Goal: Task Accomplishment & Management: Use online tool/utility

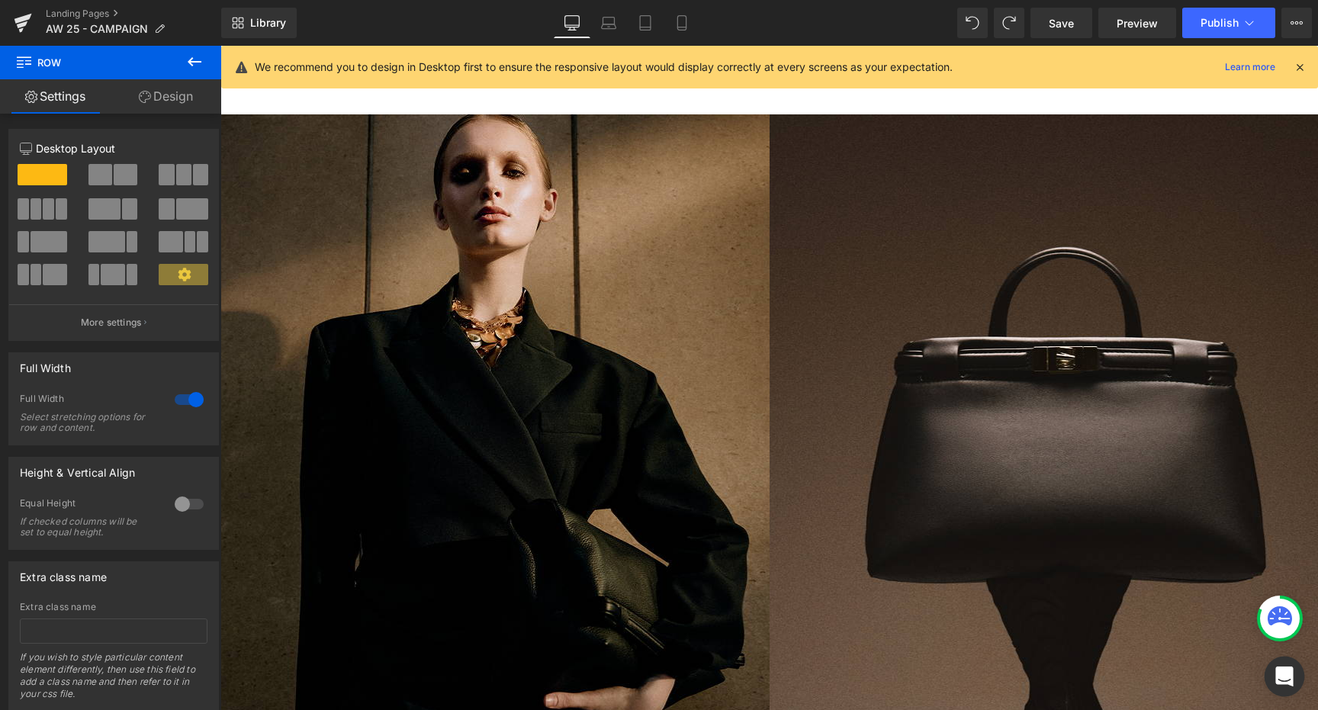
click at [1294, 673] on div "Open Intercom Messenger" at bounding box center [1285, 677] width 40 height 40
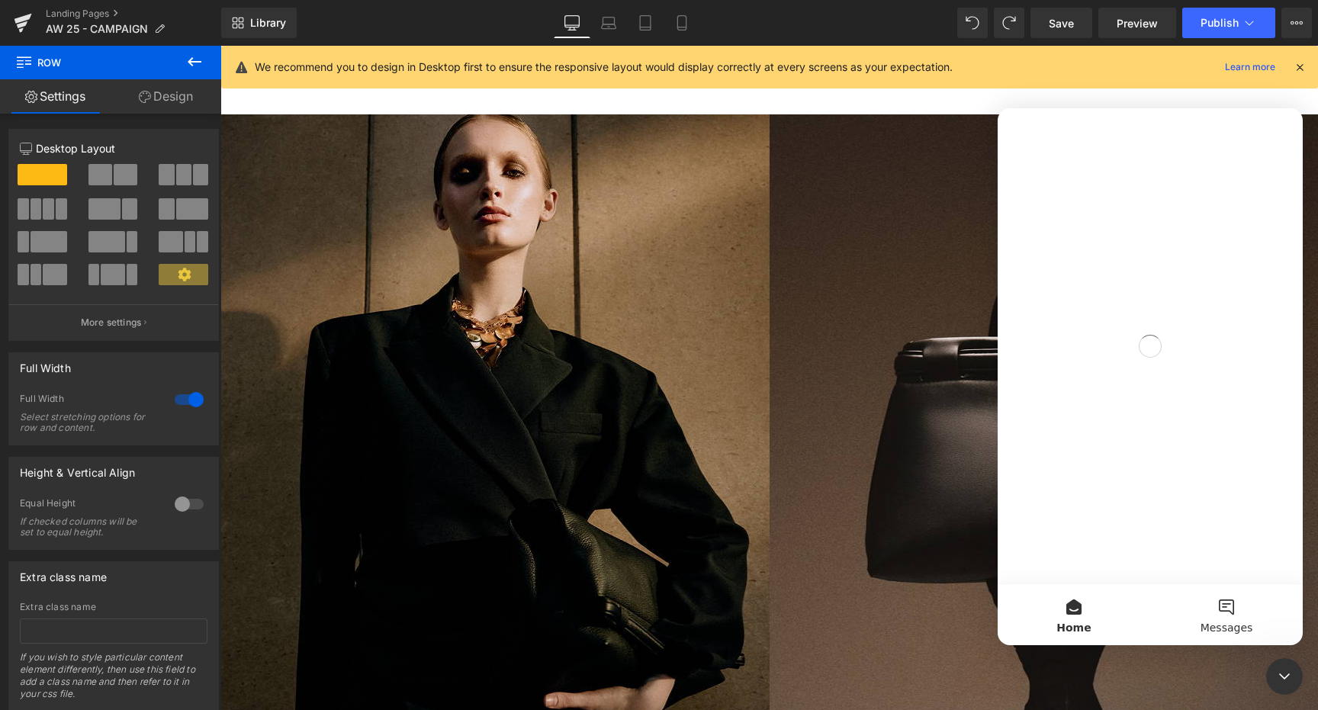
click at [1221, 597] on button "Messages" at bounding box center [1226, 614] width 153 height 61
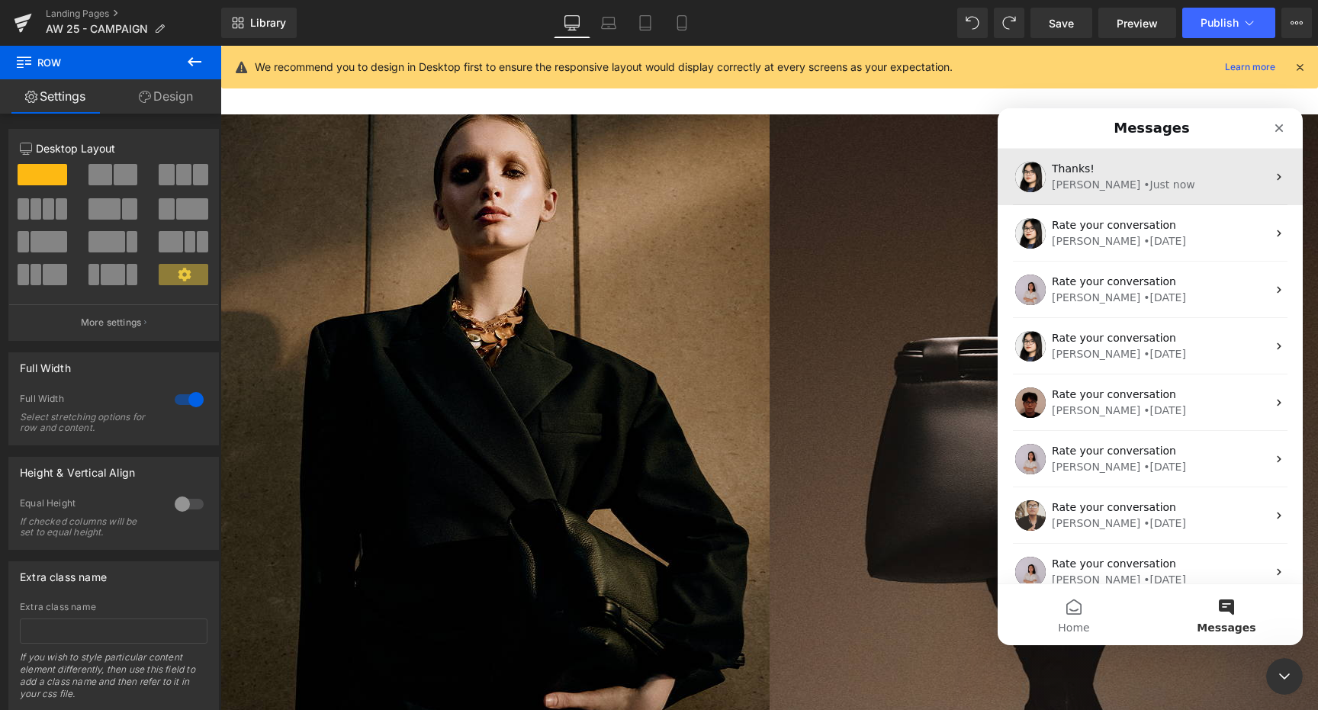
click at [1181, 177] on div "Pauline • Just now" at bounding box center [1159, 185] width 215 height 16
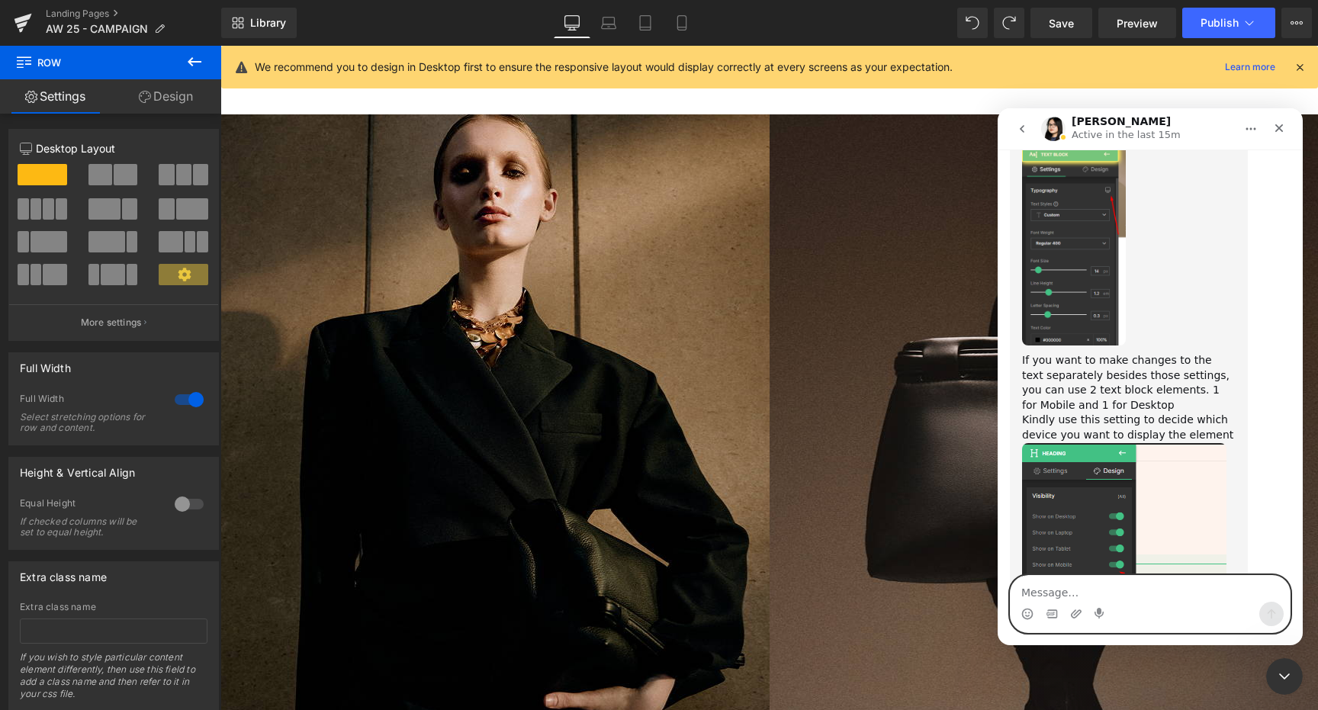
scroll to position [22046, 0]
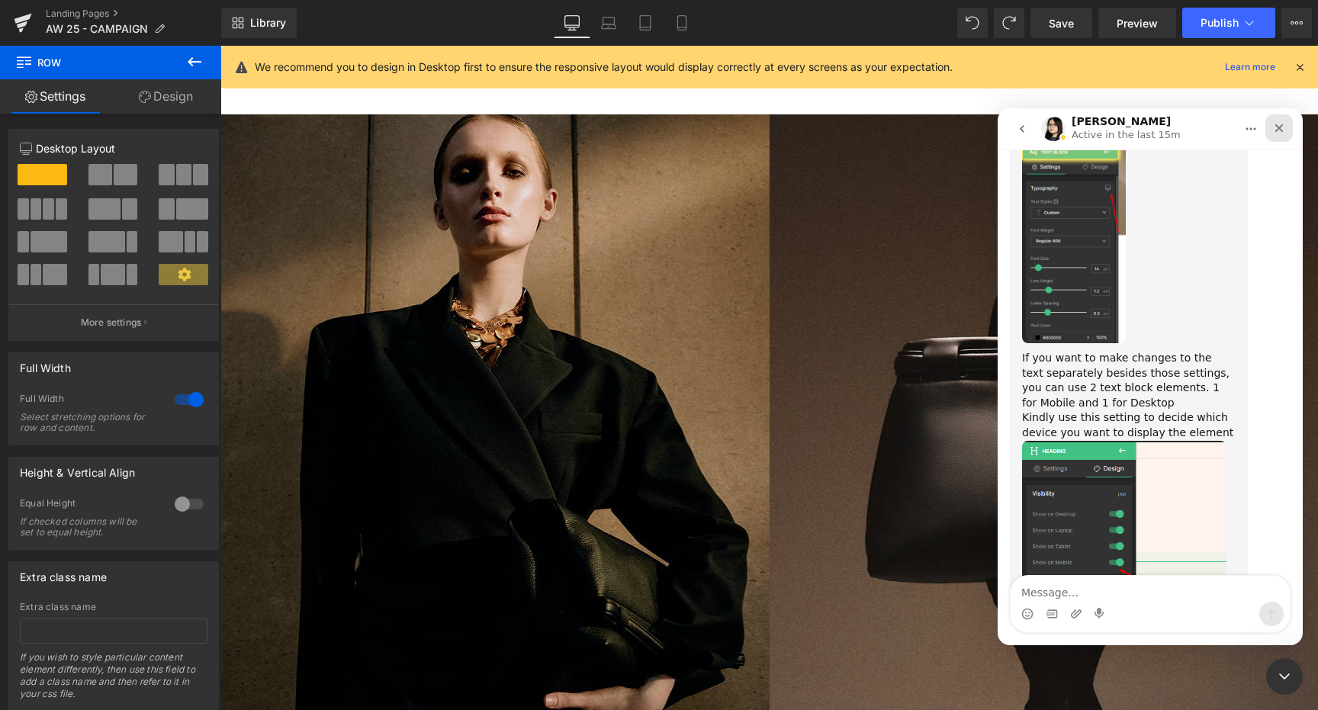
click at [1281, 127] on icon "Close" at bounding box center [1279, 128] width 12 height 12
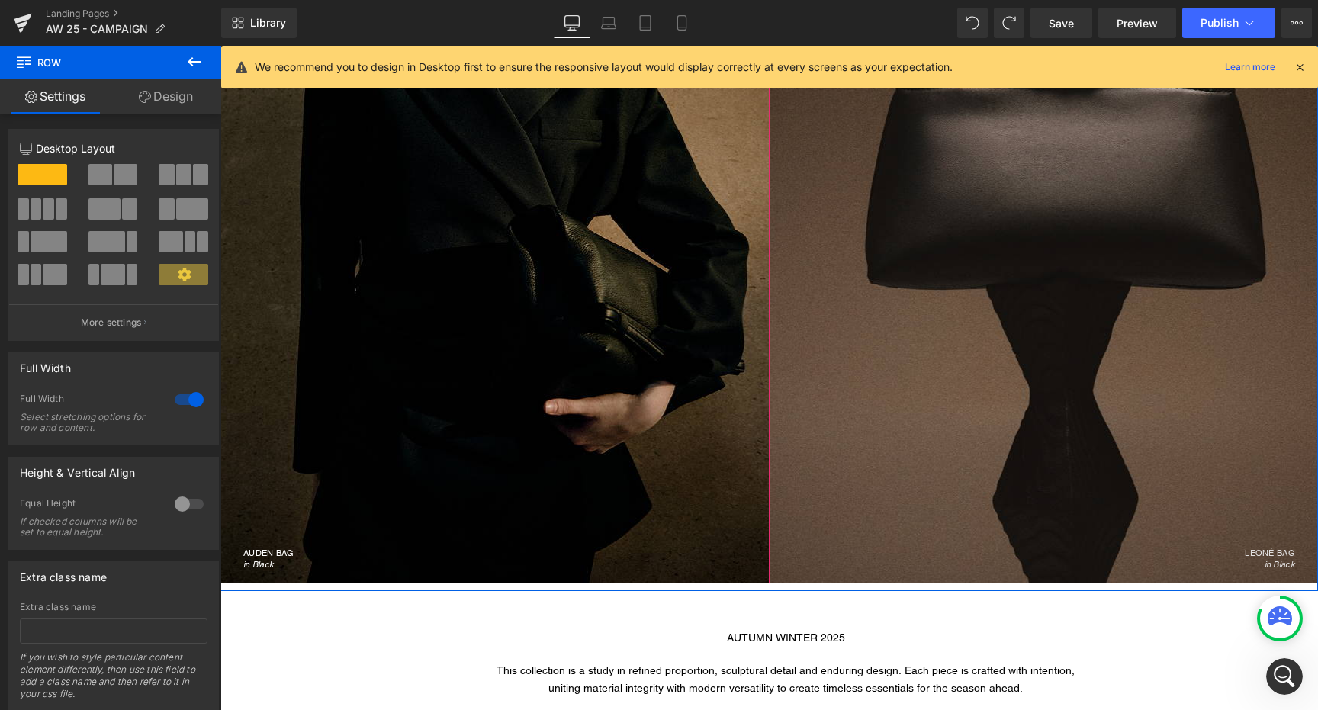
scroll to position [297, 0]
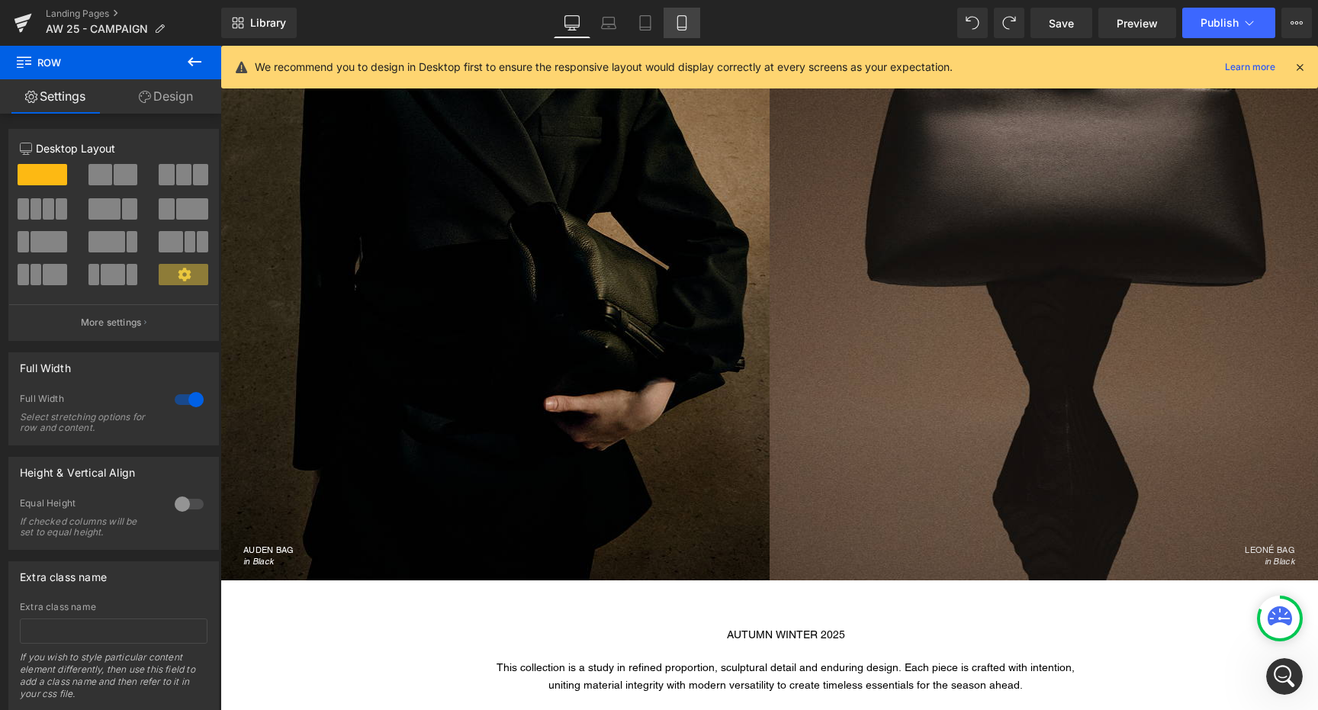
click at [688, 16] on icon at bounding box center [681, 22] width 15 height 15
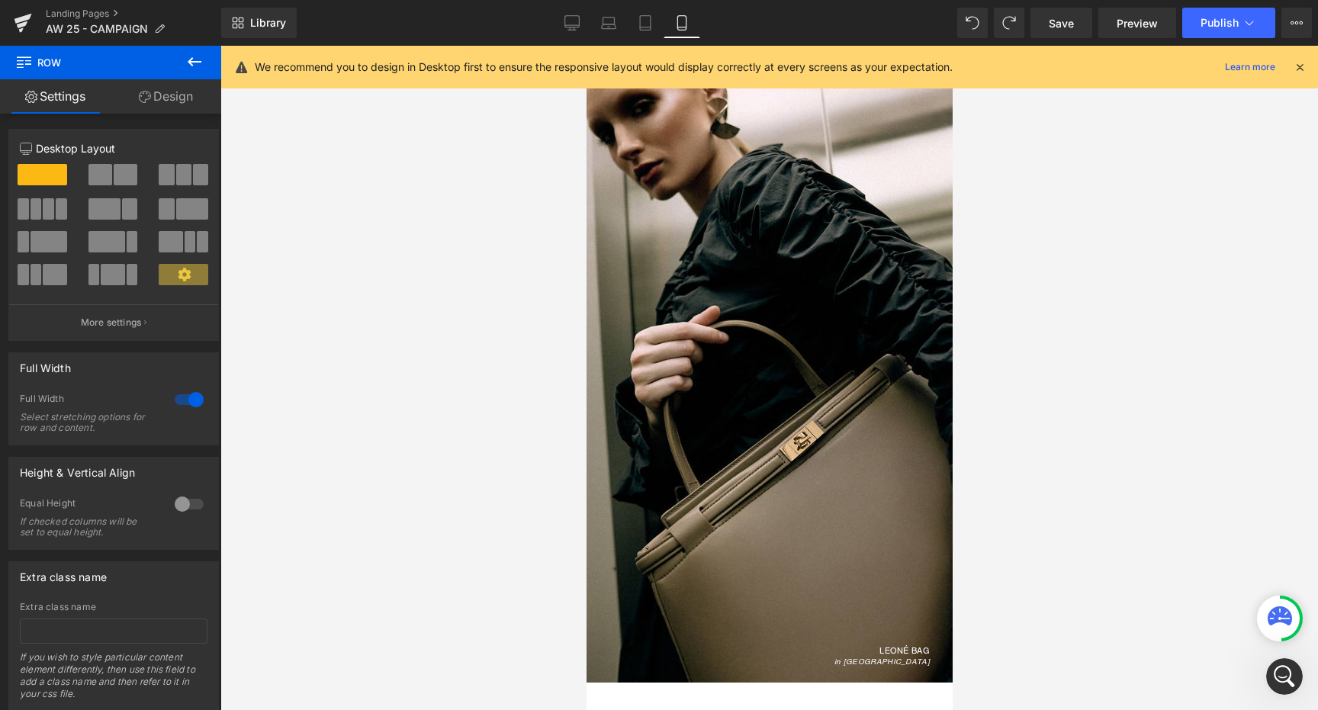
scroll to position [22021, 0]
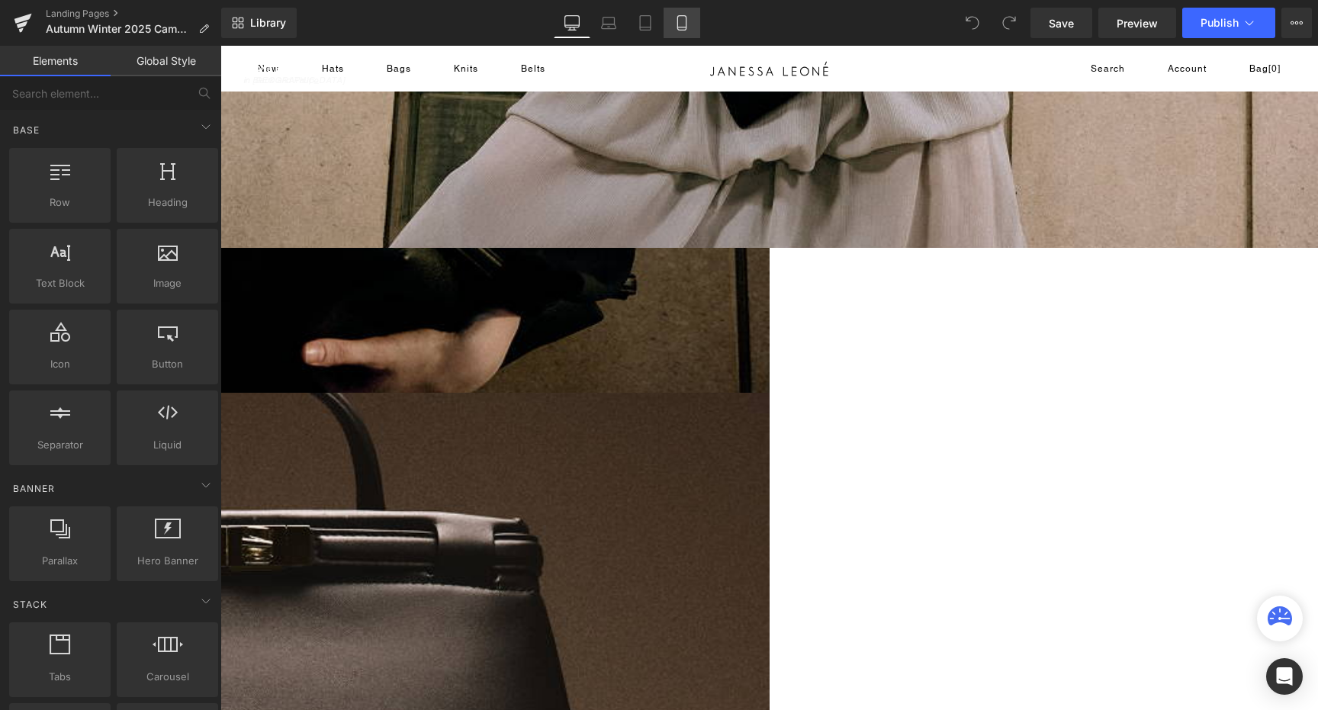
scroll to position [462, 0]
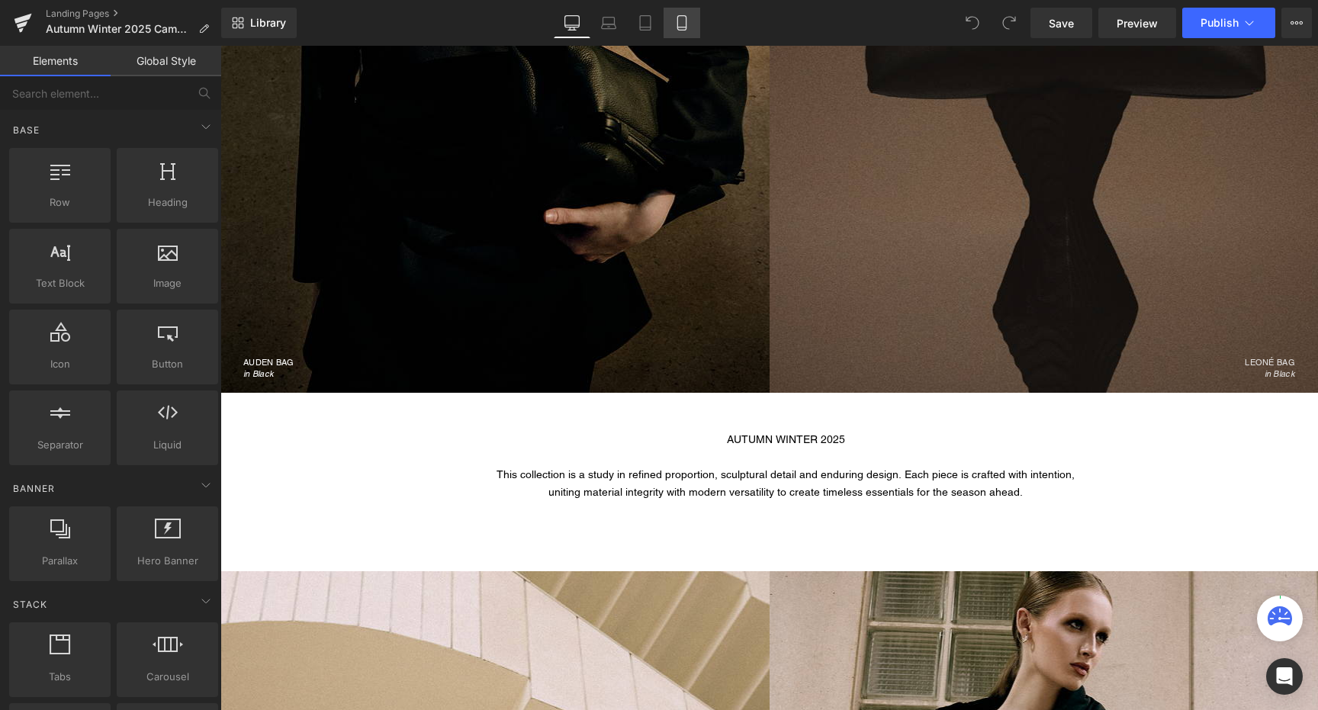
click at [686, 21] on icon at bounding box center [681, 23] width 8 height 14
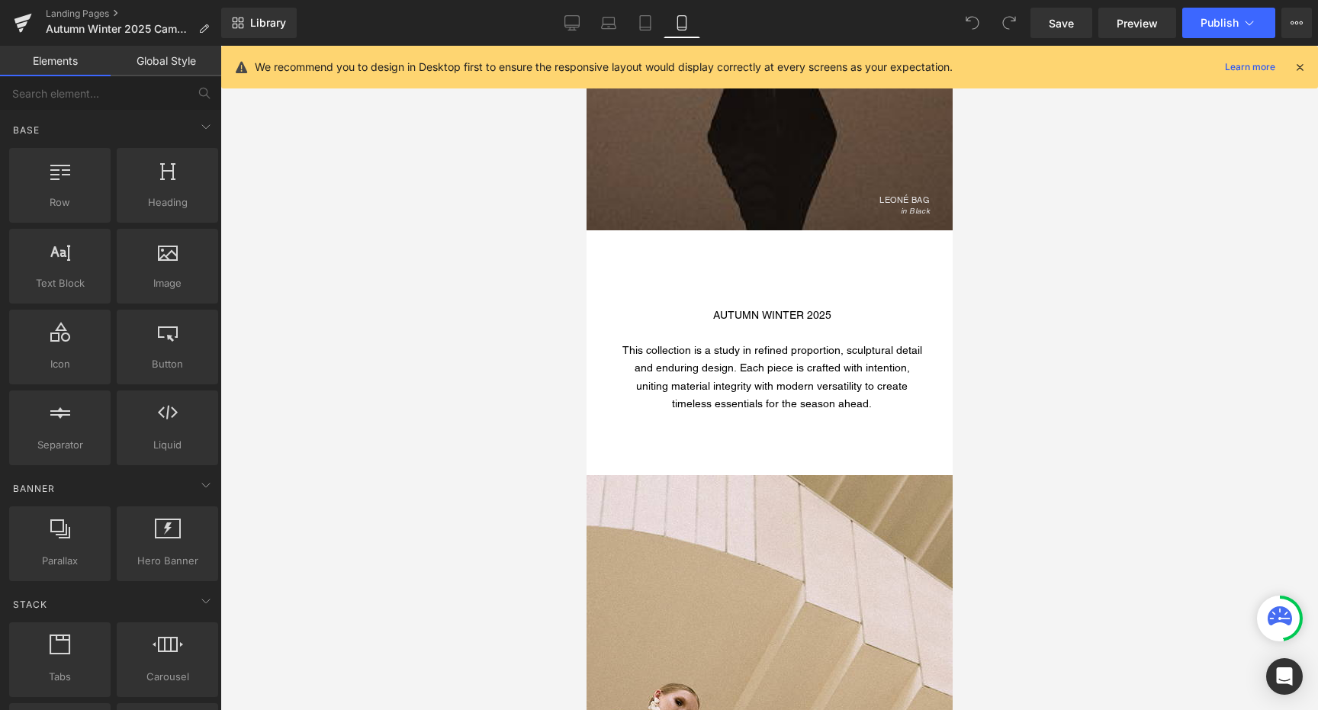
scroll to position [1385, 0]
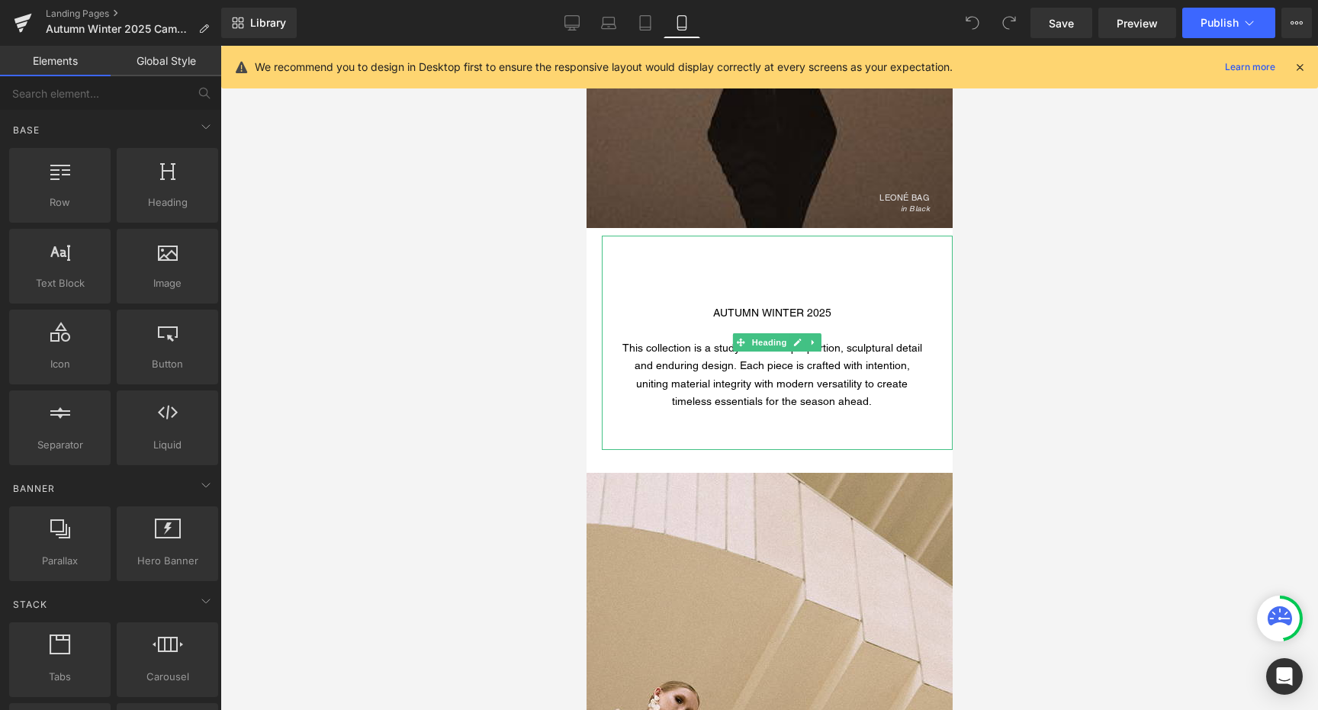
click at [639, 384] on span "uniting material integrity with modern versatility to create timeless essential…" at bounding box center [771, 393] width 272 height 30
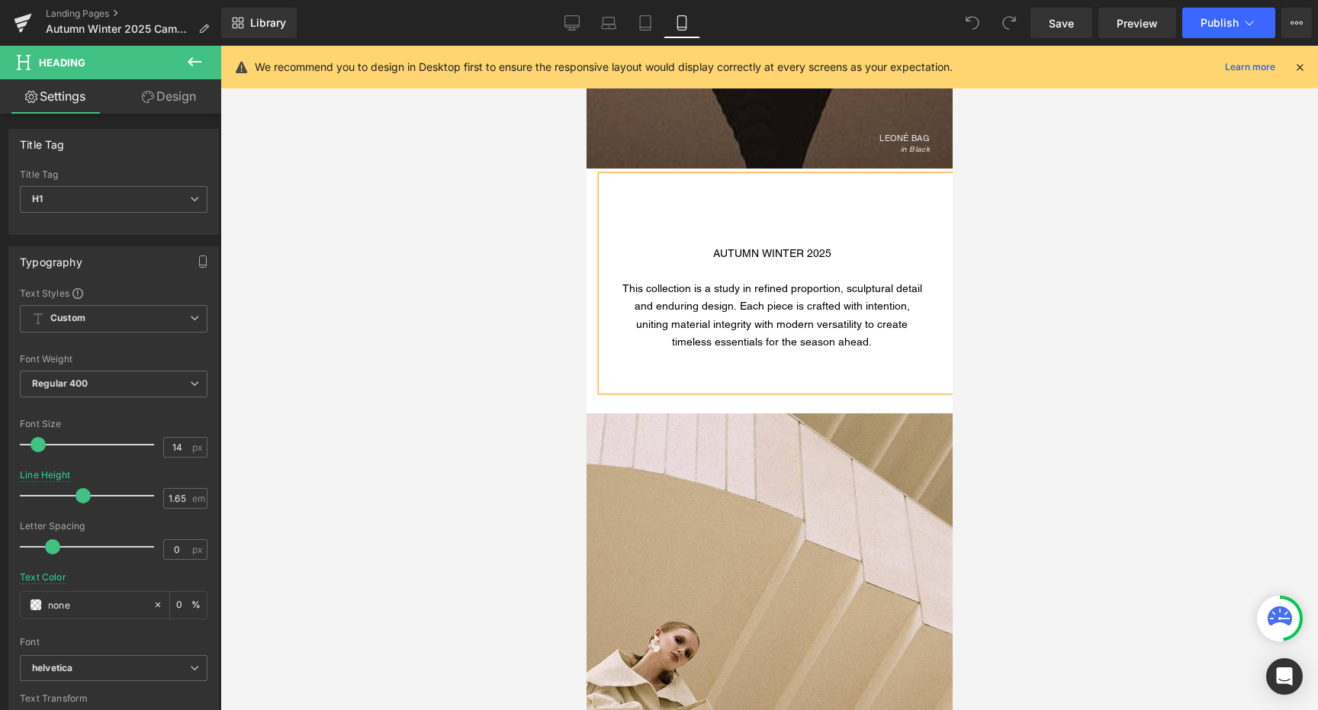
scroll to position [1431, 0]
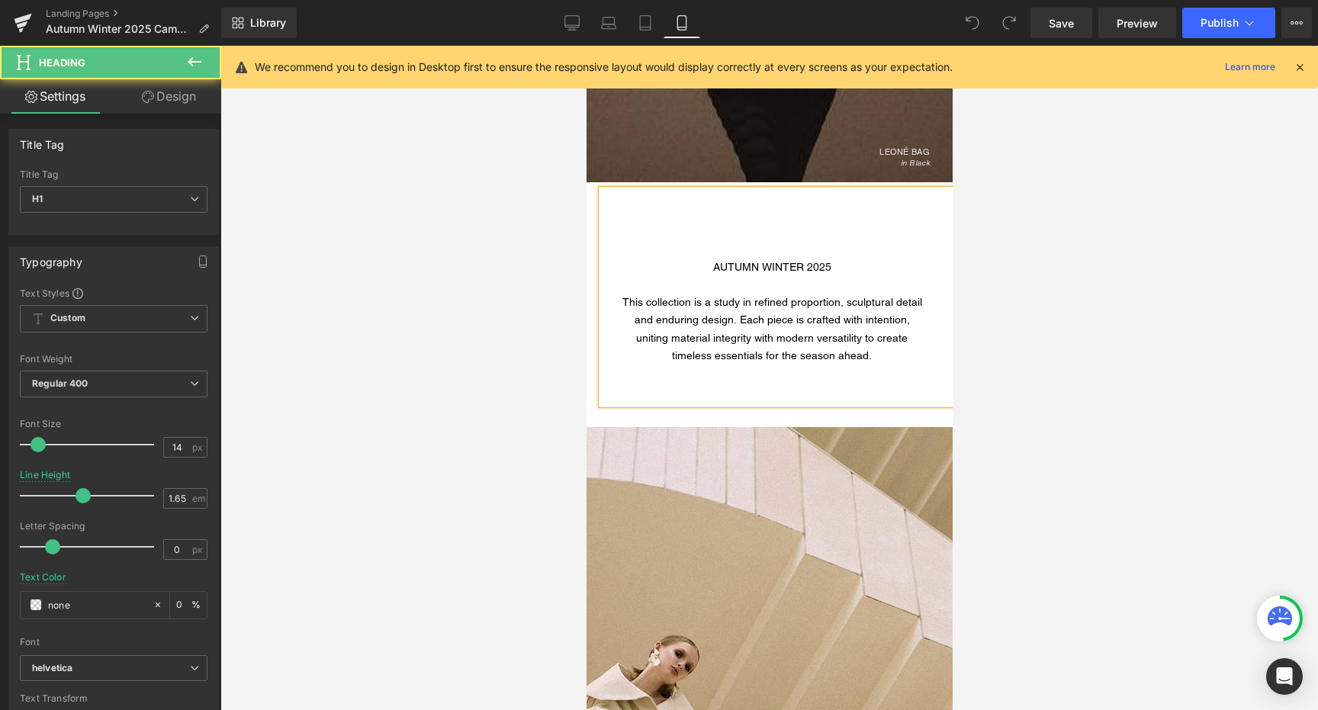
click at [643, 344] on div "uniting material integrity with modern versatility to create timeless essential…" at bounding box center [771, 346] width 305 height 35
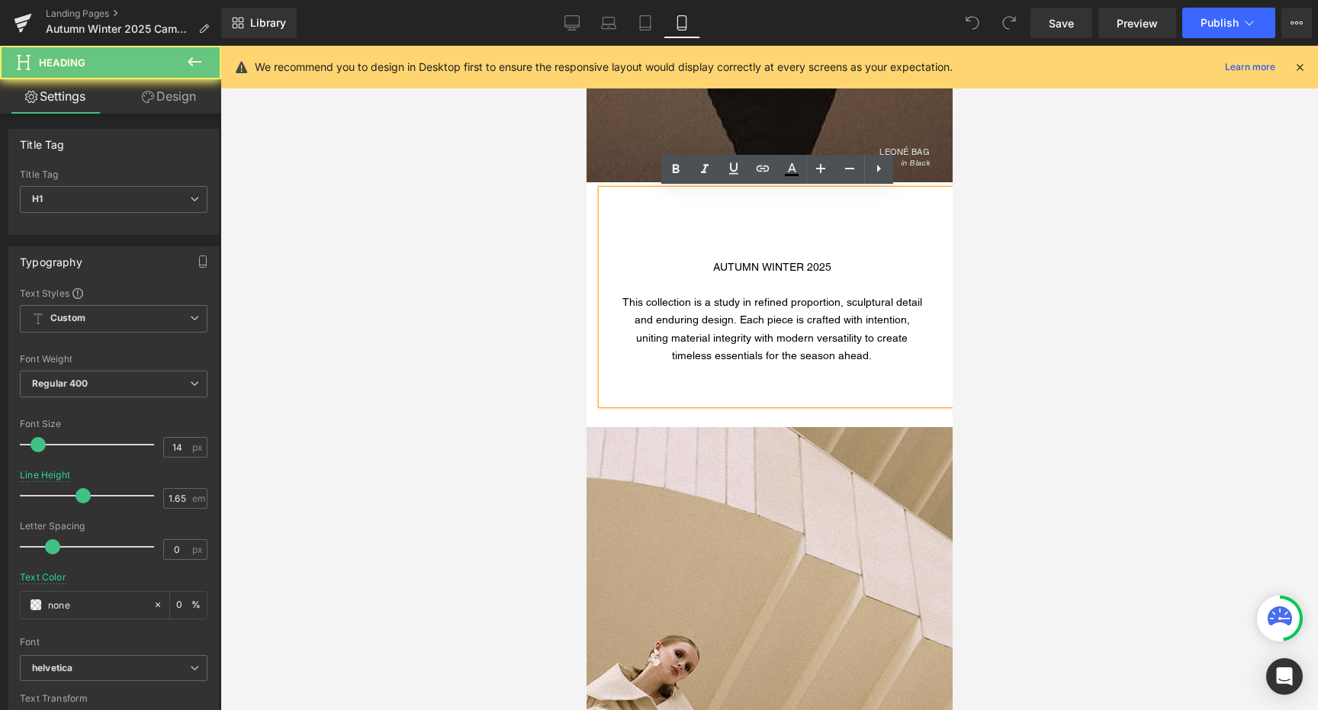
click at [638, 342] on span "uniting material integrity with modern versatility to create timeless essential…" at bounding box center [771, 347] width 272 height 30
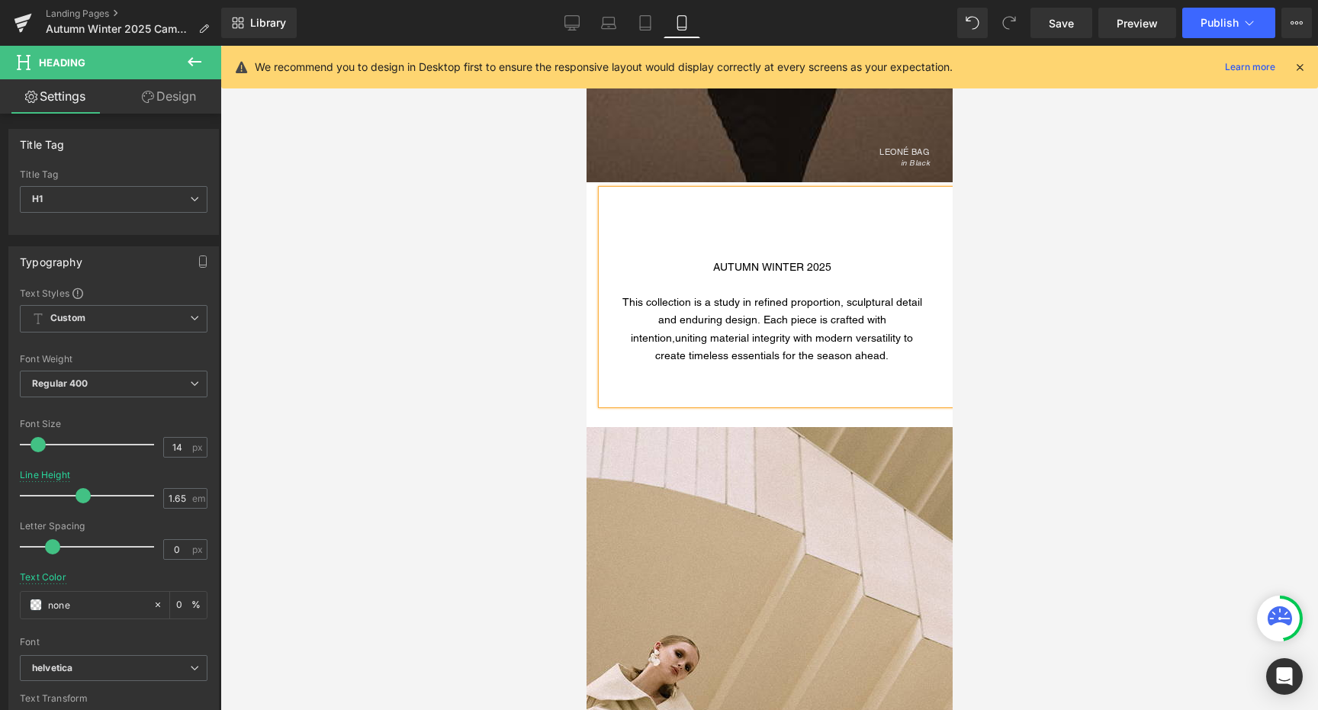
click at [452, 227] on div at bounding box center [769, 378] width 1098 height 664
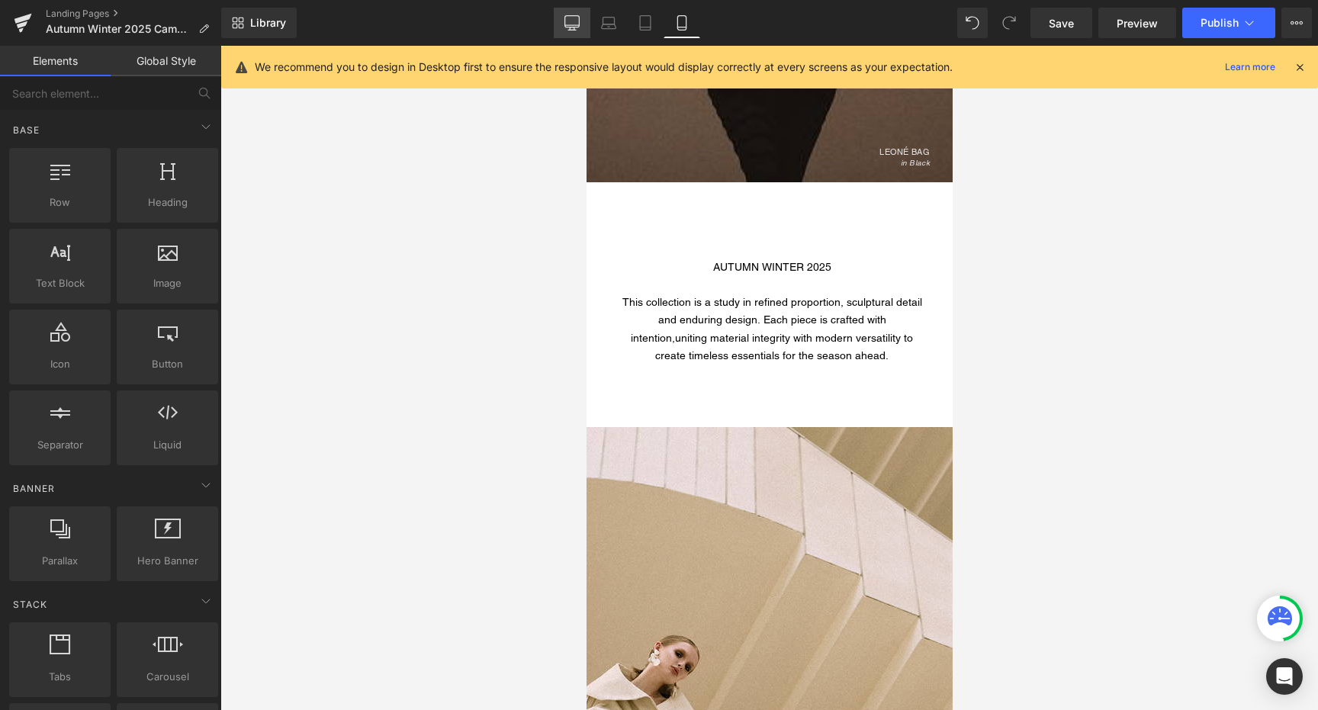
click at [580, 26] on link "Desktop" at bounding box center [572, 23] width 37 height 31
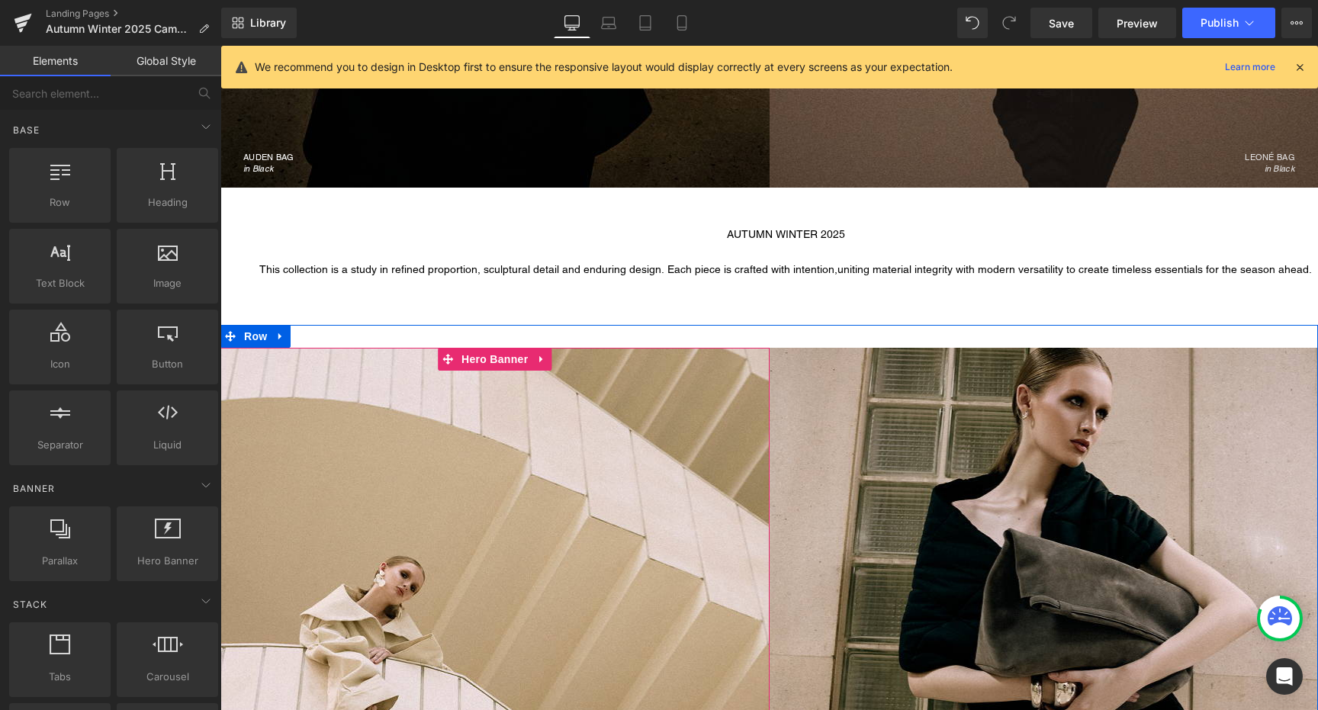
scroll to position [652, 0]
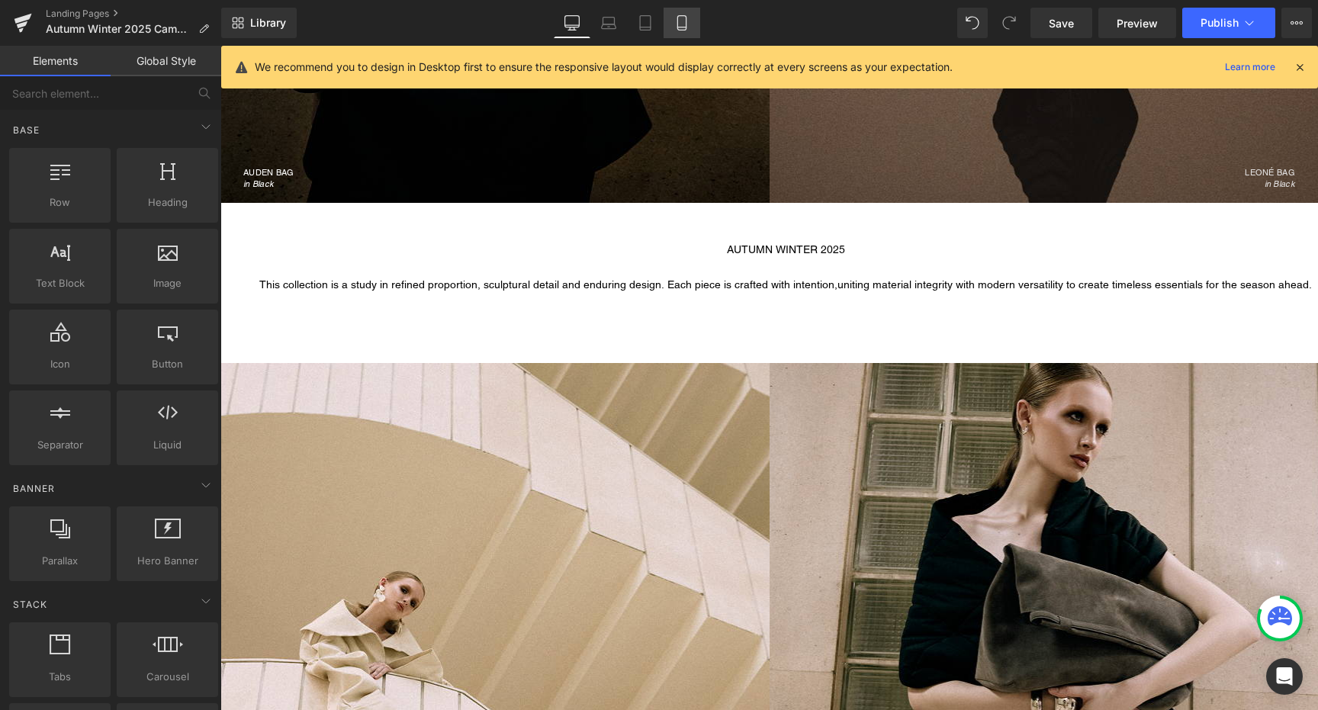
click at [679, 23] on icon at bounding box center [681, 22] width 15 height 15
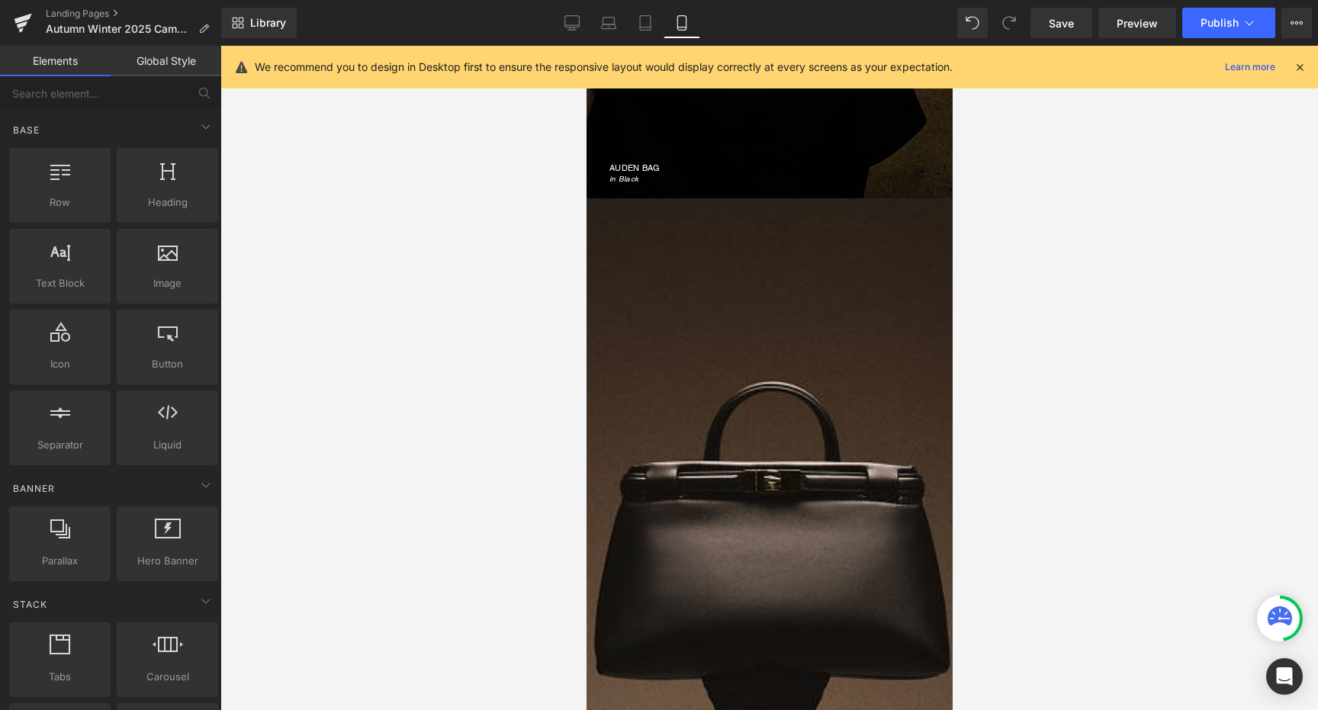
scroll to position [1575, 0]
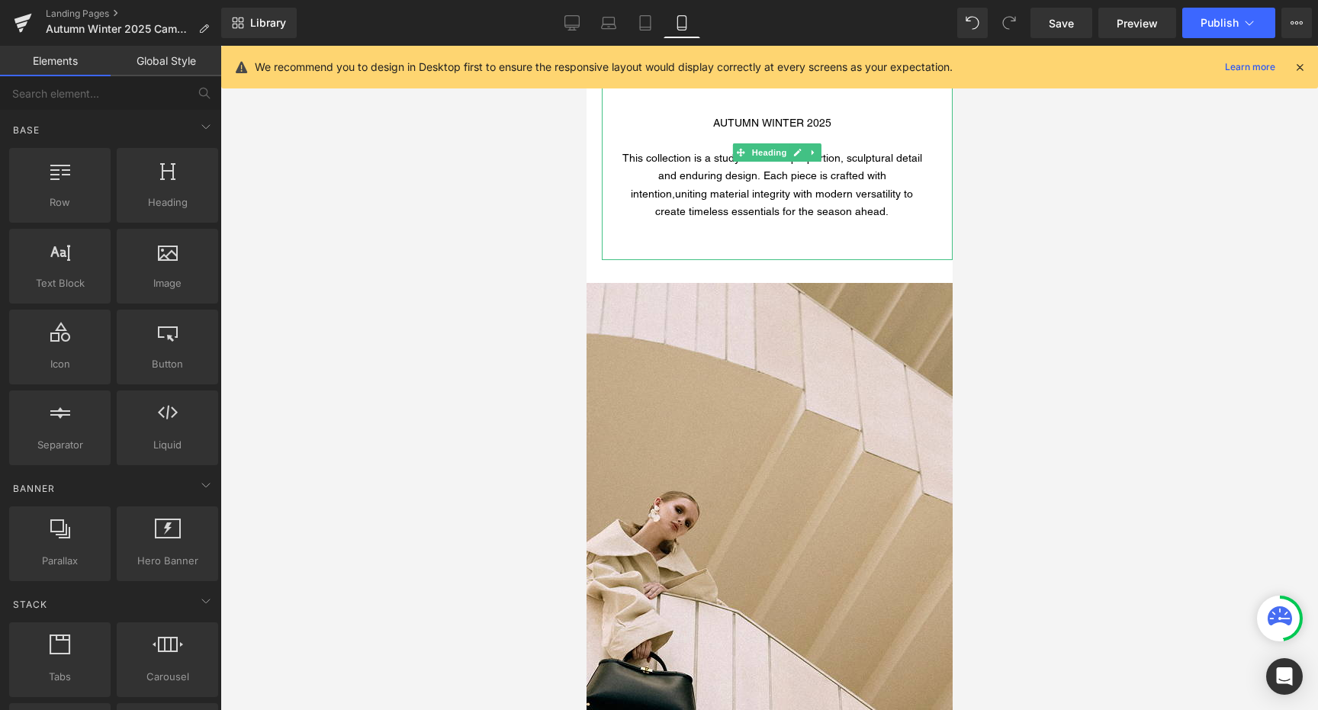
click at [892, 188] on span "uniting material integrity with modern versatility to create timeless essential…" at bounding box center [783, 203] width 258 height 30
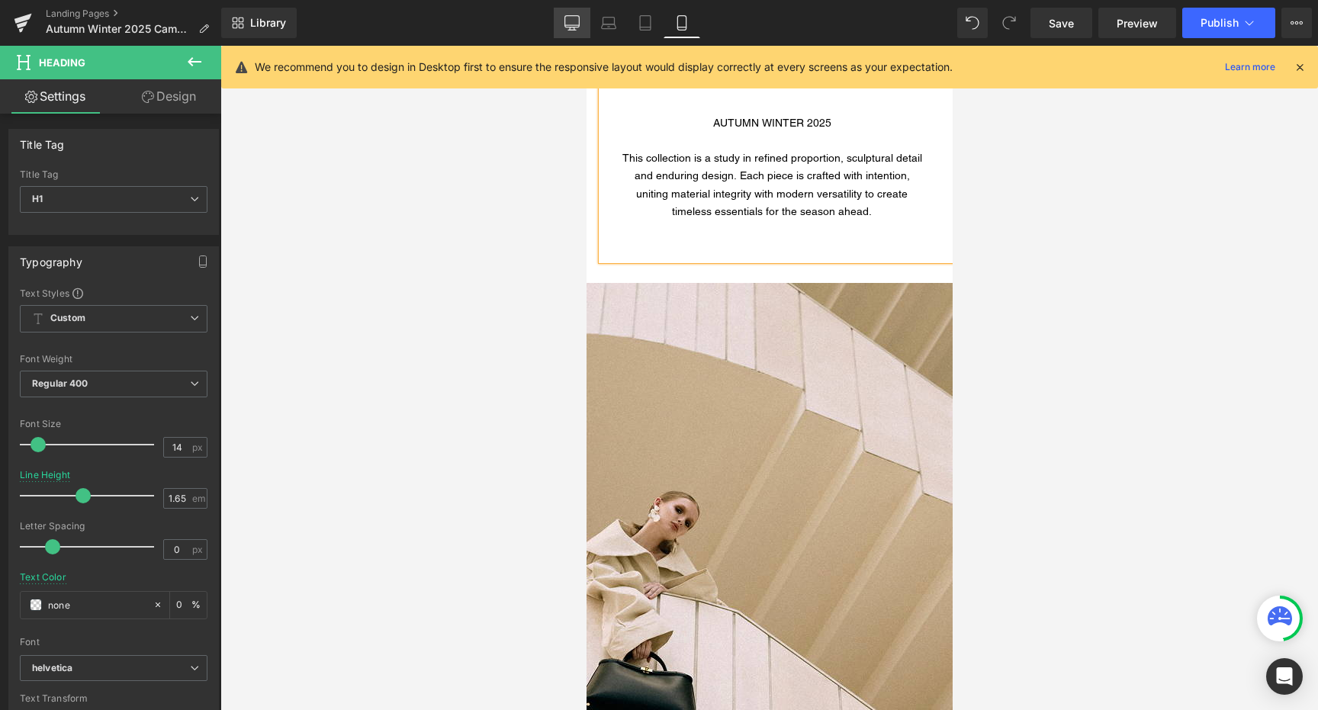
click at [573, 21] on icon at bounding box center [571, 22] width 15 height 15
type input "1.2"
type input "0"
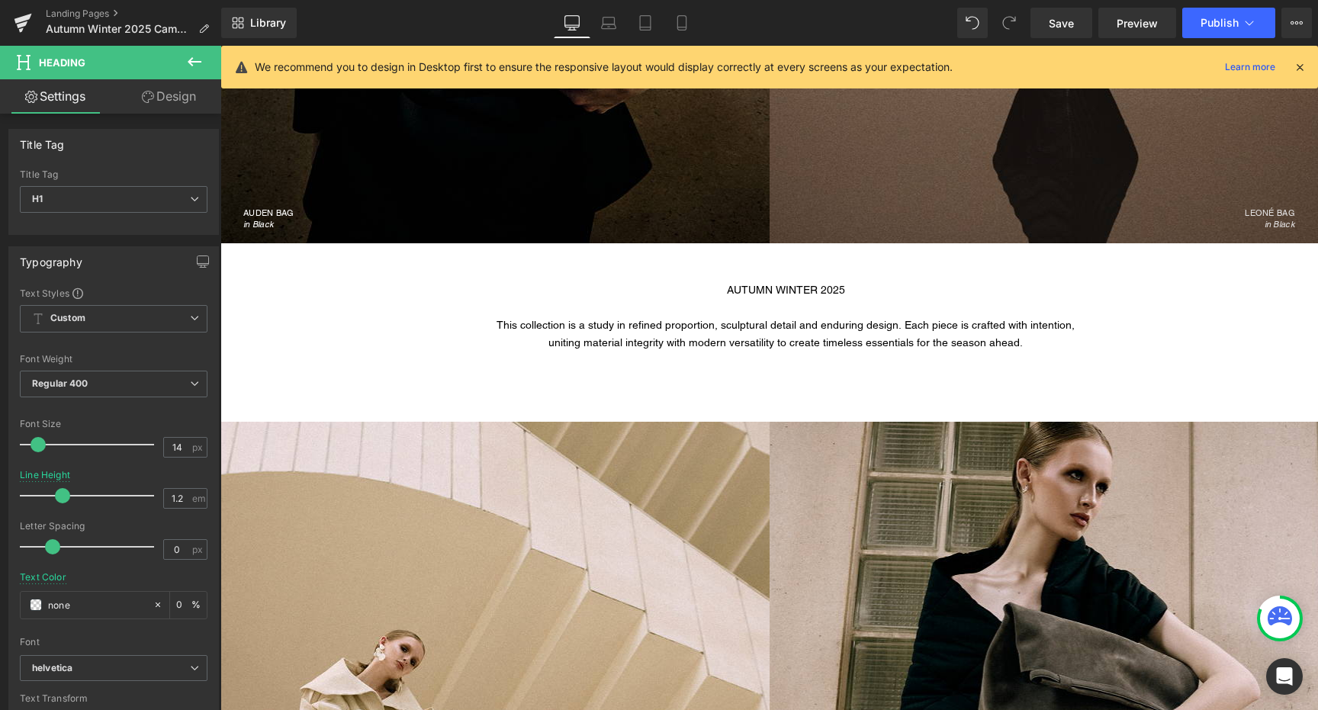
scroll to position [603, 0]
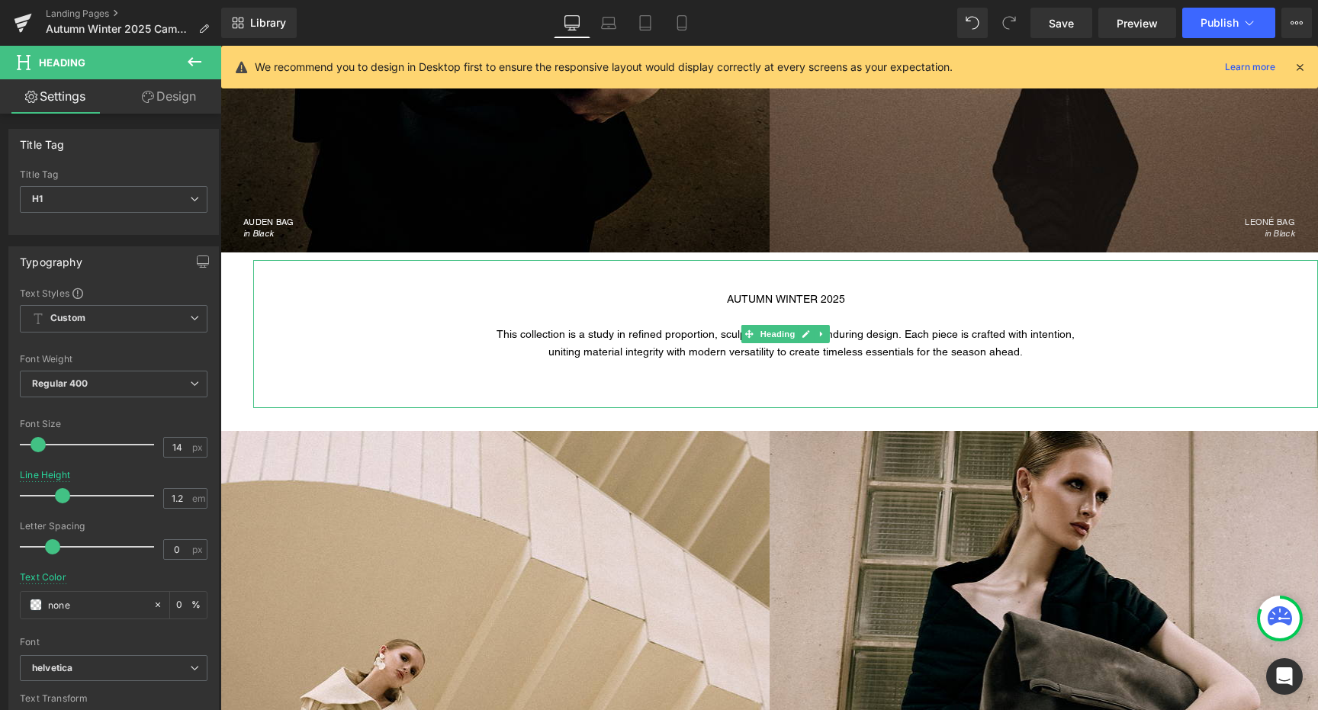
click at [791, 299] on span "AUTUMN WINTER 2025" at bounding box center [786, 299] width 118 height 12
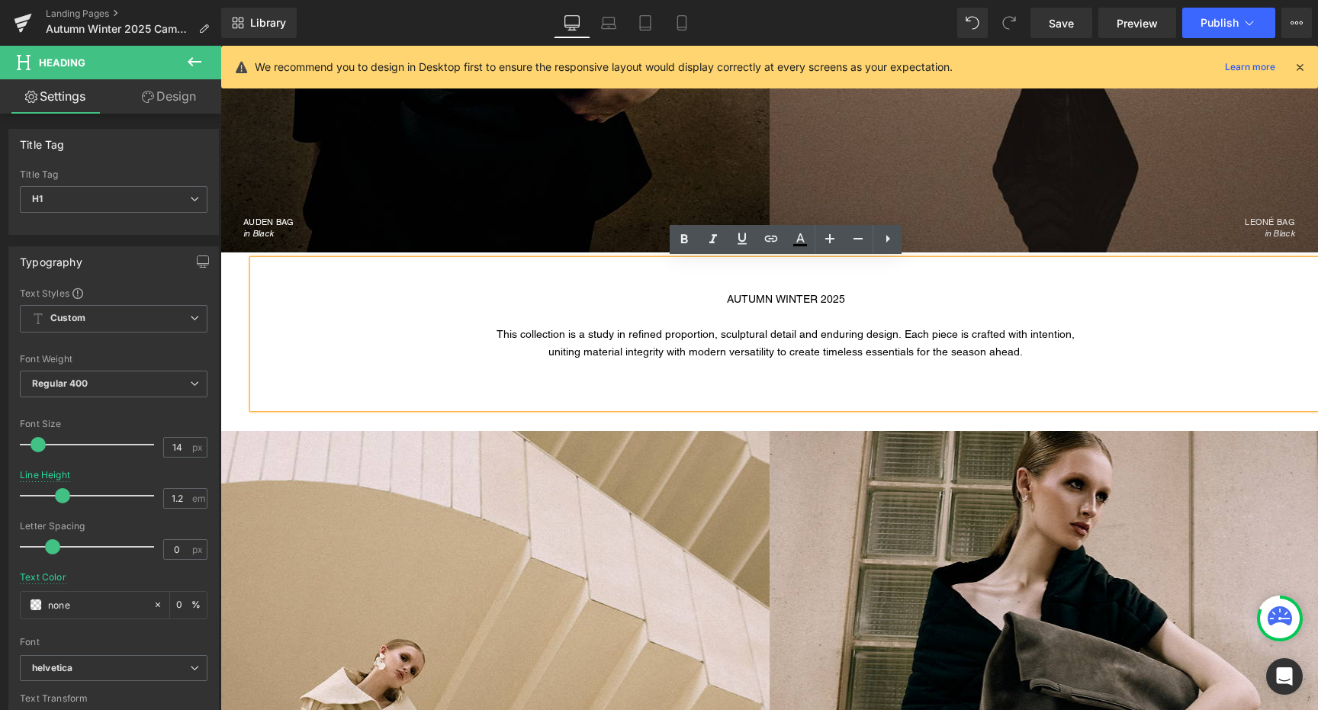
click at [815, 392] on div "AUTUMN WINTER 2025 This collection is a study in refined proportion, sculptural…" at bounding box center [785, 334] width 1065 height 148
click at [780, 344] on div "uniting material integrity with modern versatility to create timeless essential…" at bounding box center [785, 352] width 1065 height 18
click at [850, 170] on div "LEONÉ BAG in Black" at bounding box center [1044, 46] width 549 height 388
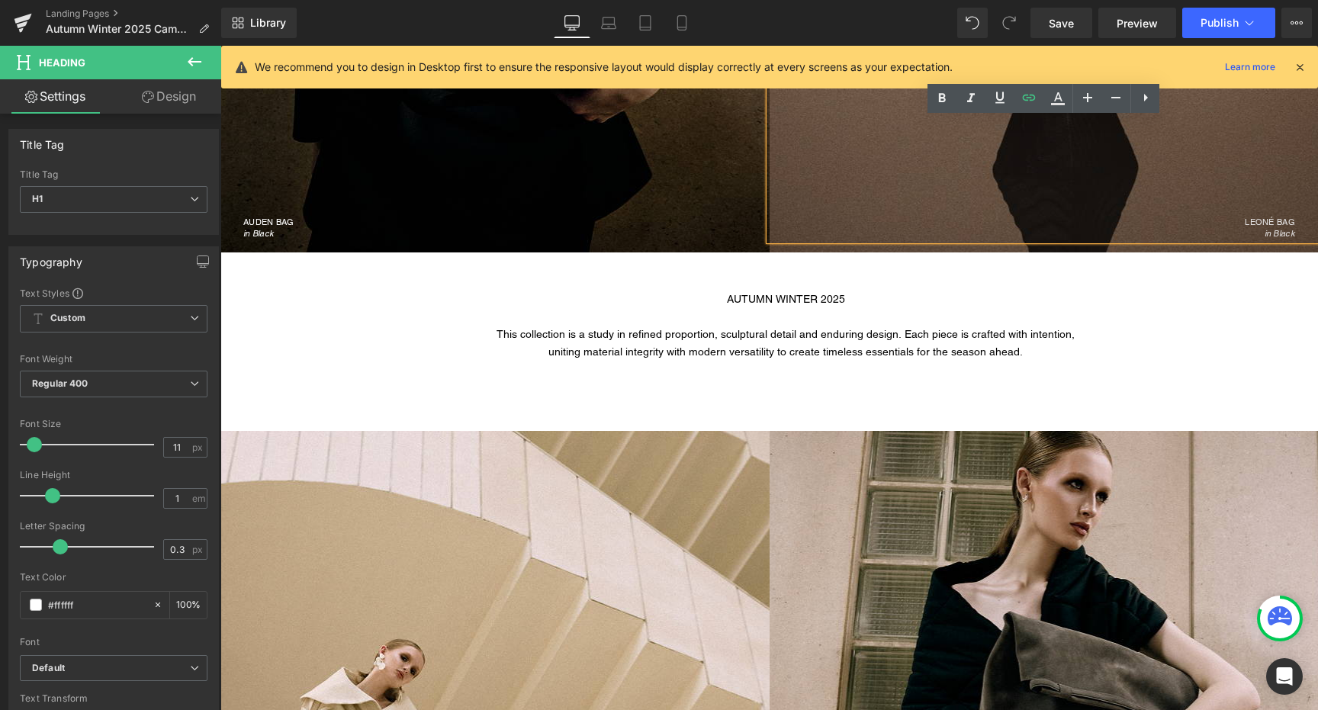
click at [785, 349] on span "uniting material integrity with modern versatility to create timeless essential…" at bounding box center [785, 352] width 474 height 12
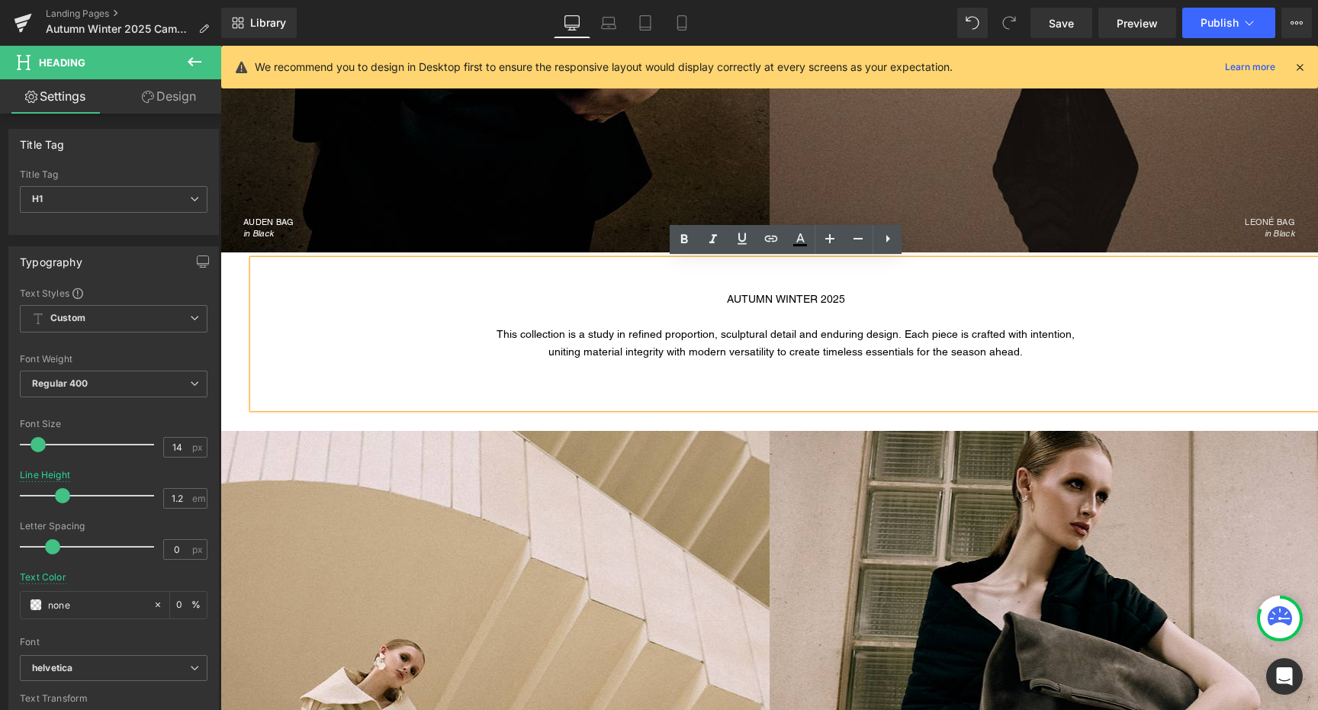
click at [778, 329] on span "This collection is a study in refined proportion, sculptural detail and endurin…" at bounding box center [786, 334] width 578 height 12
click at [789, 227] on link at bounding box center [800, 239] width 29 height 29
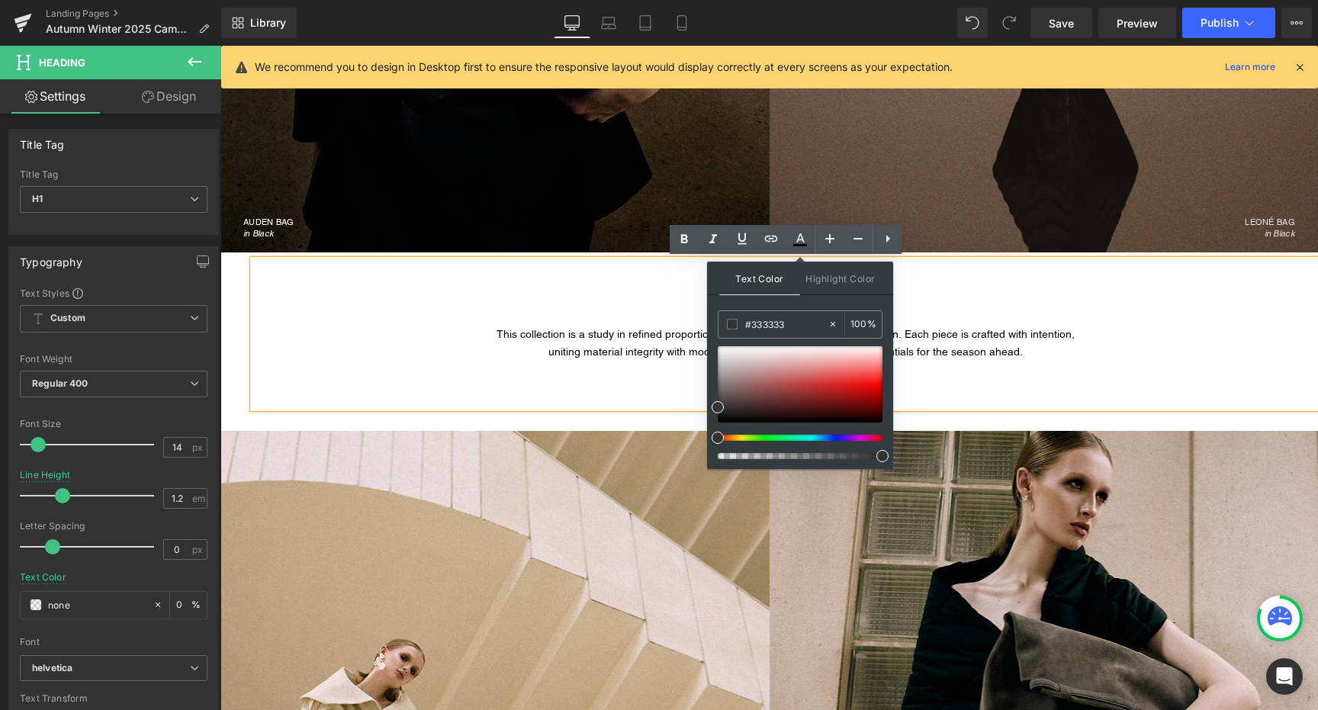
click at [789, 185] on div "LEONÉ BAG in Black" at bounding box center [1044, 46] width 549 height 388
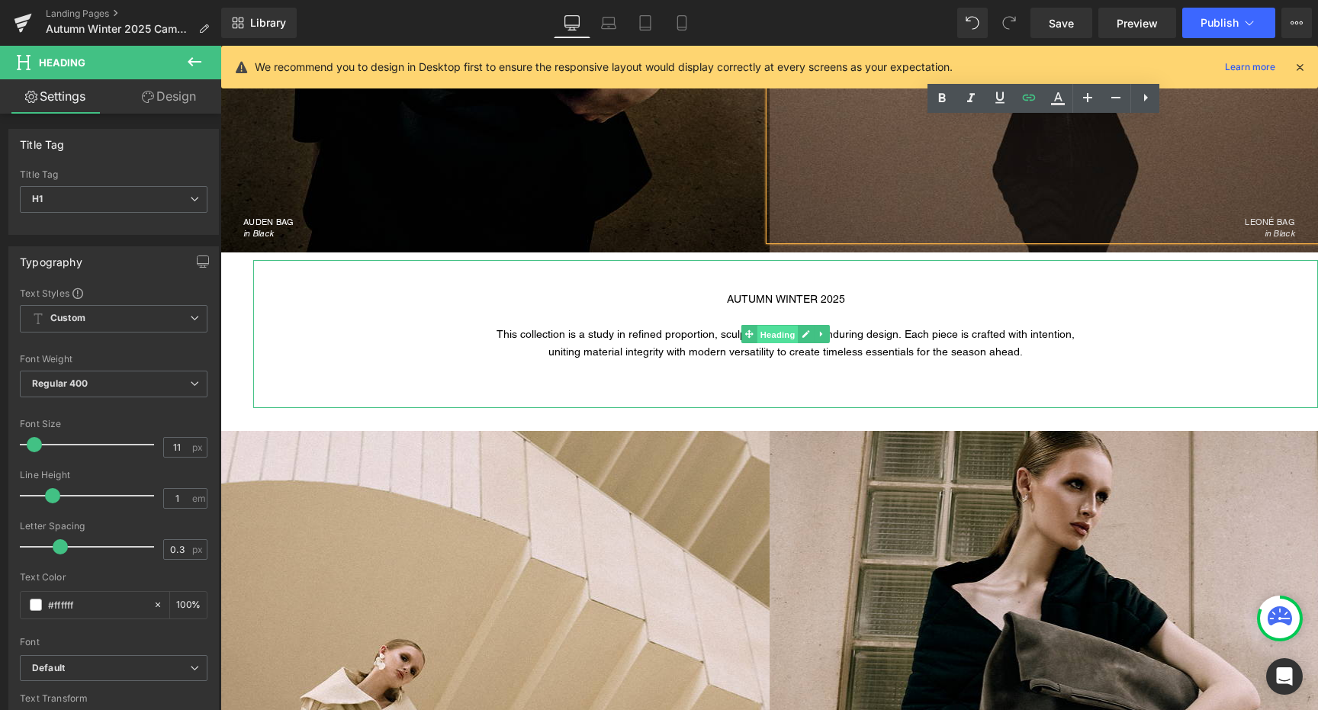
click at [767, 337] on span "Heading" at bounding box center [777, 335] width 41 height 18
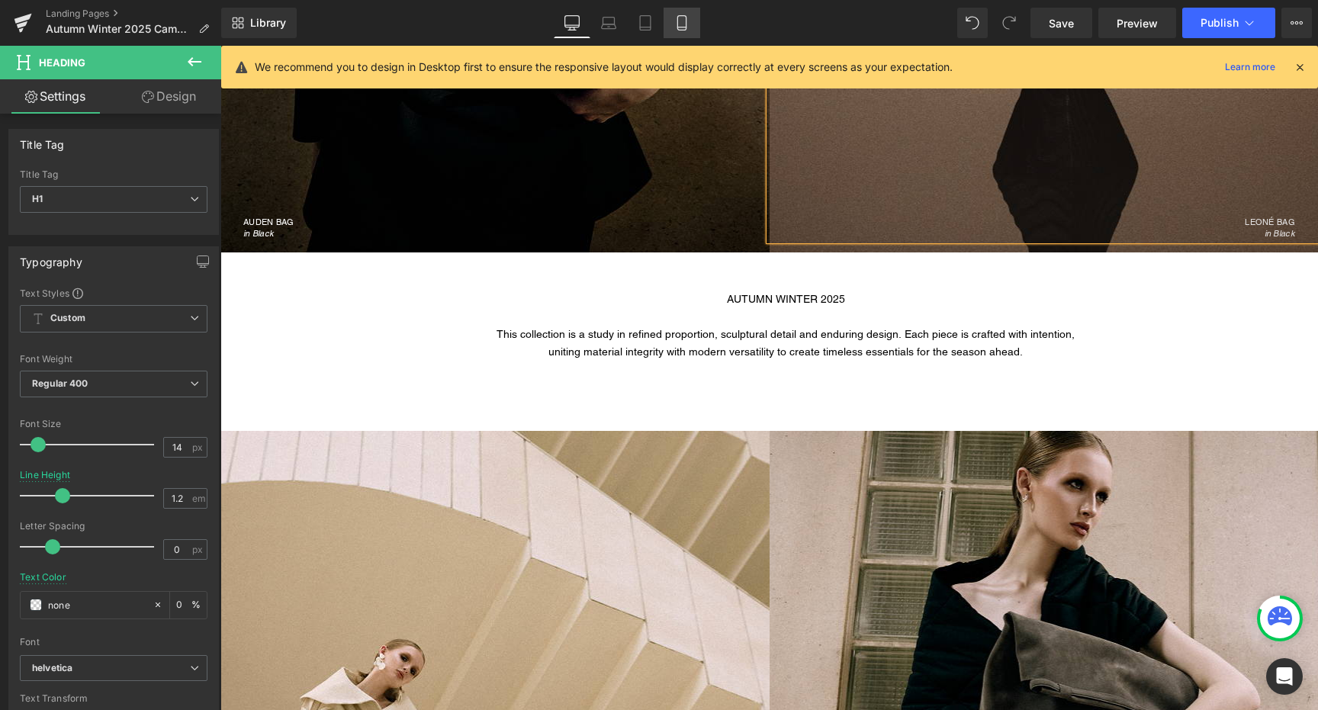
click at [678, 28] on icon at bounding box center [681, 23] width 8 height 14
type input "1.65"
type input "0"
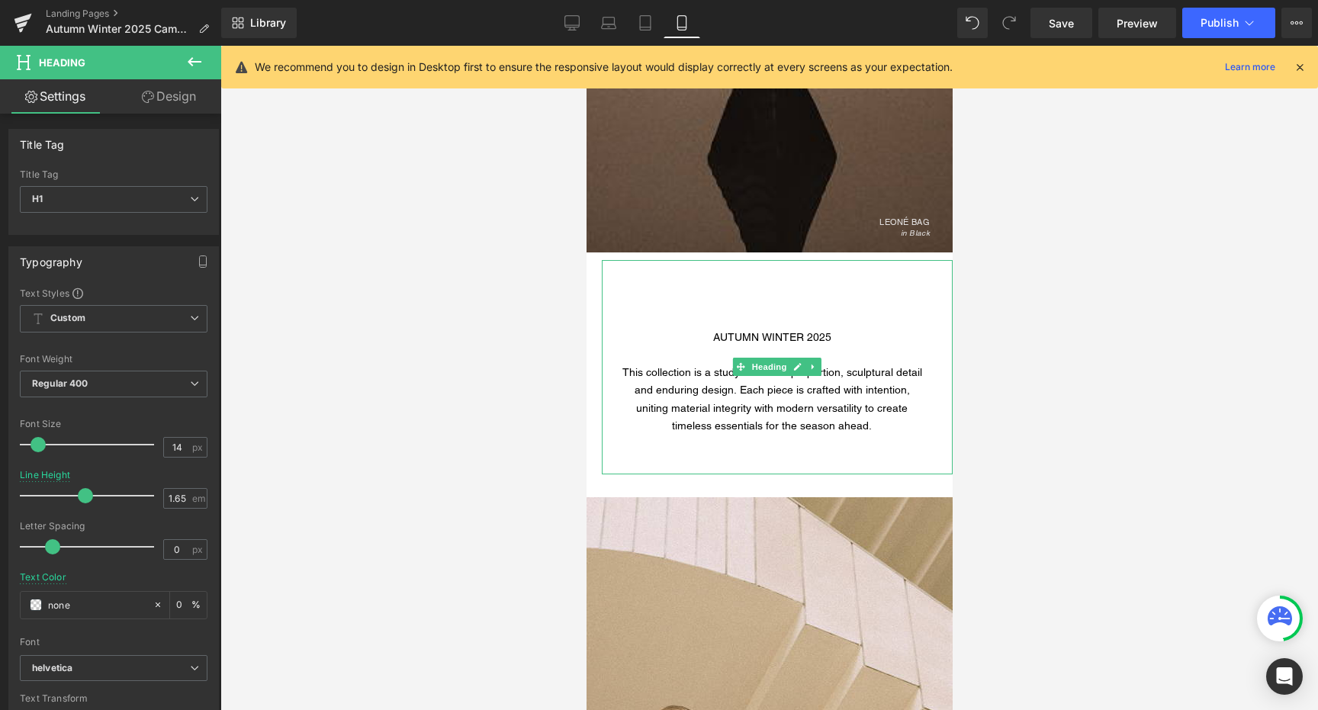
click at [639, 410] on span "uniting material integrity with modern versatility to create timeless essential…" at bounding box center [771, 417] width 272 height 30
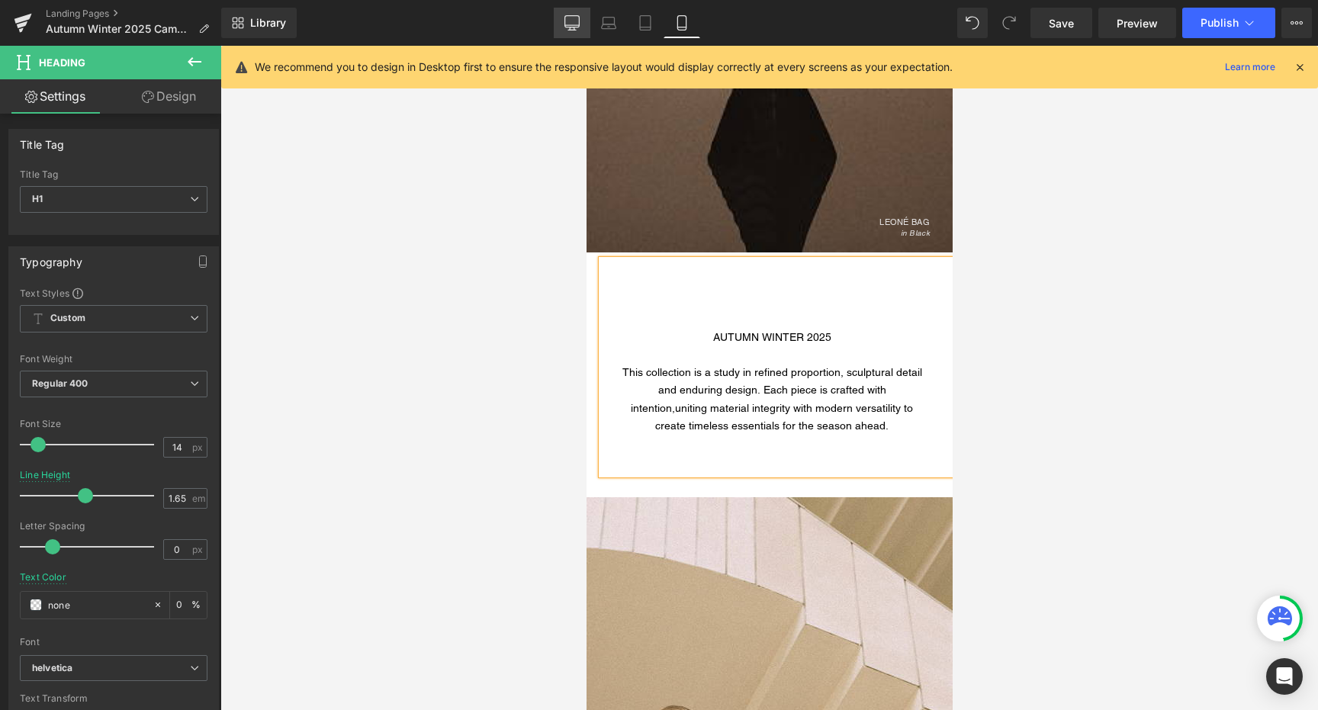
click at [571, 23] on icon at bounding box center [571, 22] width 15 height 15
type input "1.2"
type input "0"
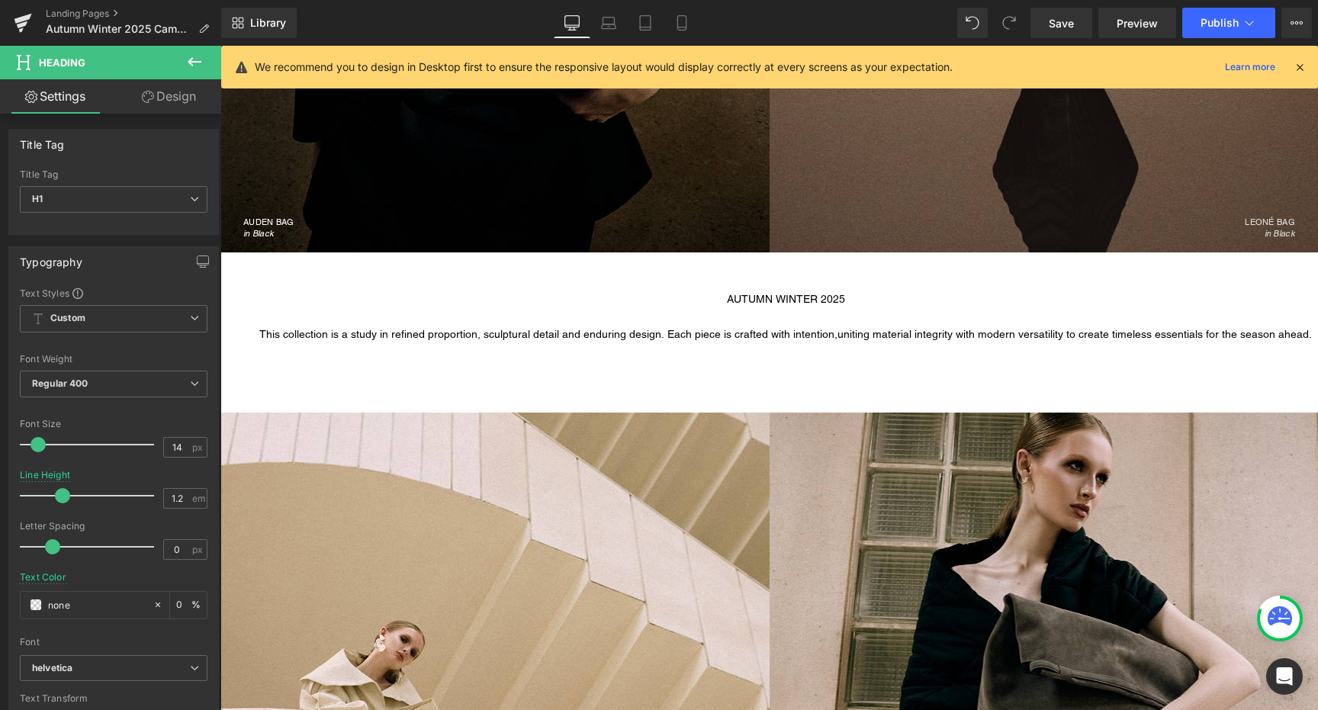
click at [731, 340] on span "This collection is a study in refined proportion, sculptural detail and endurin…" at bounding box center [548, 334] width 578 height 12
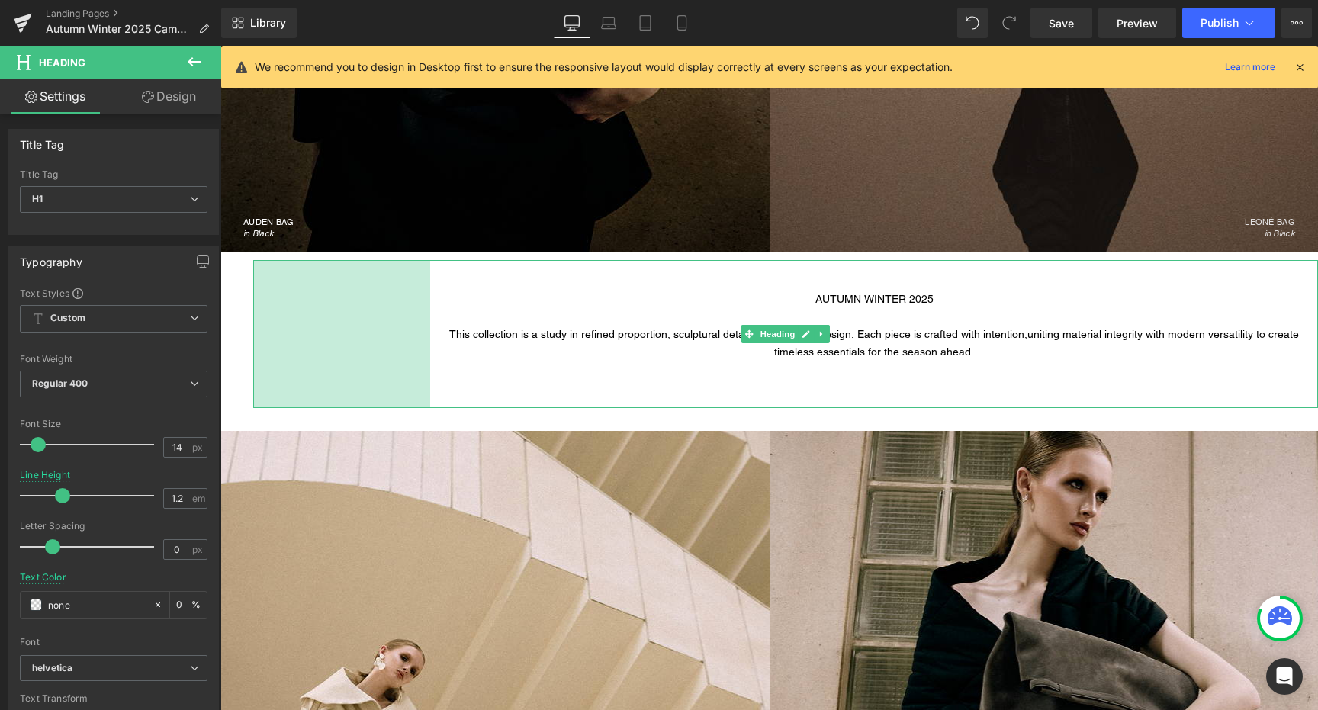
drag, startPoint x: 255, startPoint y: 313, endPoint x: 439, endPoint y: 316, distance: 183.8
click at [439, 316] on div "AUTUMN WINTER 2025 This collection is a study in refined proportion, sculptural…" at bounding box center [785, 334] width 1065 height 148
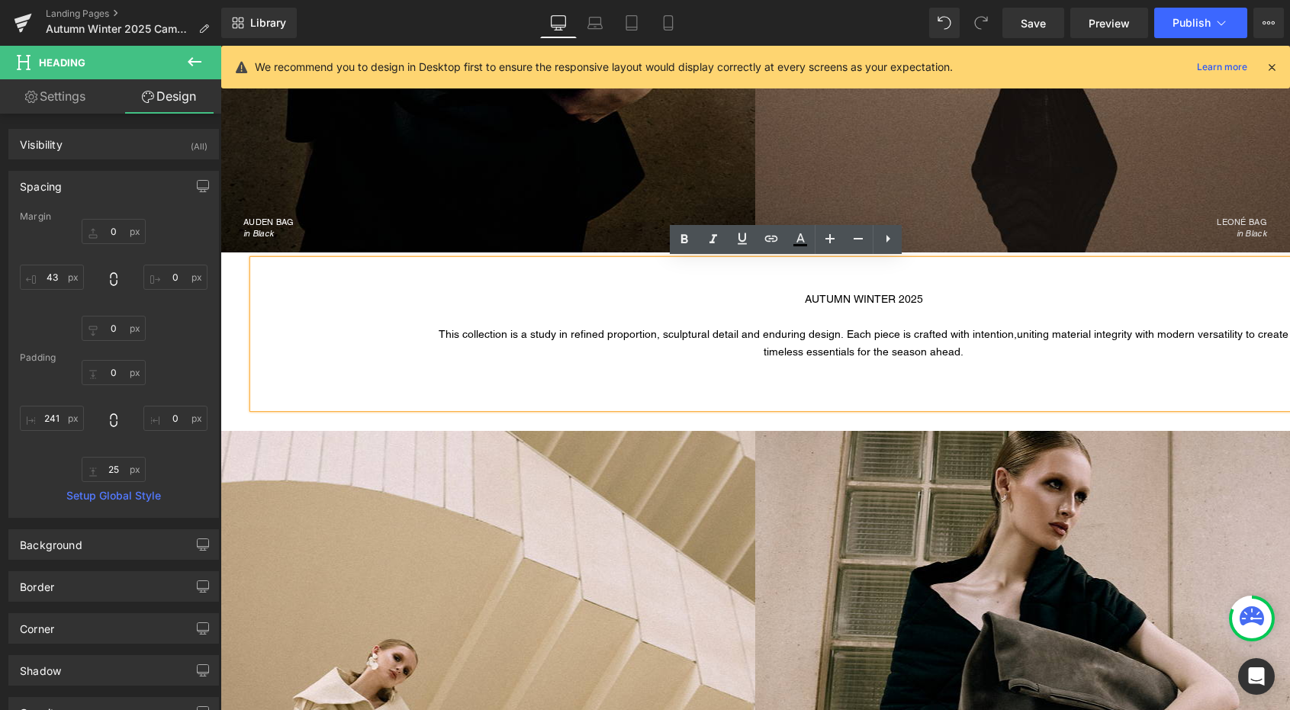
type input "0"
type input "43"
type input "0"
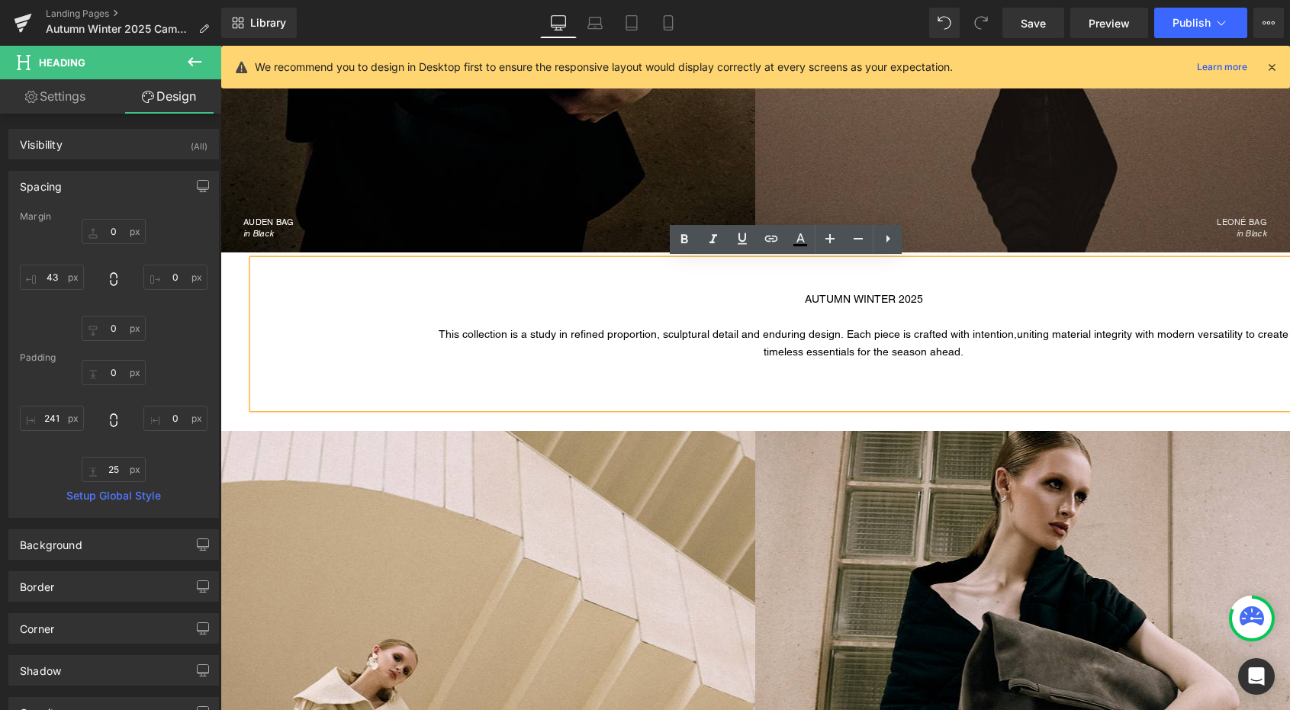
type input "0"
type input "25"
type input "0"
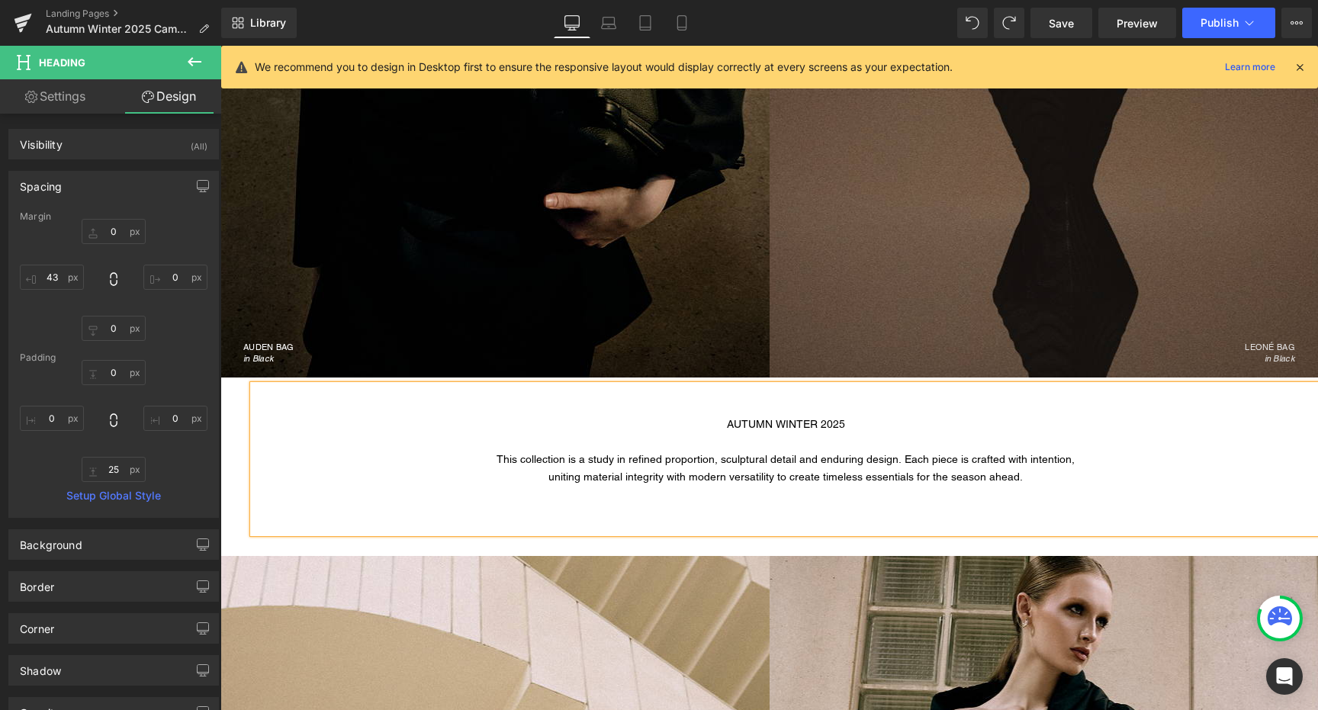
scroll to position [480, 0]
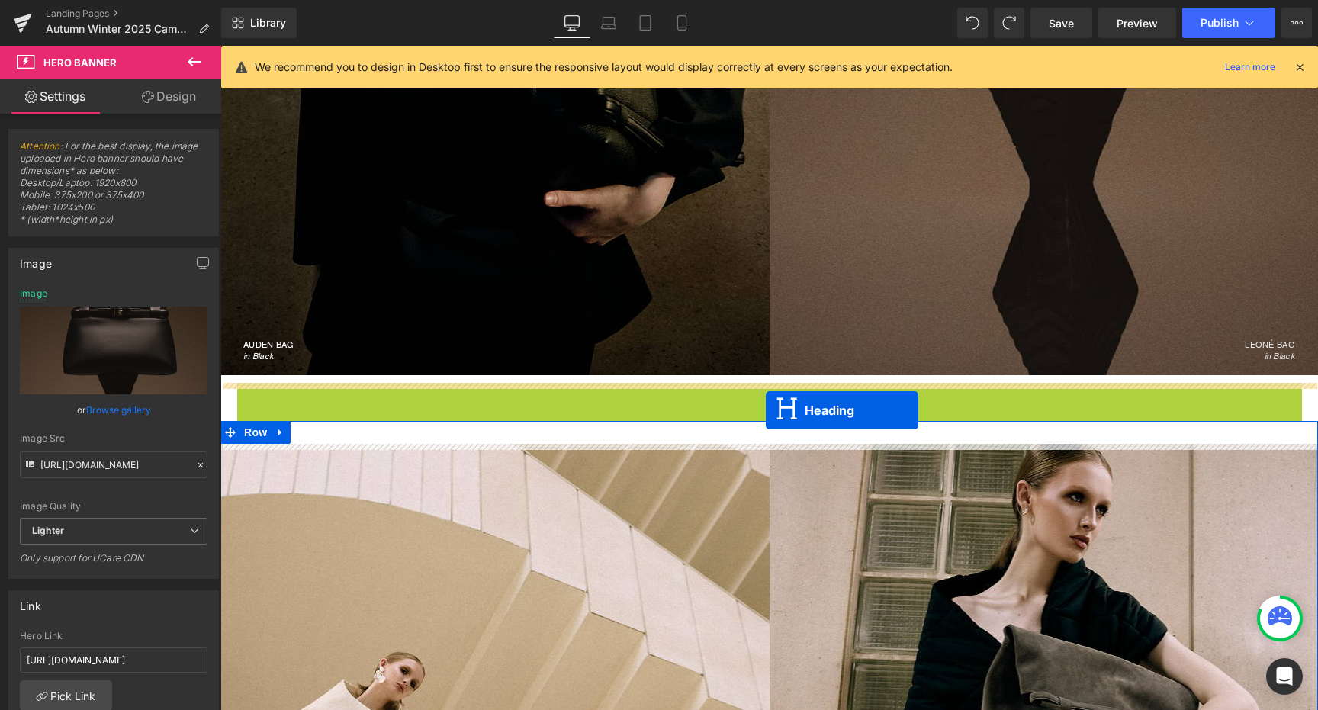
drag, startPoint x: 779, startPoint y: 458, endPoint x: 766, endPoint y: 410, distance: 50.0
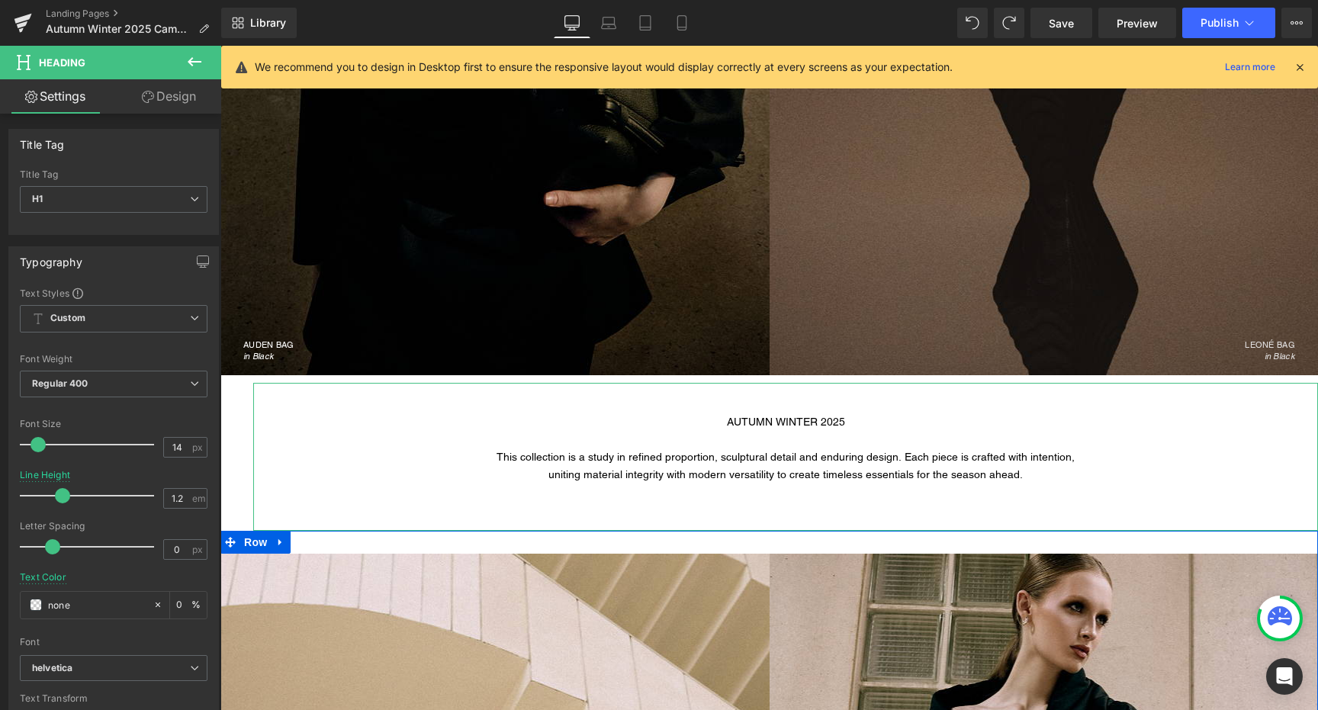
click at [177, 92] on link "Design" at bounding box center [169, 96] width 111 height 34
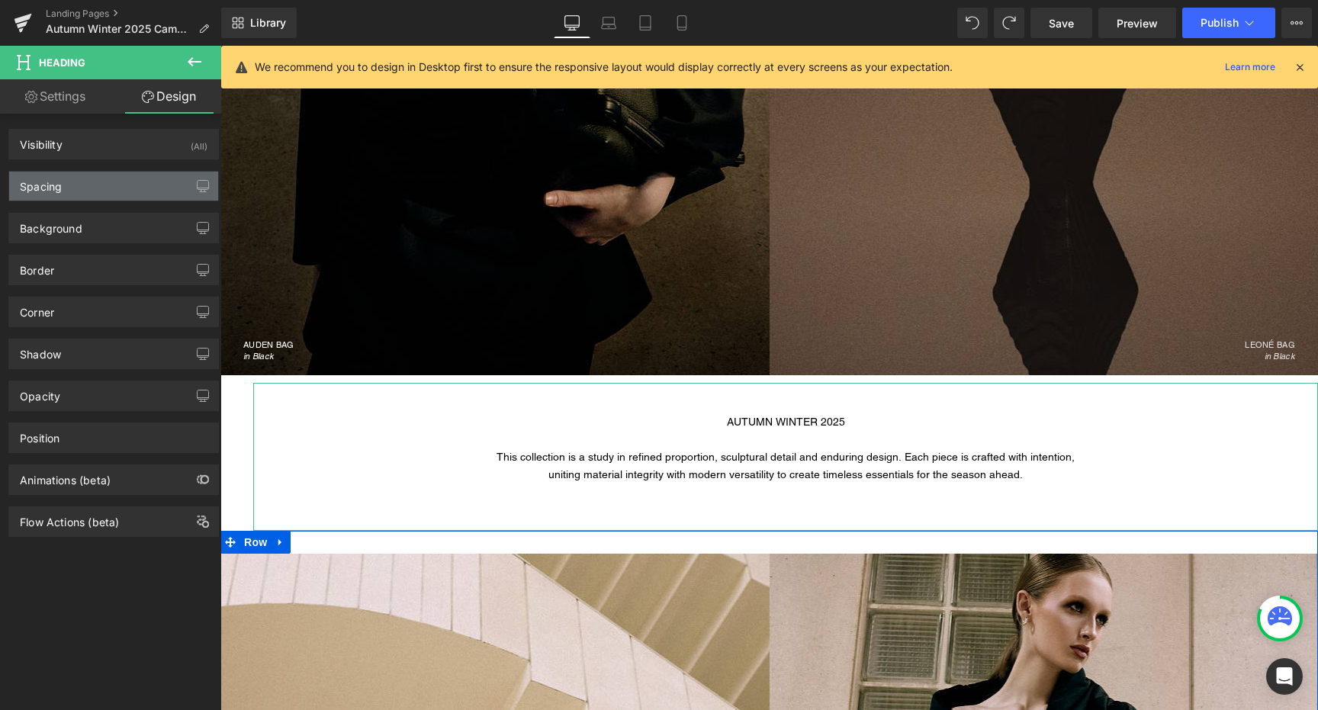
click at [128, 179] on div "Spacing" at bounding box center [113, 186] width 209 height 29
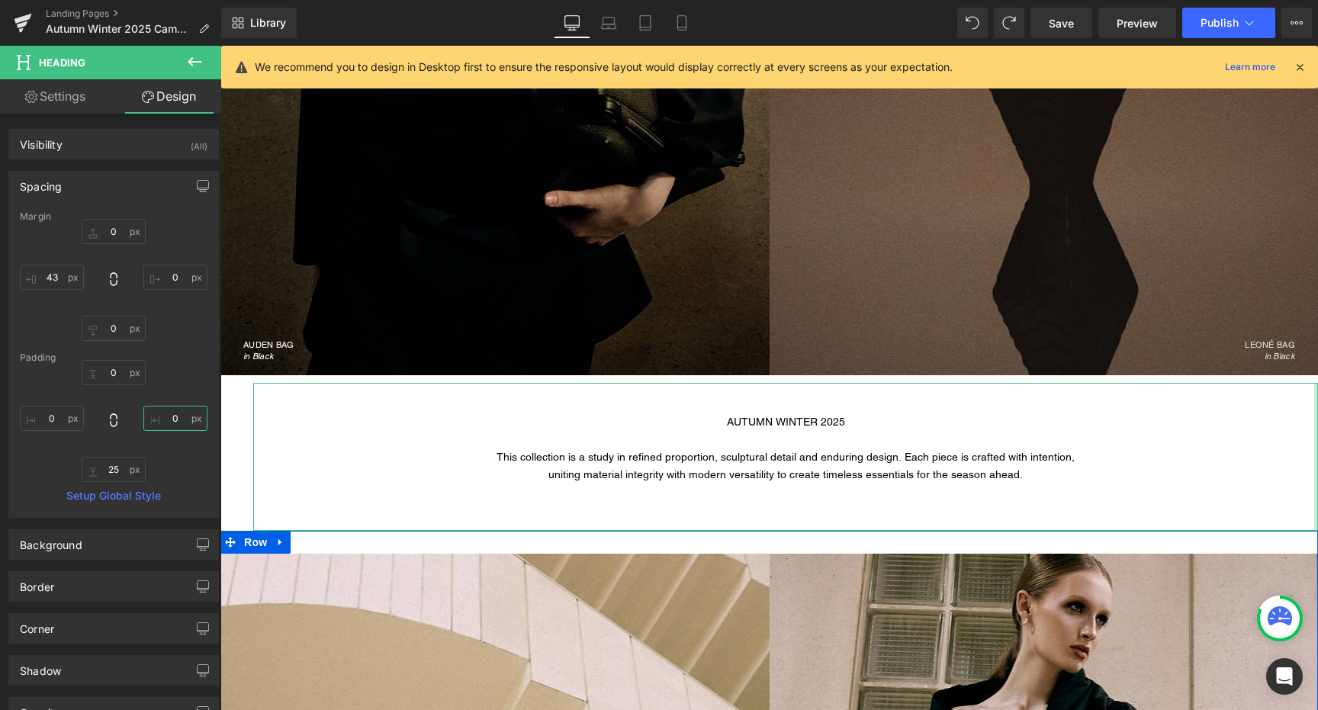
click at [164, 416] on input "0" at bounding box center [175, 418] width 64 height 25
type input "5"
type input "0"
click at [172, 265] on input "0" at bounding box center [175, 277] width 64 height 25
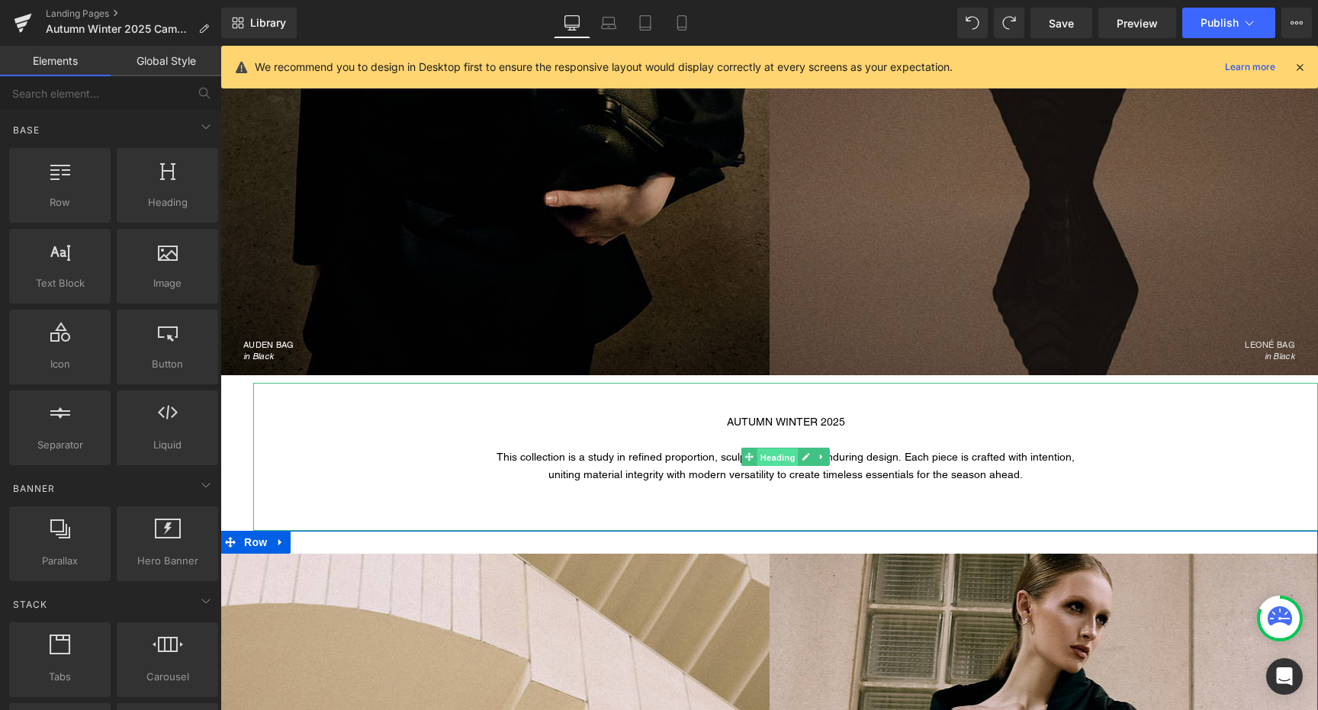
click at [779, 458] on span "Heading" at bounding box center [777, 457] width 41 height 18
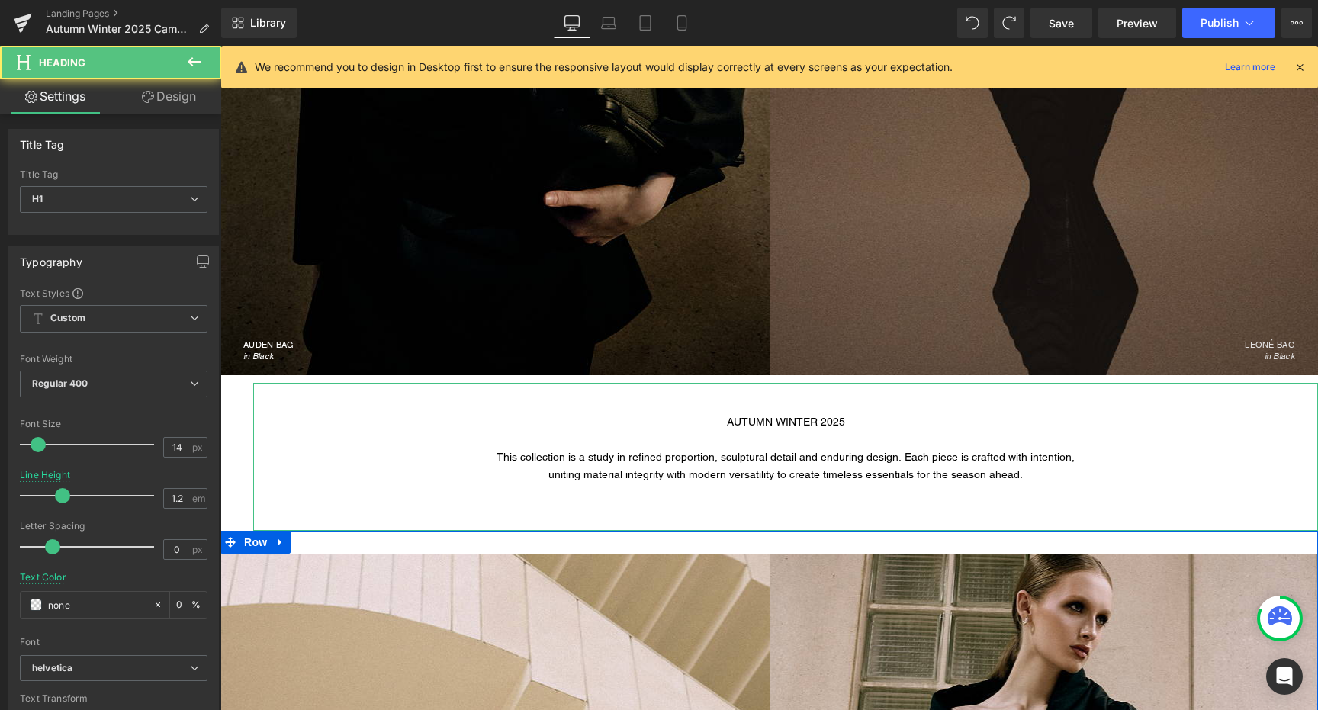
click at [140, 105] on link "Design" at bounding box center [169, 96] width 111 height 34
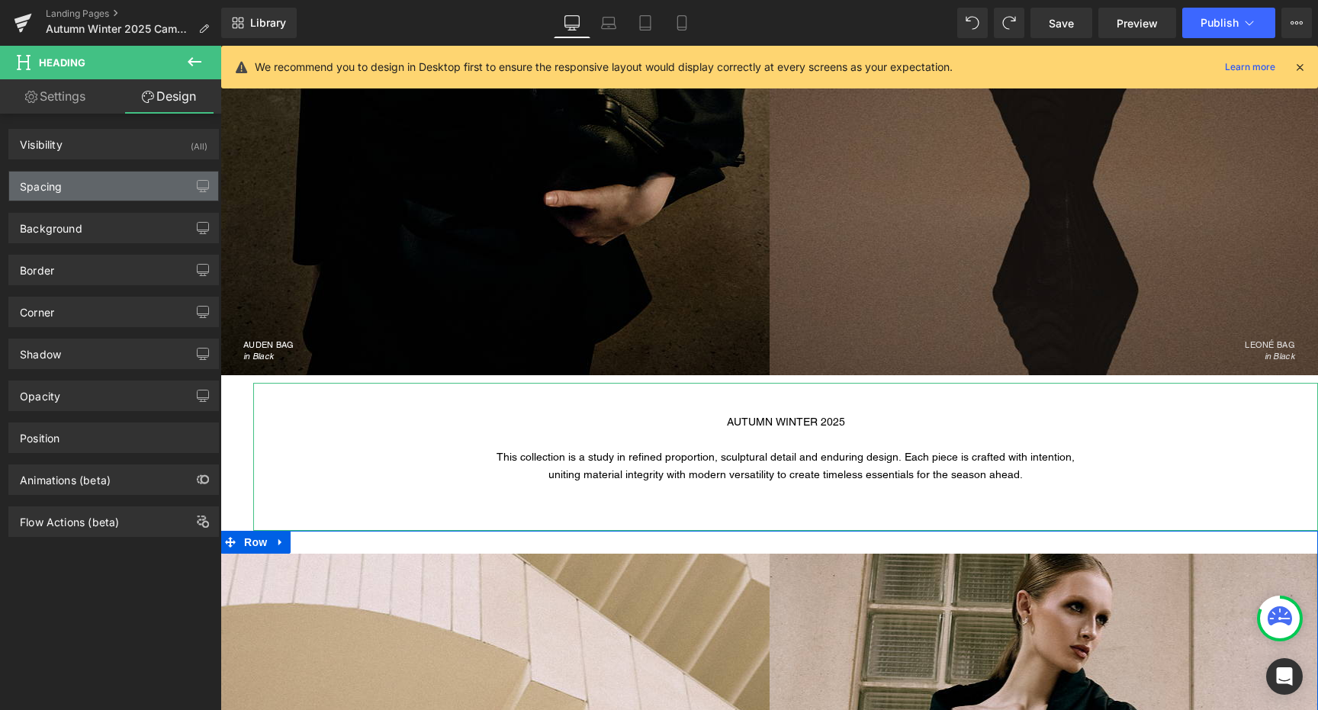
click at [92, 192] on div "Spacing" at bounding box center [113, 186] width 209 height 29
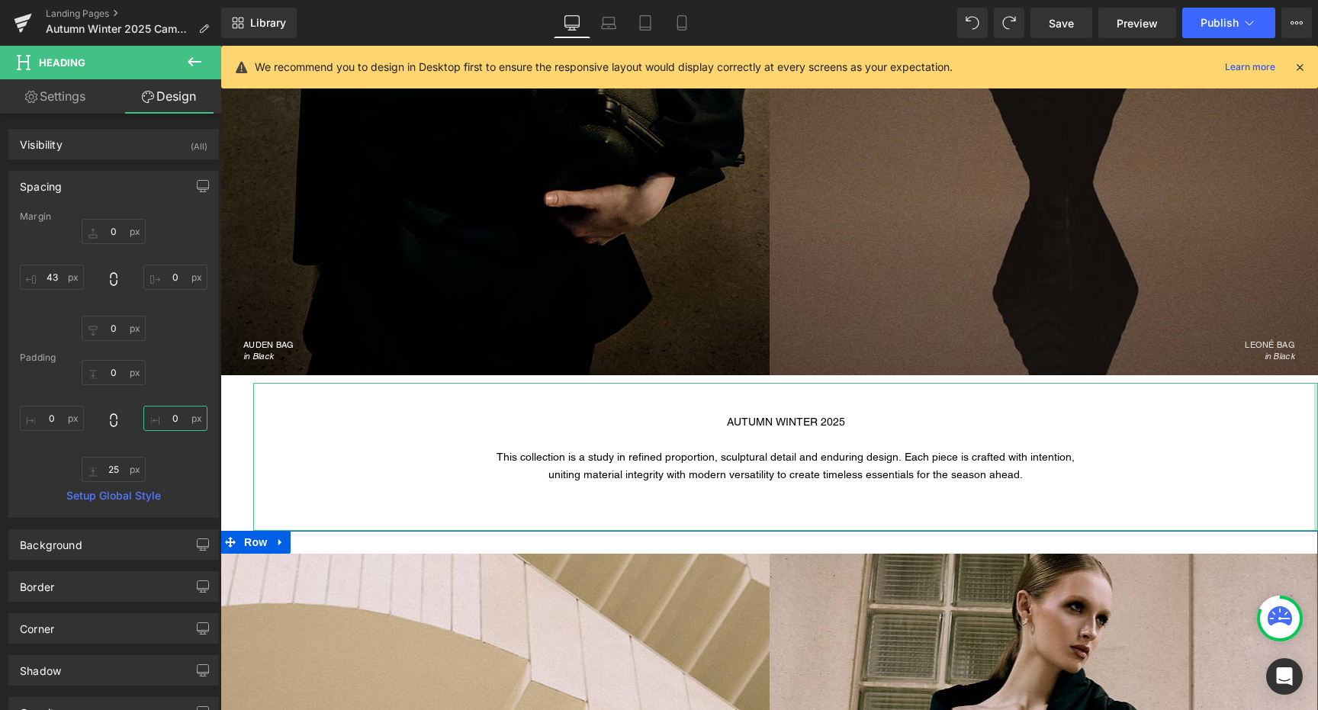
click at [169, 416] on input "0" at bounding box center [175, 418] width 64 height 25
type input "90"
click at [59, 414] on input "0" at bounding box center [52, 418] width 64 height 25
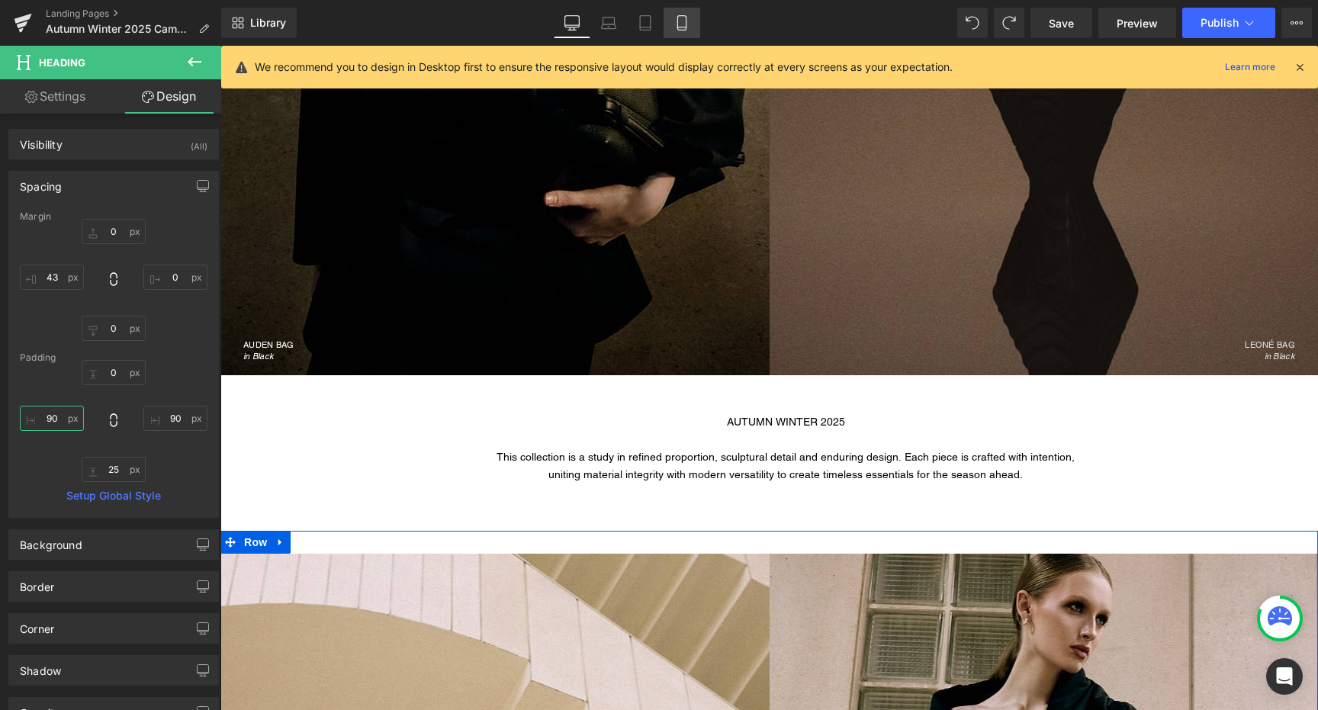
type input "90"
click at [677, 24] on icon at bounding box center [681, 22] width 15 height 15
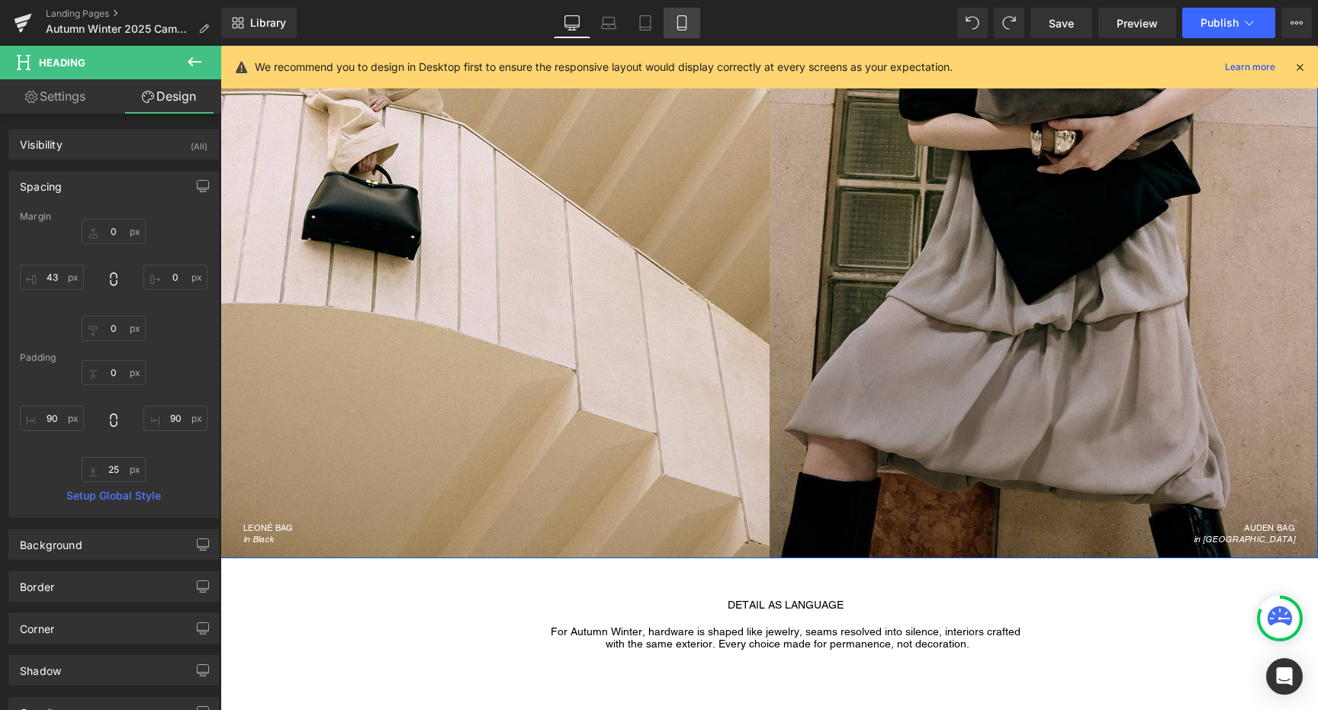
type input "0"
type input "20"
type input "44"
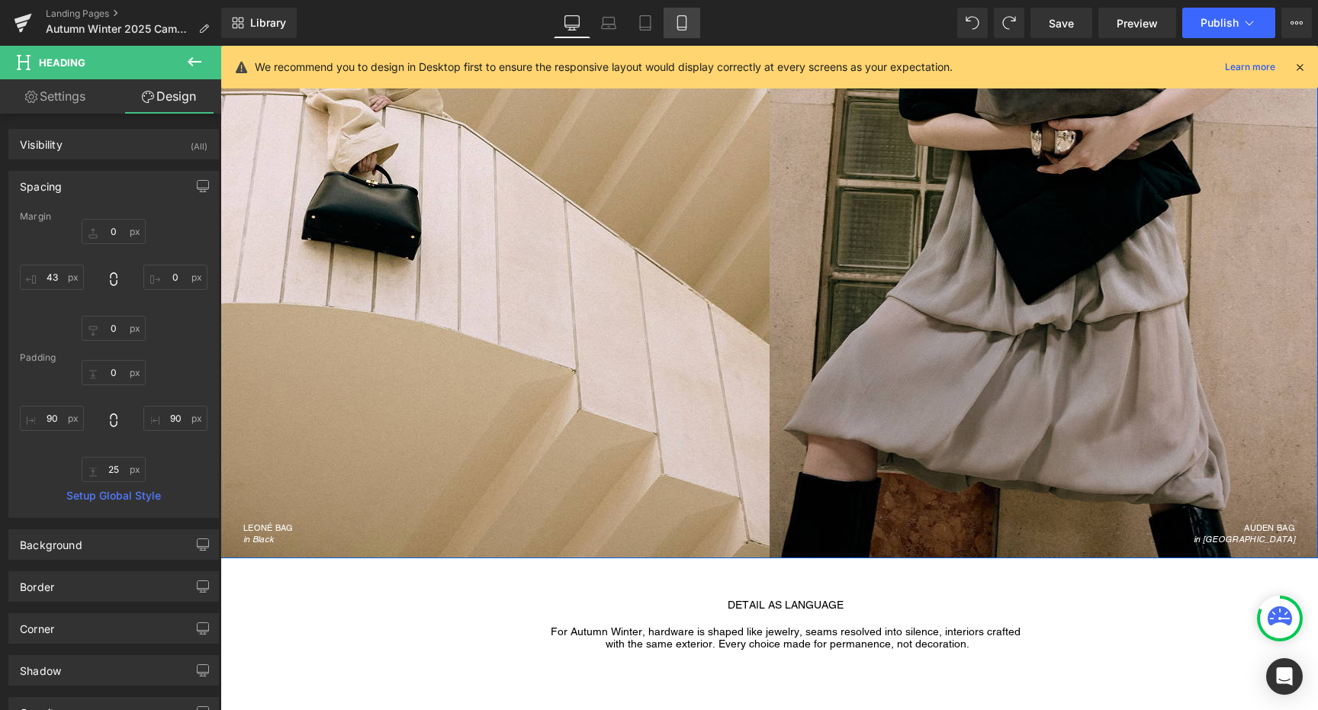
type input "37"
type input "19"
type input "23"
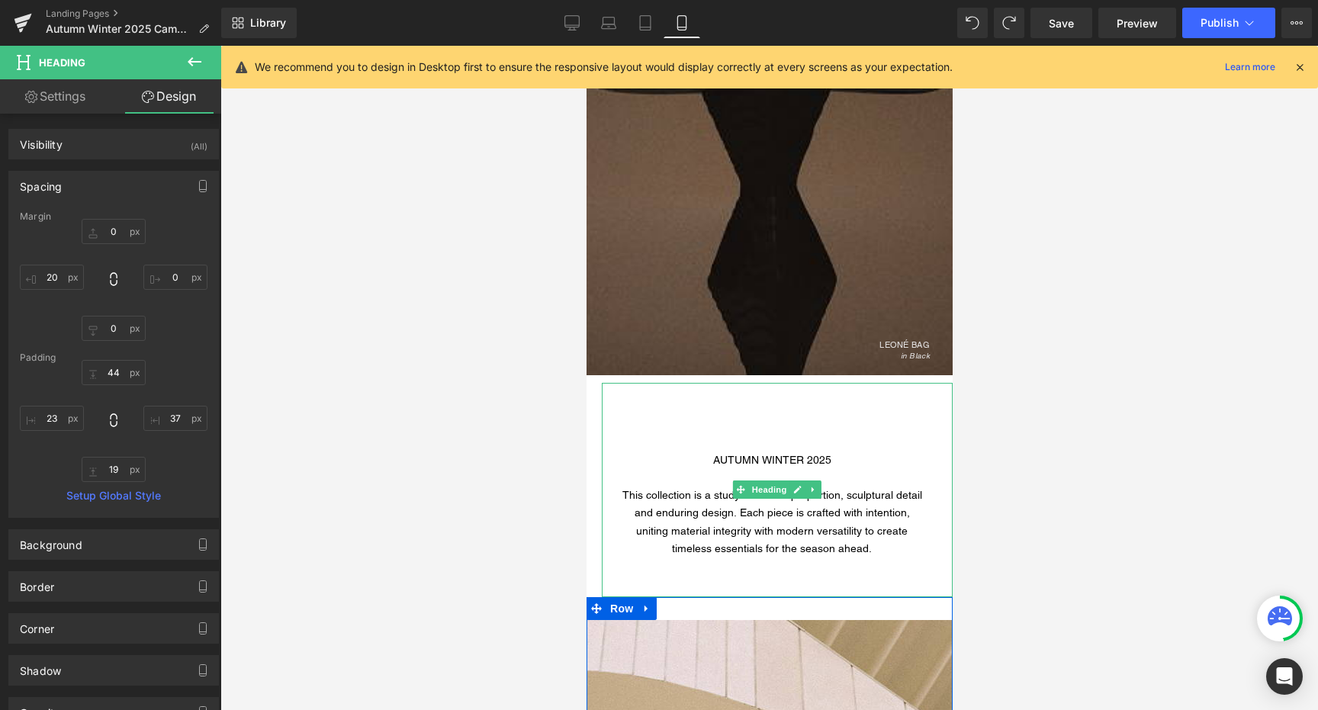
click at [638, 532] on span "uniting material integrity with modern versatility to create timeless essential…" at bounding box center [771, 540] width 272 height 30
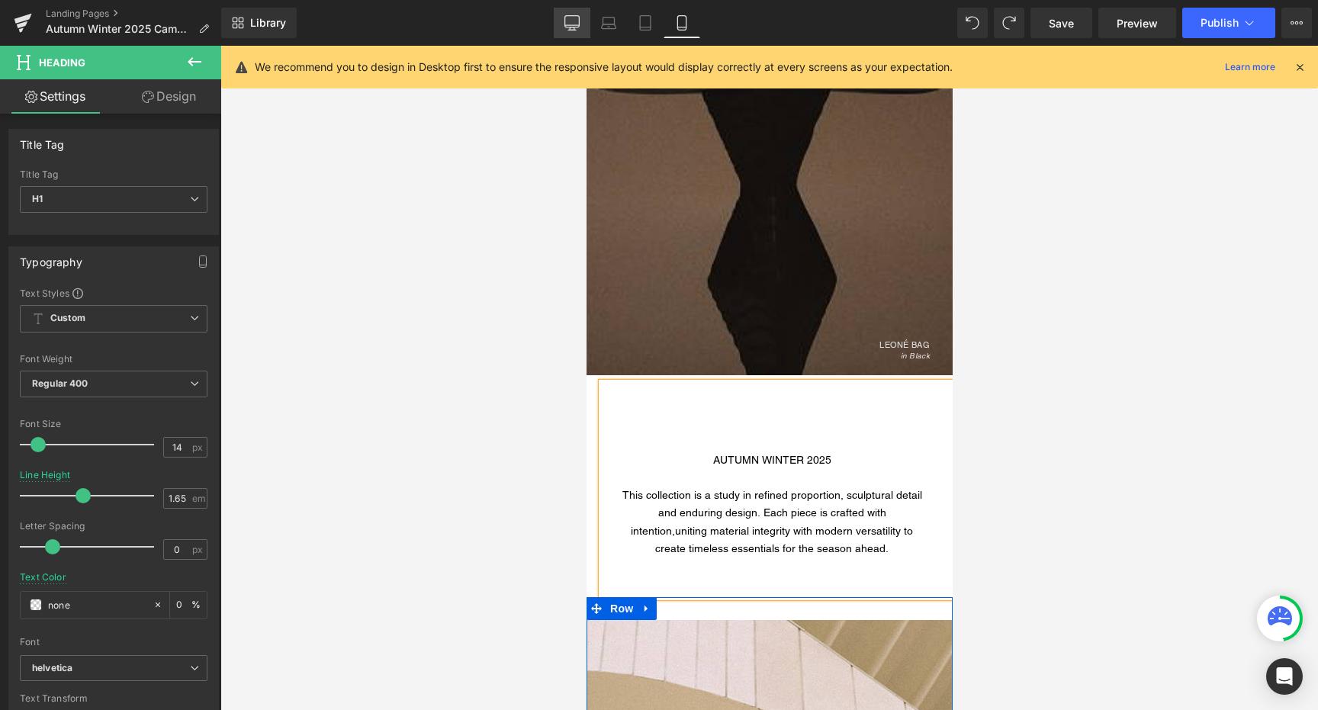
click at [576, 24] on icon at bounding box center [571, 22] width 15 height 15
type input "1.2"
type input "0"
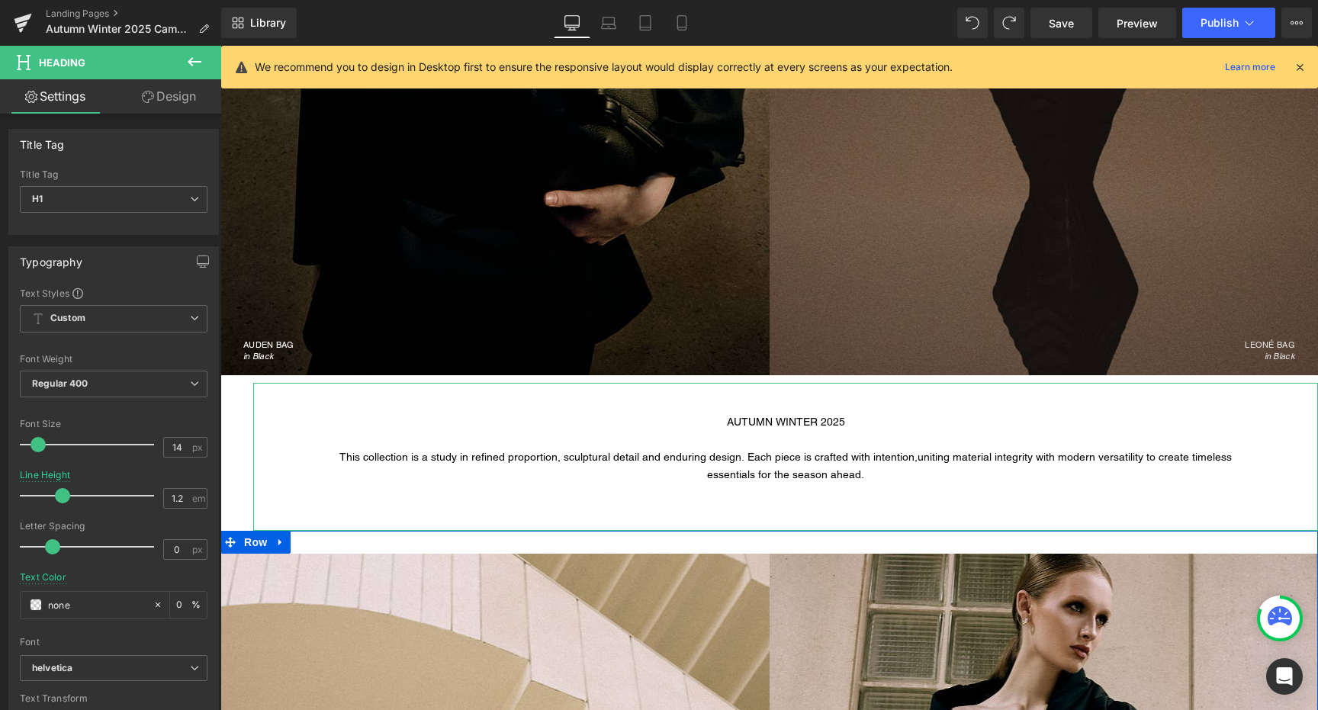
click at [180, 108] on link "Design" at bounding box center [169, 96] width 111 height 34
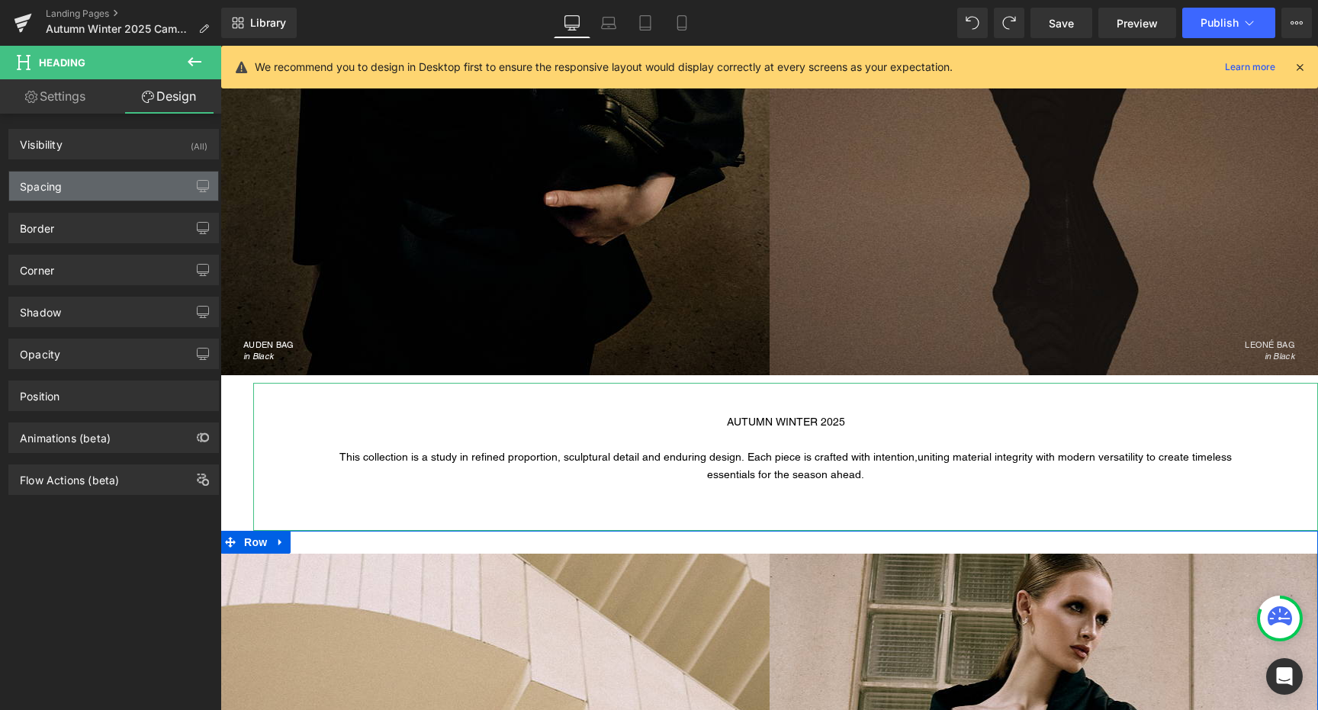
click at [132, 188] on div "Spacing" at bounding box center [113, 186] width 209 height 29
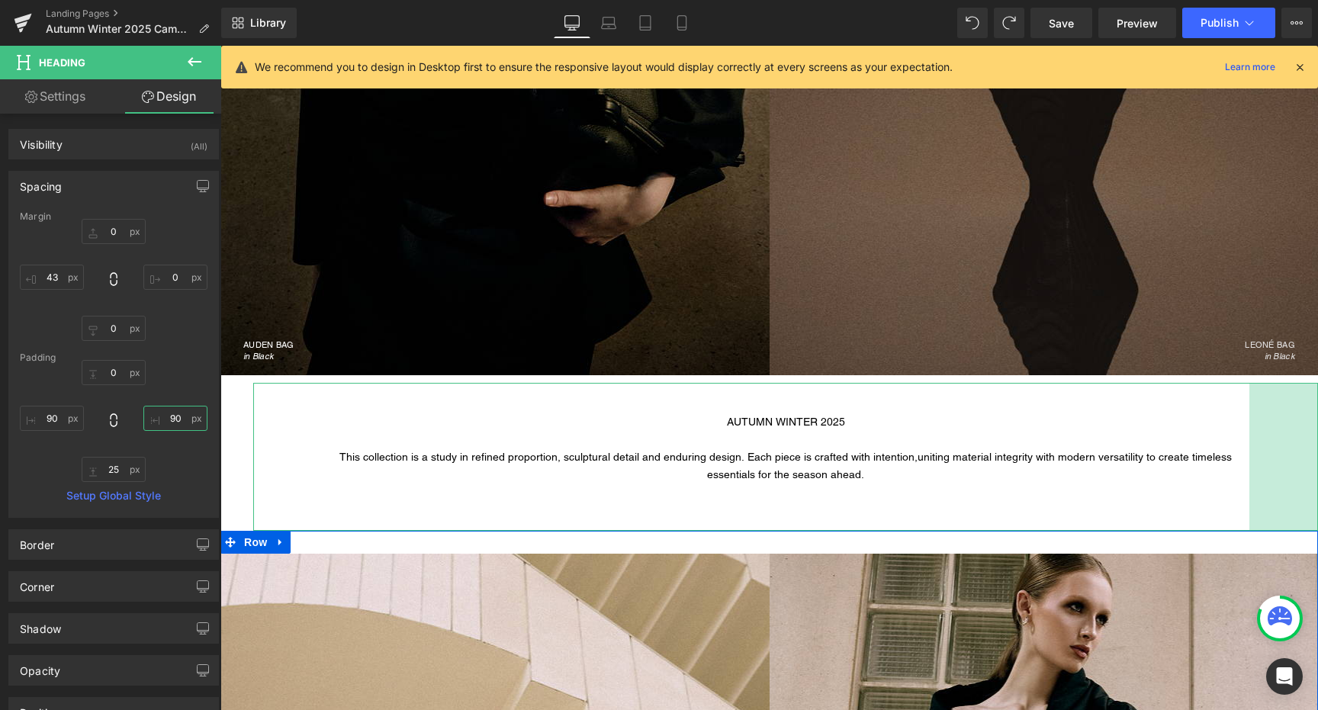
click at [171, 417] on input "90" at bounding box center [175, 418] width 64 height 25
type input "120"
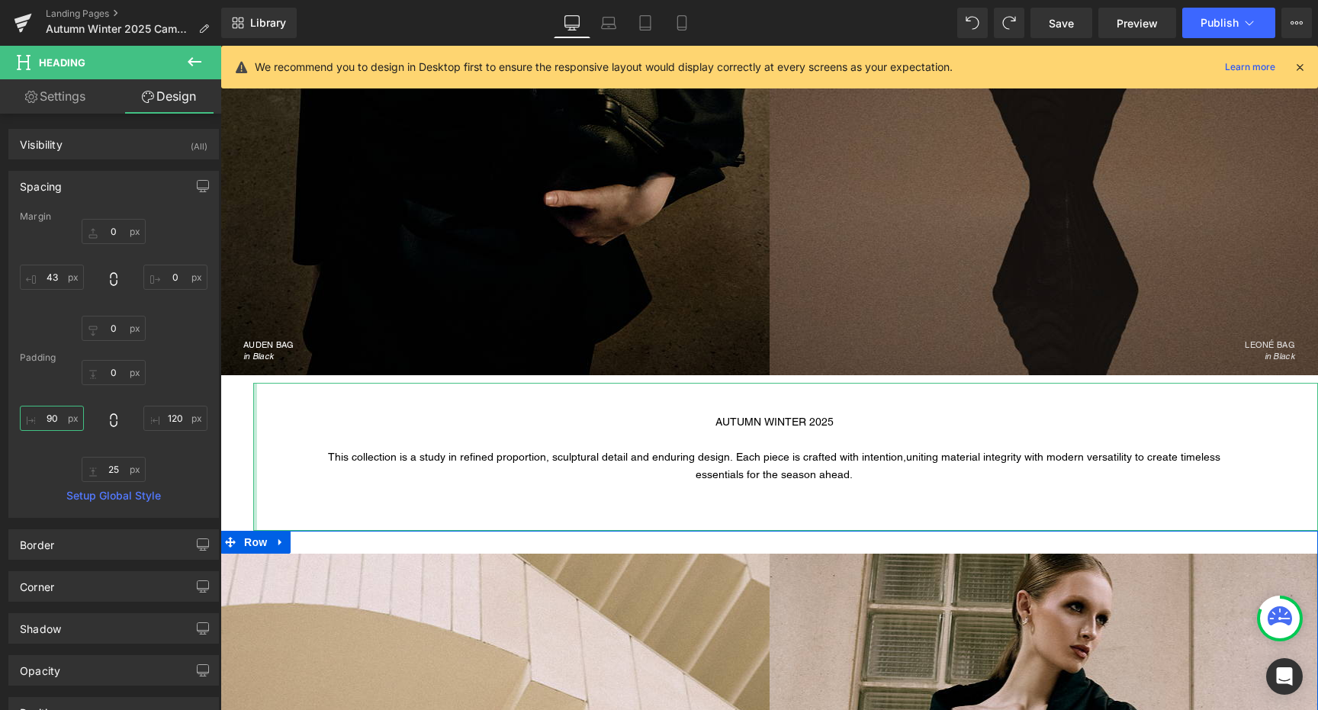
click at [63, 409] on input "90" at bounding box center [52, 418] width 64 height 25
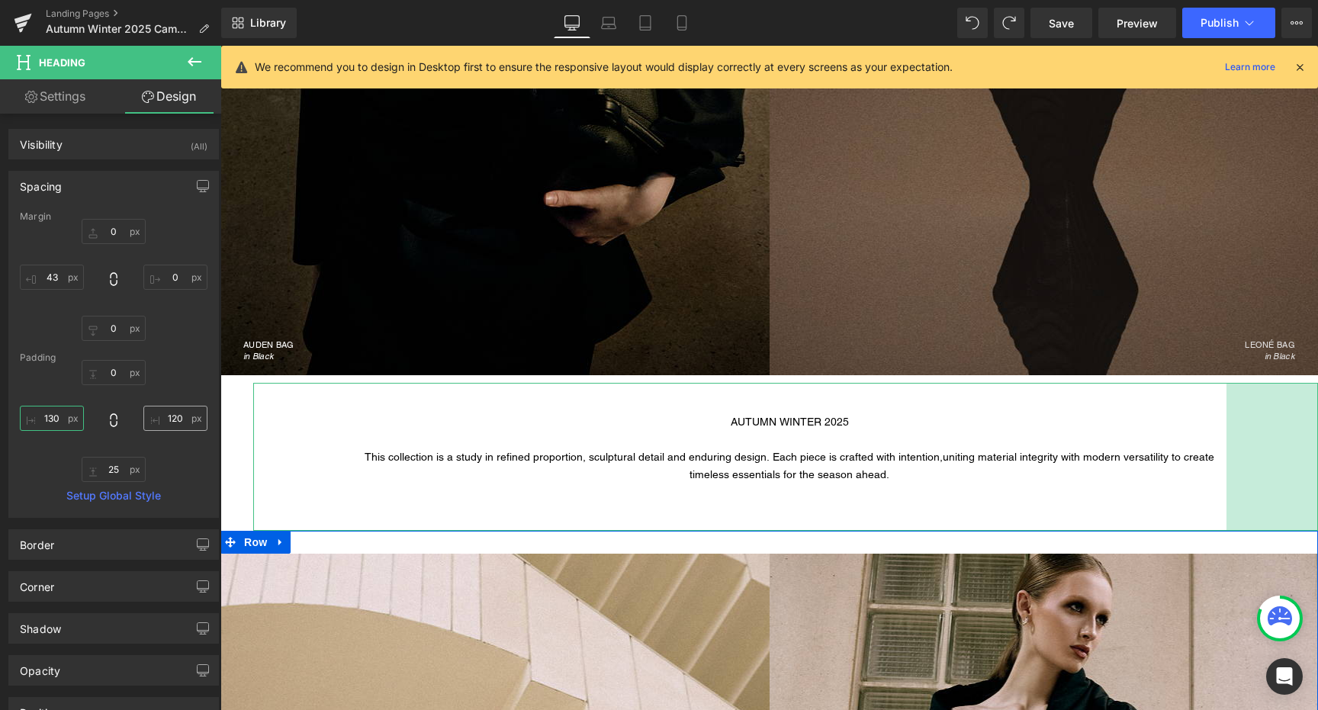
type input "130"
click at [171, 417] on input "120" at bounding box center [175, 418] width 64 height 25
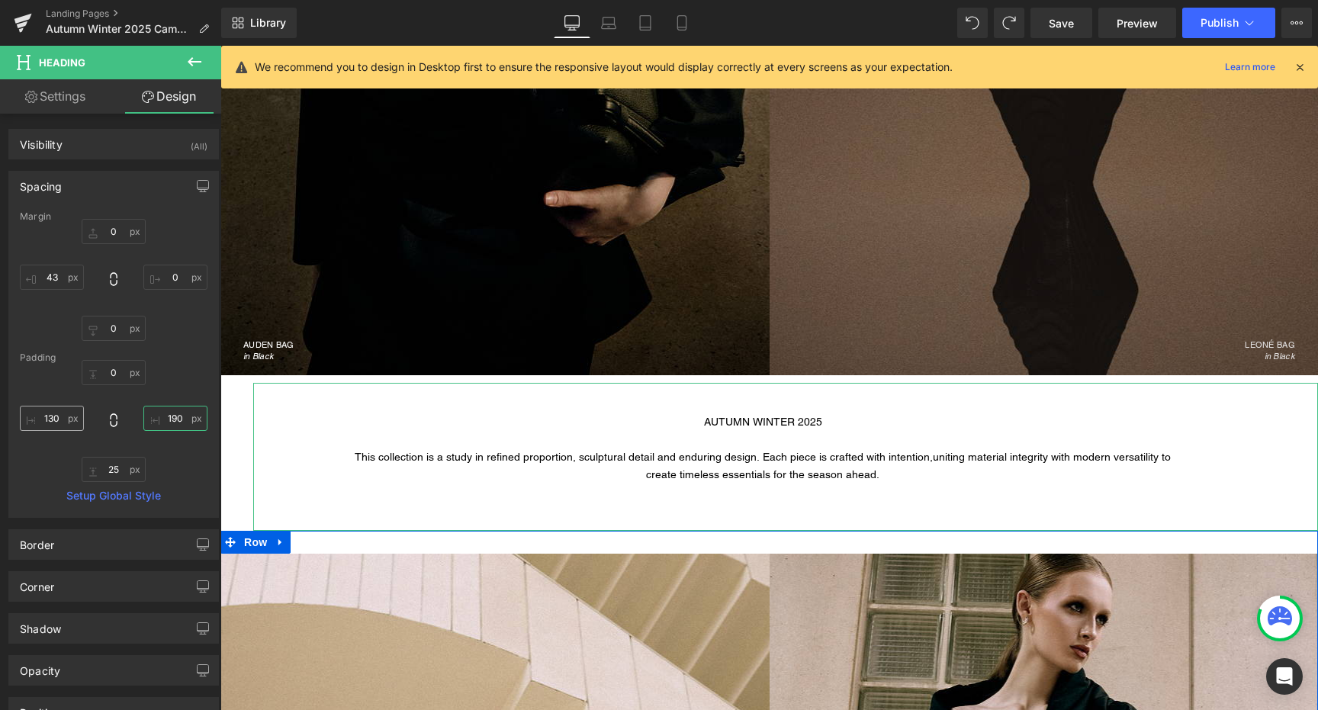
type input "190"
click at [53, 417] on input "130" at bounding box center [52, 418] width 64 height 25
type input "250"
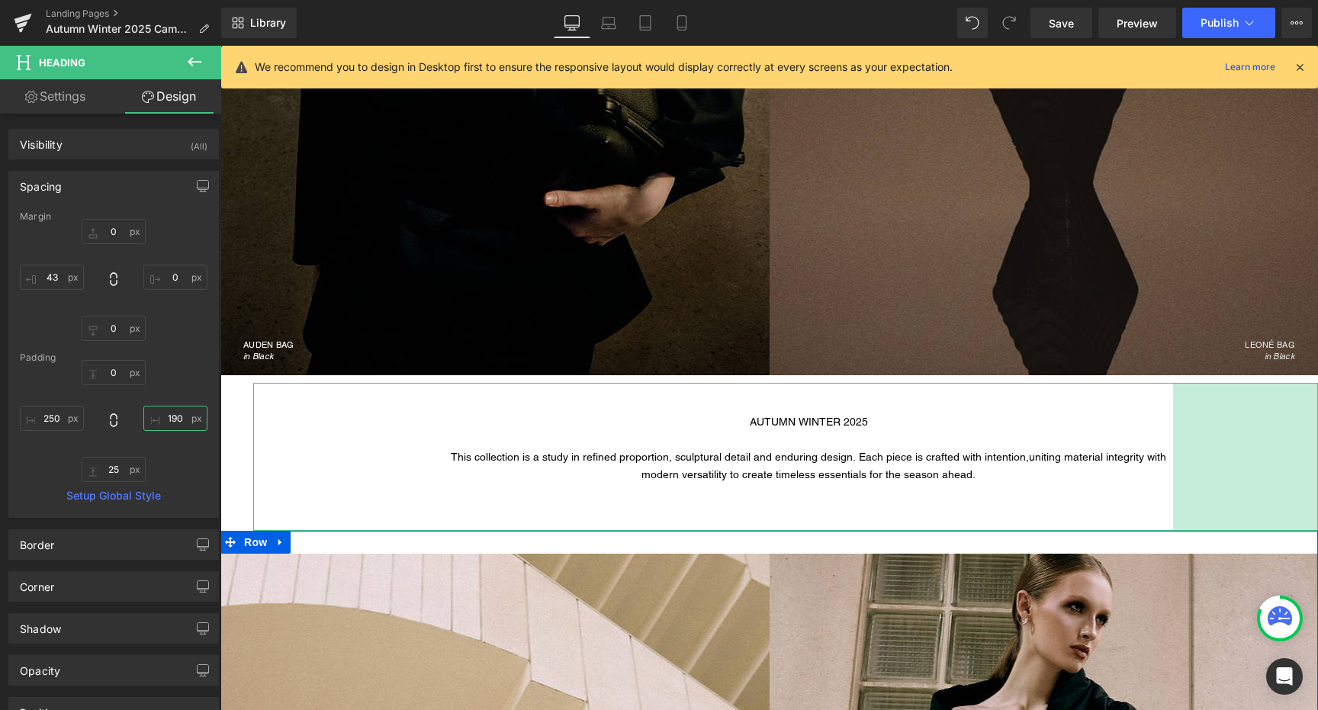
click at [168, 416] on input "190" at bounding box center [175, 418] width 64 height 25
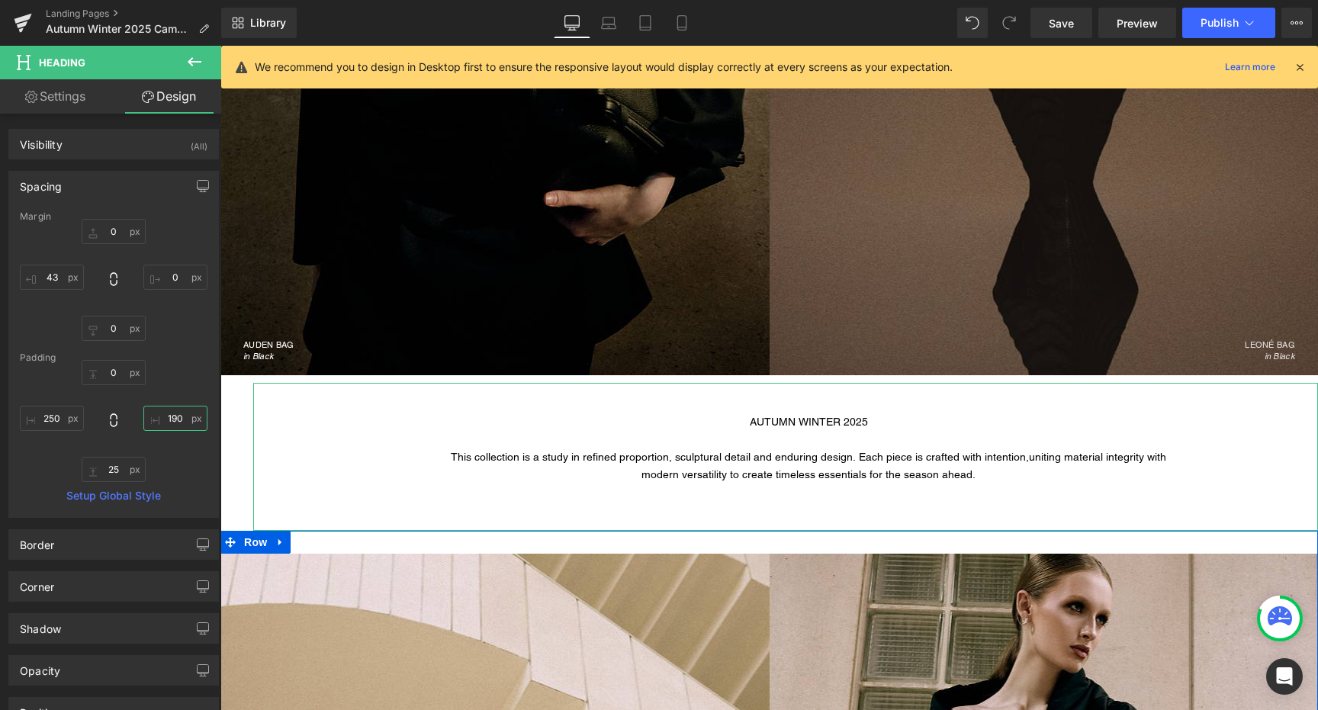
click at [168, 416] on input "190" at bounding box center [175, 418] width 64 height 25
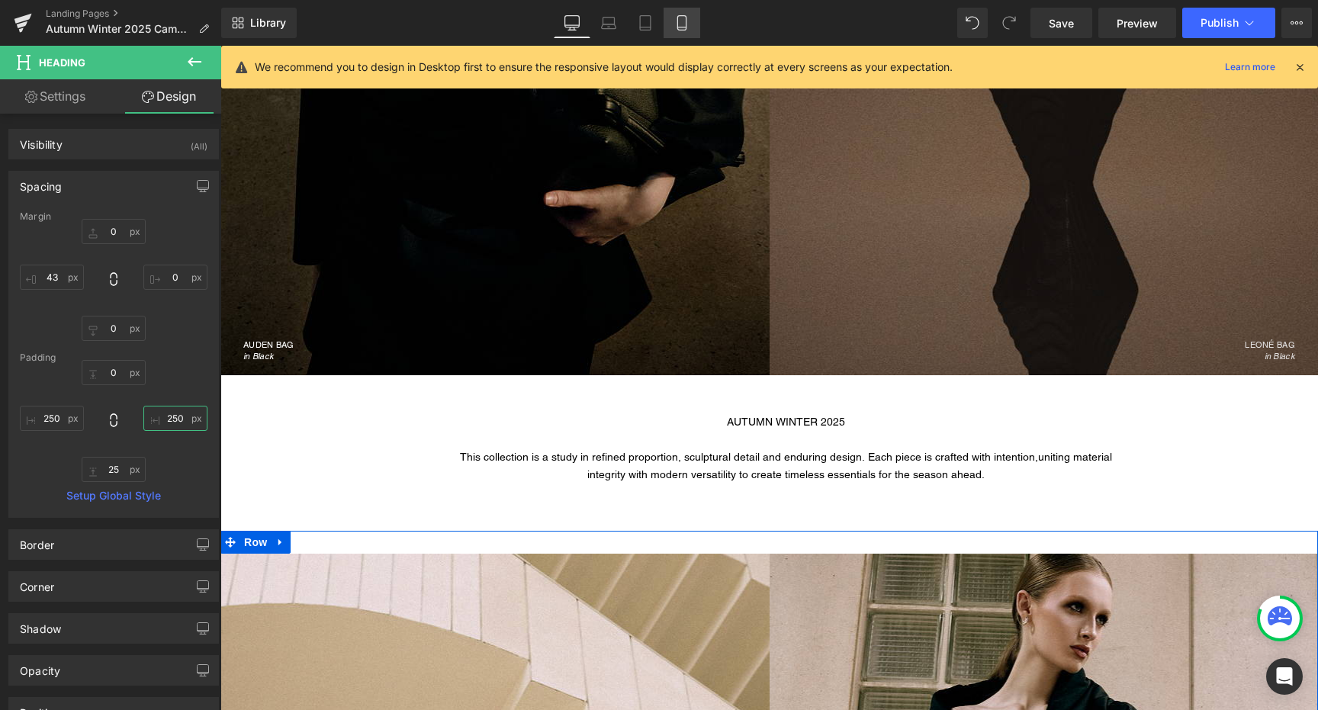
type input "250"
click at [681, 15] on icon at bounding box center [681, 22] width 15 height 15
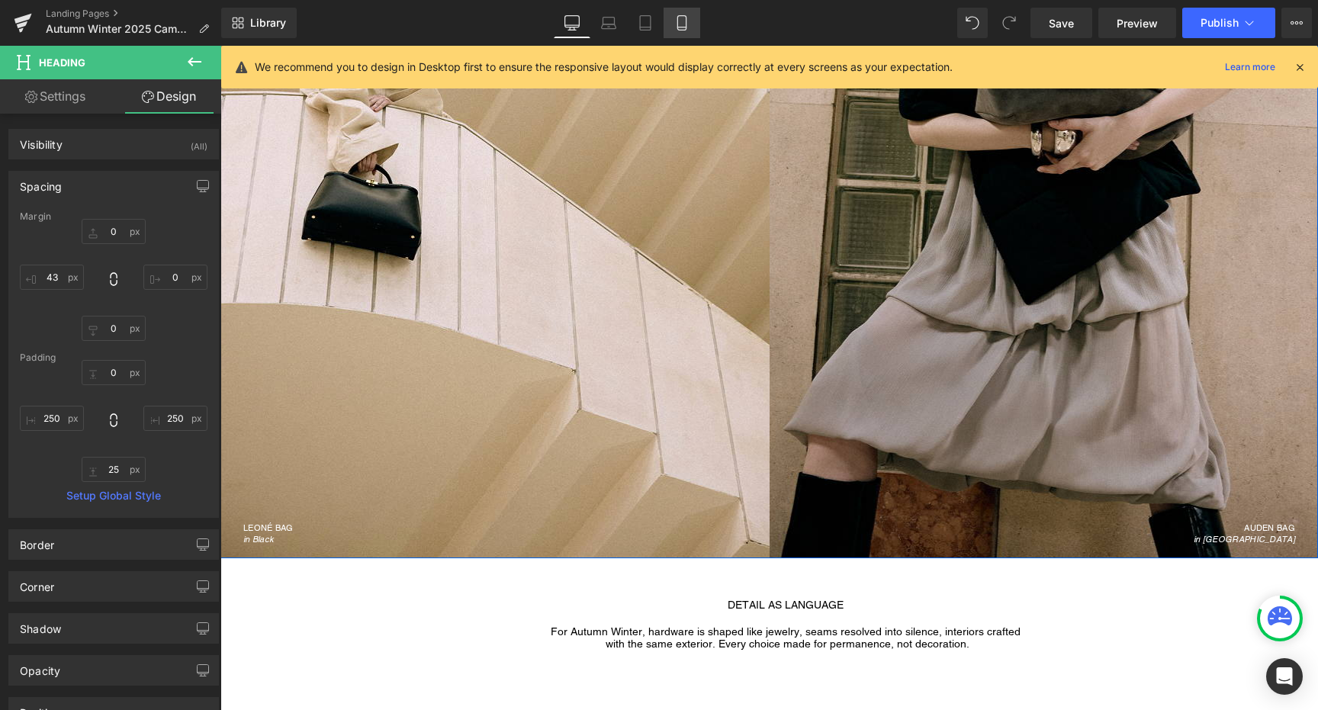
type input "0"
type input "20"
type input "44"
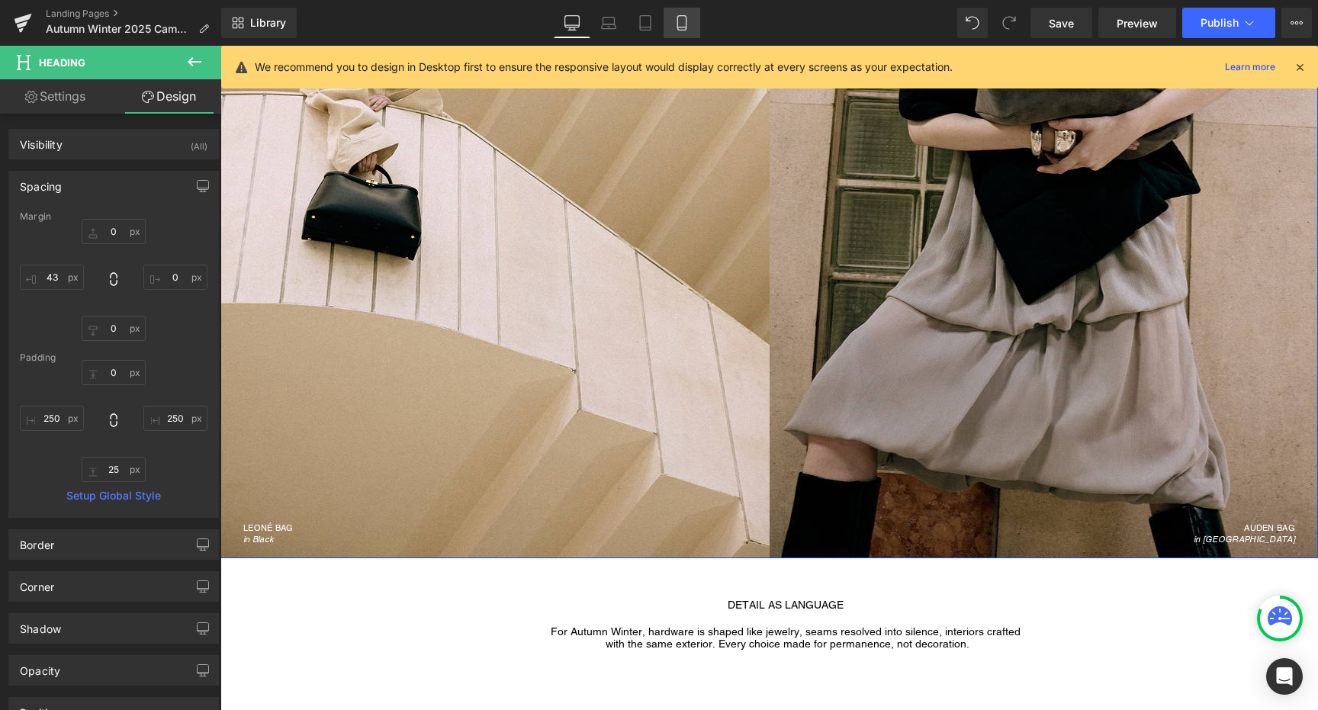
type input "37"
type input "19"
type input "23"
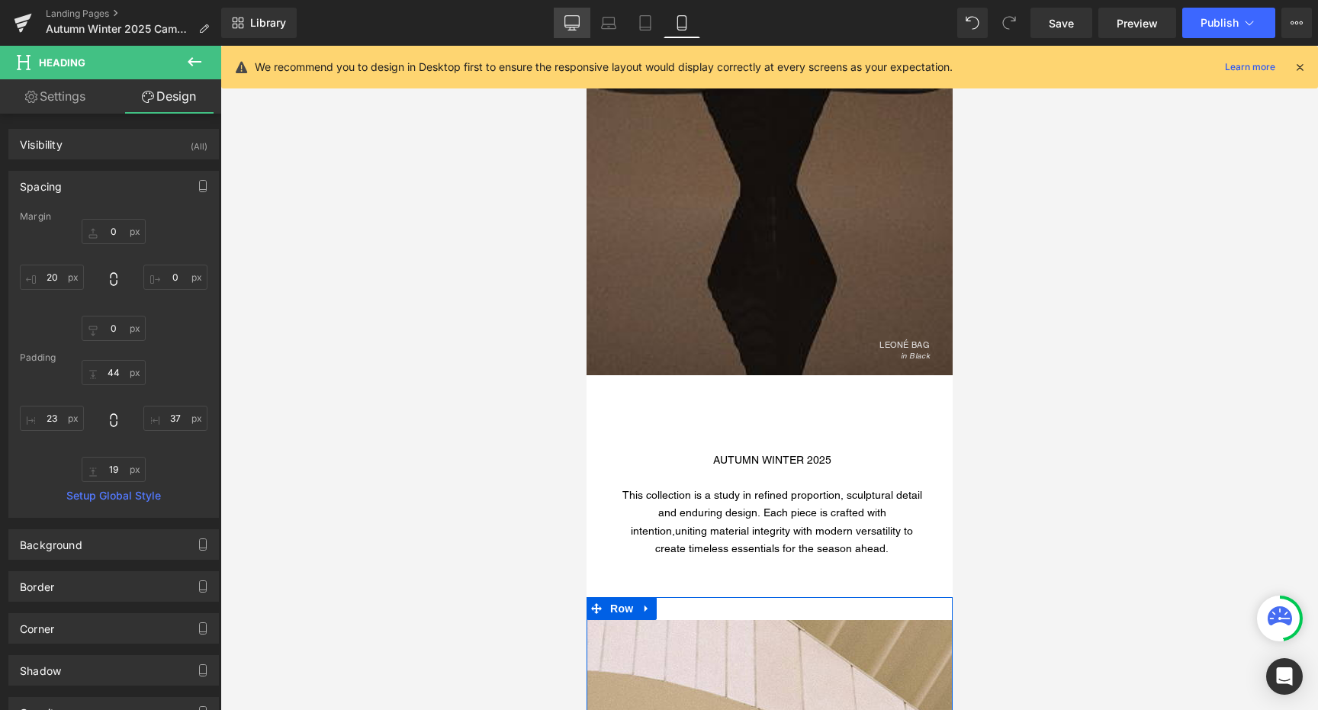
click at [575, 25] on icon at bounding box center [572, 25] width 14 height 0
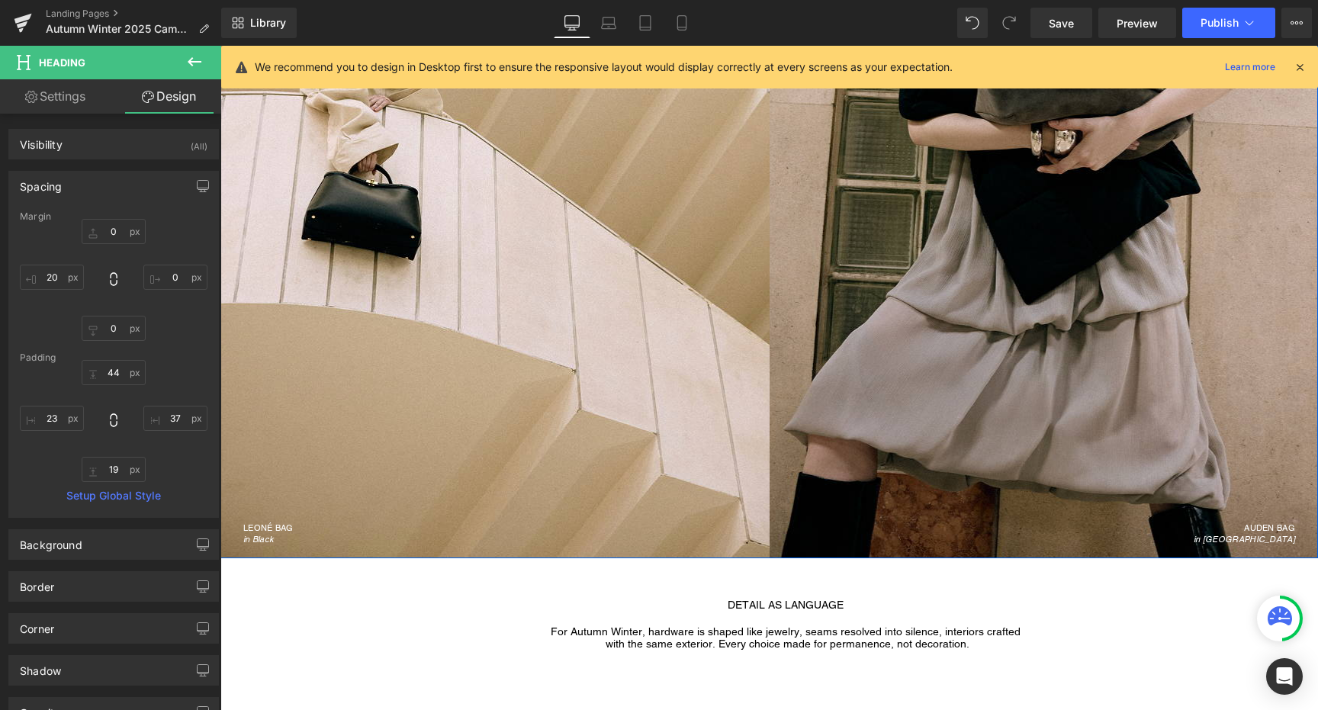
scroll to position [480, 0]
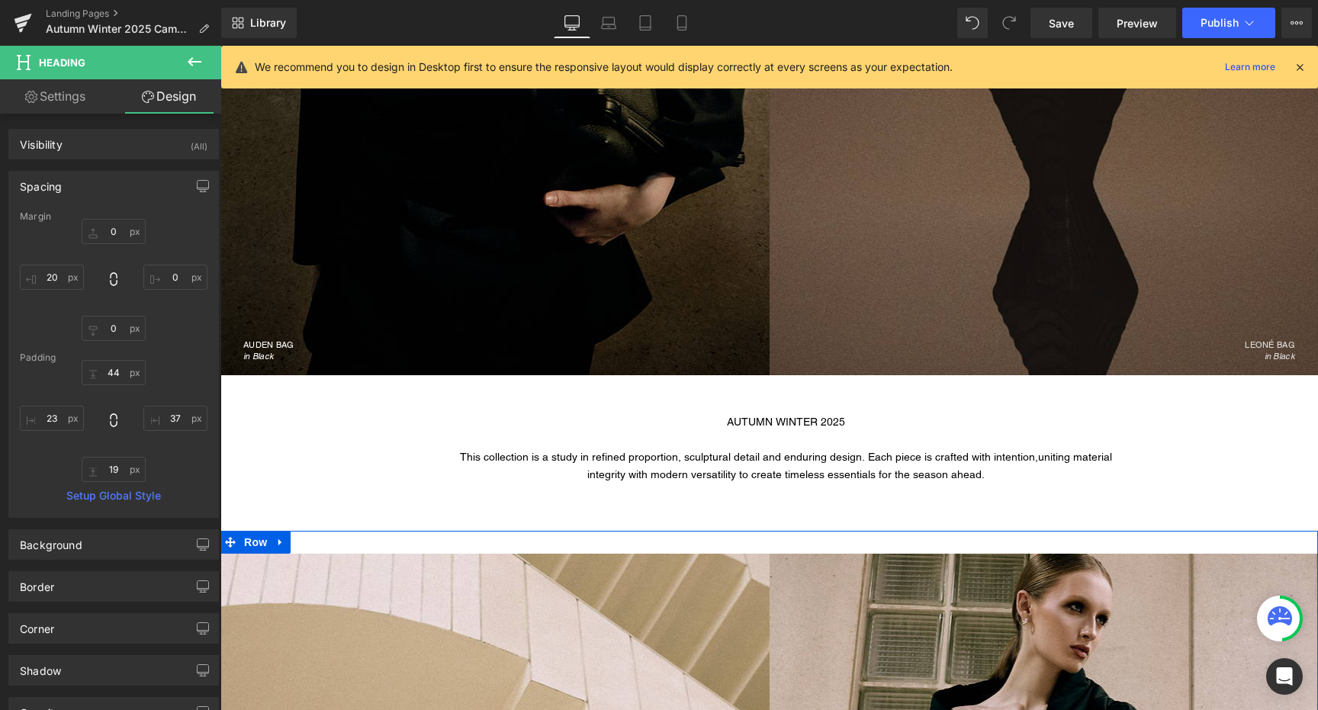
type input "0"
type input "43"
type input "0"
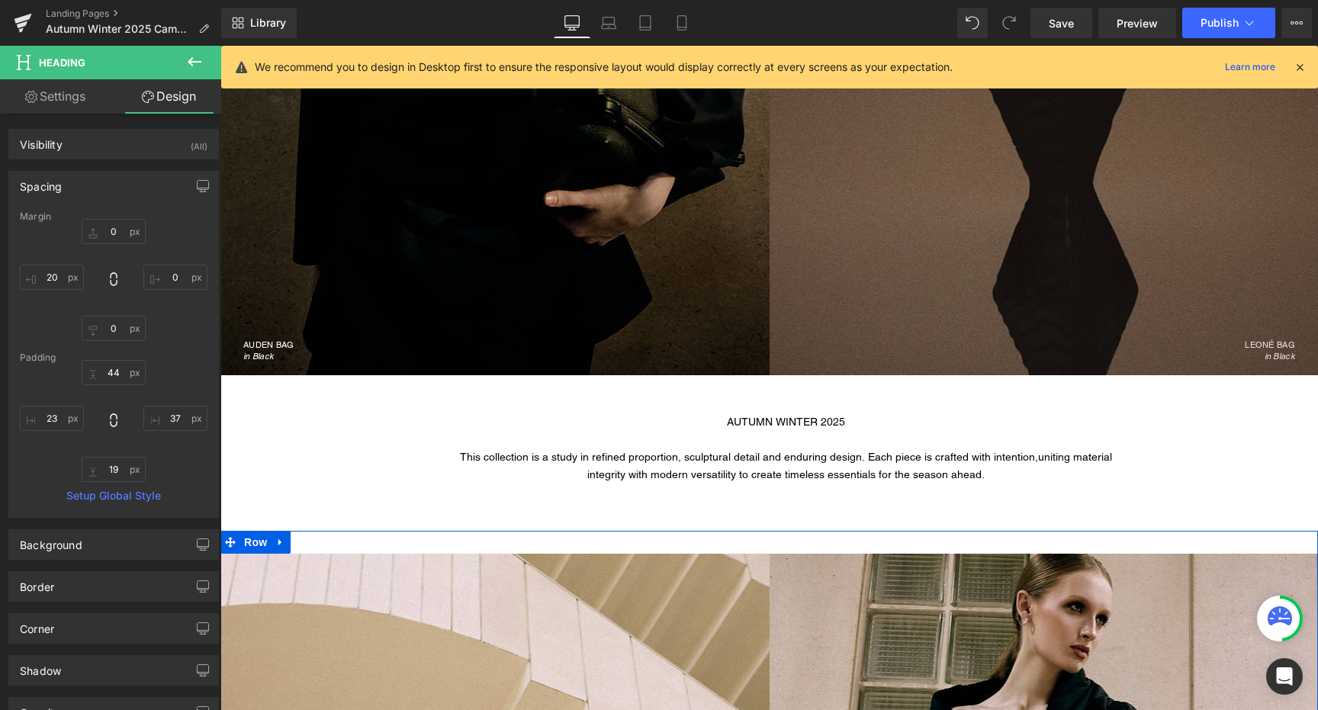
type input "250"
type input "25"
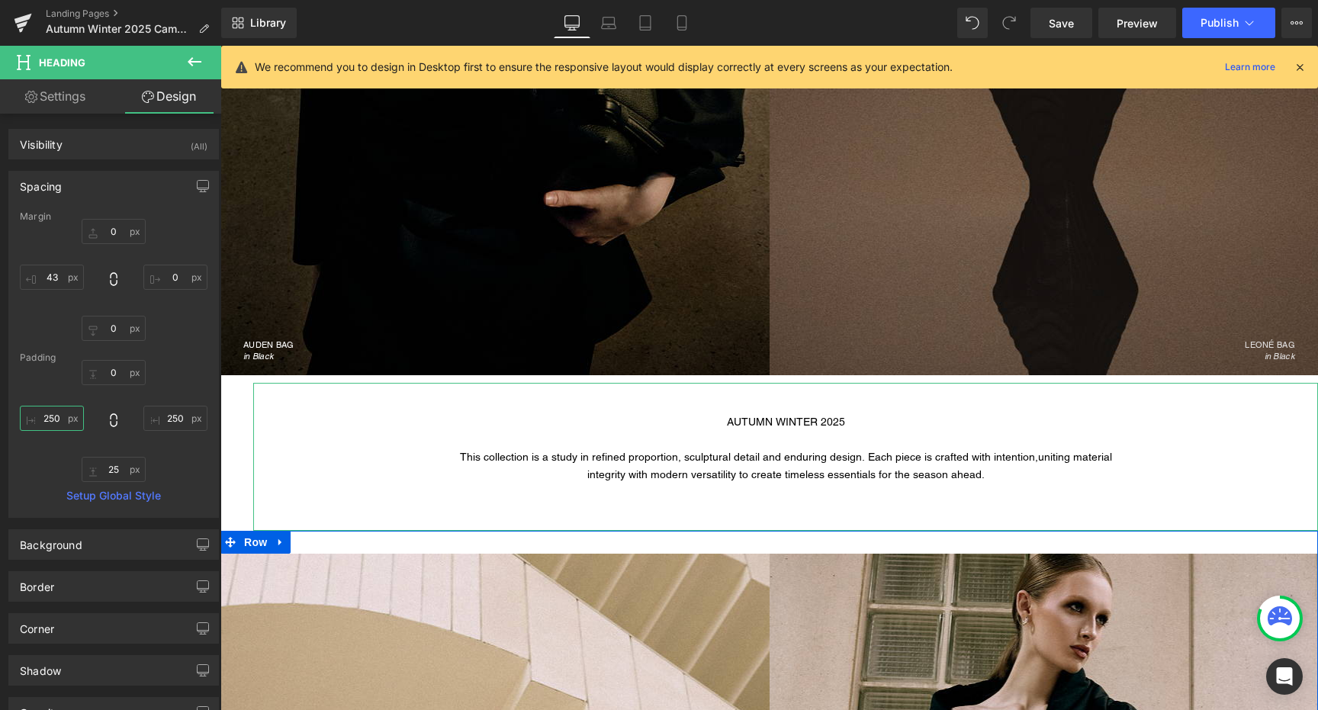
click at [63, 424] on input "250" at bounding box center [52, 418] width 64 height 25
type input "280"
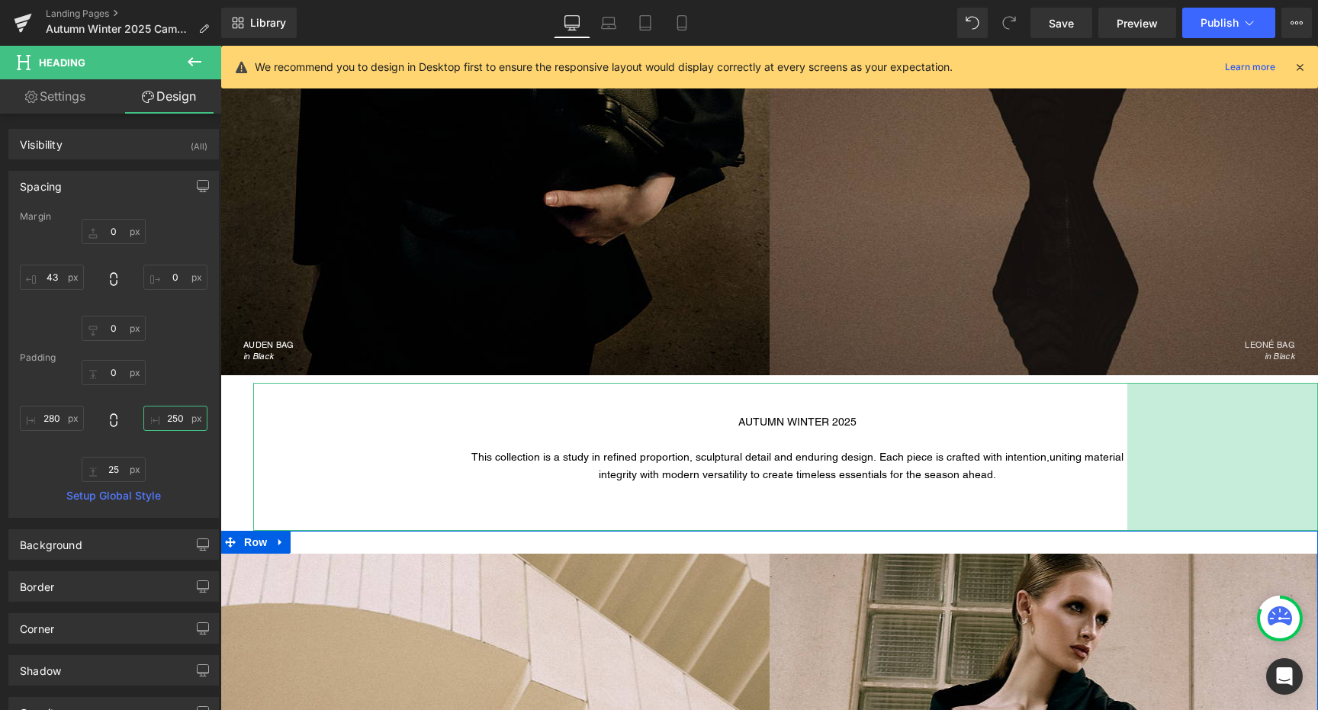
click at [160, 416] on input "250" at bounding box center [175, 418] width 64 height 25
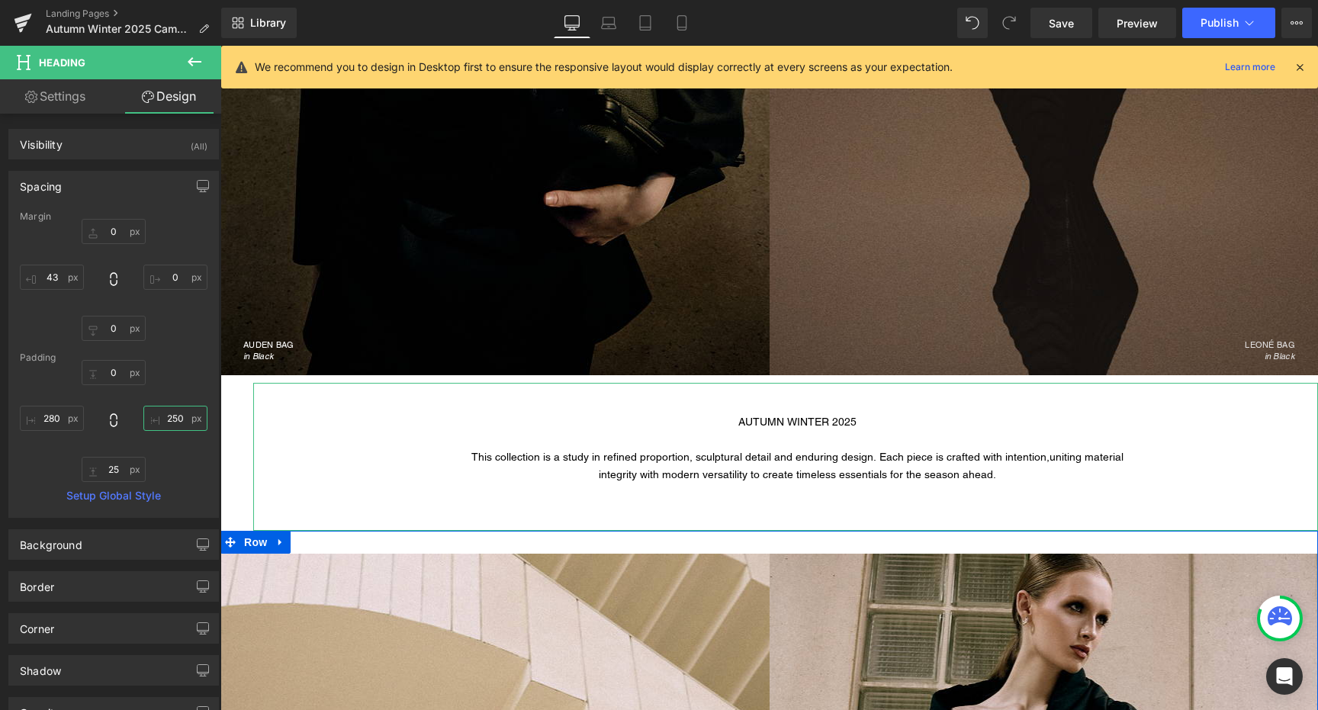
click at [160, 416] on input "250" at bounding box center [175, 418] width 64 height 25
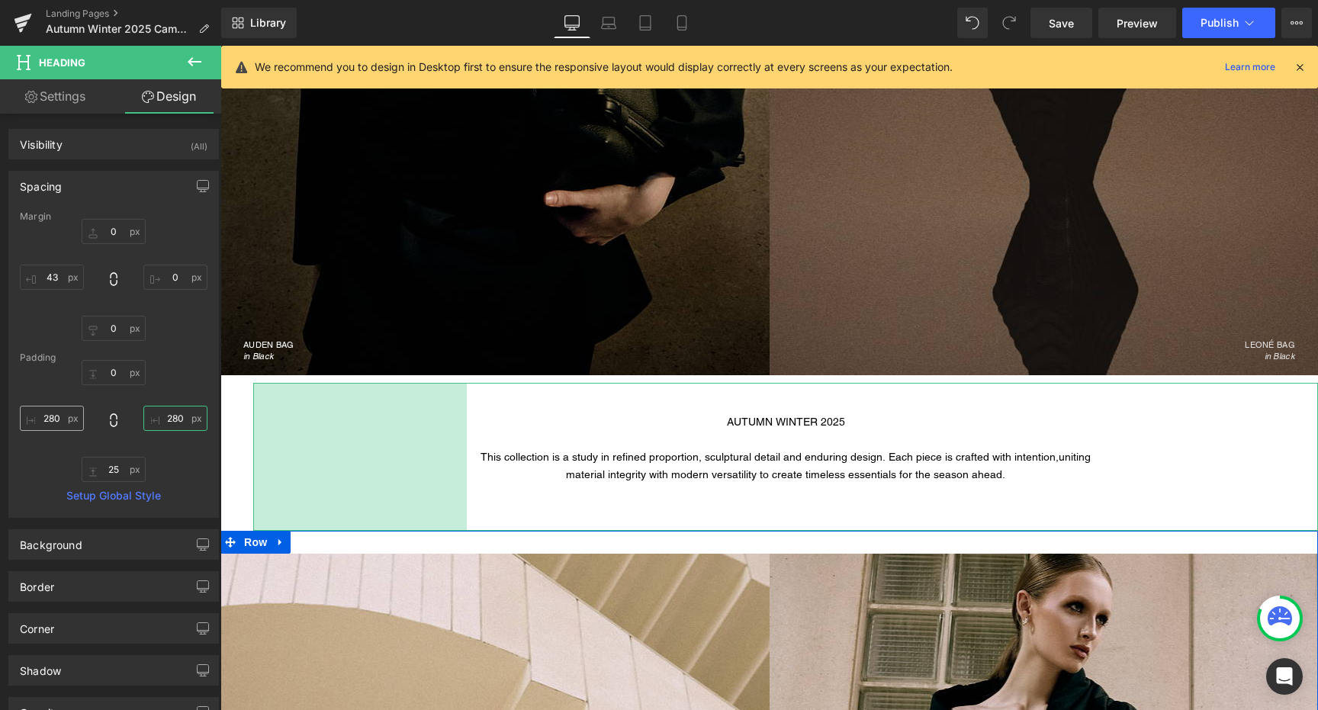
type input "280"
click at [67, 416] on input "280" at bounding box center [52, 418] width 64 height 25
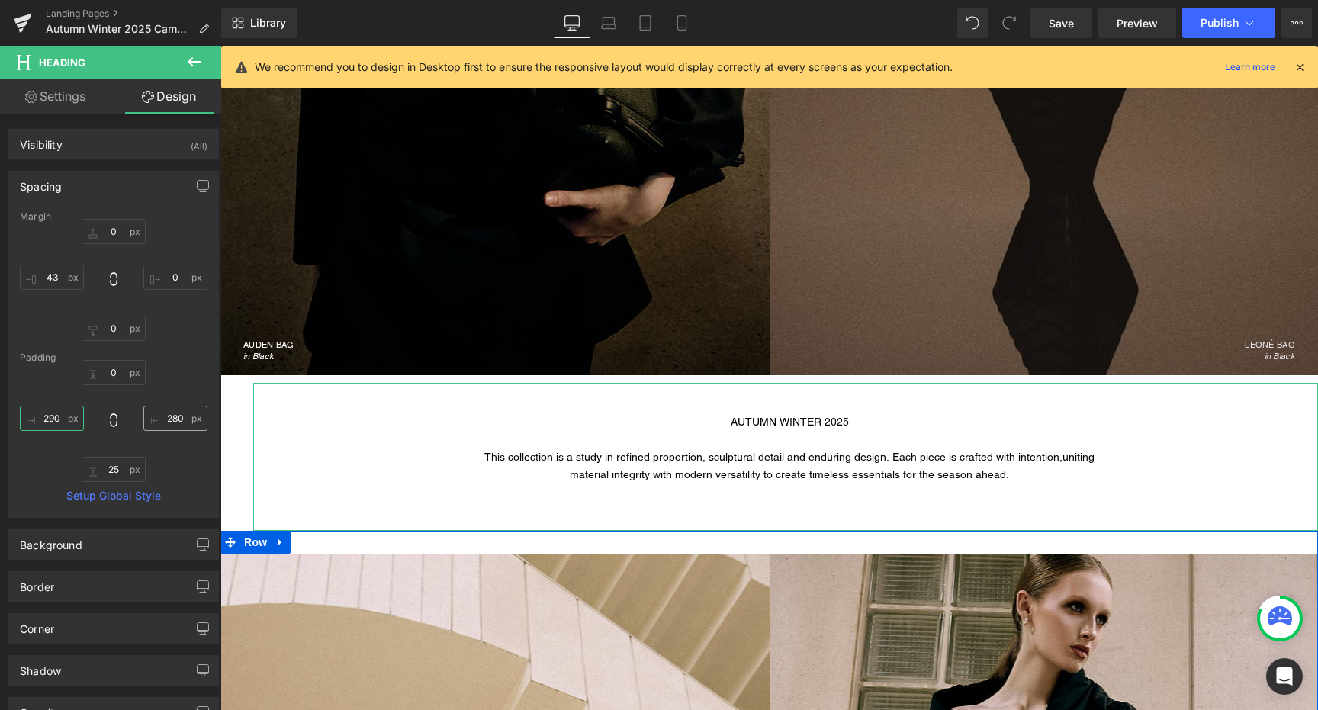
type input "290"
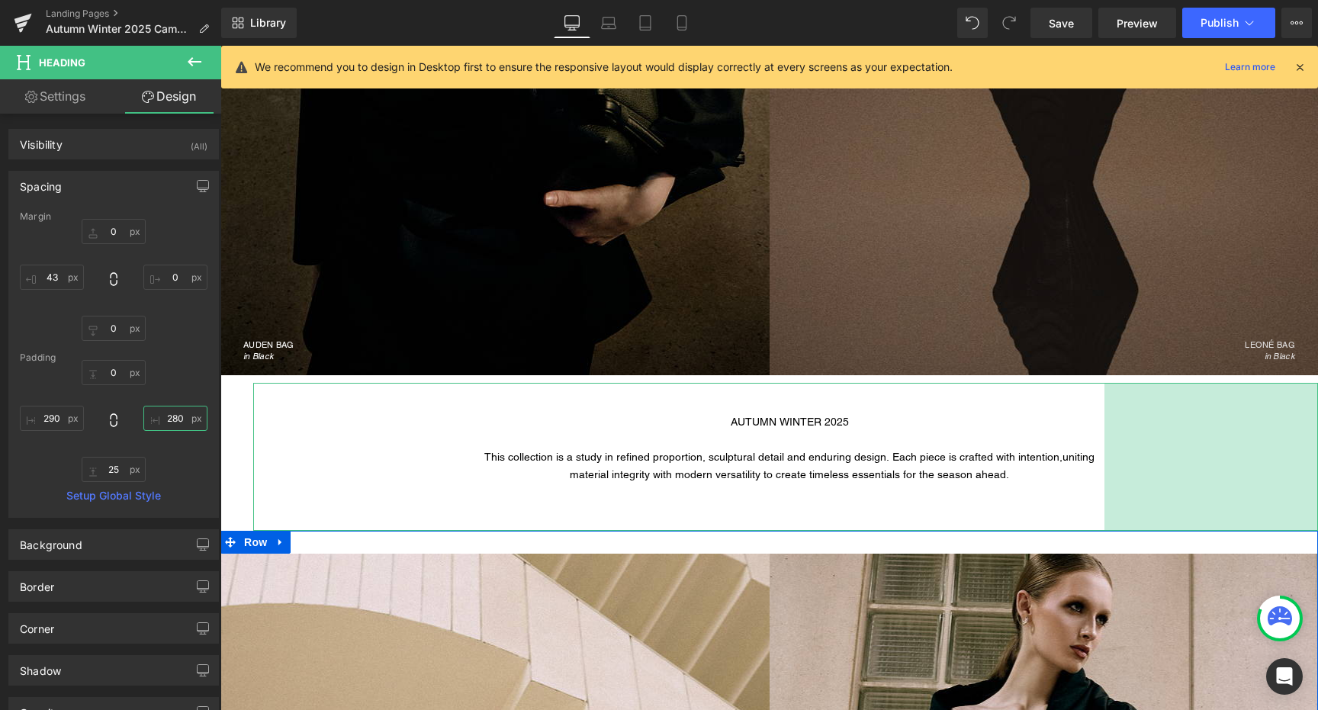
click at [171, 418] on input "280" at bounding box center [175, 418] width 64 height 25
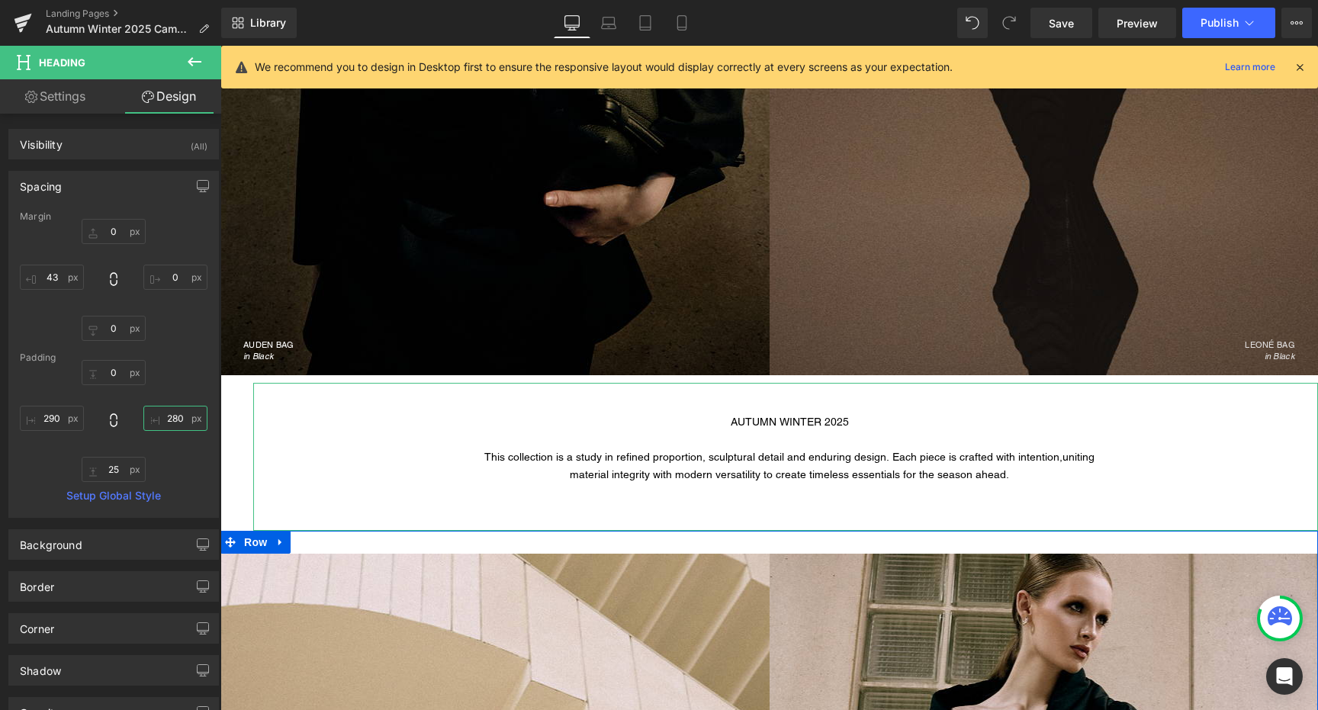
click at [171, 418] on input "280" at bounding box center [175, 418] width 64 height 25
type input "290"
click at [66, 423] on input "290" at bounding box center [52, 418] width 64 height 25
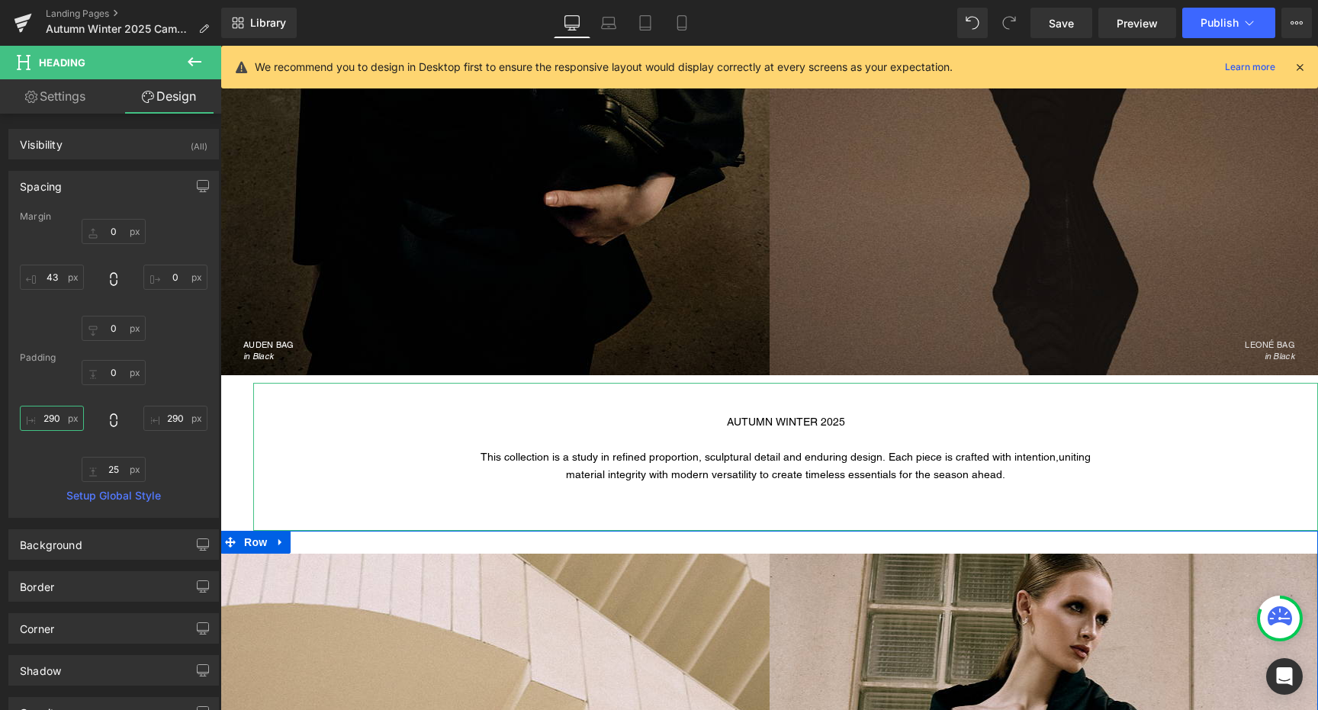
click at [66, 423] on input "290" at bounding box center [52, 418] width 64 height 25
type input "300"
click at [156, 424] on input "290" at bounding box center [175, 418] width 64 height 25
type input "300"
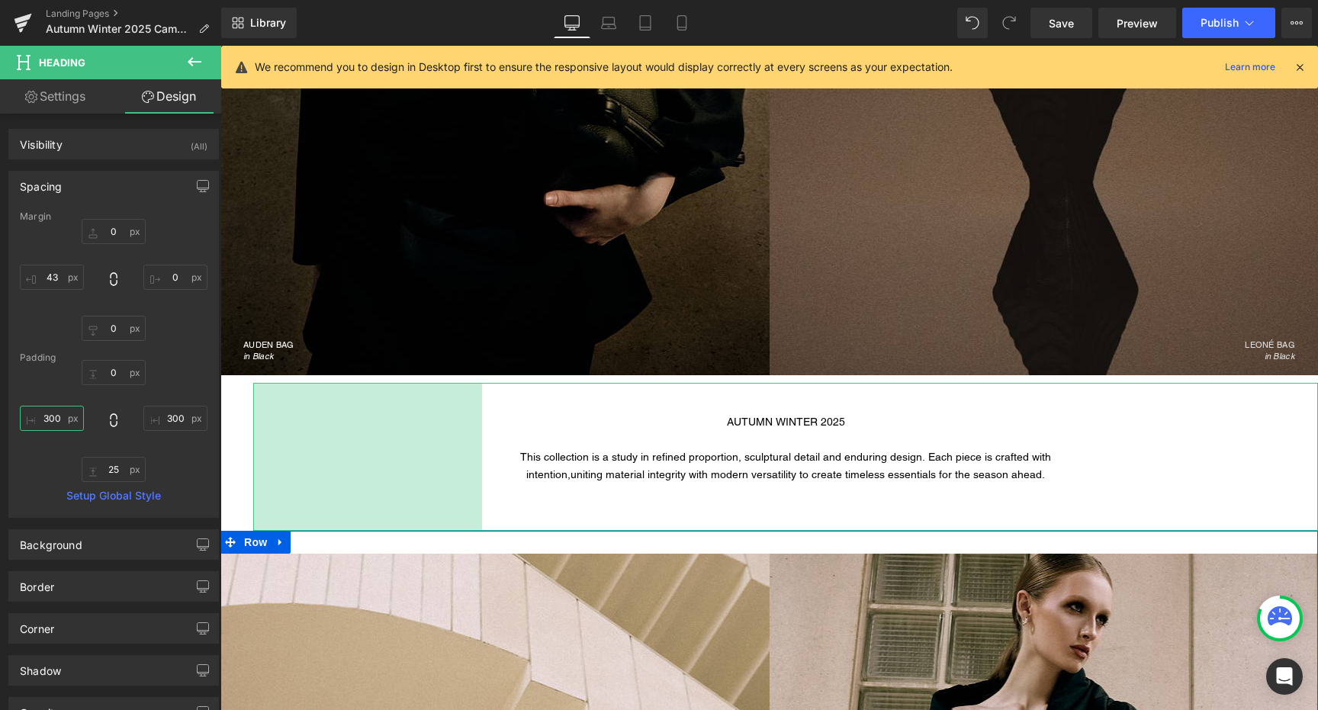
click at [64, 423] on input "300" at bounding box center [52, 418] width 64 height 25
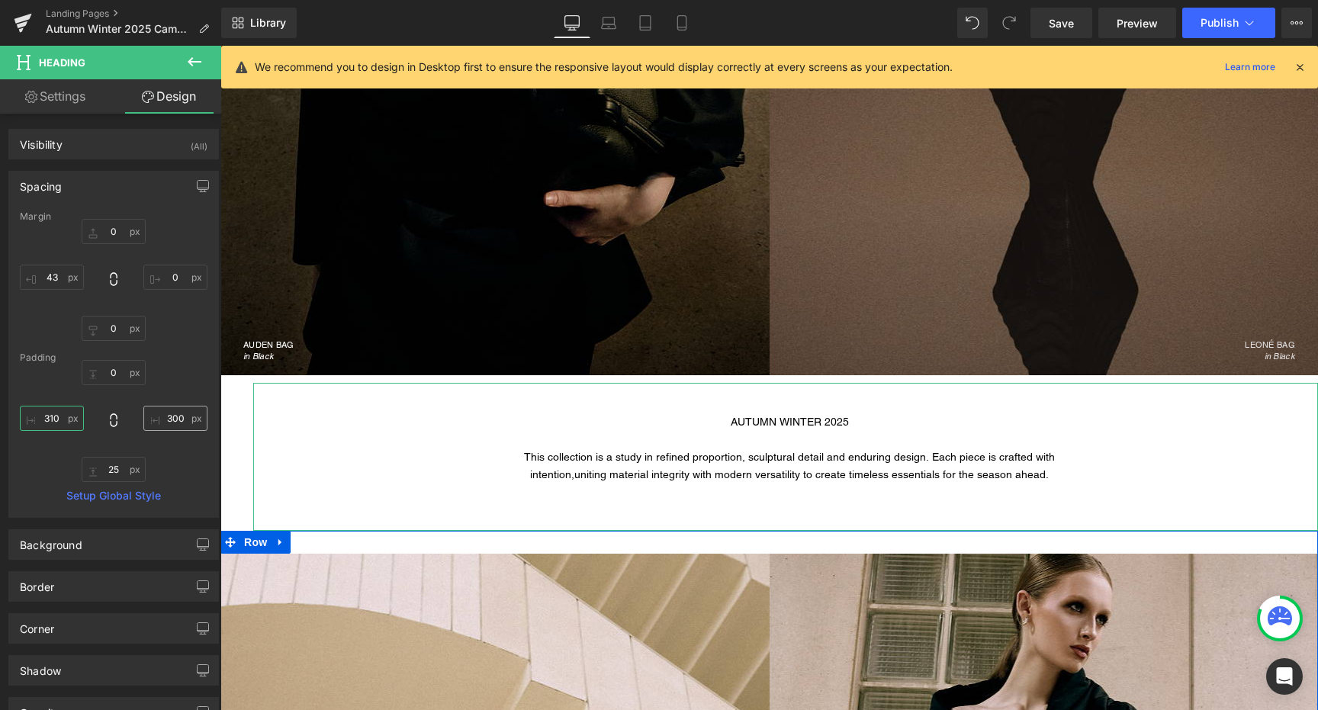
type input "310"
click at [166, 419] on input "300" at bounding box center [175, 418] width 64 height 25
type input "1"
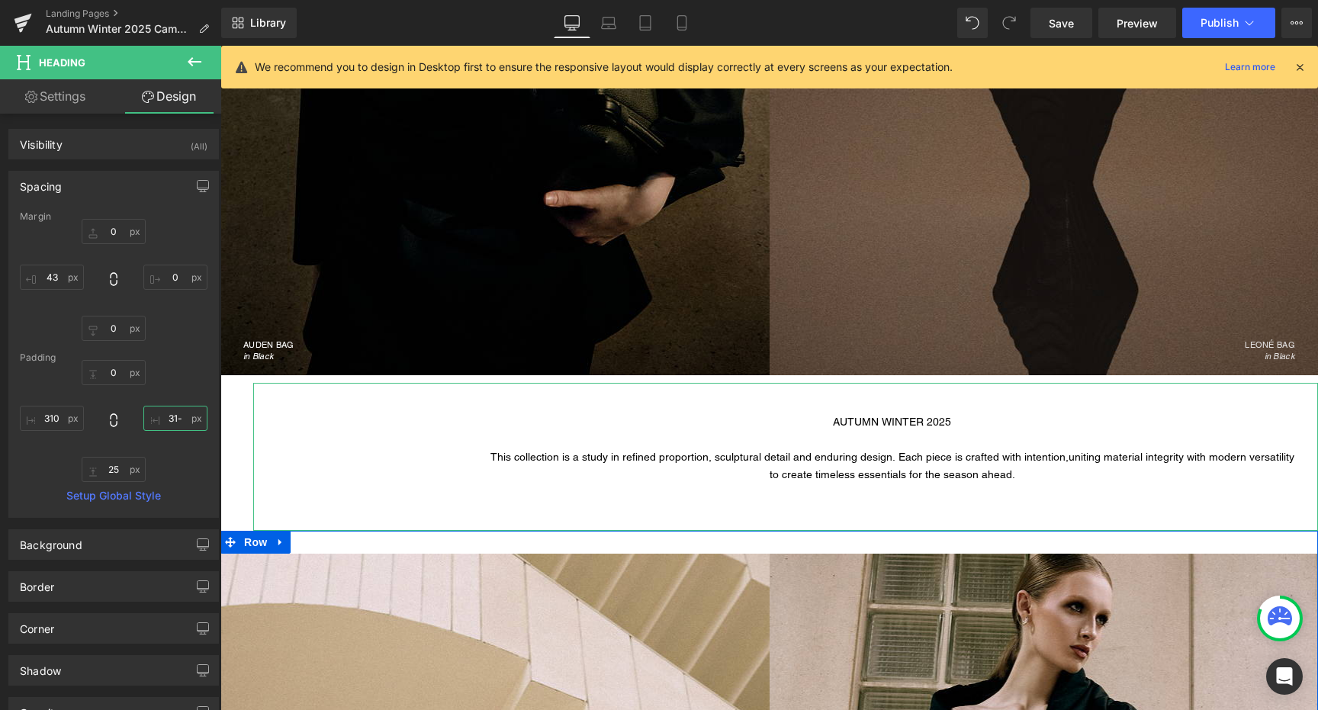
type input "31-0"
type input "310"
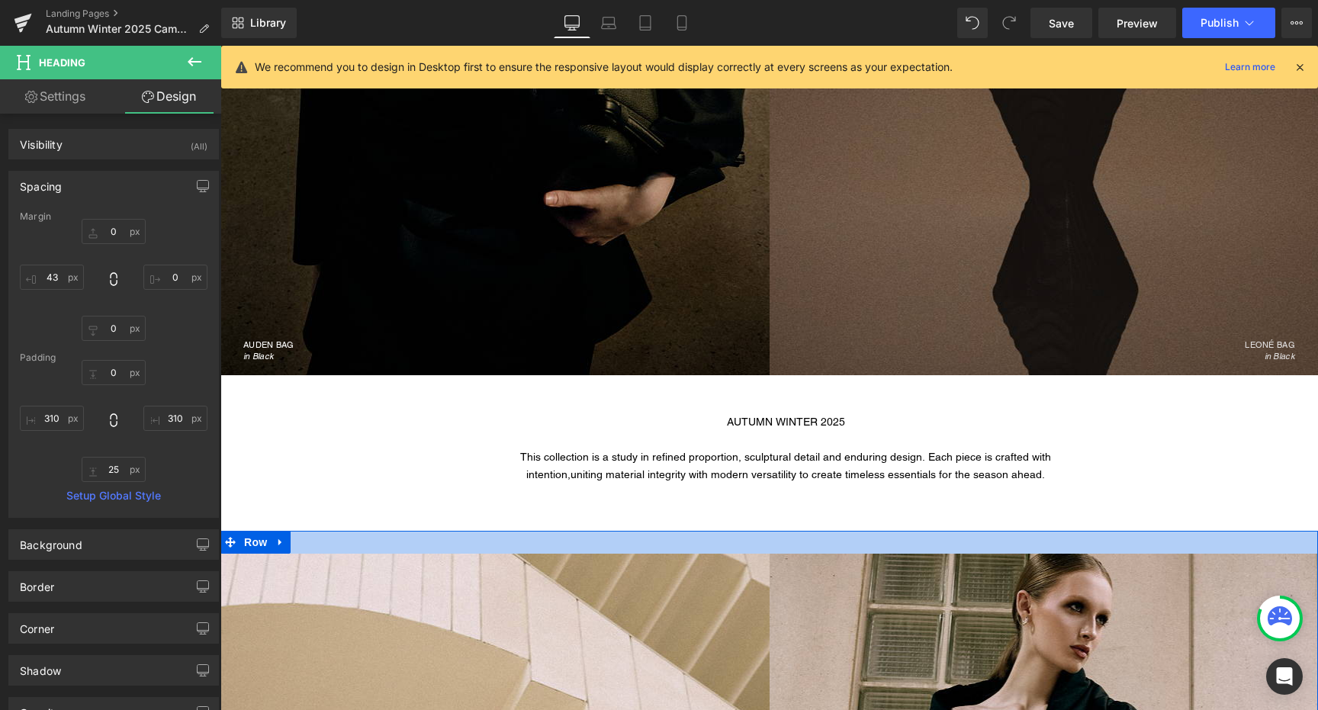
click at [500, 544] on div at bounding box center [769, 542] width 1098 height 23
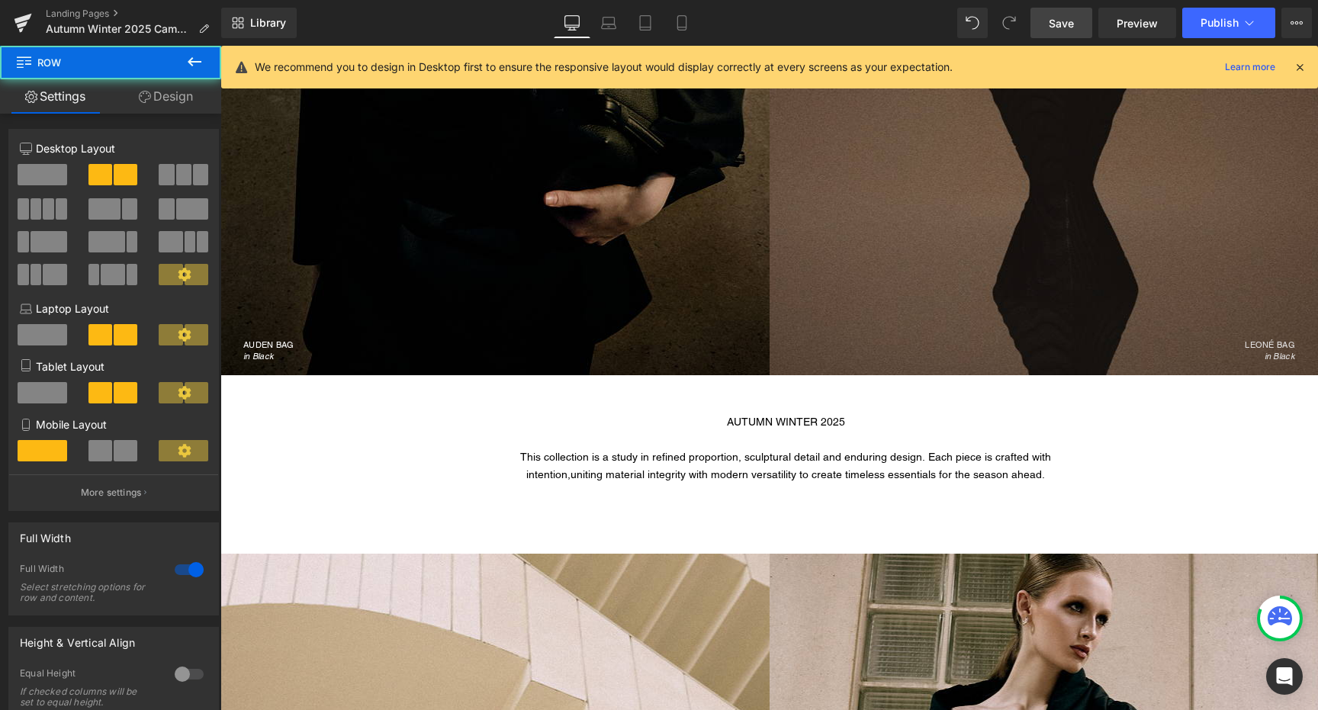
click at [1069, 25] on span "Save" at bounding box center [1061, 23] width 25 height 16
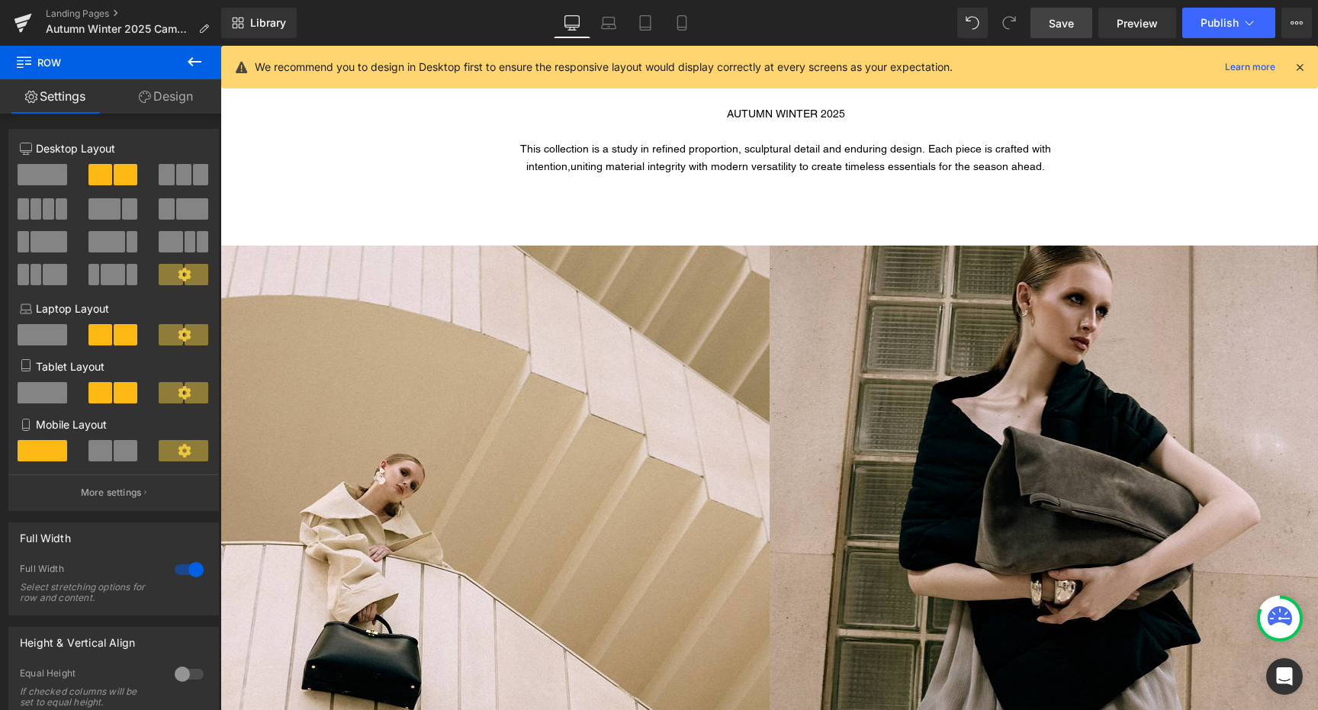
scroll to position [792, 0]
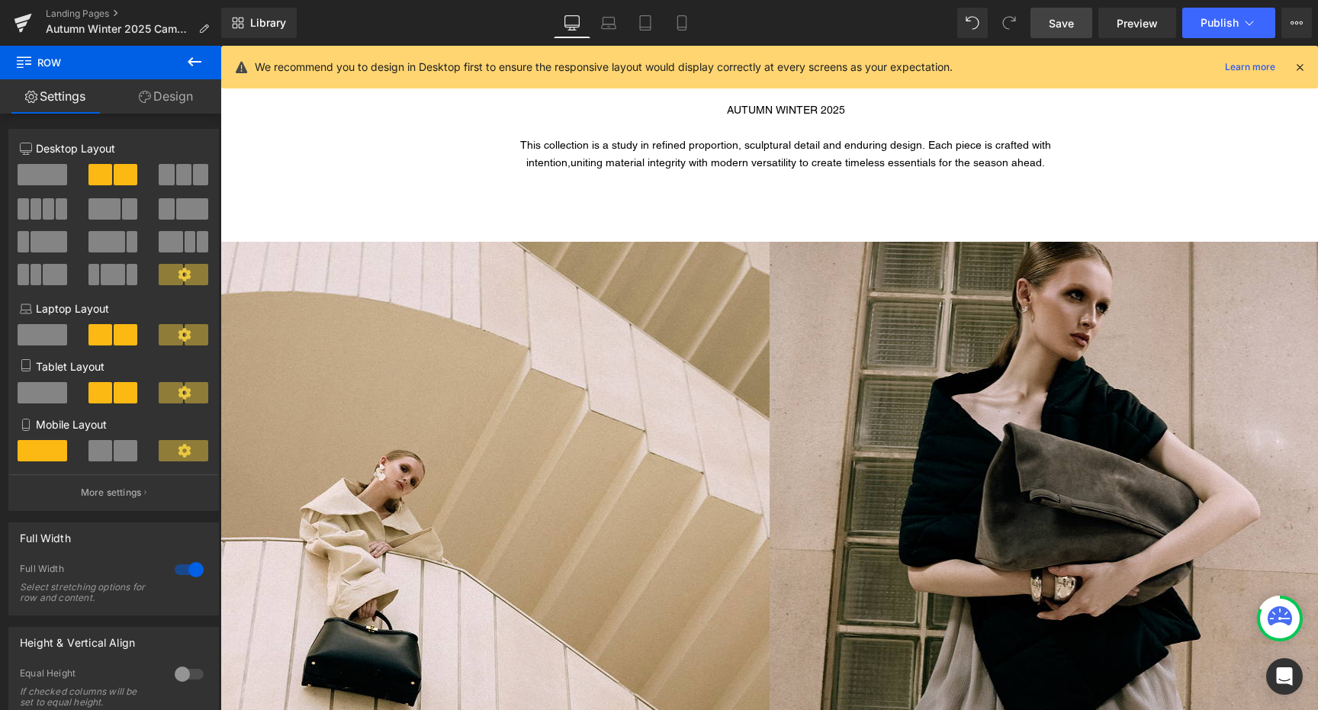
click at [503, 265] on div "LEONÉ BAG in Black Heading Hero Banner 475px" at bounding box center [494, 623] width 549 height 763
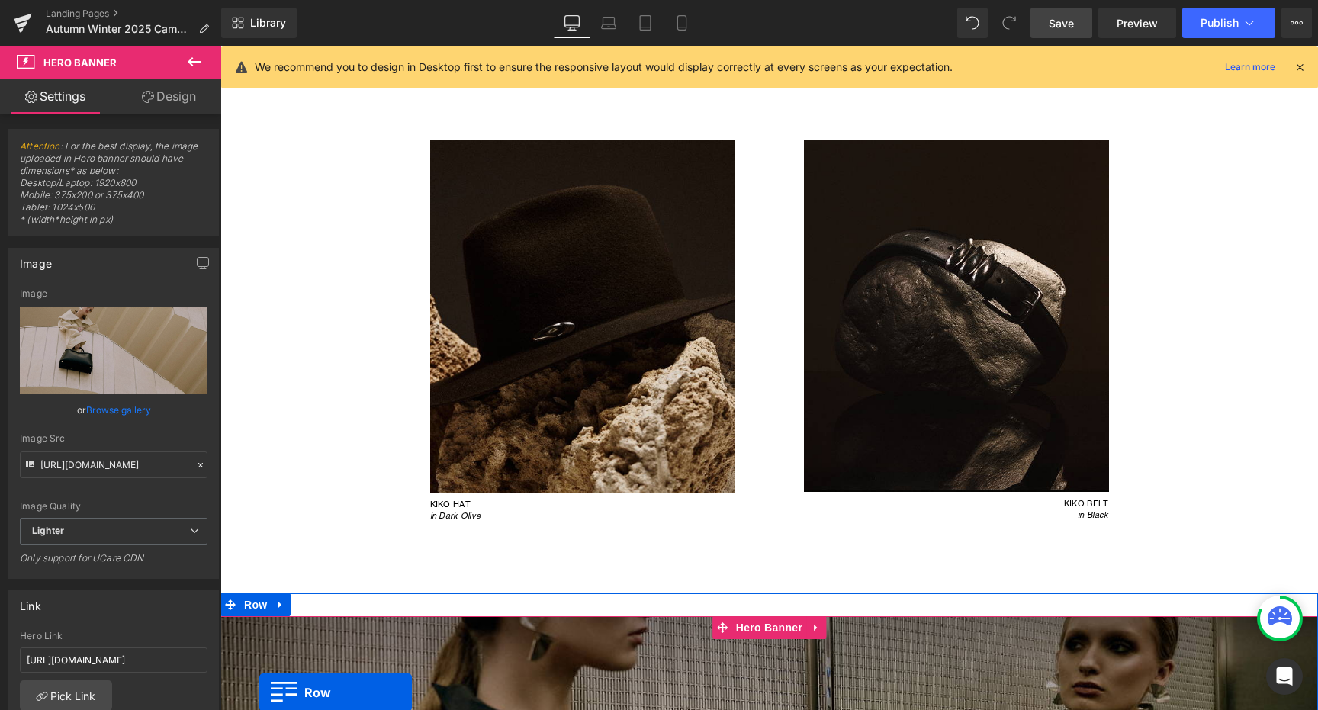
scroll to position [1158, 0]
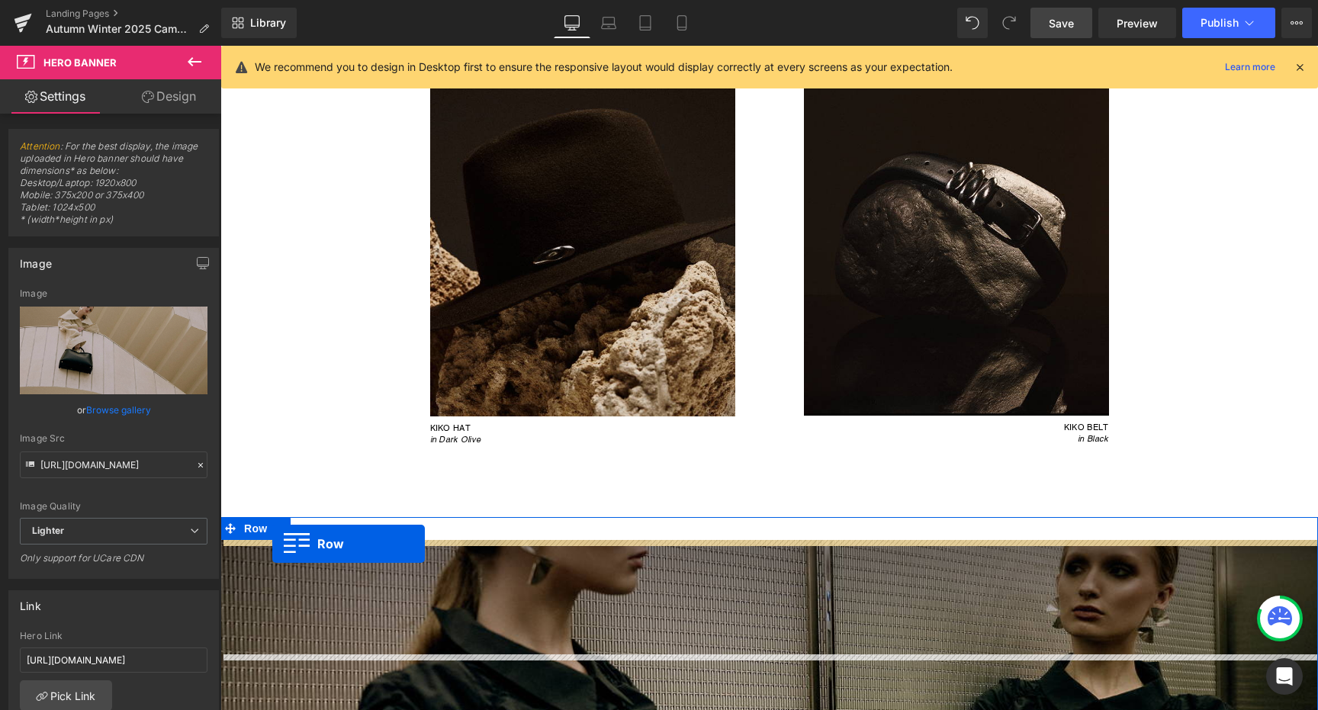
drag, startPoint x: 255, startPoint y: 230, endPoint x: 272, endPoint y: 542, distance: 313.2
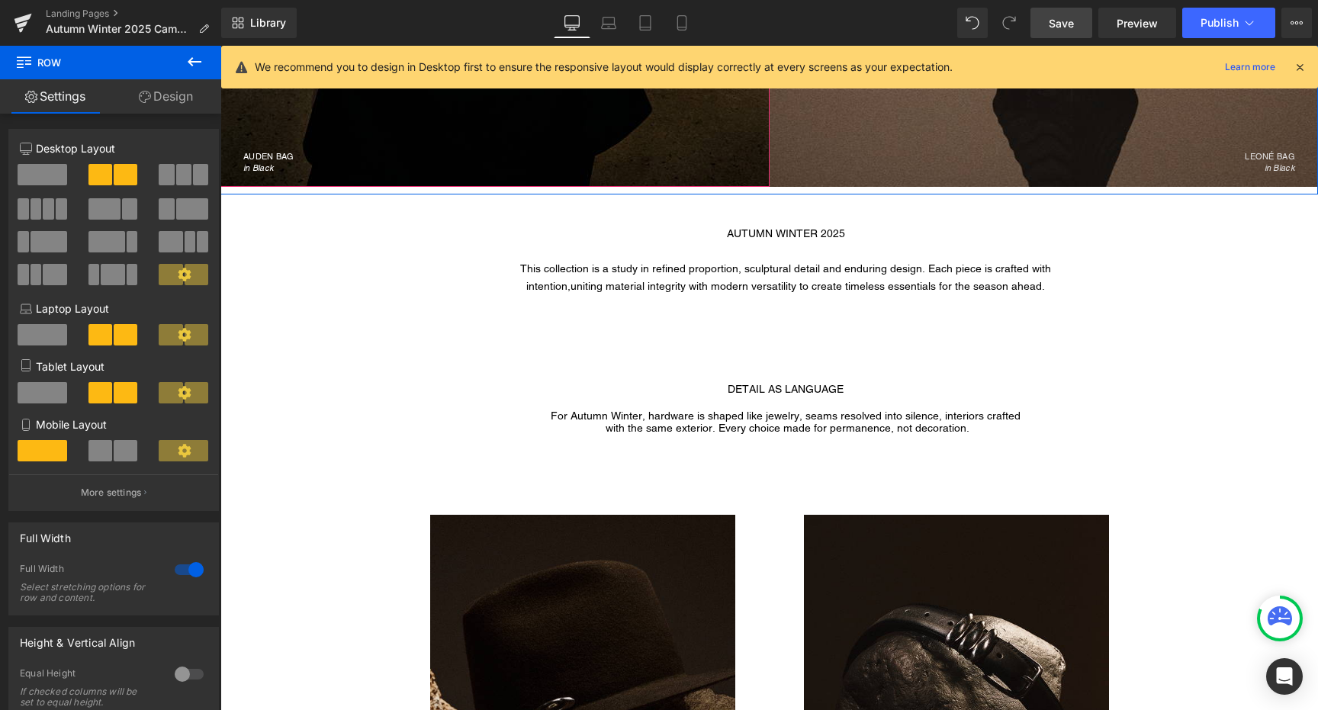
scroll to position [713, 0]
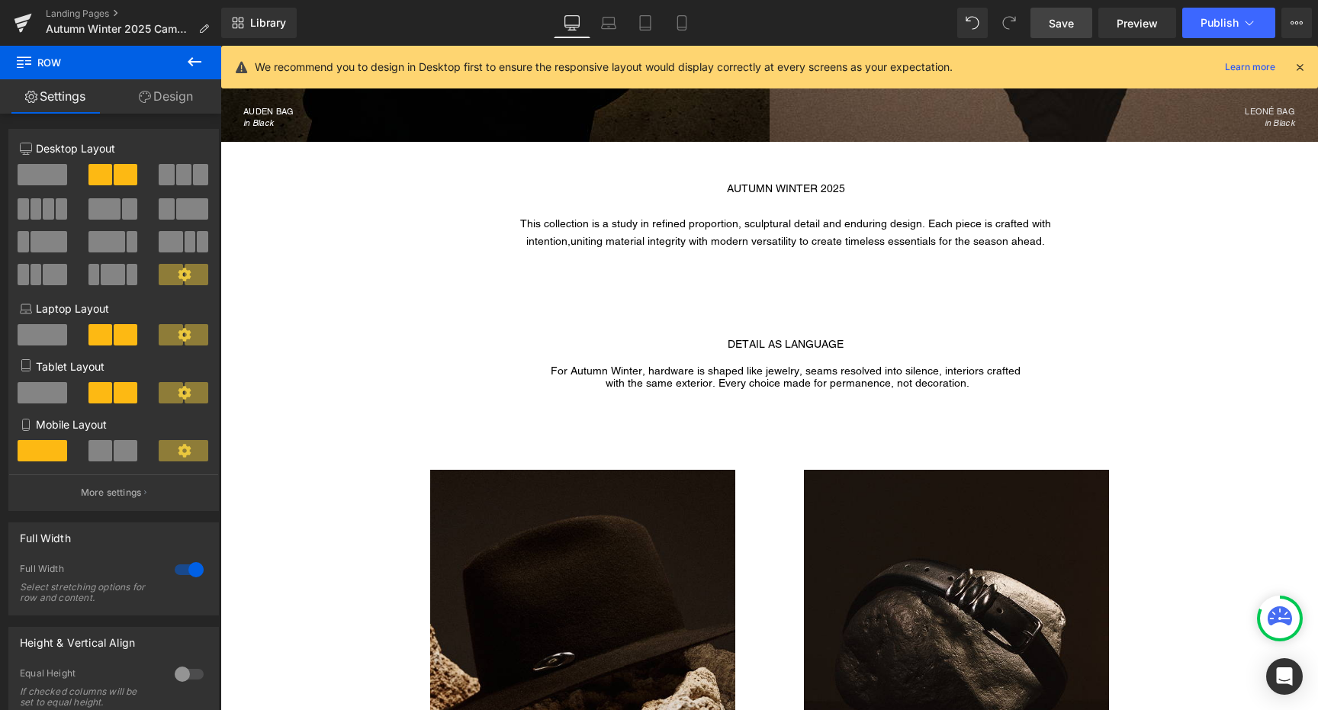
click at [199, 68] on icon at bounding box center [194, 62] width 18 height 18
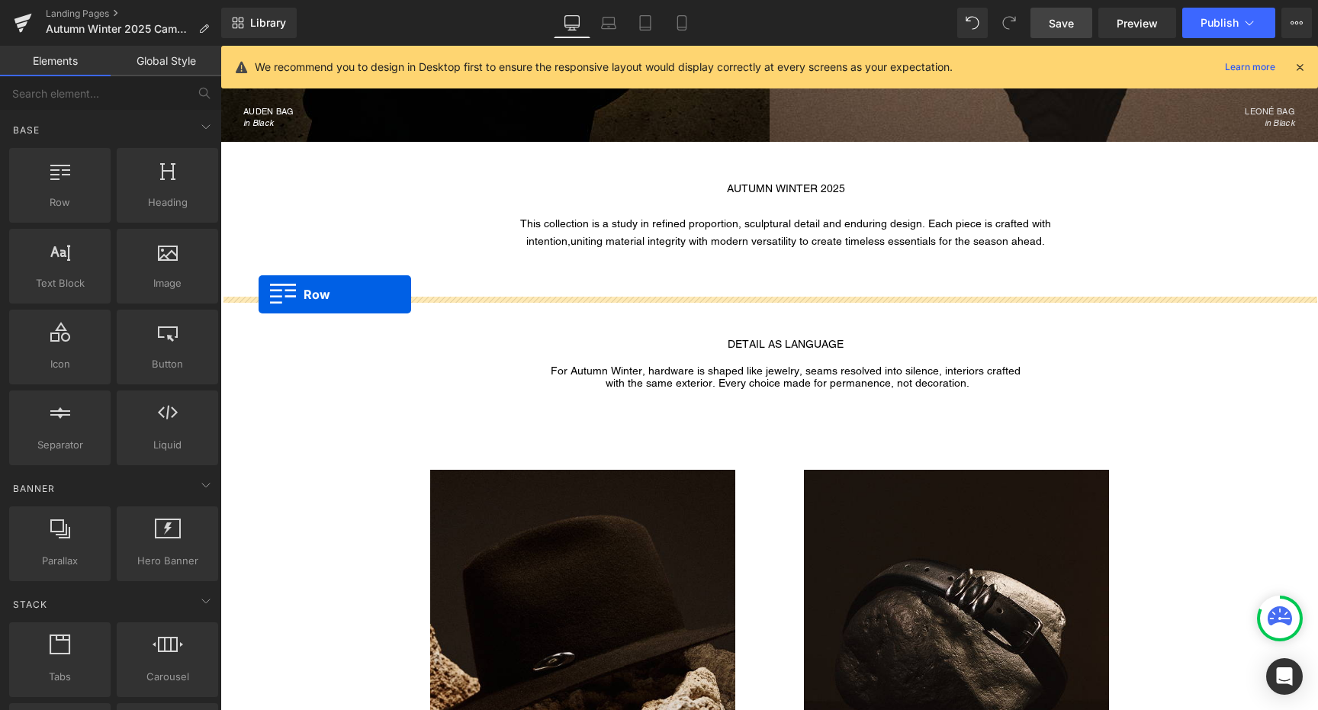
drag, startPoint x: 297, startPoint y: 218, endPoint x: 259, endPoint y: 294, distance: 85.3
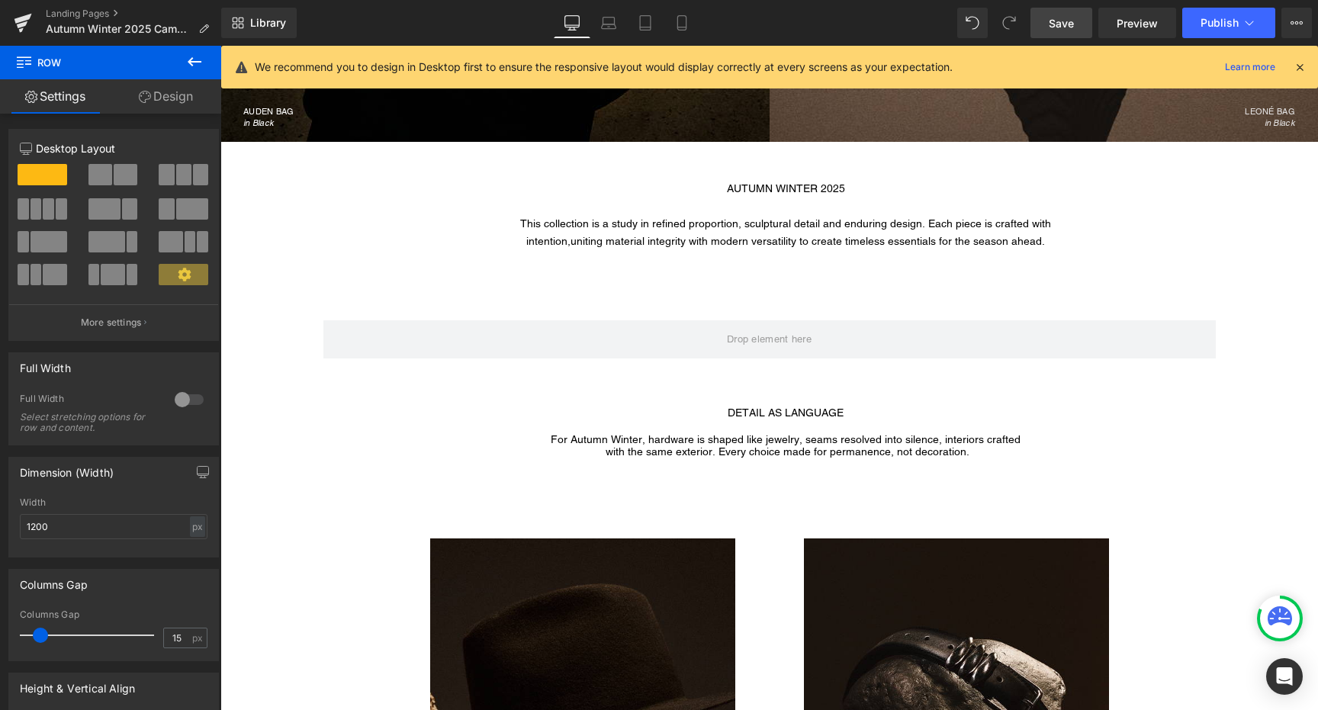
click at [197, 56] on icon at bounding box center [194, 62] width 18 height 18
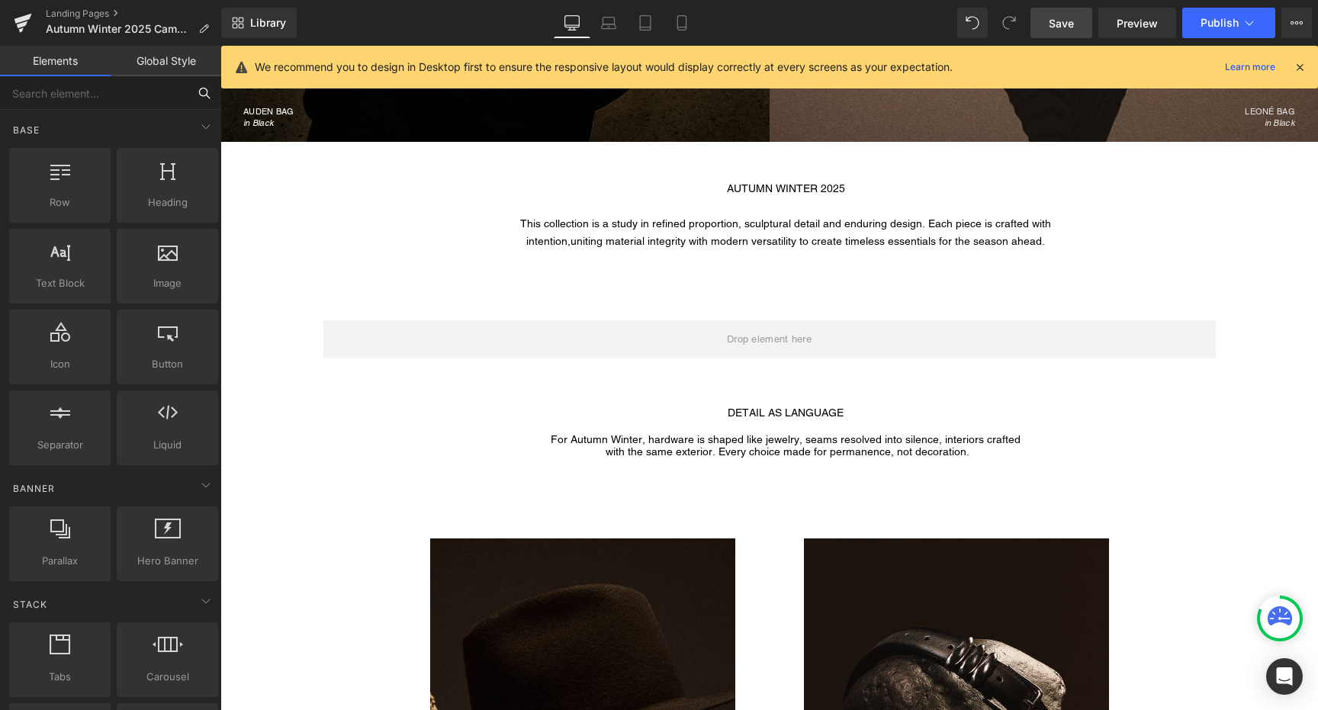
click at [140, 80] on input "text" at bounding box center [94, 93] width 188 height 34
type input "hero"
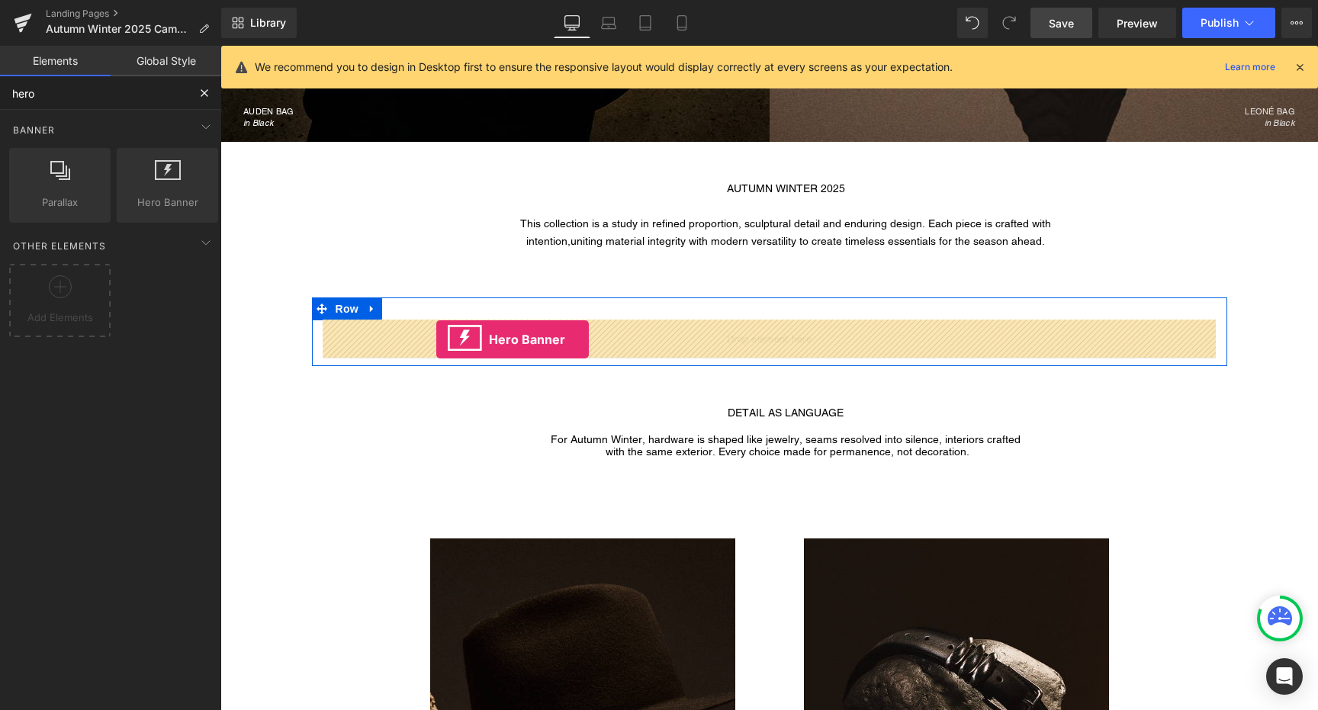
drag, startPoint x: 404, startPoint y: 220, endPoint x: 437, endPoint y: 340, distance: 124.2
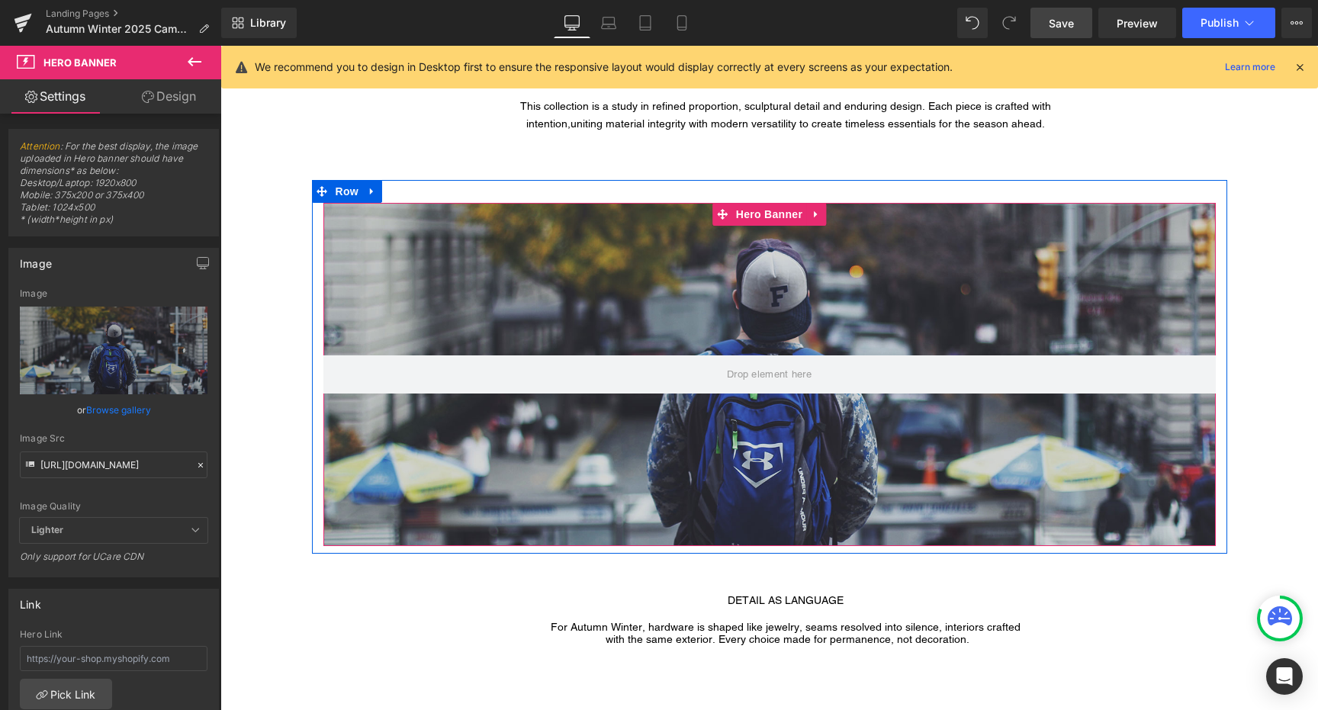
scroll to position [830, 0]
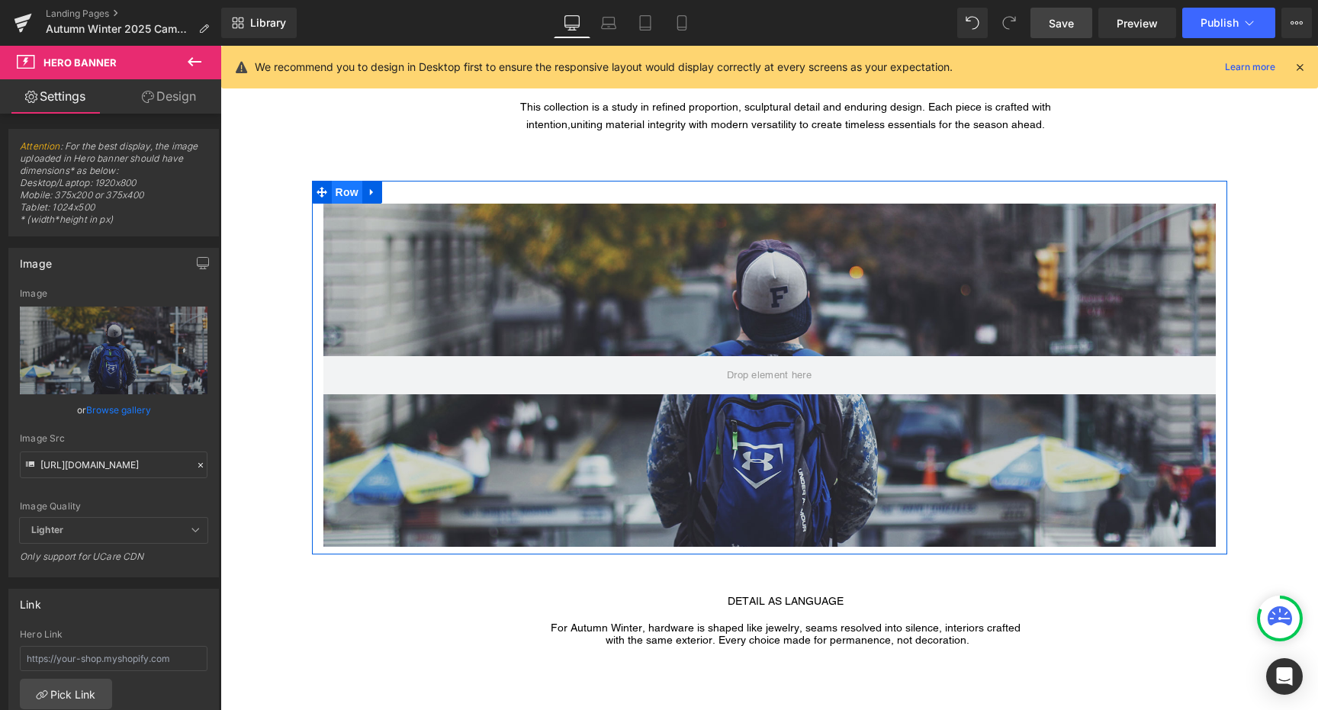
click at [342, 188] on span "Row" at bounding box center [347, 192] width 31 height 23
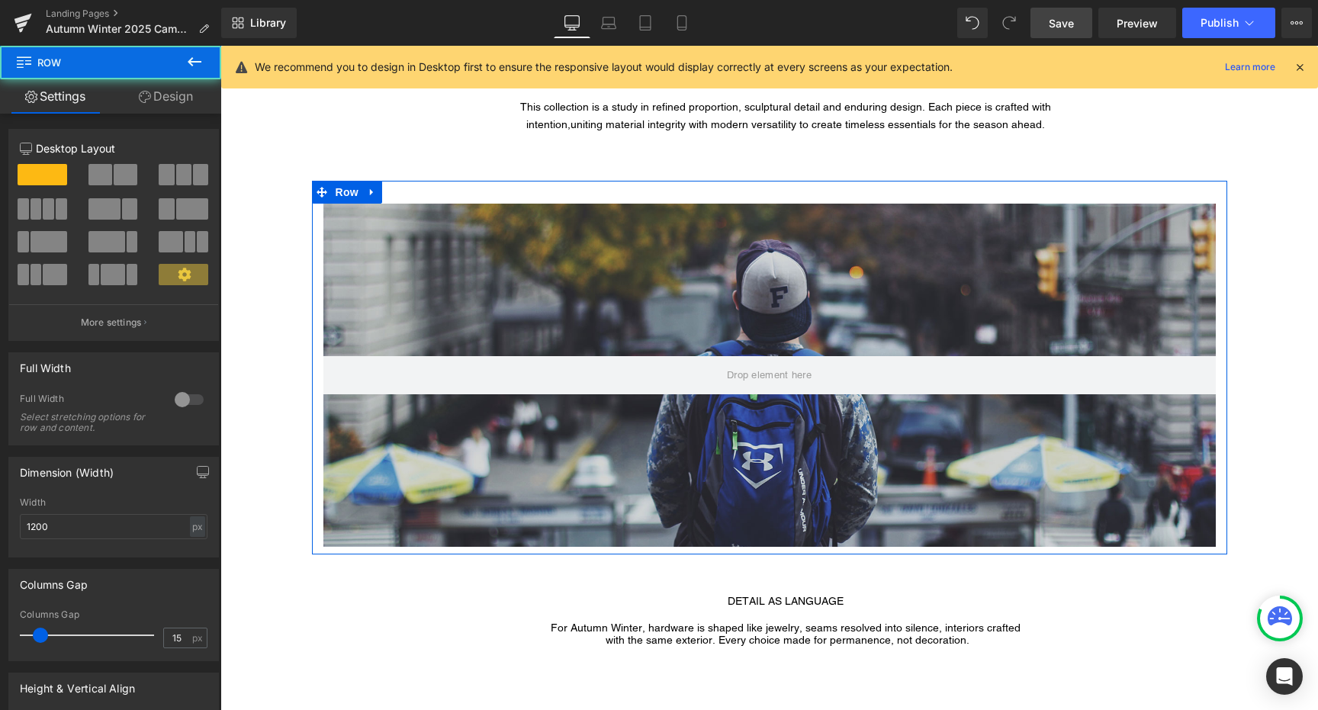
click at [182, 400] on div at bounding box center [189, 399] width 37 height 24
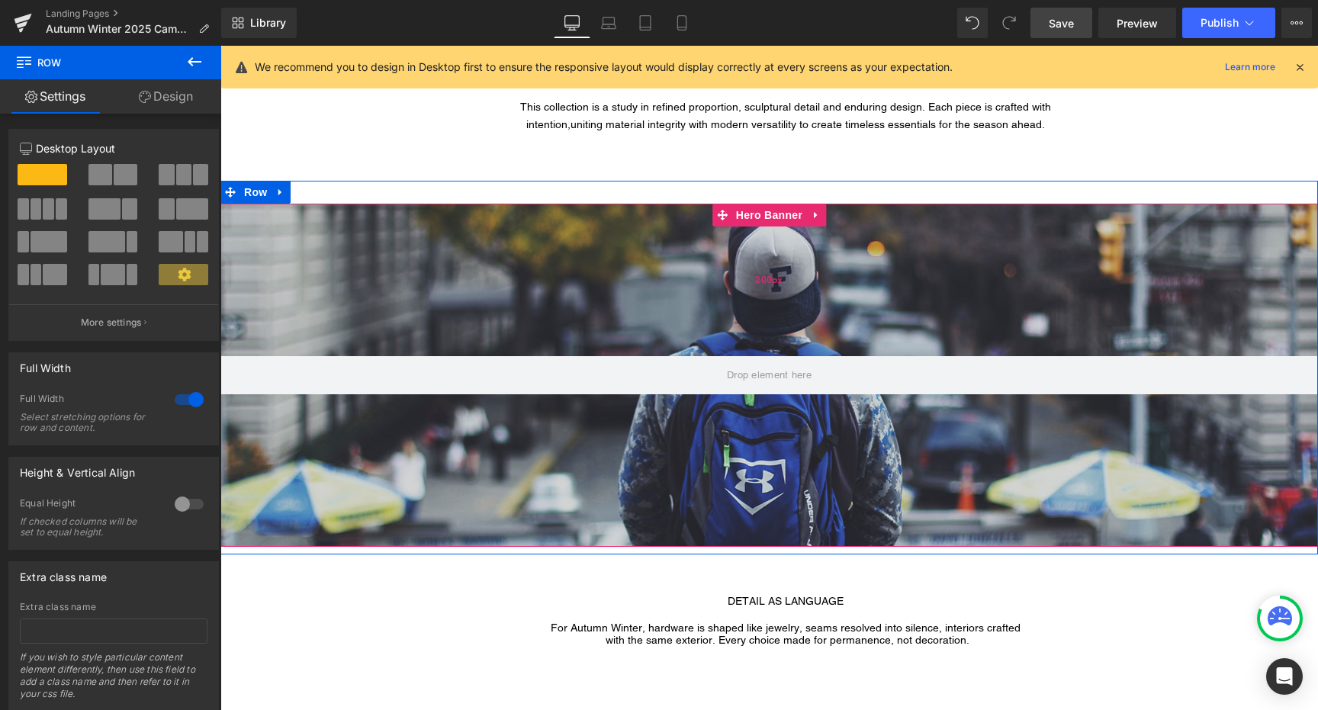
click at [439, 304] on div "200px" at bounding box center [769, 280] width 1098 height 153
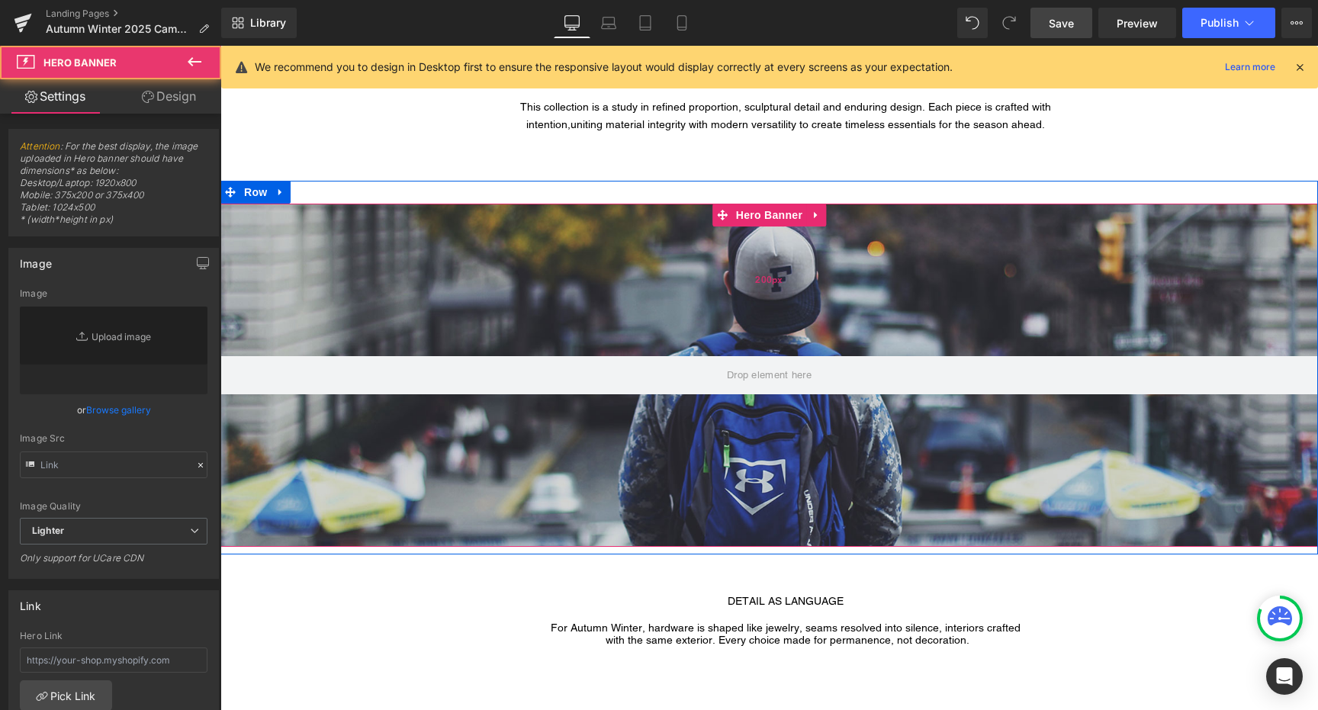
type input "https://d1um8515vdn9kb.cloudfront.net/images/hero.jpg"
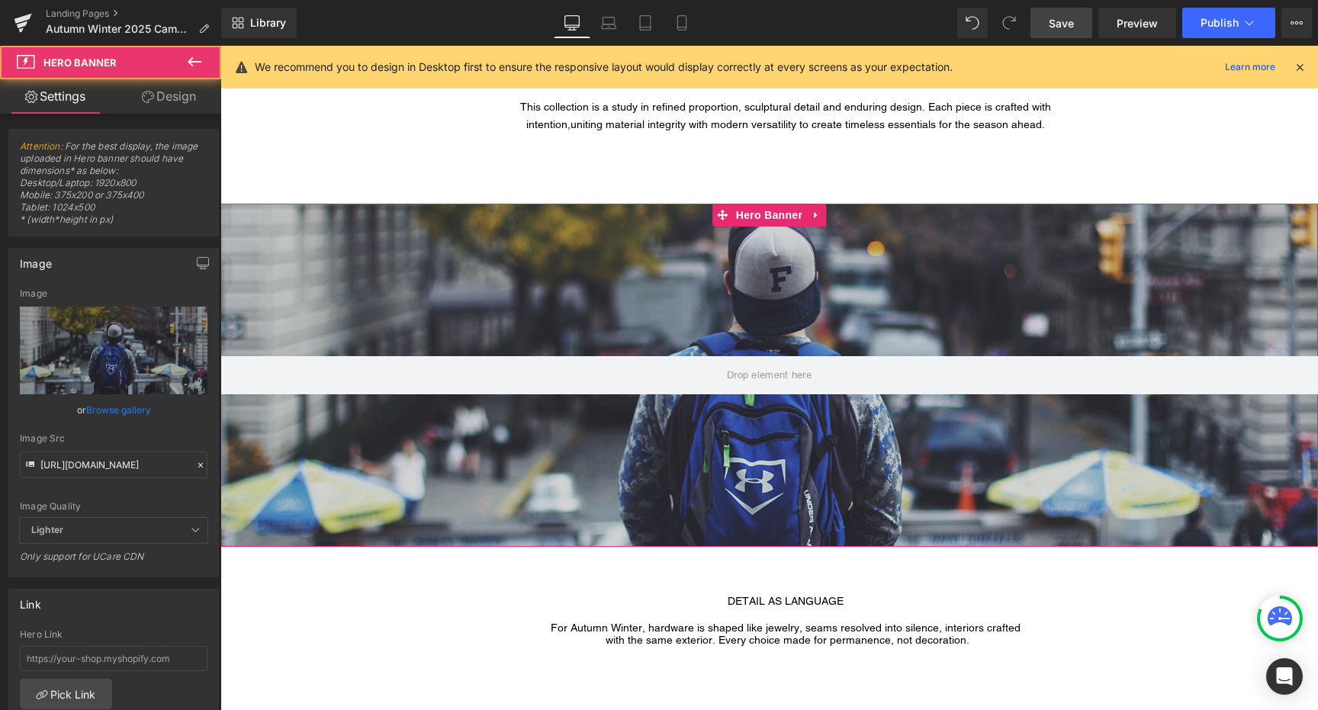
click at [171, 93] on link "Design" at bounding box center [169, 96] width 111 height 34
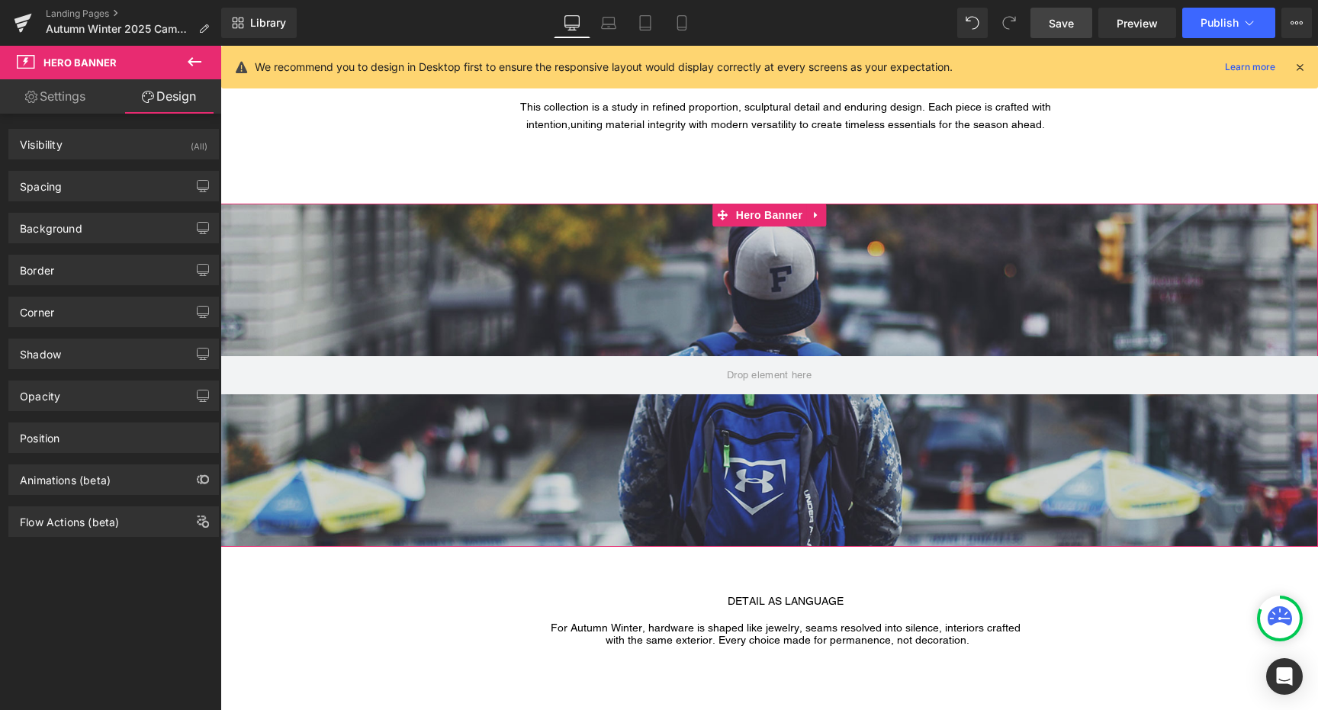
click at [97, 104] on link "Settings" at bounding box center [55, 96] width 111 height 34
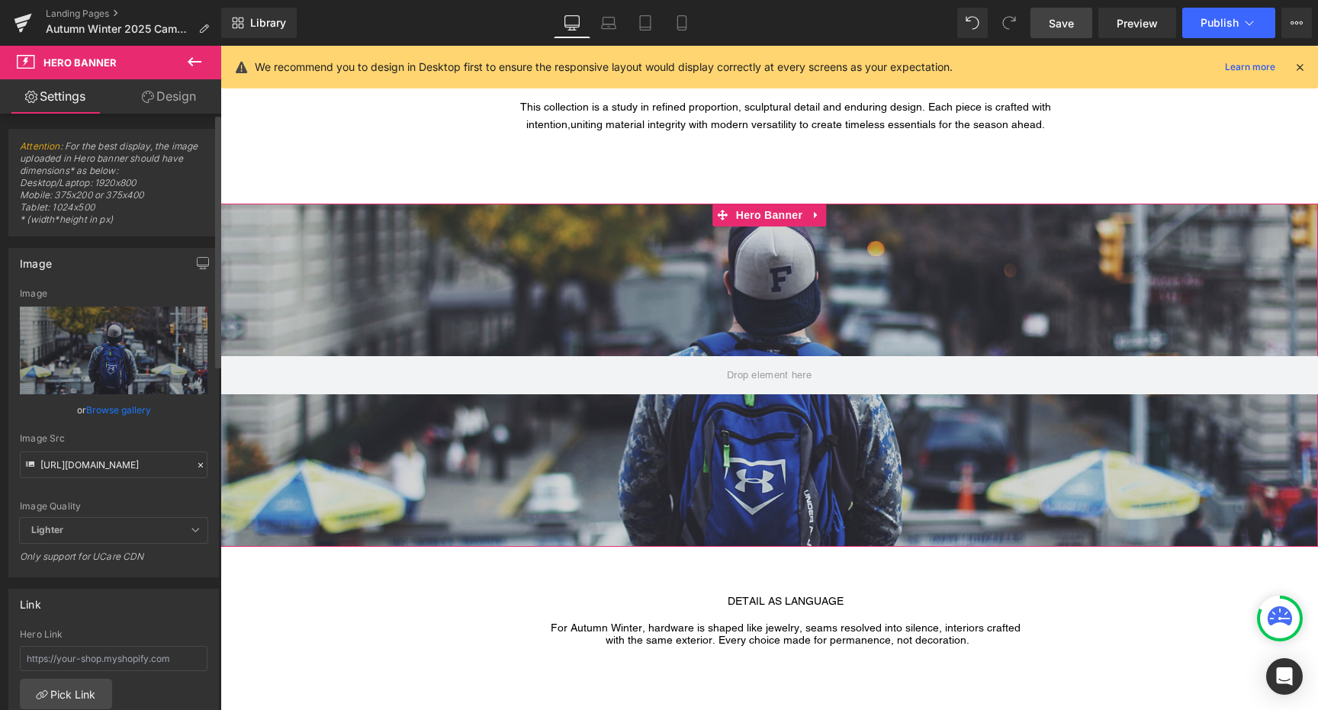
click at [117, 400] on link "Browse gallery" at bounding box center [118, 410] width 65 height 27
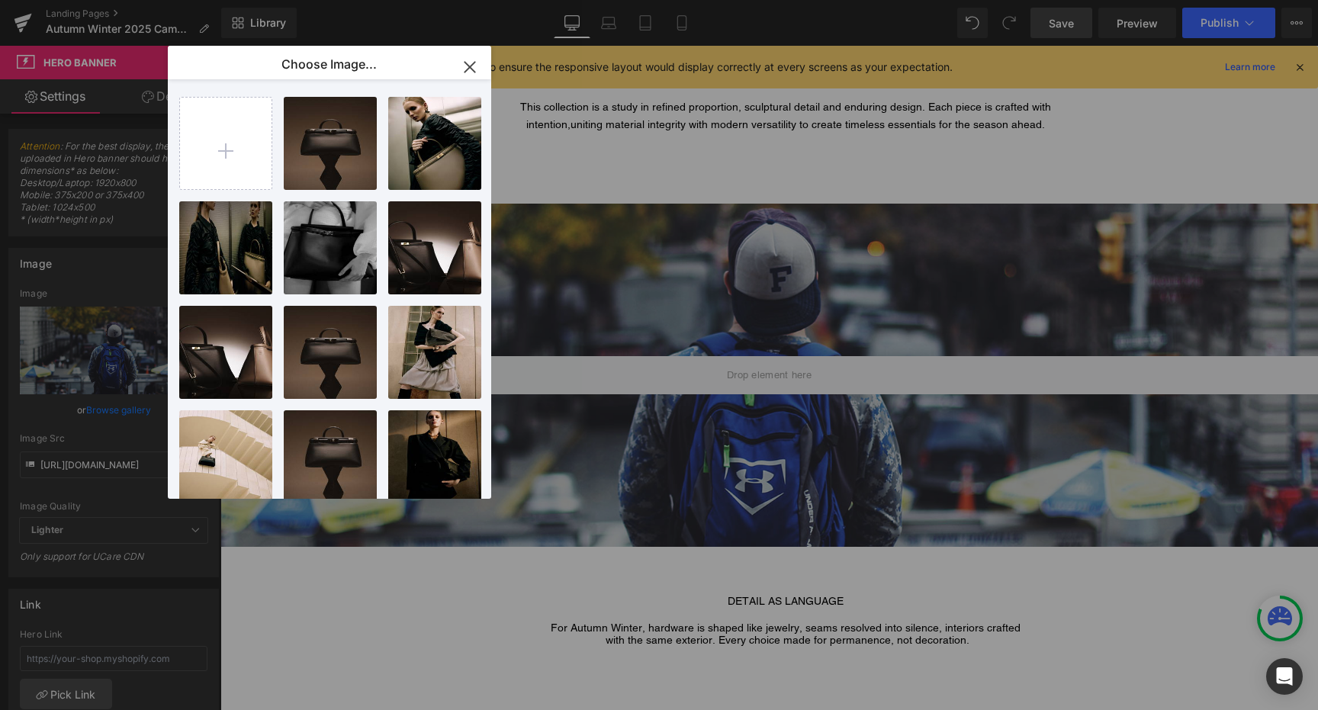
click at [472, 66] on icon "button" at bounding box center [470, 67] width 24 height 24
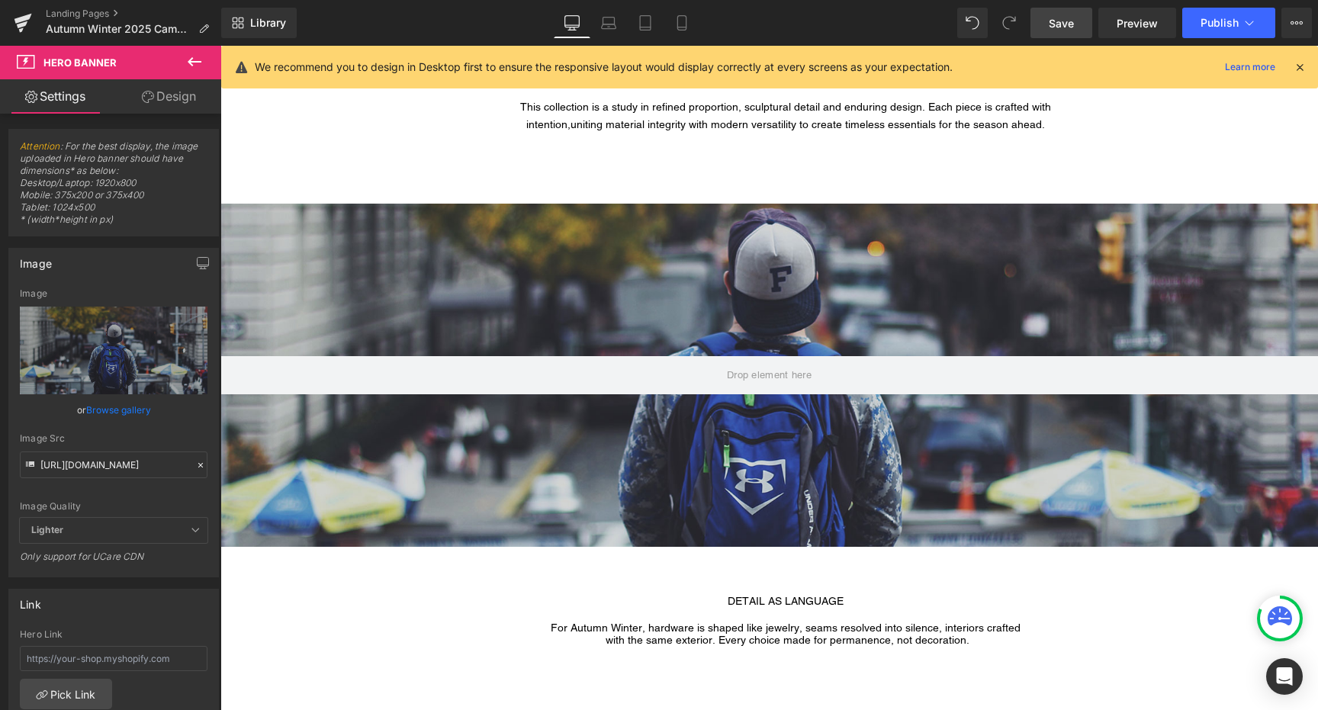
click at [194, 68] on icon at bounding box center [194, 62] width 18 height 18
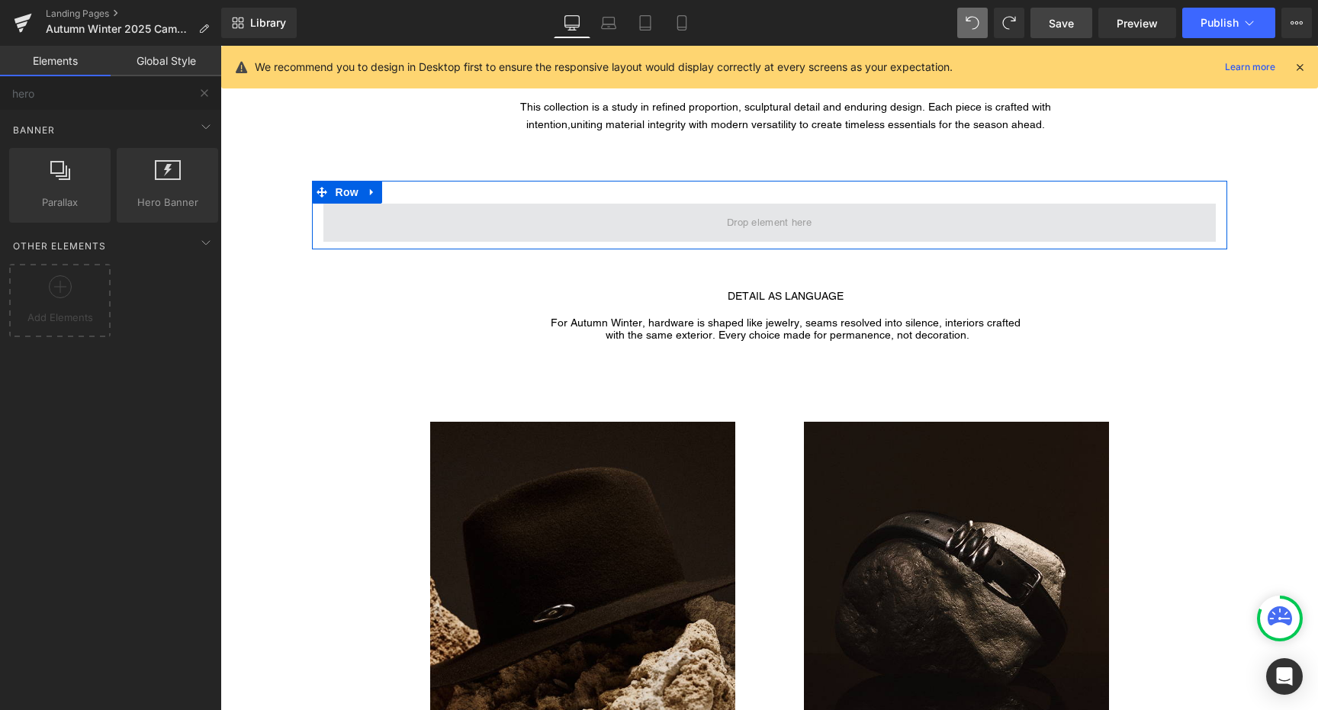
click at [685, 226] on span at bounding box center [769, 223] width 892 height 38
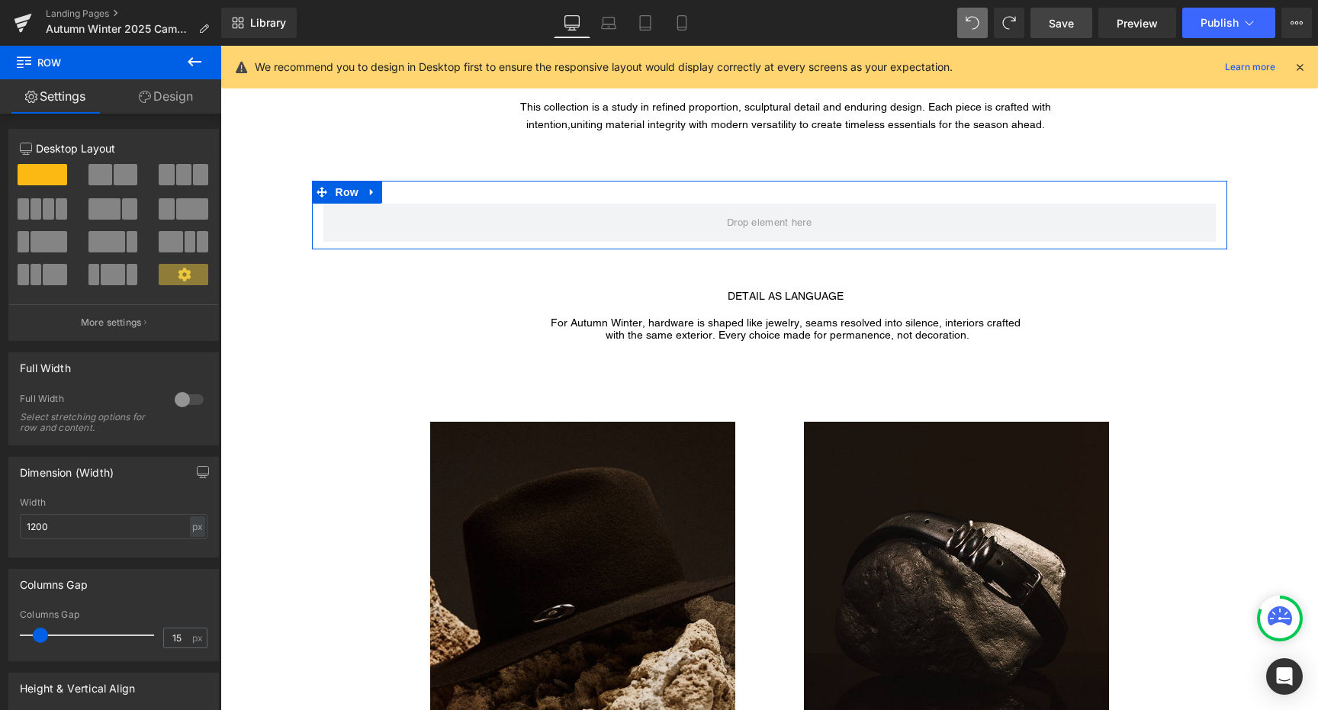
click at [94, 174] on span at bounding box center [100, 174] width 24 height 21
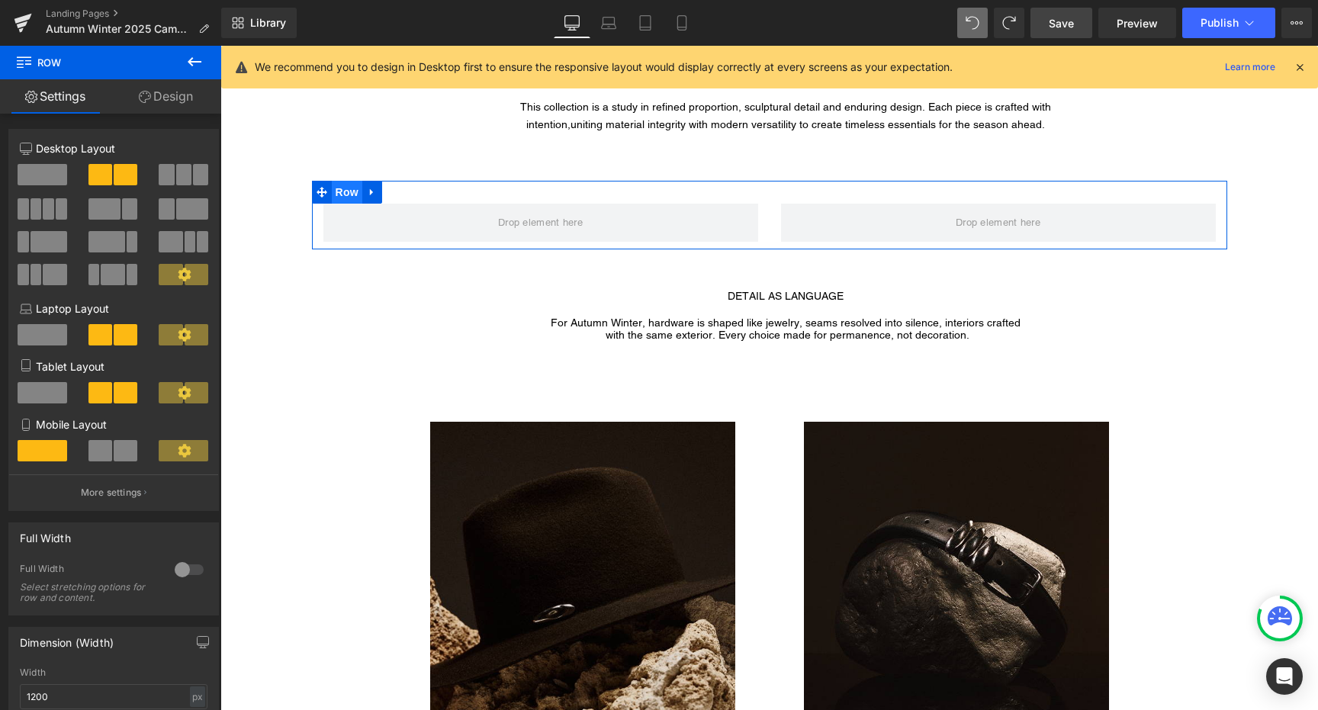
click at [337, 194] on span "Row" at bounding box center [347, 192] width 31 height 23
click at [185, 571] on div at bounding box center [189, 570] width 37 height 24
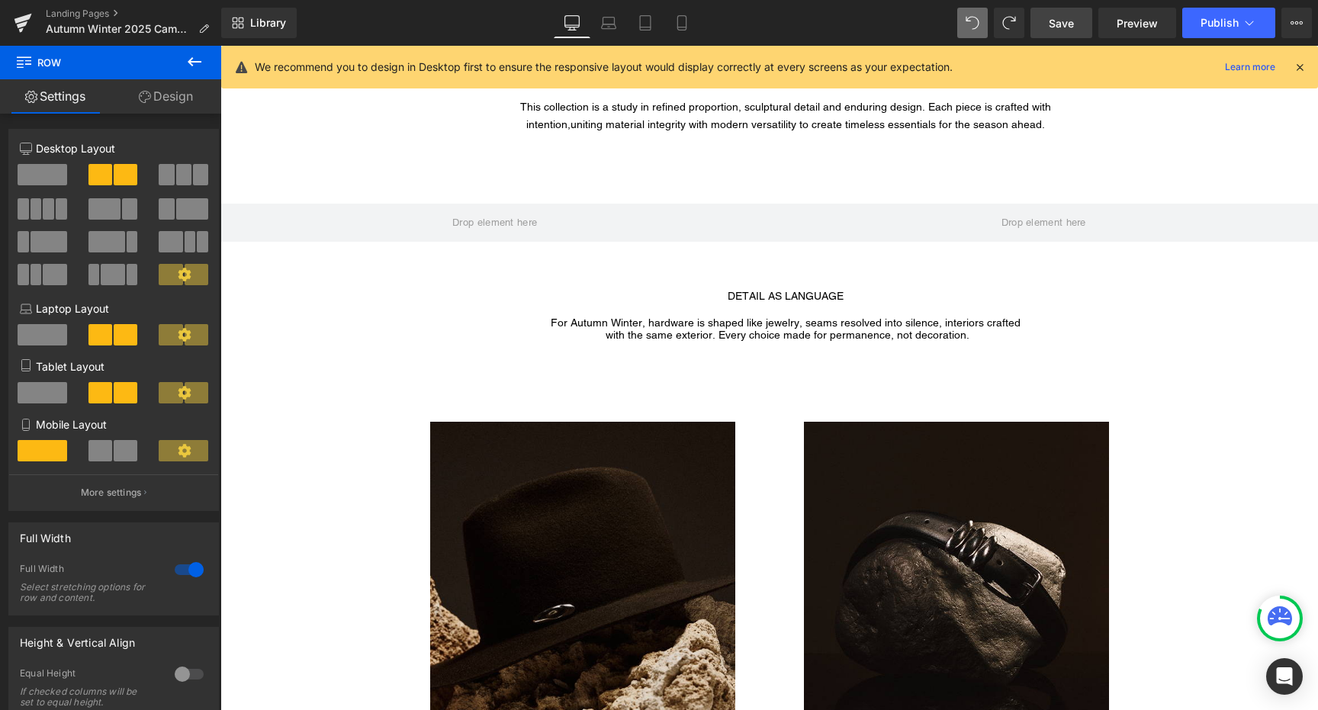
click at [187, 59] on icon at bounding box center [194, 62] width 18 height 18
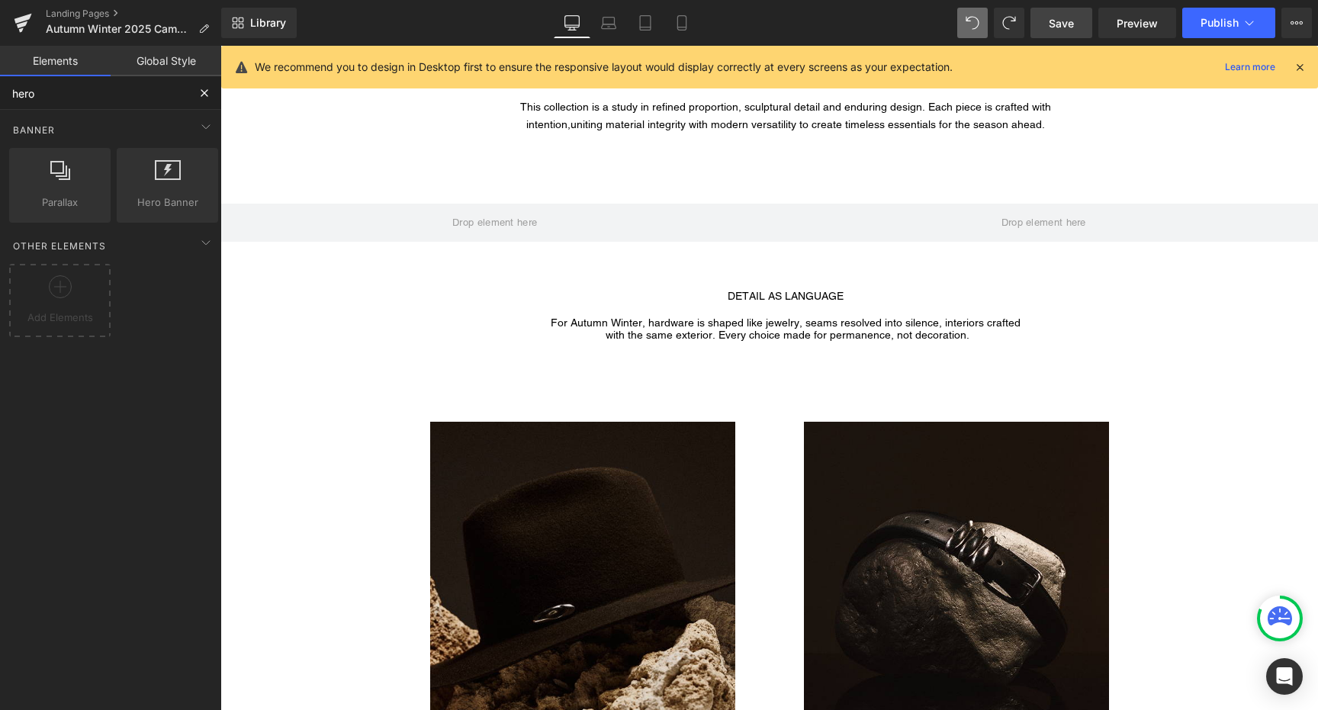
click at [172, 101] on input "hero" at bounding box center [94, 93] width 188 height 34
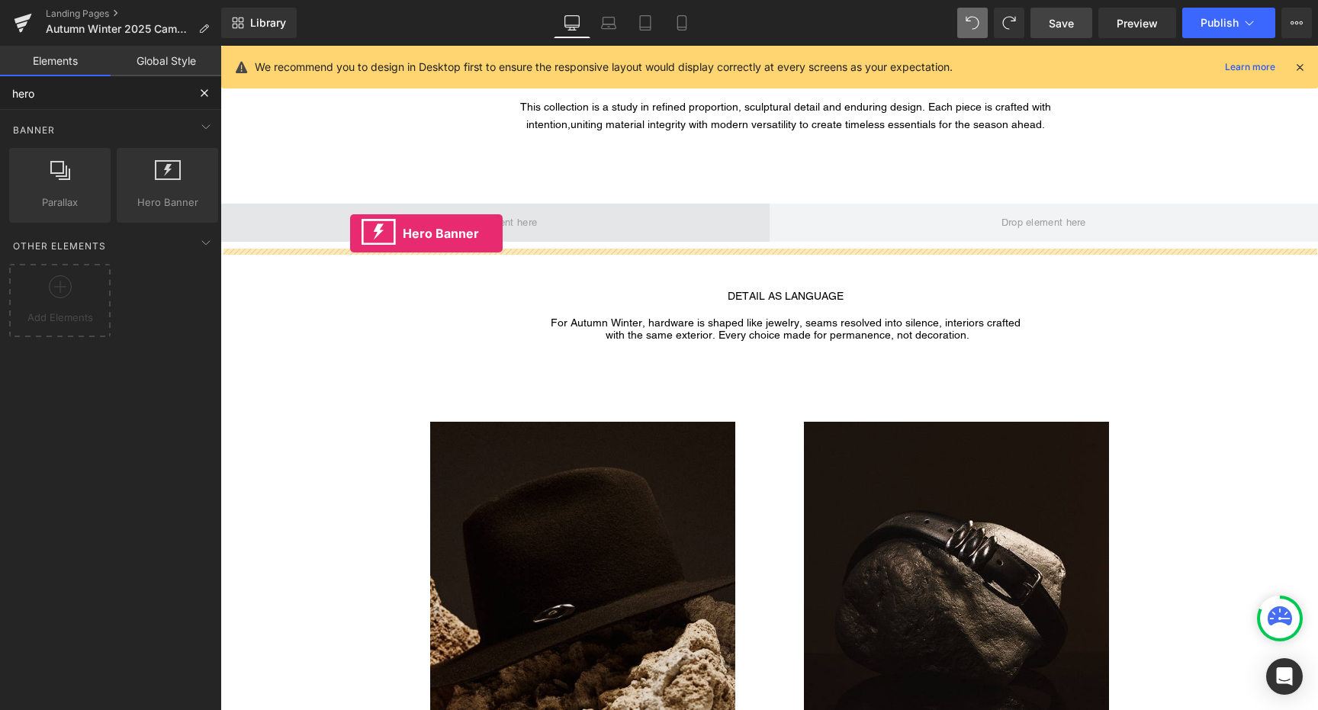
drag, startPoint x: 392, startPoint y: 227, endPoint x: 350, endPoint y: 233, distance: 42.5
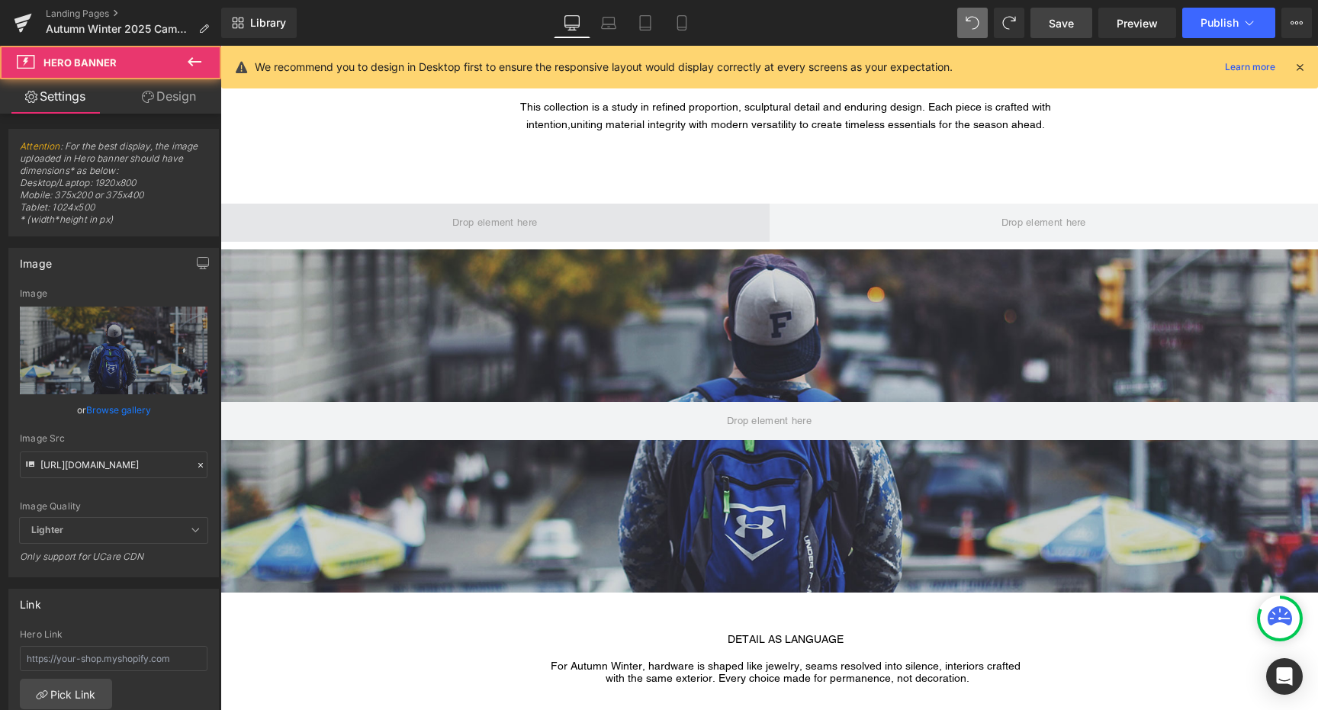
type input "heo"
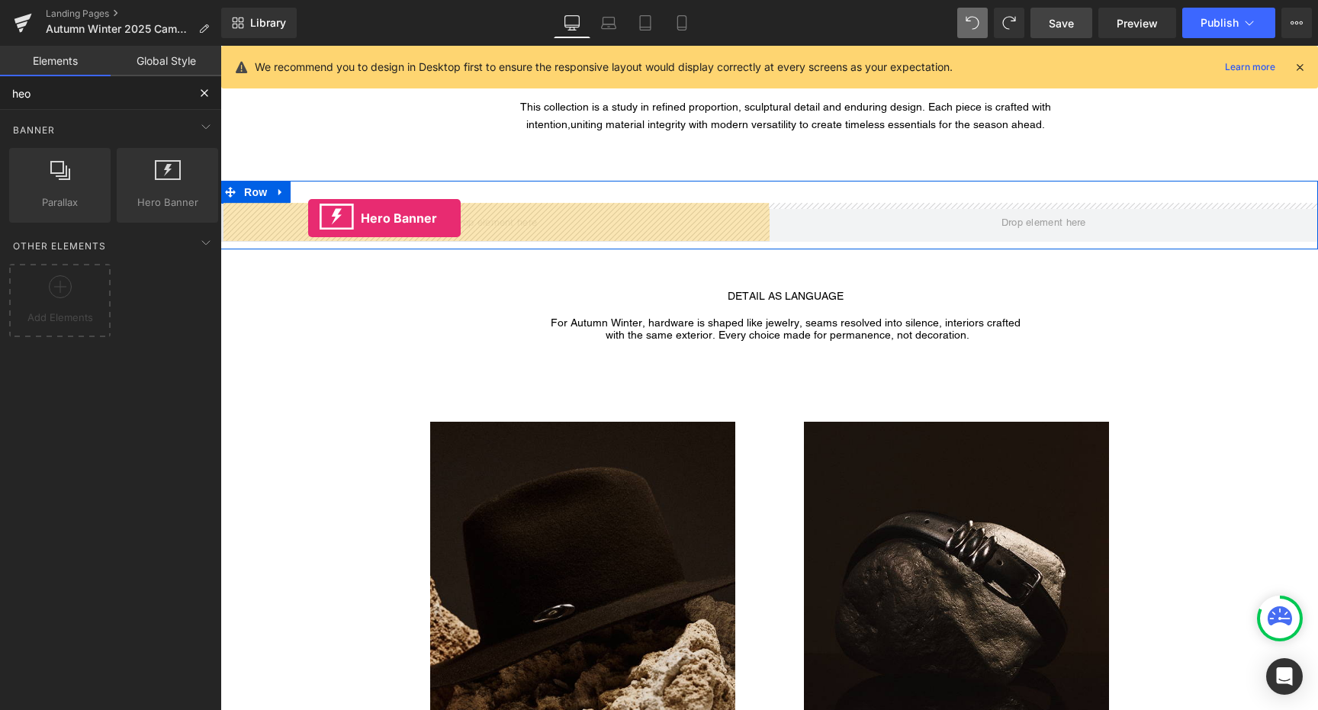
drag, startPoint x: 372, startPoint y: 207, endPoint x: 307, endPoint y: 218, distance: 65.7
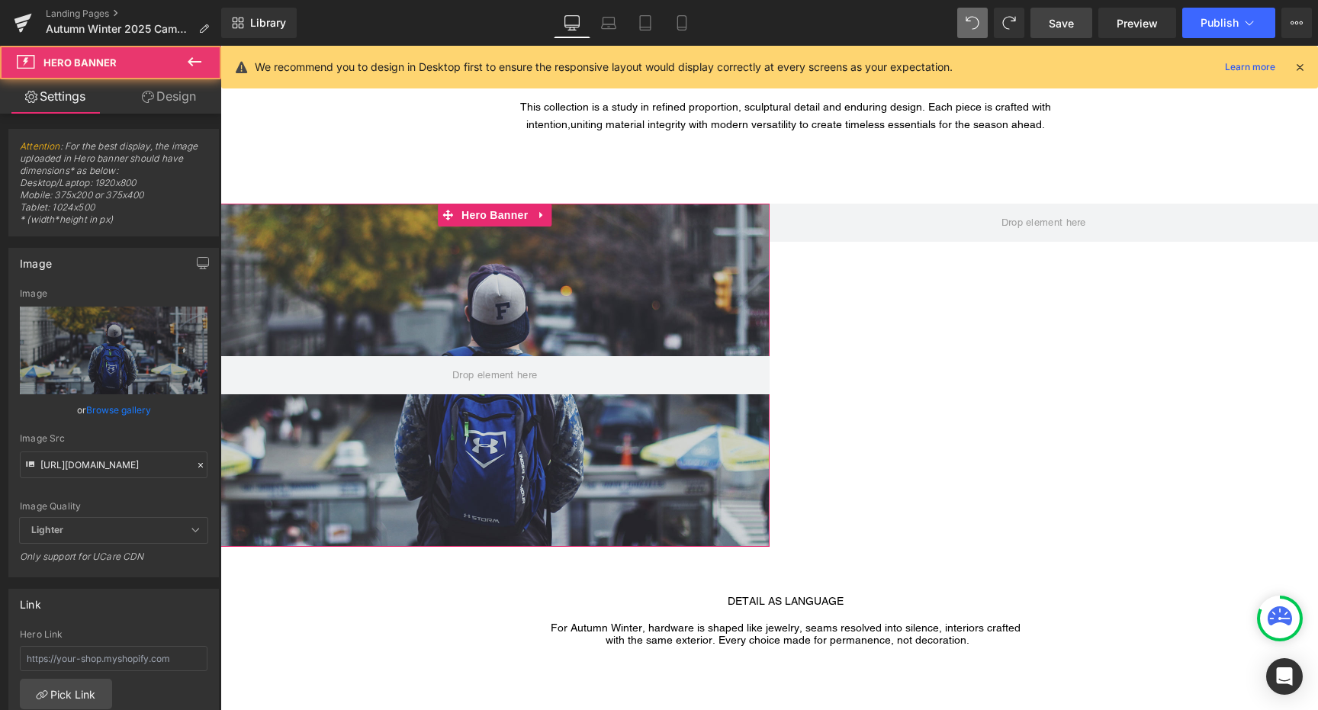
click at [165, 163] on span "Attention : For the best display, the image uploaded in Hero banner should have…" at bounding box center [114, 187] width 188 height 95
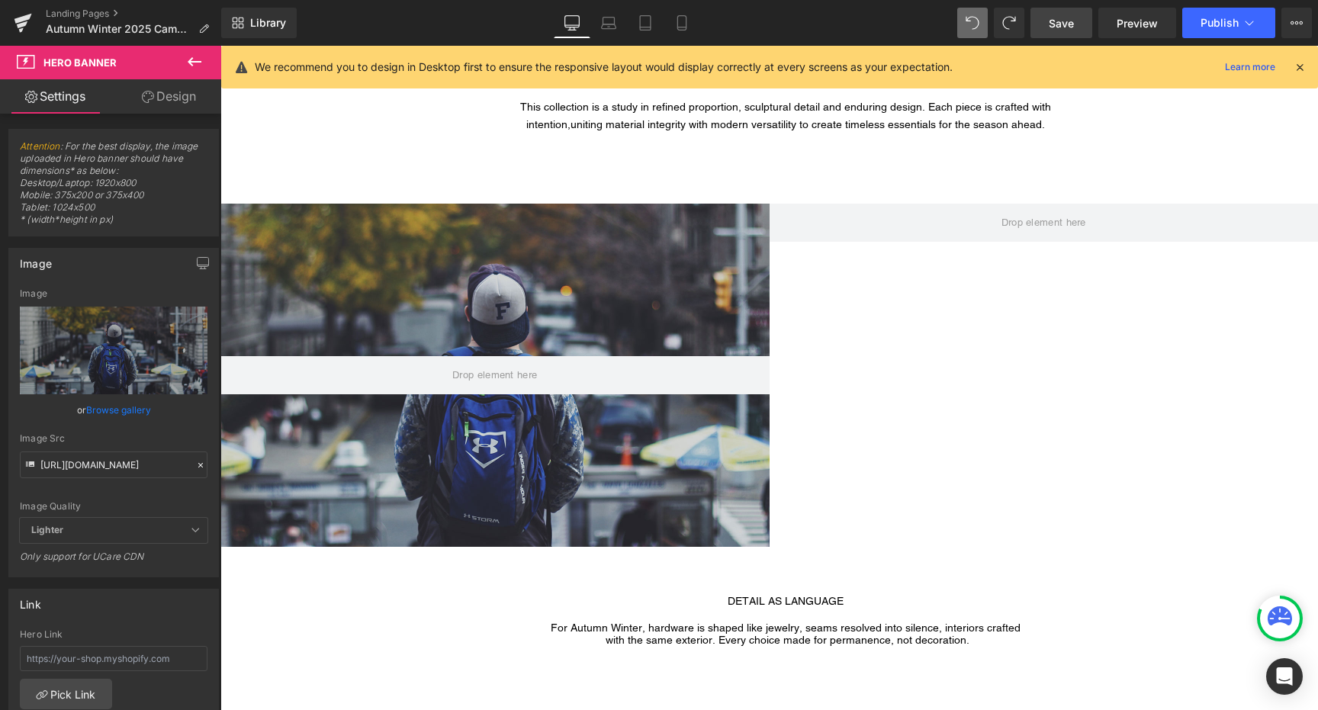
click at [197, 66] on icon at bounding box center [194, 62] width 18 height 18
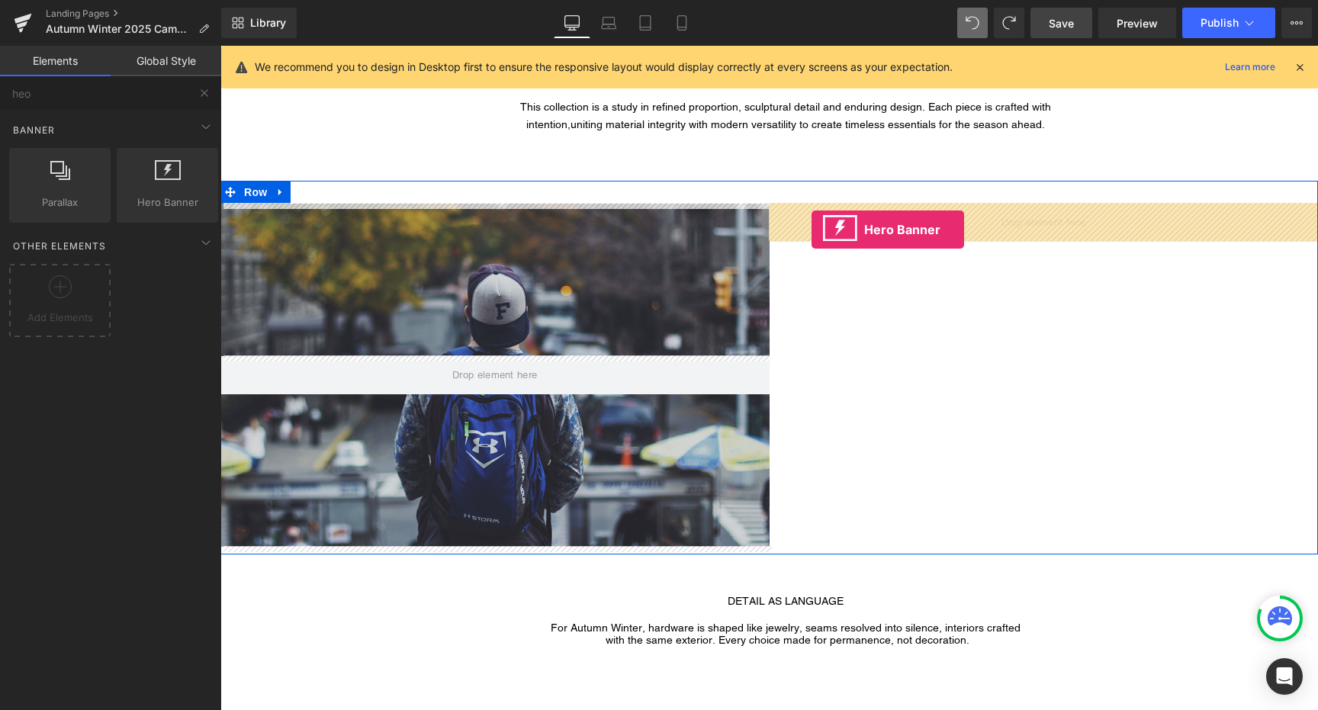
drag, startPoint x: 382, startPoint y: 218, endPoint x: 812, endPoint y: 230, distance: 429.6
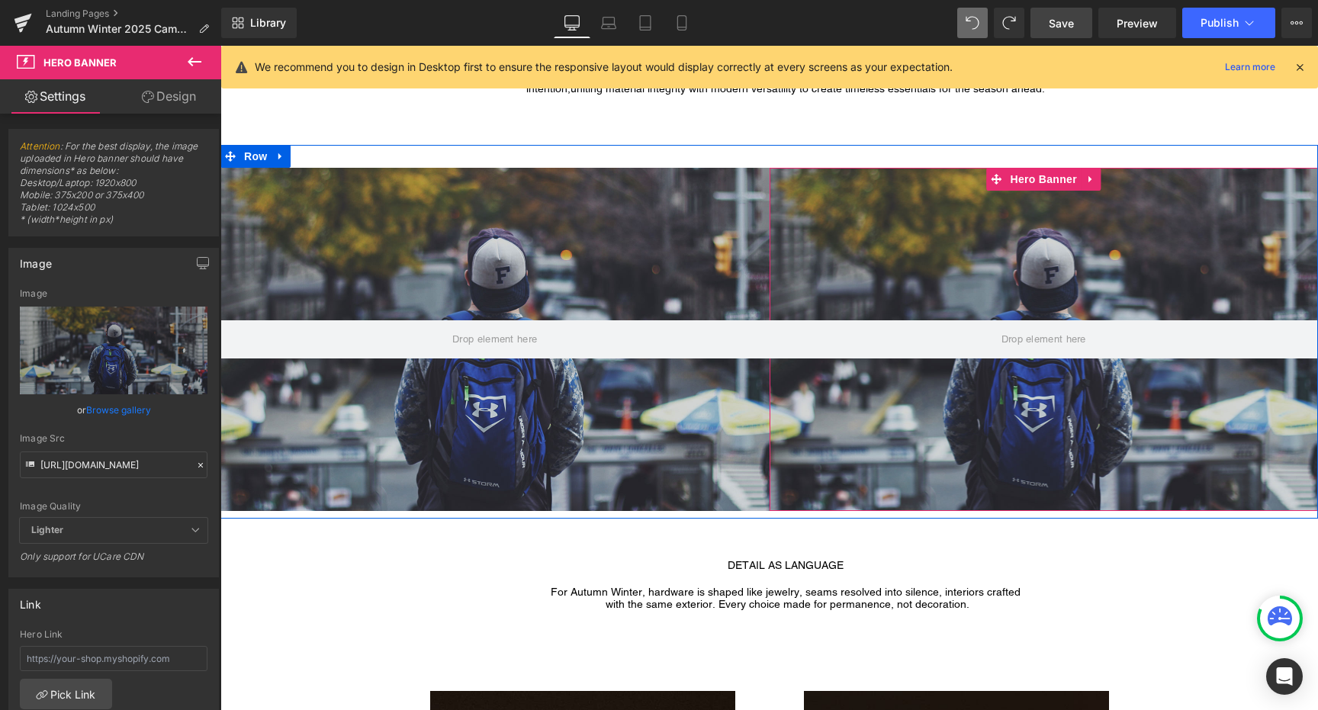
scroll to position [866, 0]
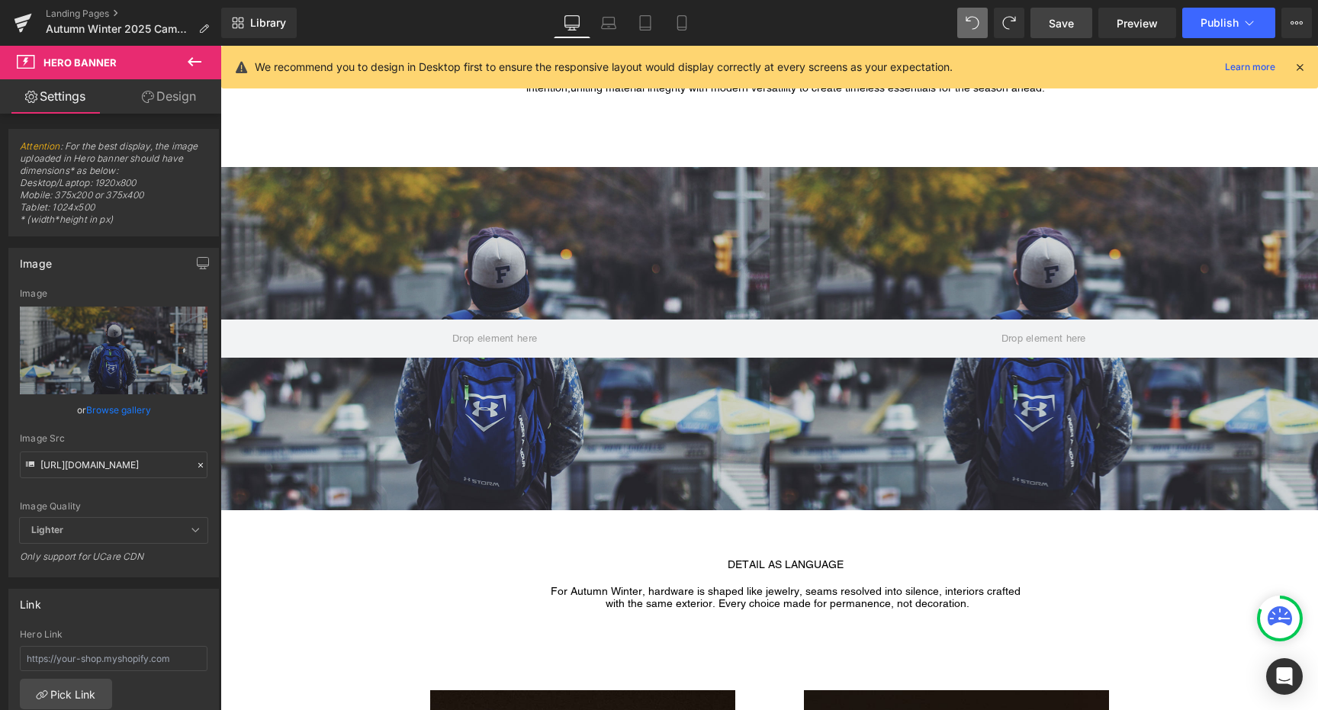
click at [200, 47] on button at bounding box center [194, 63] width 53 height 34
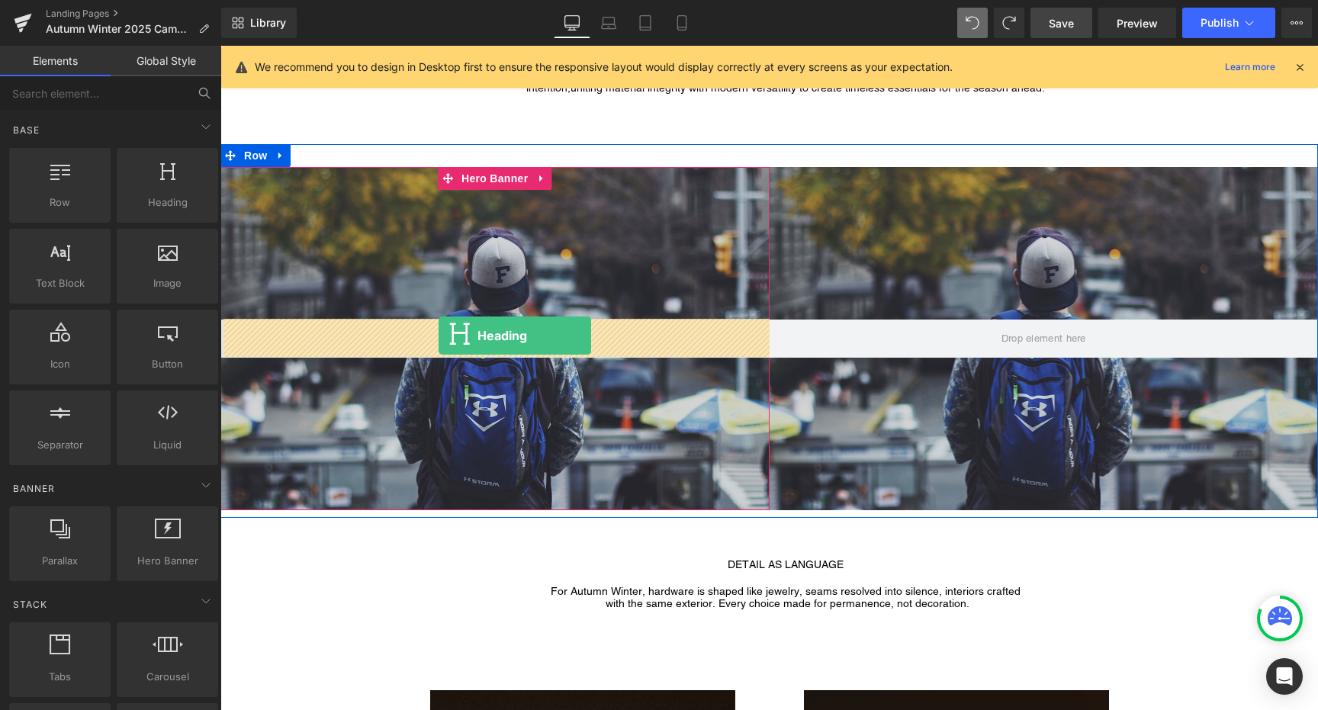
drag, startPoint x: 404, startPoint y: 237, endPoint x: 439, endPoint y: 336, distance: 104.2
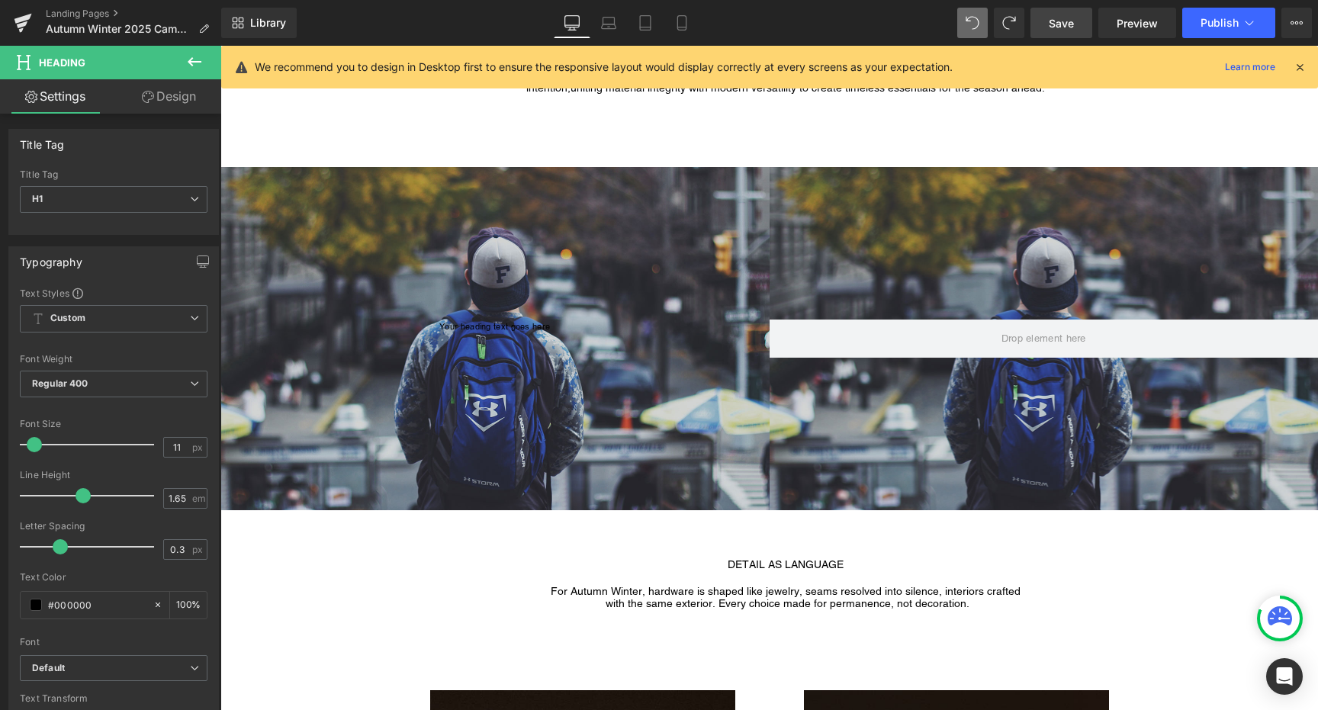
click at [198, 63] on icon at bounding box center [194, 62] width 18 height 18
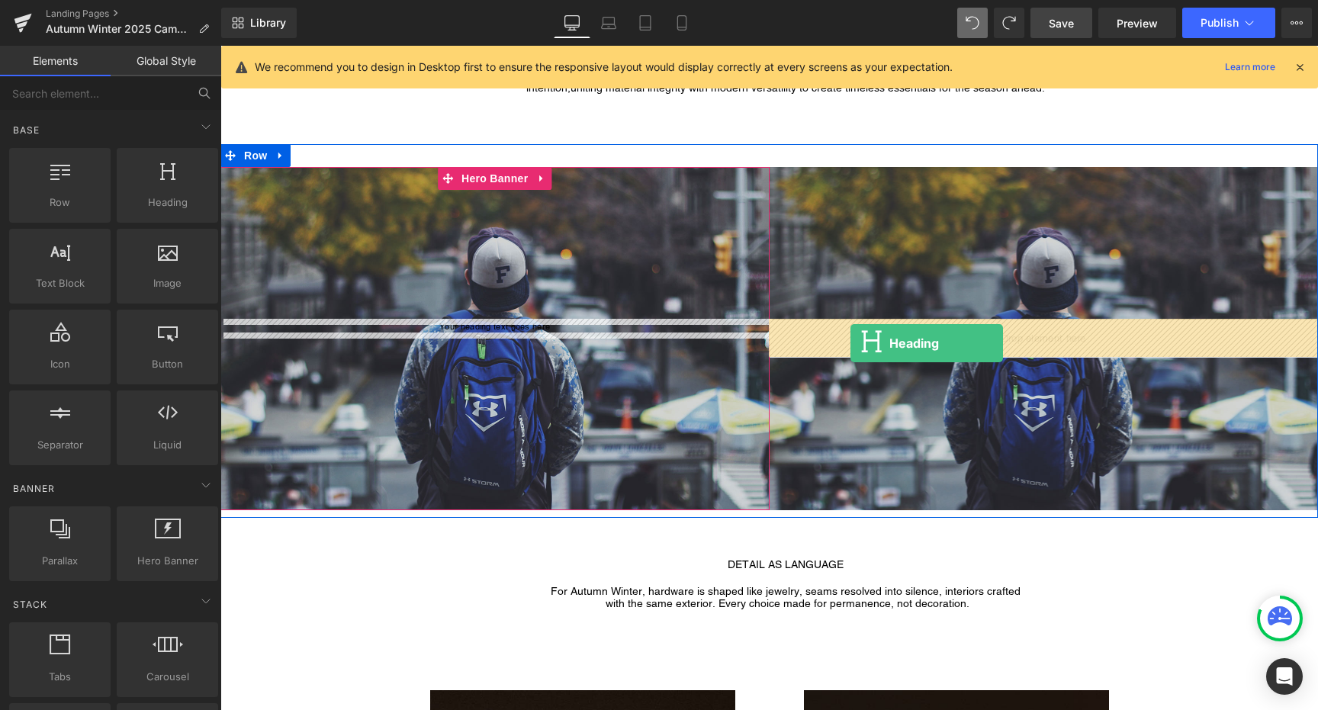
drag, startPoint x: 385, startPoint y: 223, endPoint x: 850, endPoint y: 343, distance: 480.4
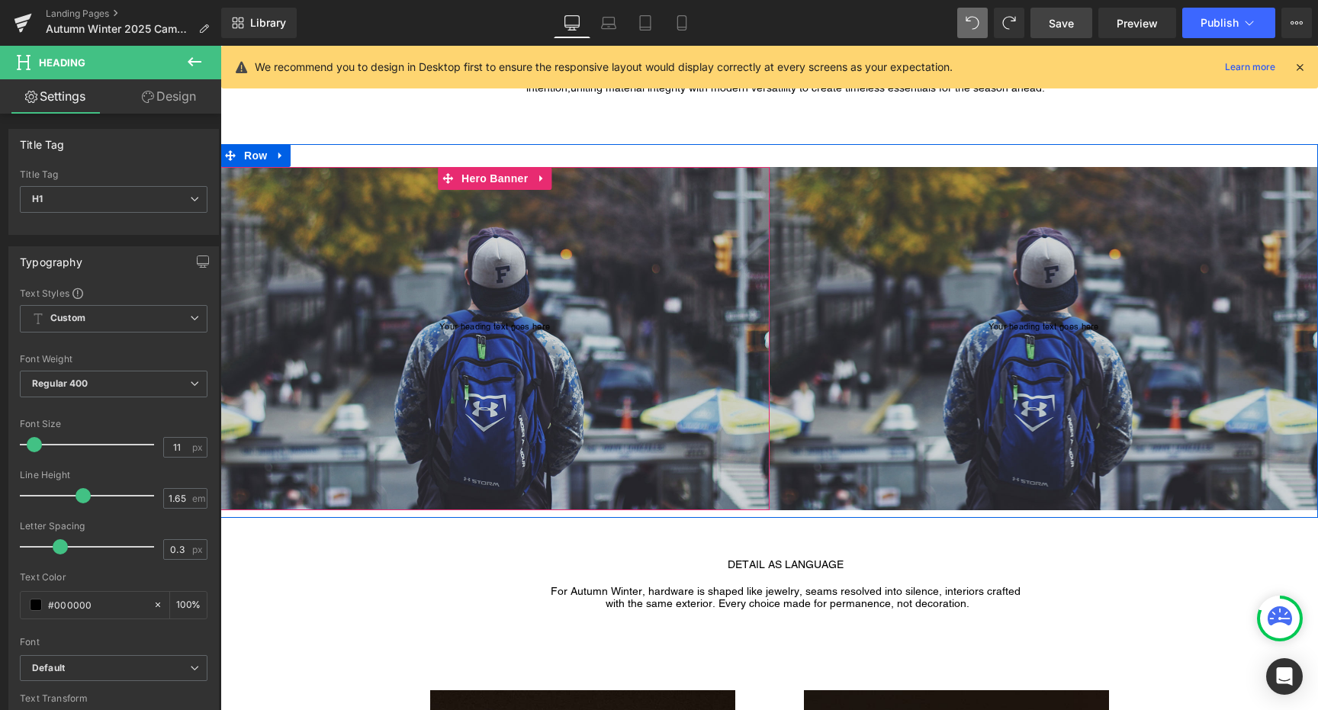
click at [519, 365] on div at bounding box center [494, 338] width 549 height 343
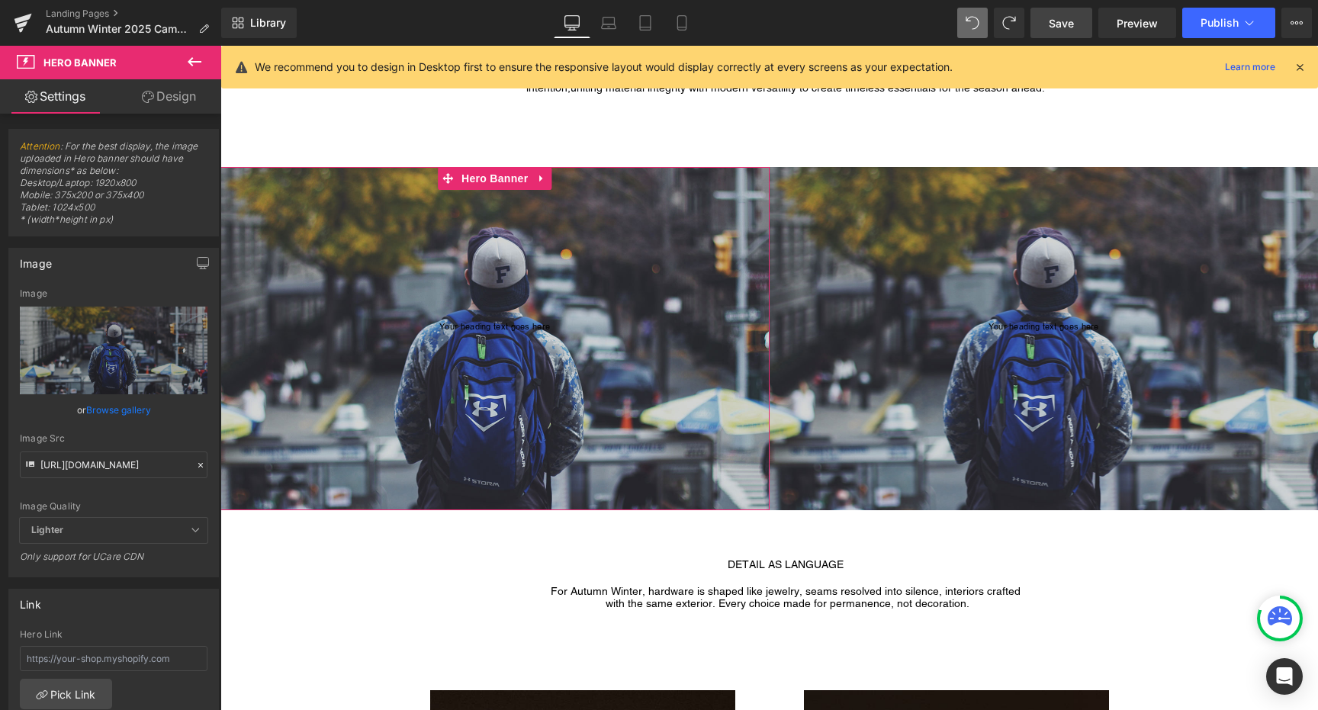
click at [131, 407] on link "Browse gallery" at bounding box center [118, 410] width 65 height 27
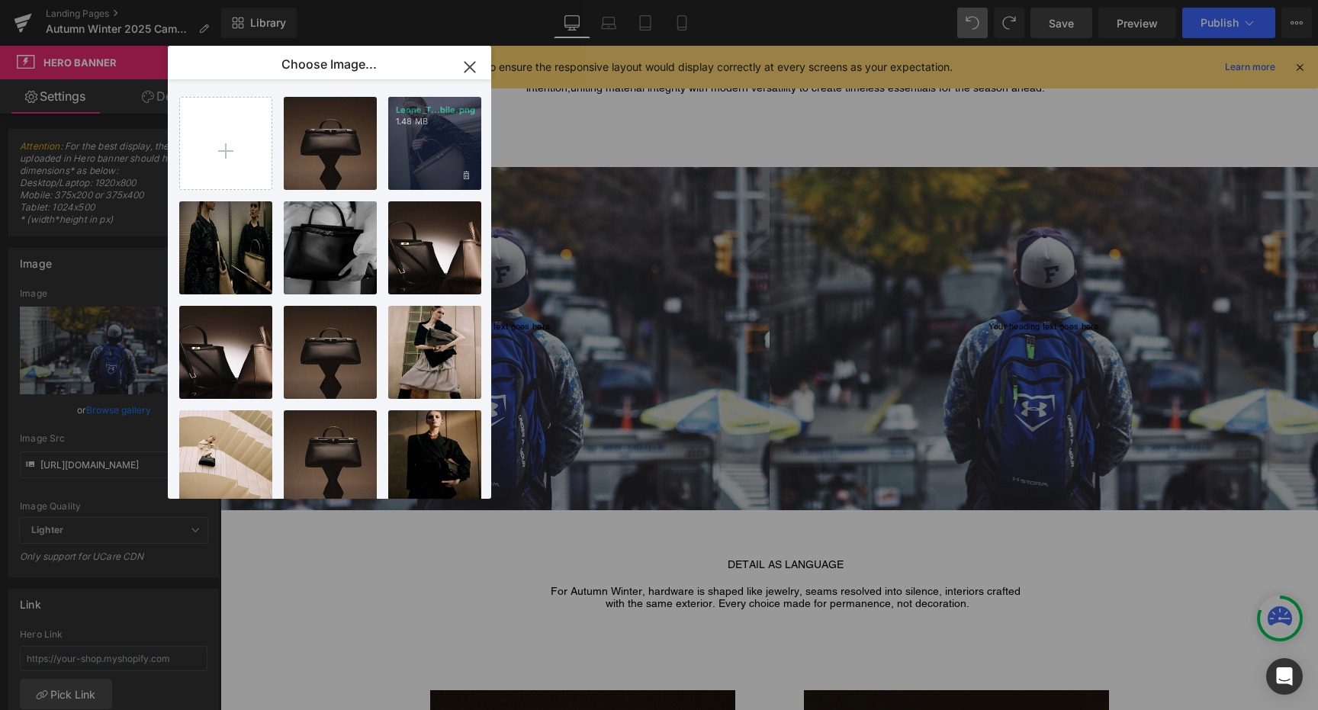
click at [443, 114] on p "Leone_T...bile.png" at bounding box center [435, 109] width 78 height 11
type input "https://ucarecdn.com/a77f87d3-99c6-4717-8f17-9ae7a42e9717/-/format/auto/-/previ…"
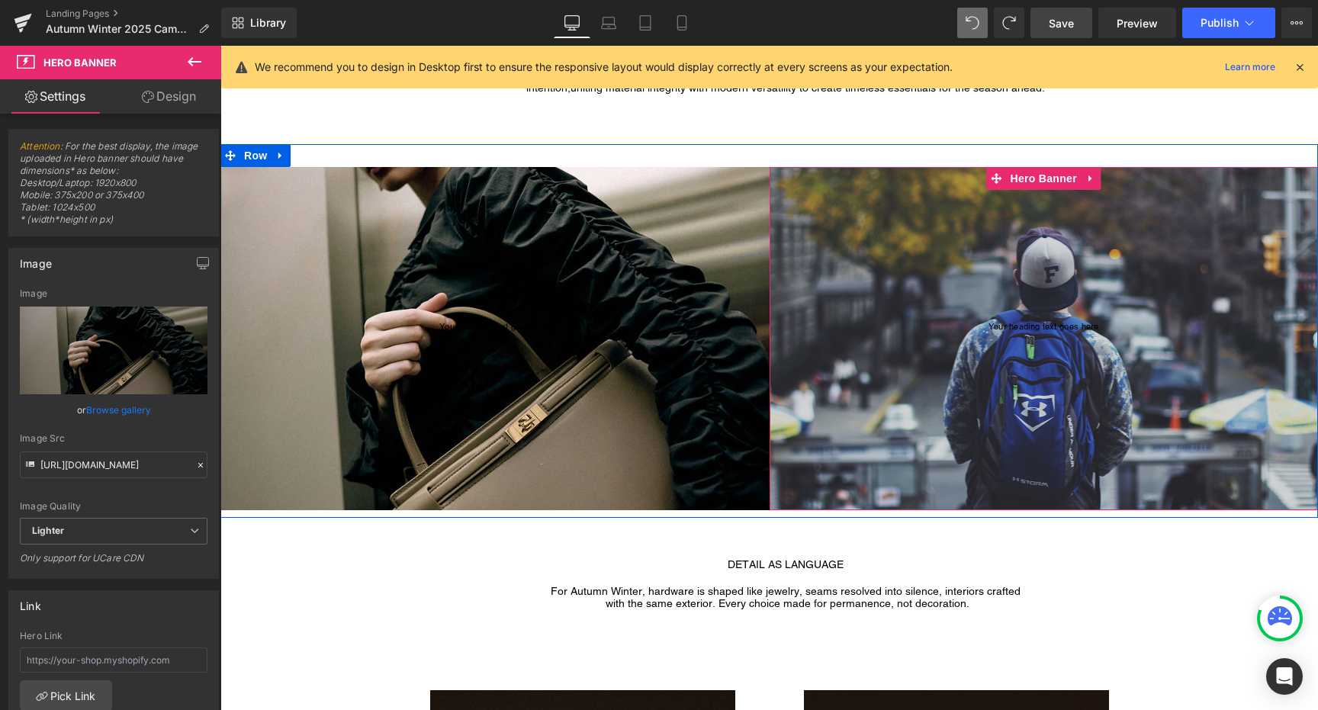
click at [870, 346] on span "Your heading text goes here Heading" at bounding box center [1044, 339] width 549 height 38
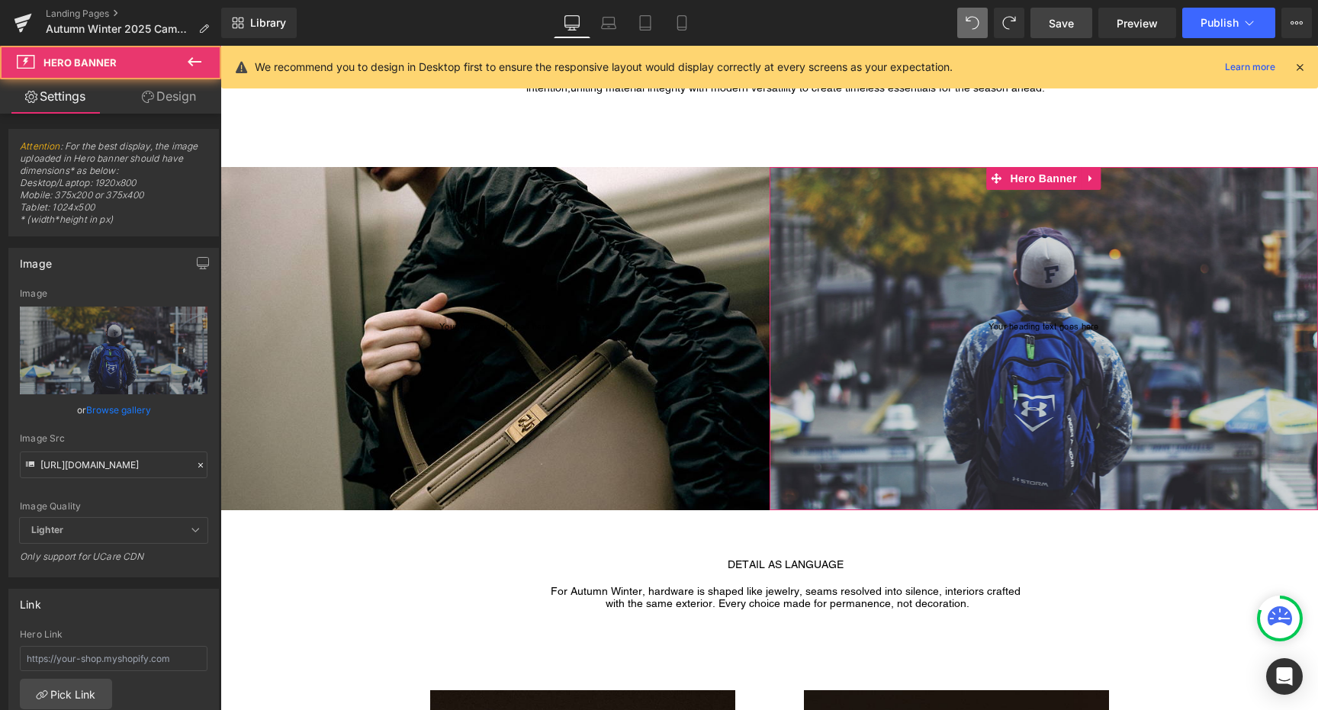
click at [125, 407] on link "Browse gallery" at bounding box center [118, 410] width 65 height 27
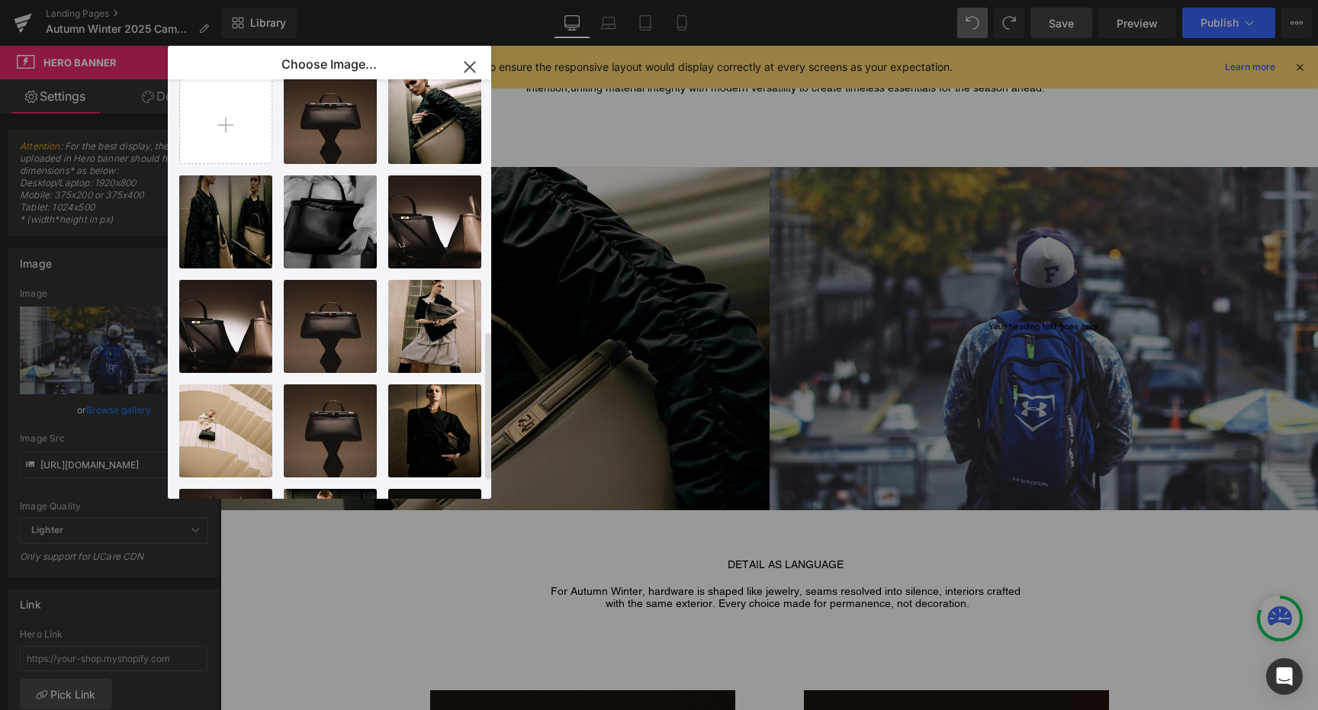
scroll to position [0, 0]
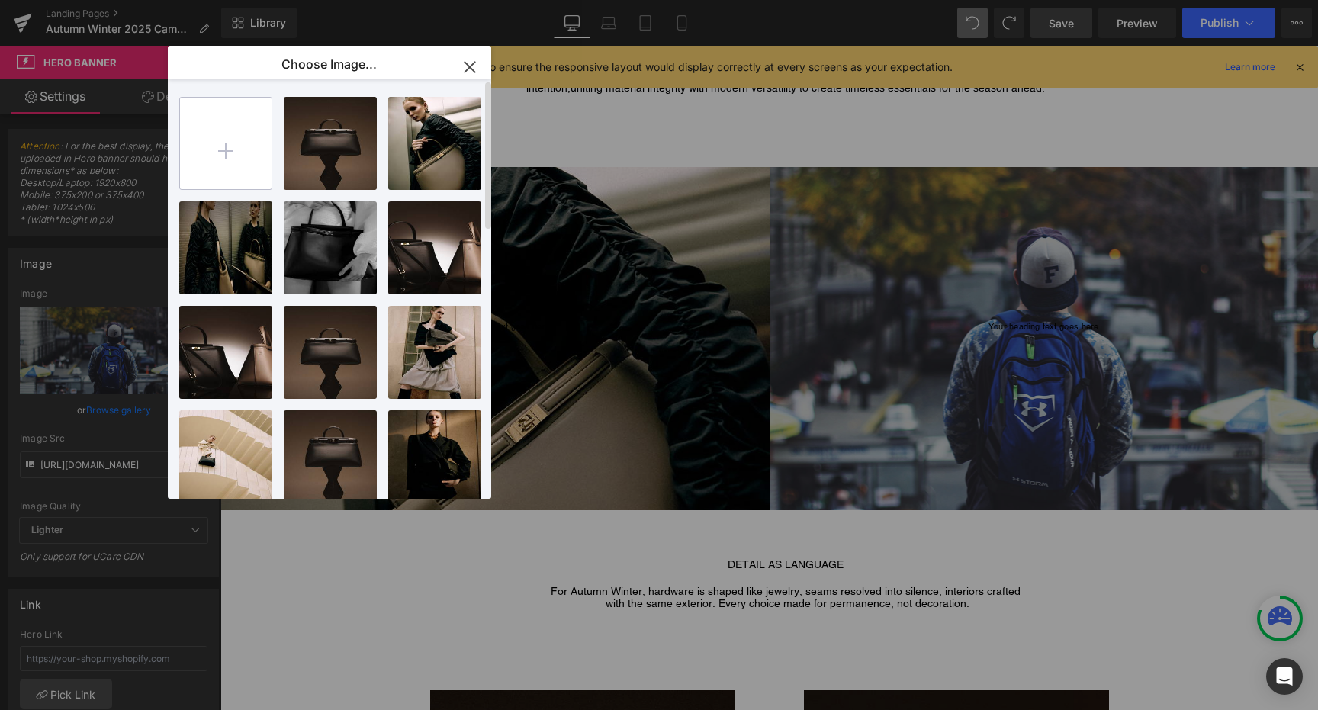
type input "C:\fakepath\suni desktop 51.png"
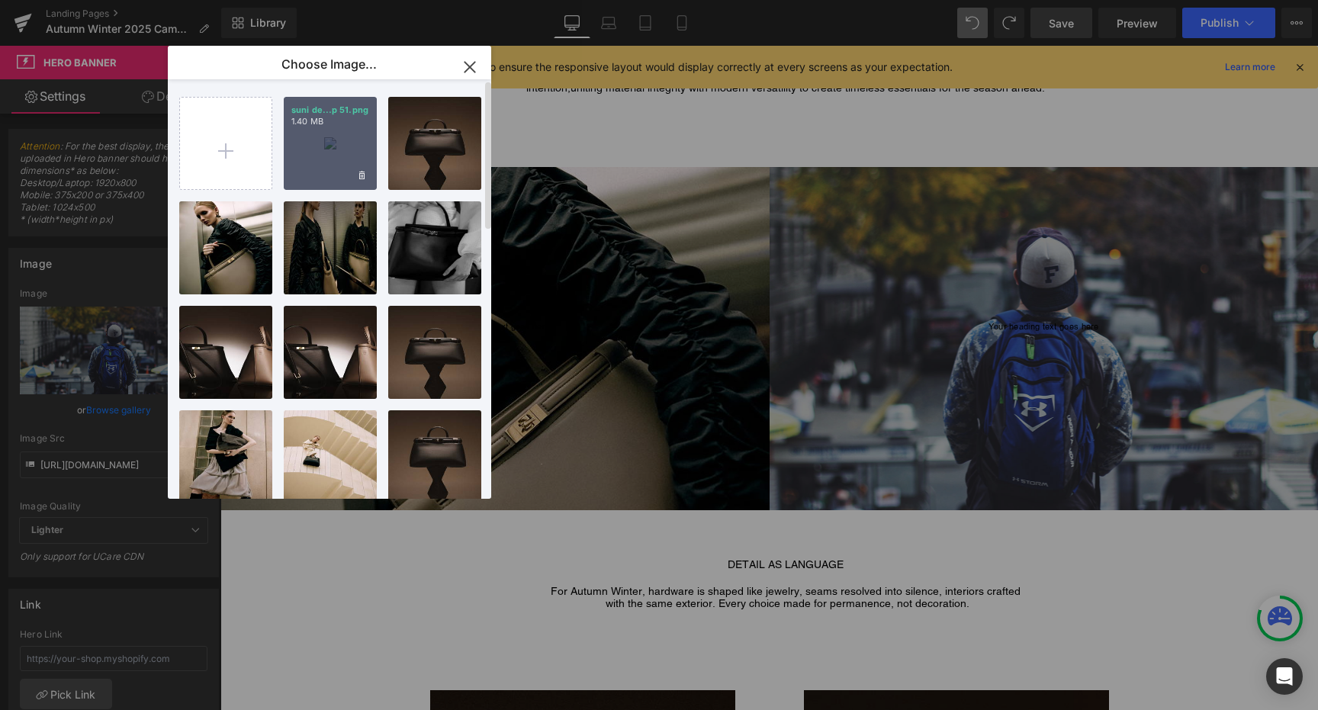
click at [313, 145] on div "suni de...p 51.png 1.40 MB" at bounding box center [330, 143] width 93 height 93
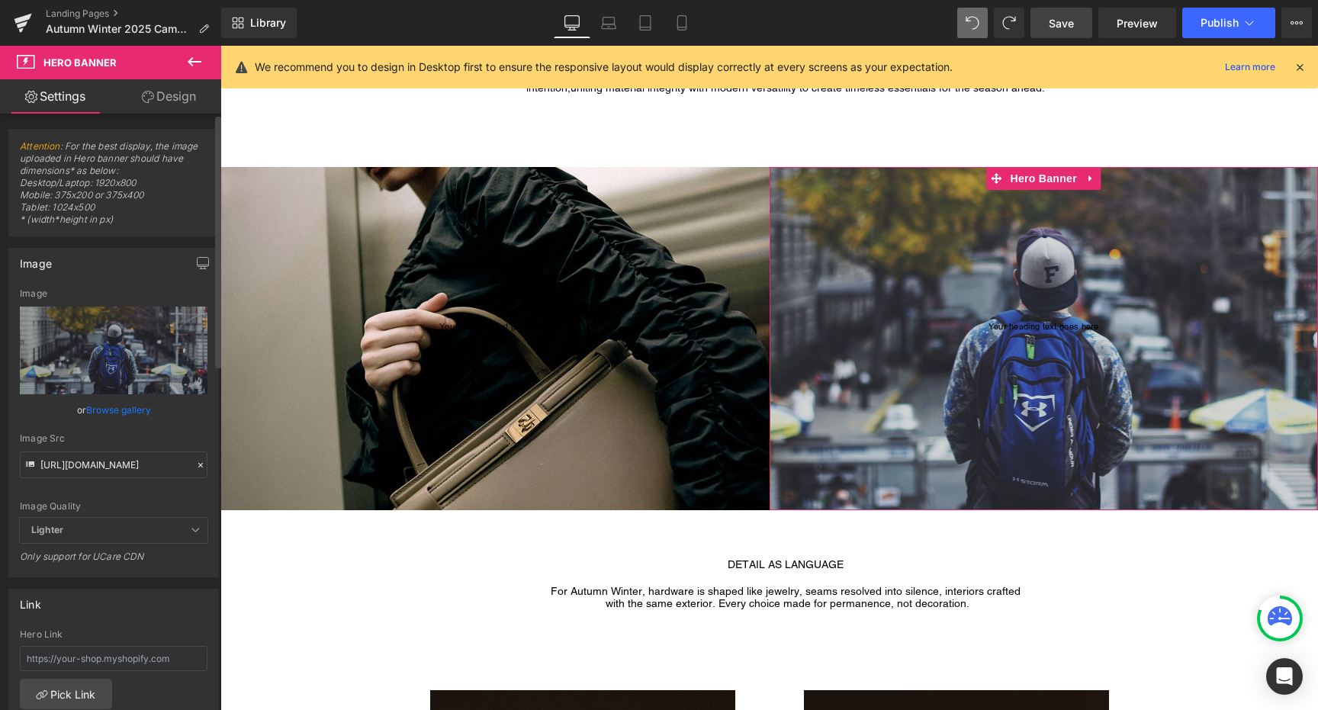
click at [128, 408] on link "Browse gallery" at bounding box center [118, 410] width 65 height 27
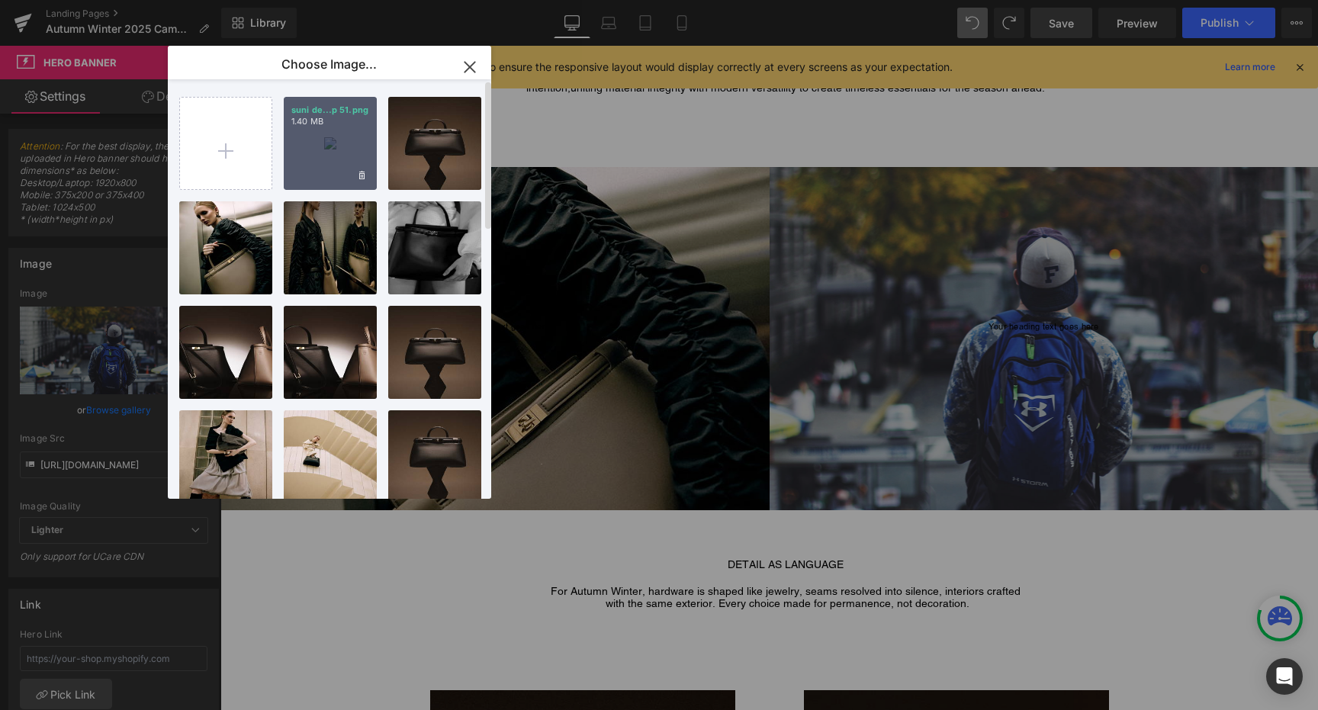
click at [316, 177] on div "suni de...p 51.png 1.40 MB" at bounding box center [330, 143] width 93 height 93
type input "https://ucarecdn.com/8ef8dc5c-f7f9-41e0-95ff-8f2948335c03/-/format/auto/-/previ…"
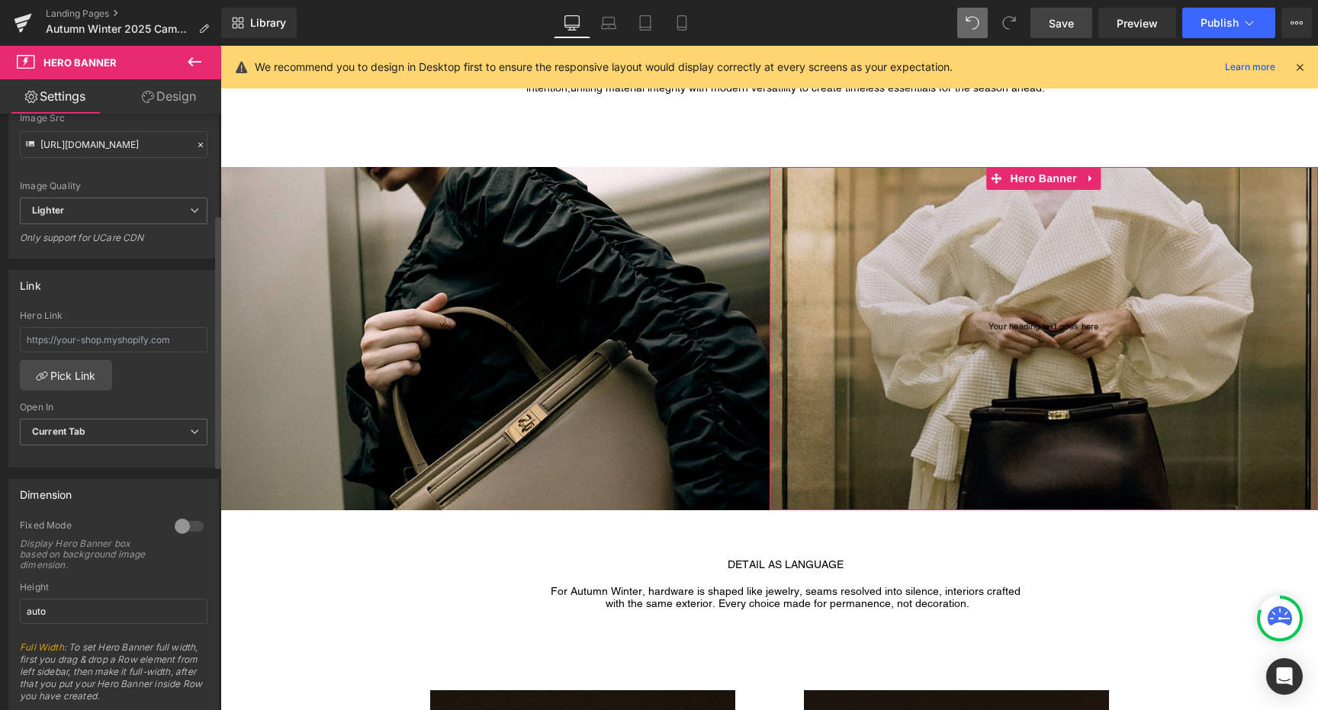
scroll to position [393, 0]
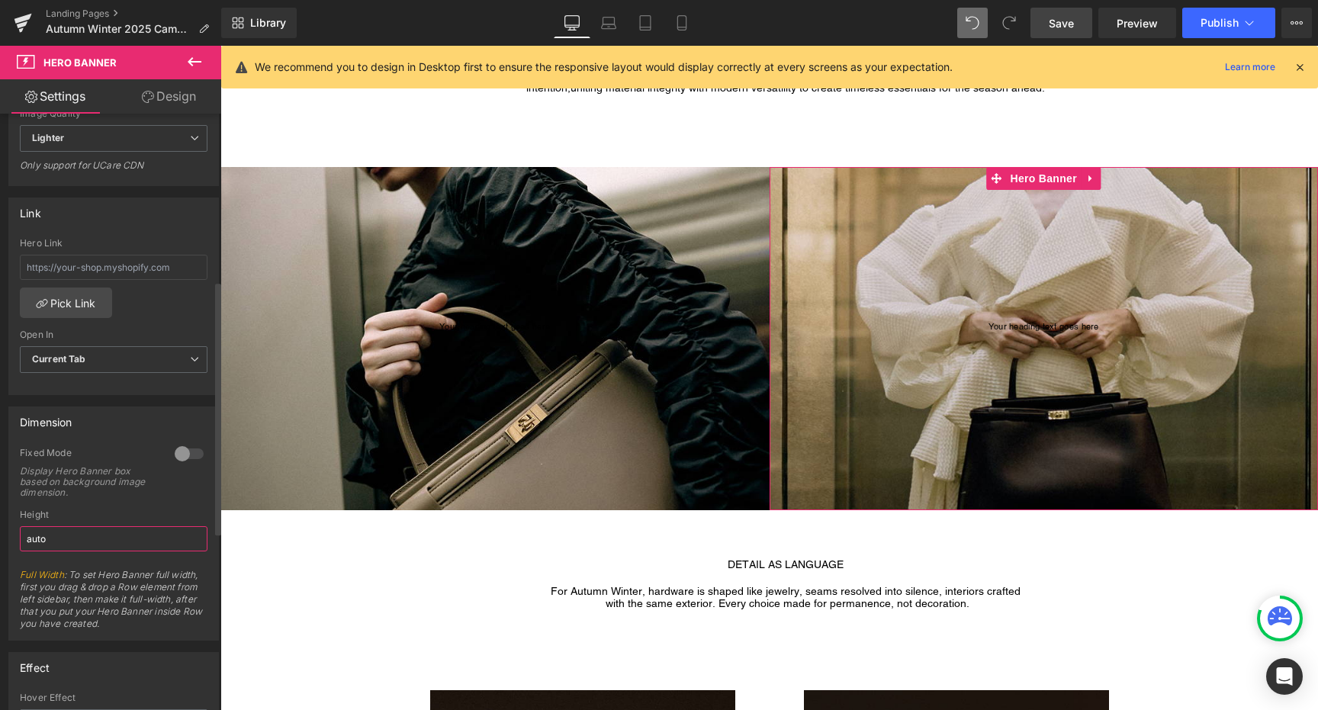
click at [85, 526] on input "auto" at bounding box center [114, 538] width 188 height 25
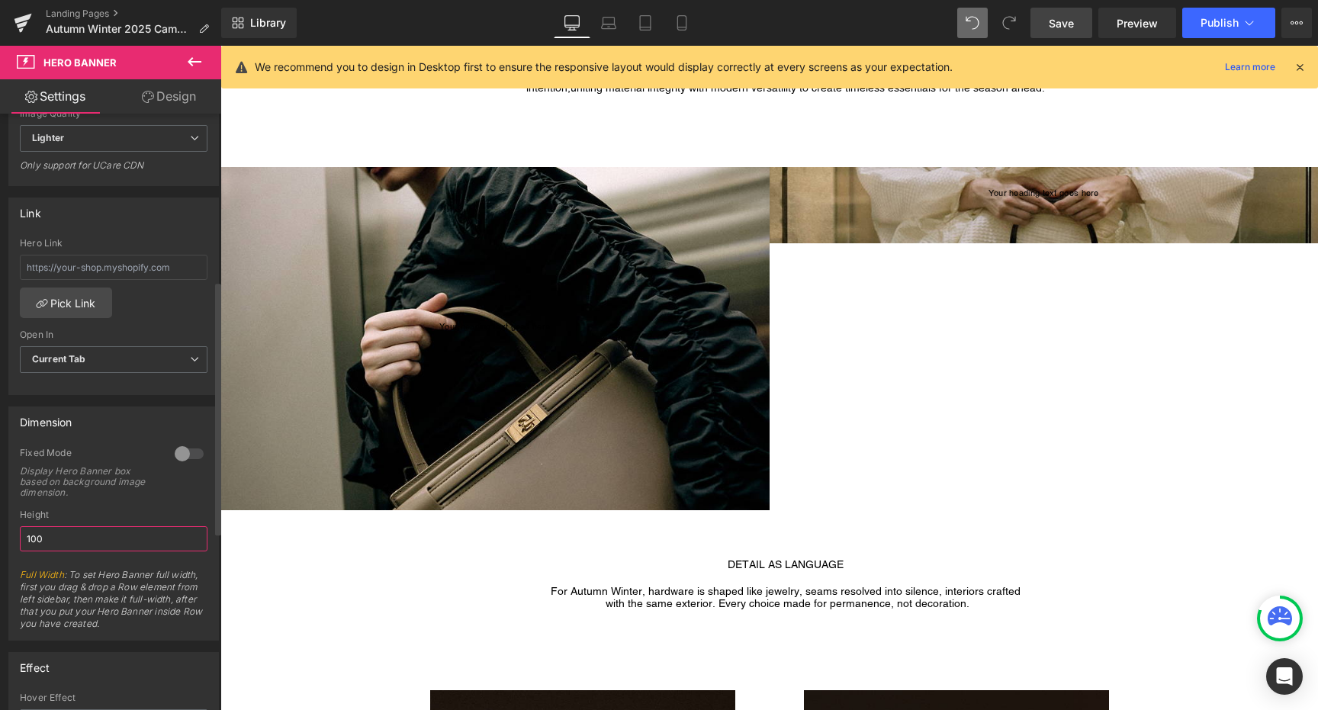
type input "1000"
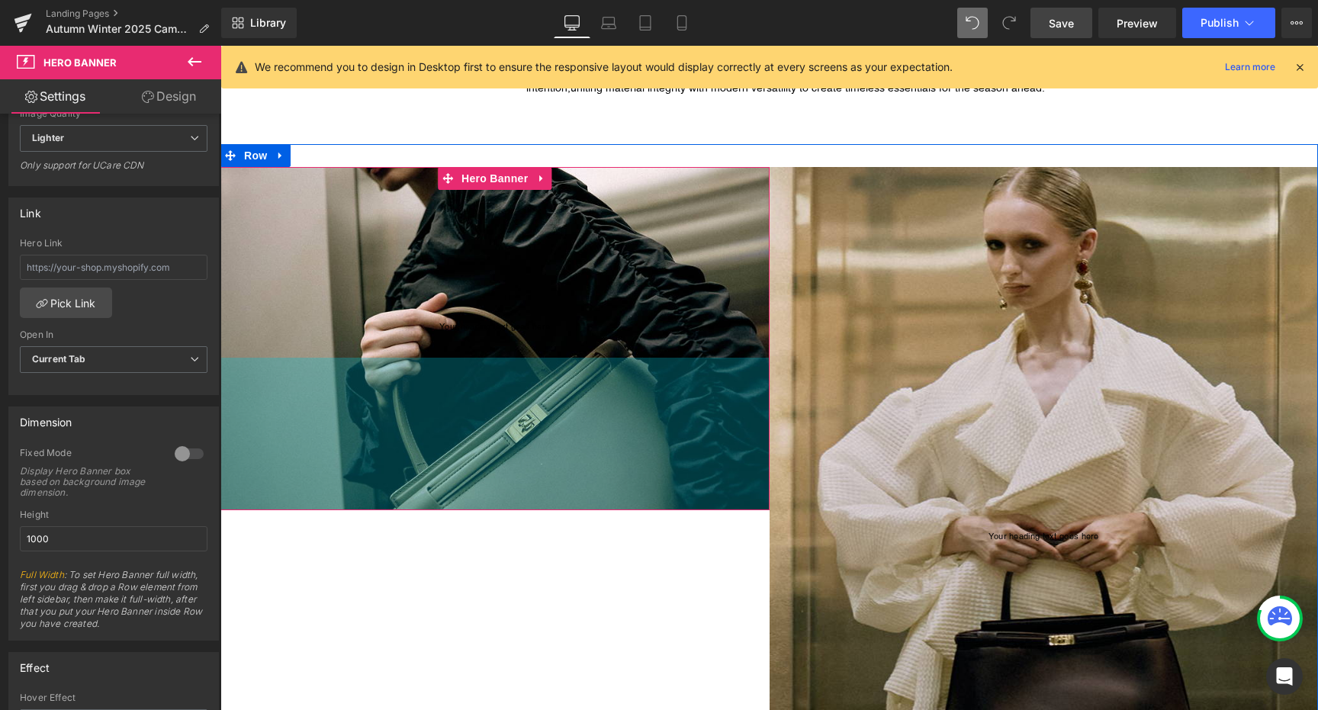
click at [565, 365] on div "200px" at bounding box center [494, 434] width 549 height 153
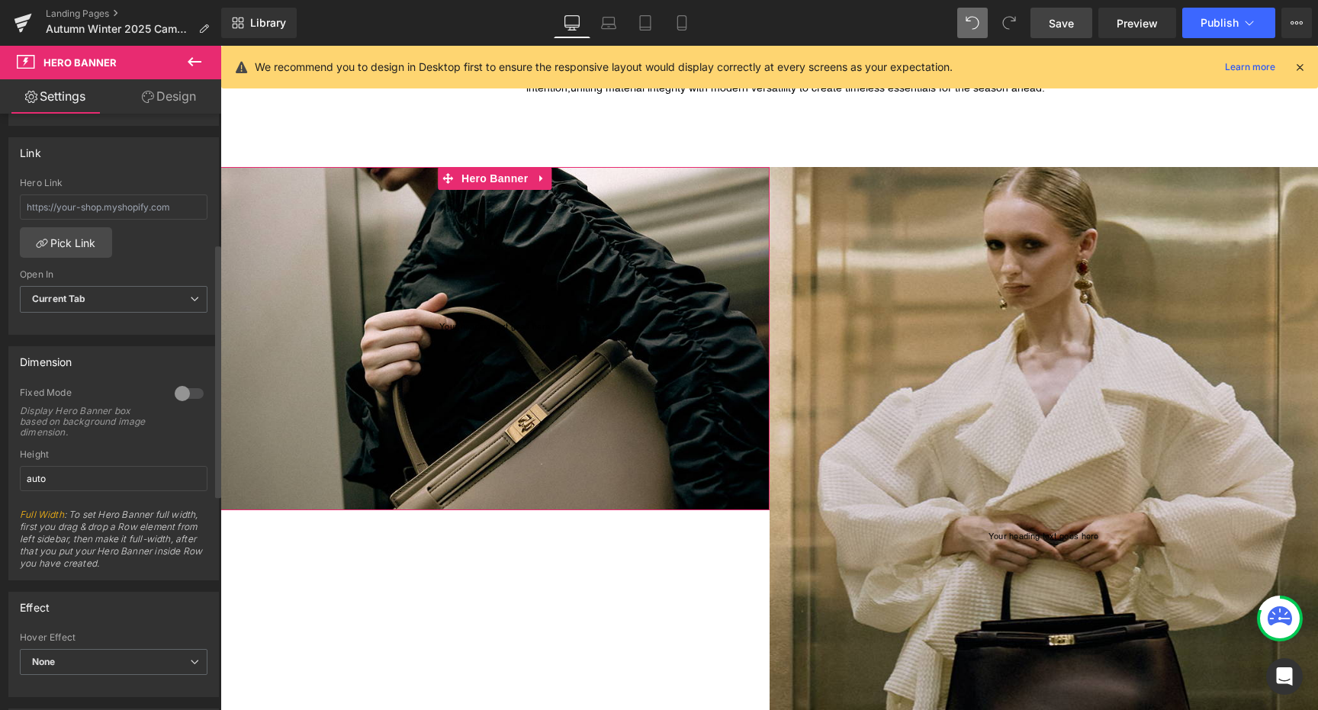
scroll to position [465, 0]
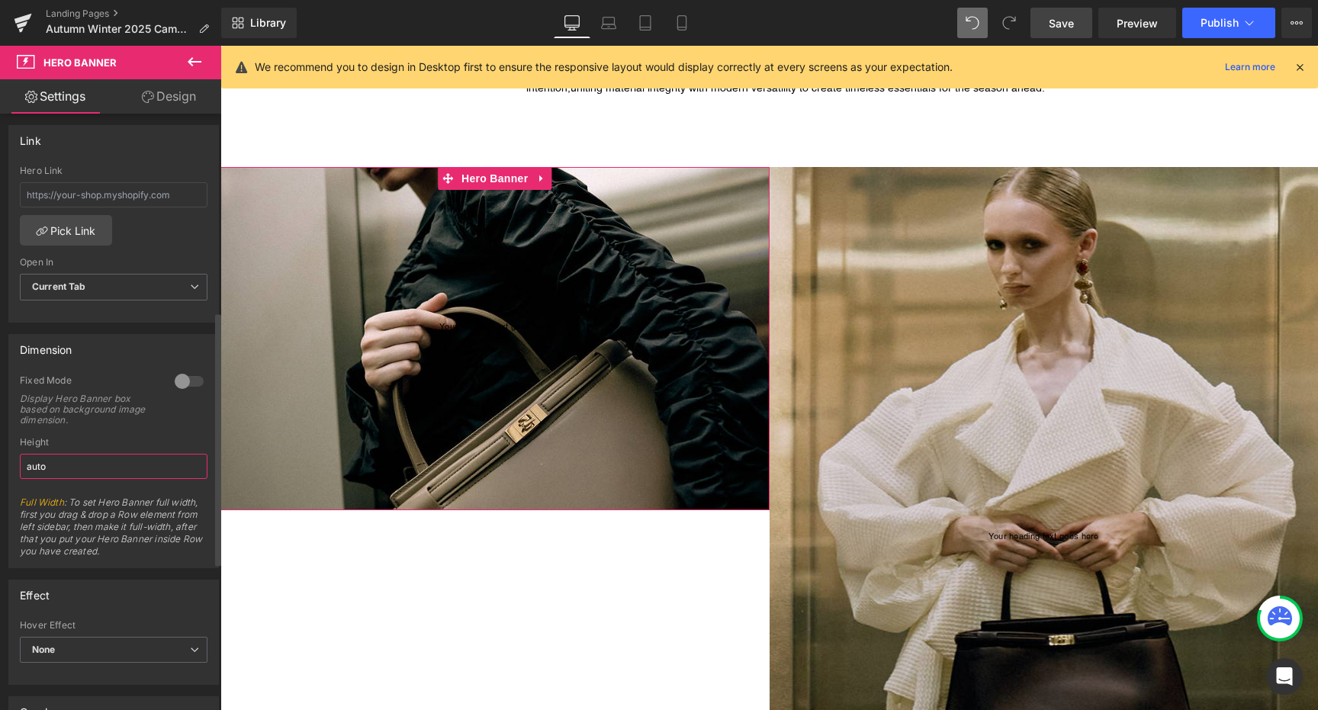
click at [77, 469] on input "auto" at bounding box center [114, 466] width 188 height 25
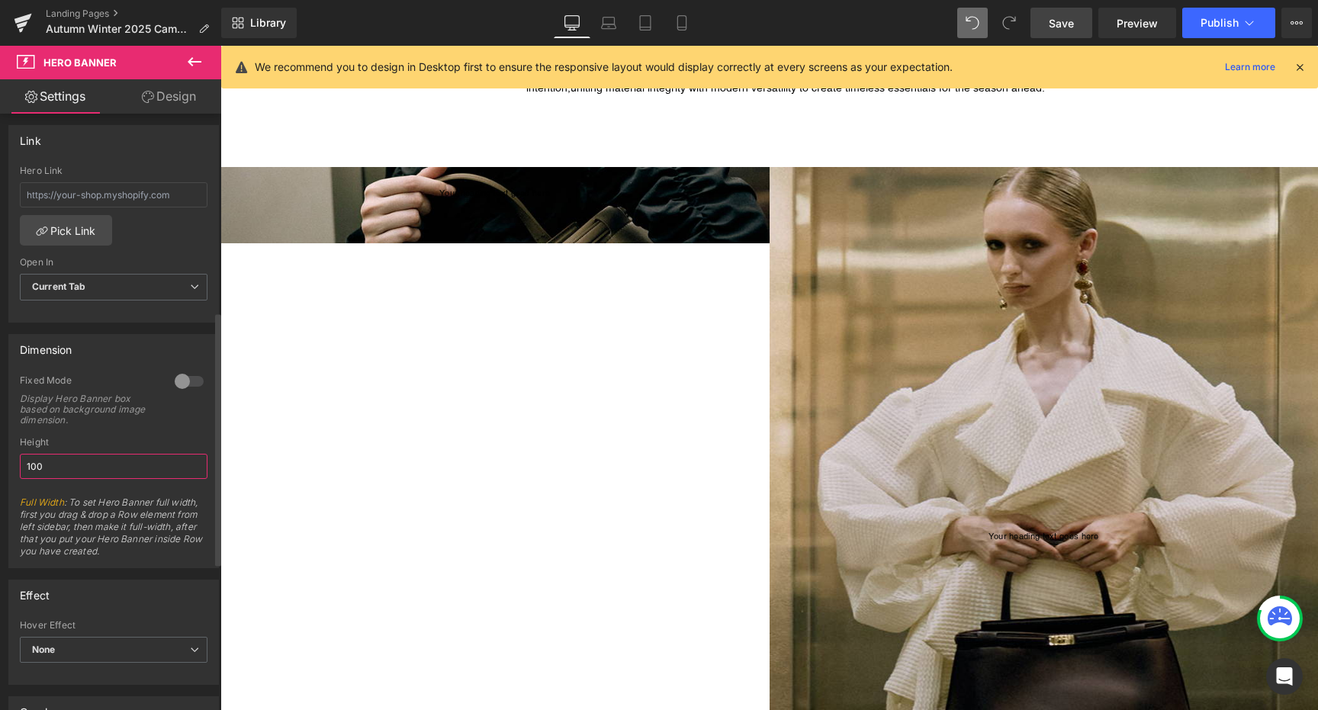
type input "1000"
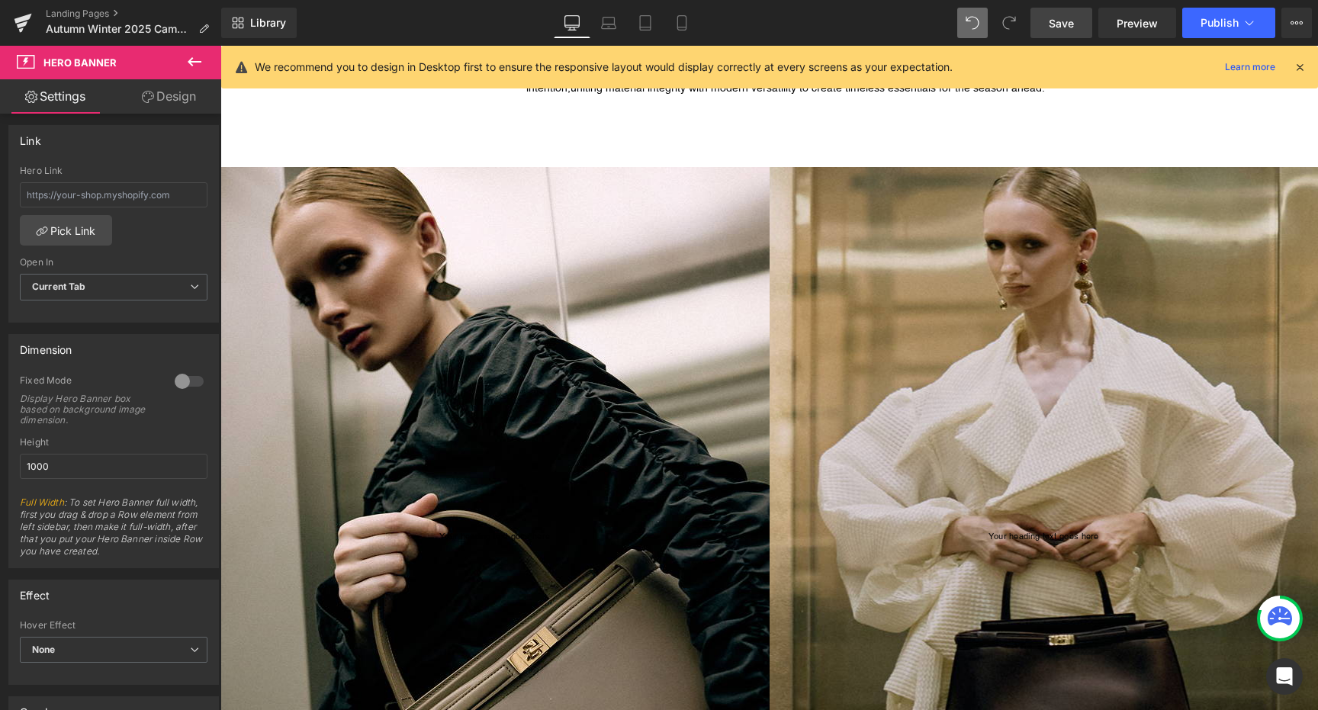
click at [773, 136] on div "AUTUMN WINTER 2025 This collection is a study in refined proportion, sculptural…" at bounding box center [785, 70] width 1065 height 148
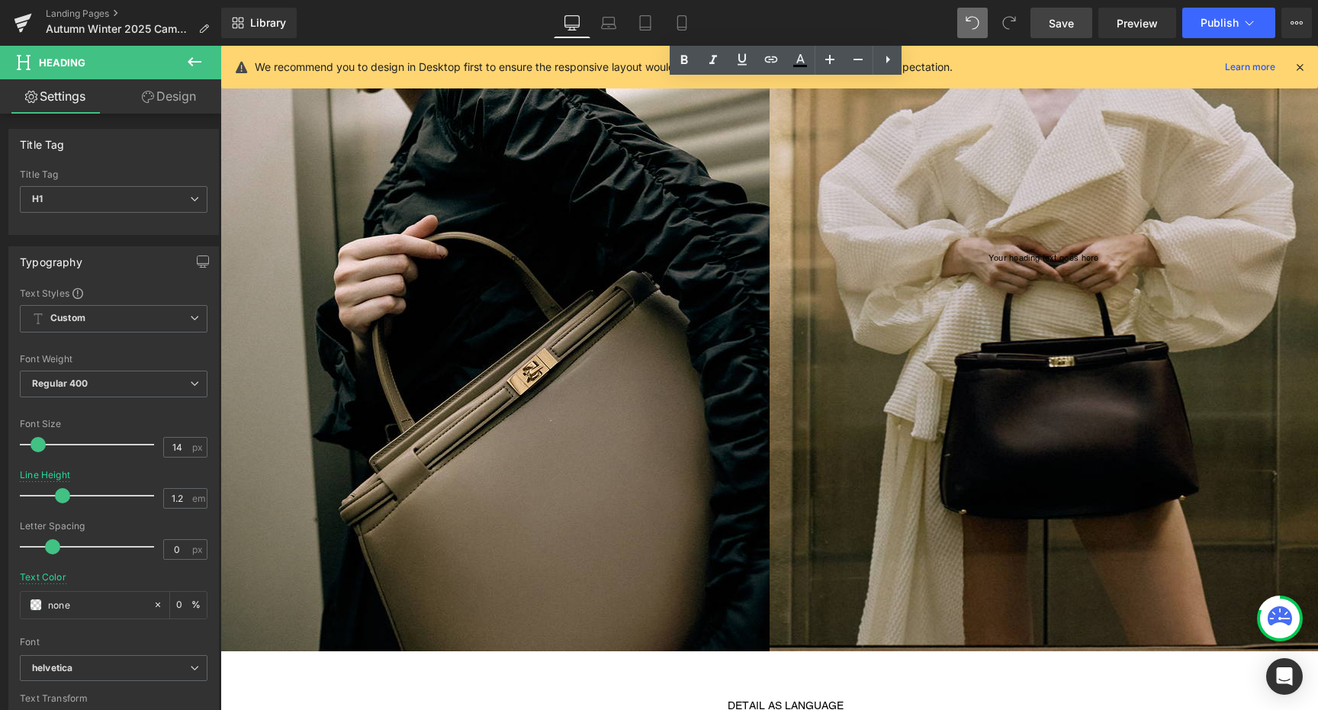
scroll to position [1099, 0]
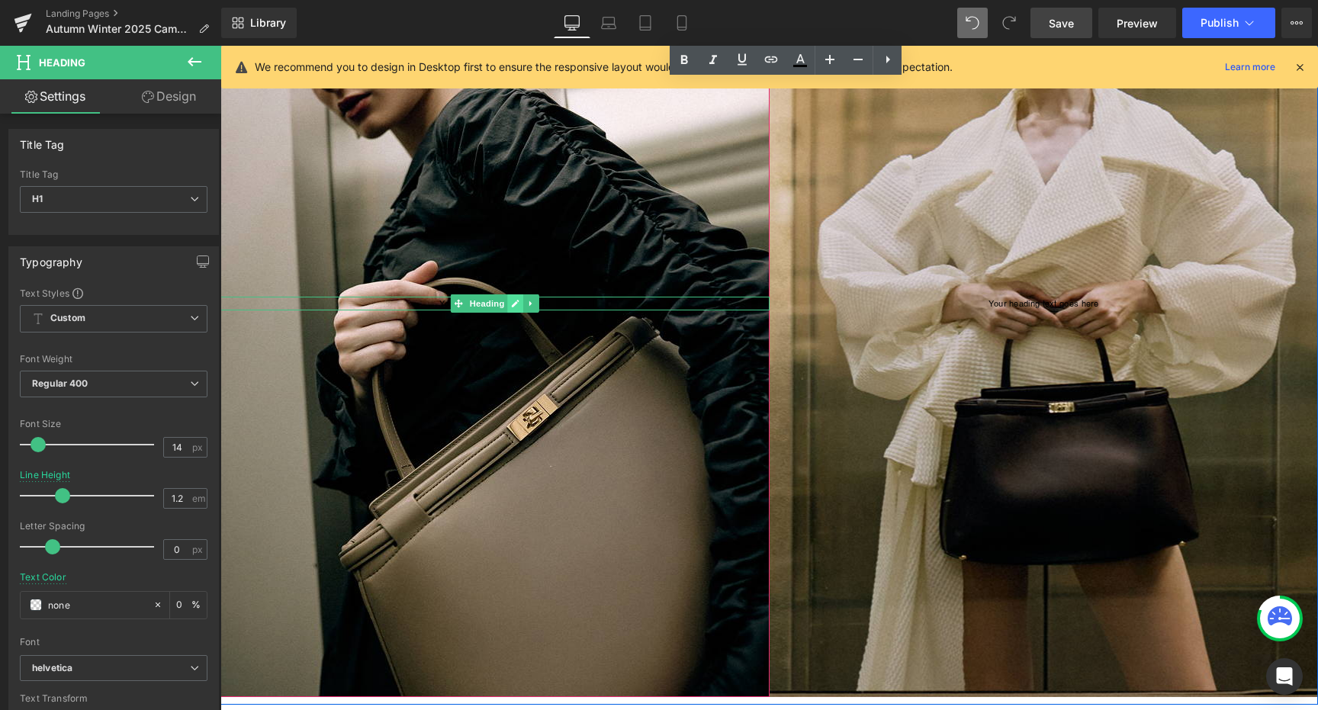
click at [522, 306] on link at bounding box center [515, 303] width 16 height 18
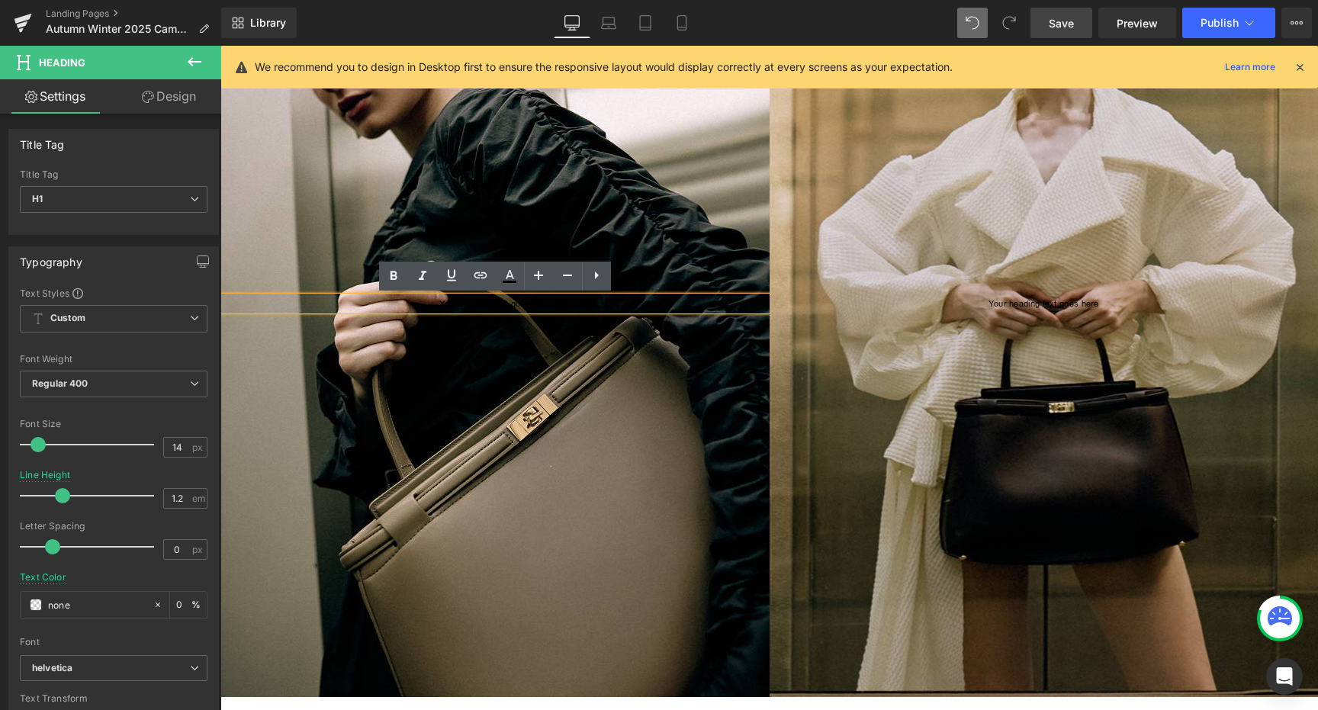
click at [490, 306] on h1 "Your heading text goes here" at bounding box center [494, 304] width 549 height 14
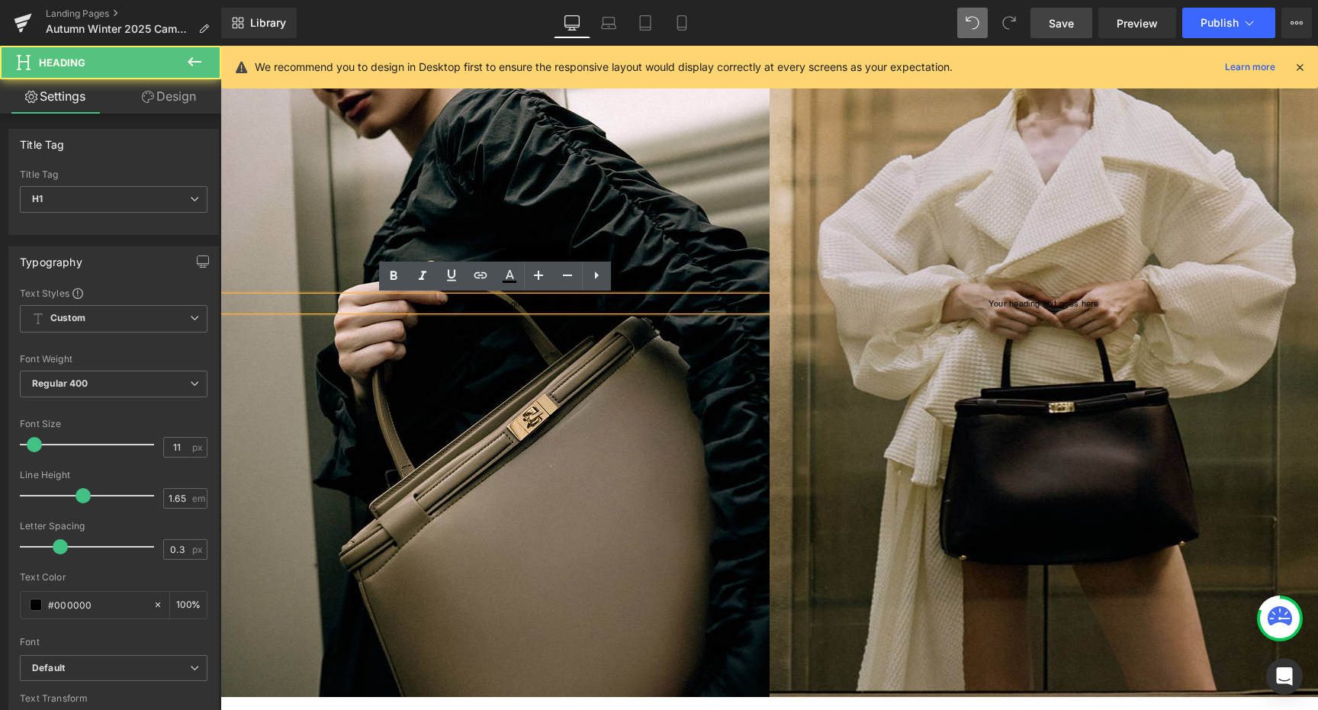
click at [492, 229] on div at bounding box center [494, 315] width 549 height 763
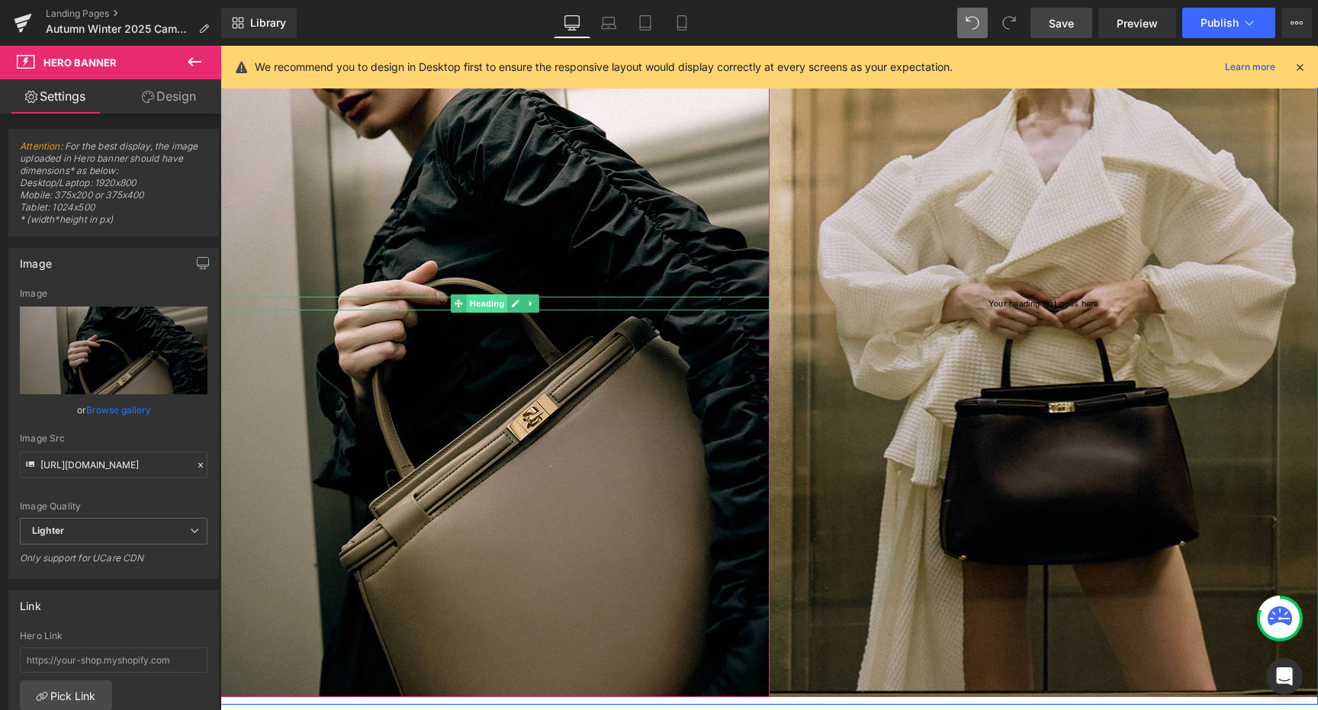
click at [489, 301] on span "Heading" at bounding box center [486, 303] width 41 height 18
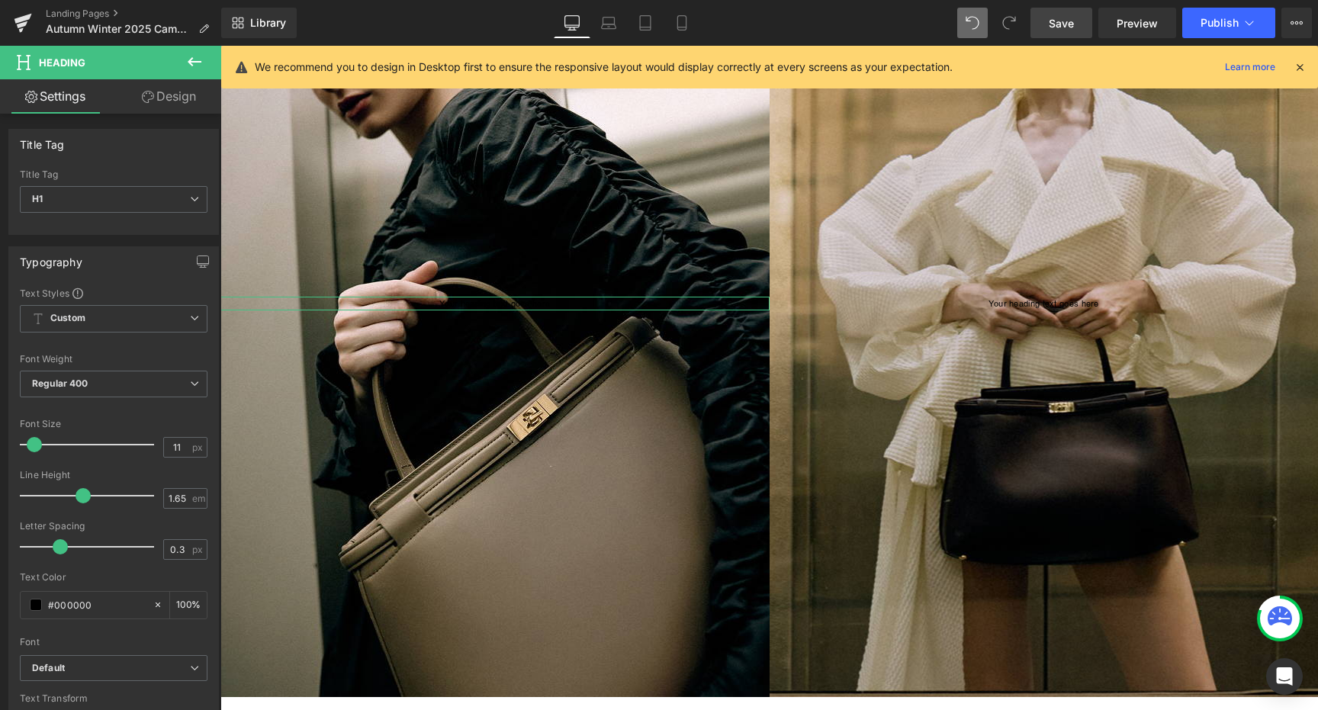
click at [169, 103] on link "Design" at bounding box center [169, 96] width 111 height 34
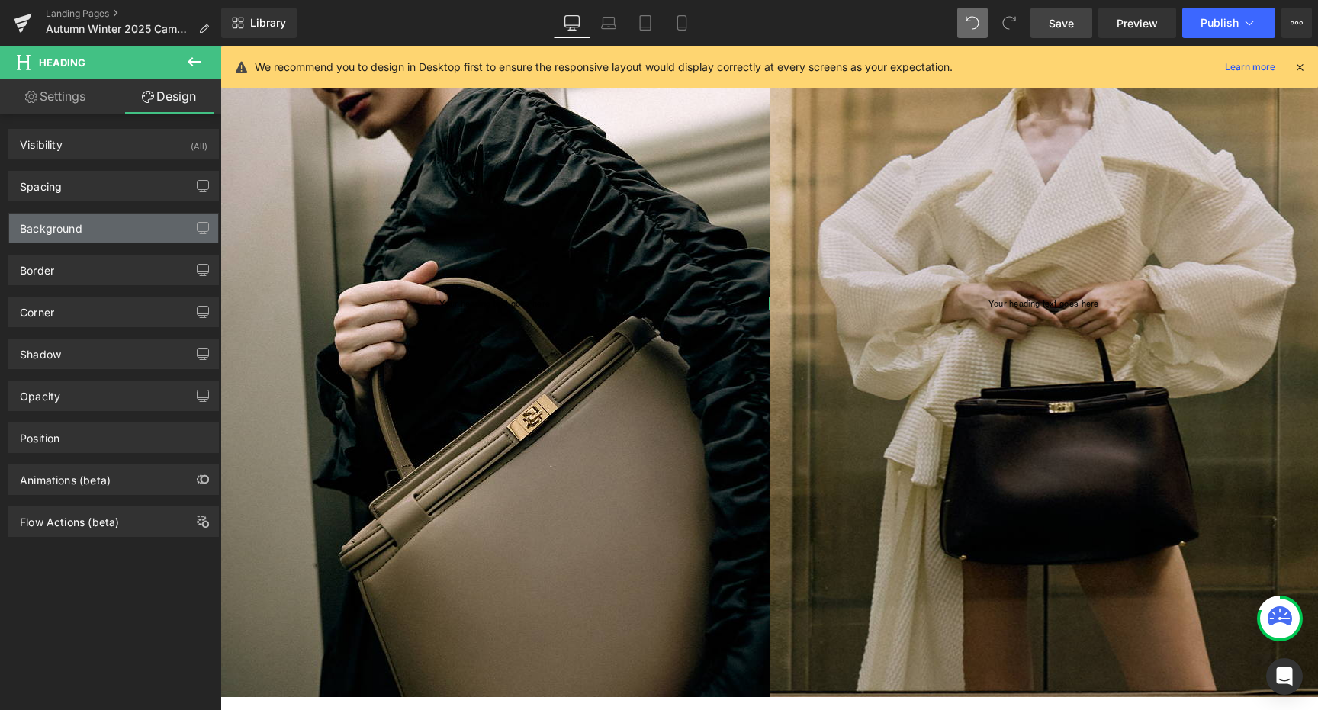
type input "0"
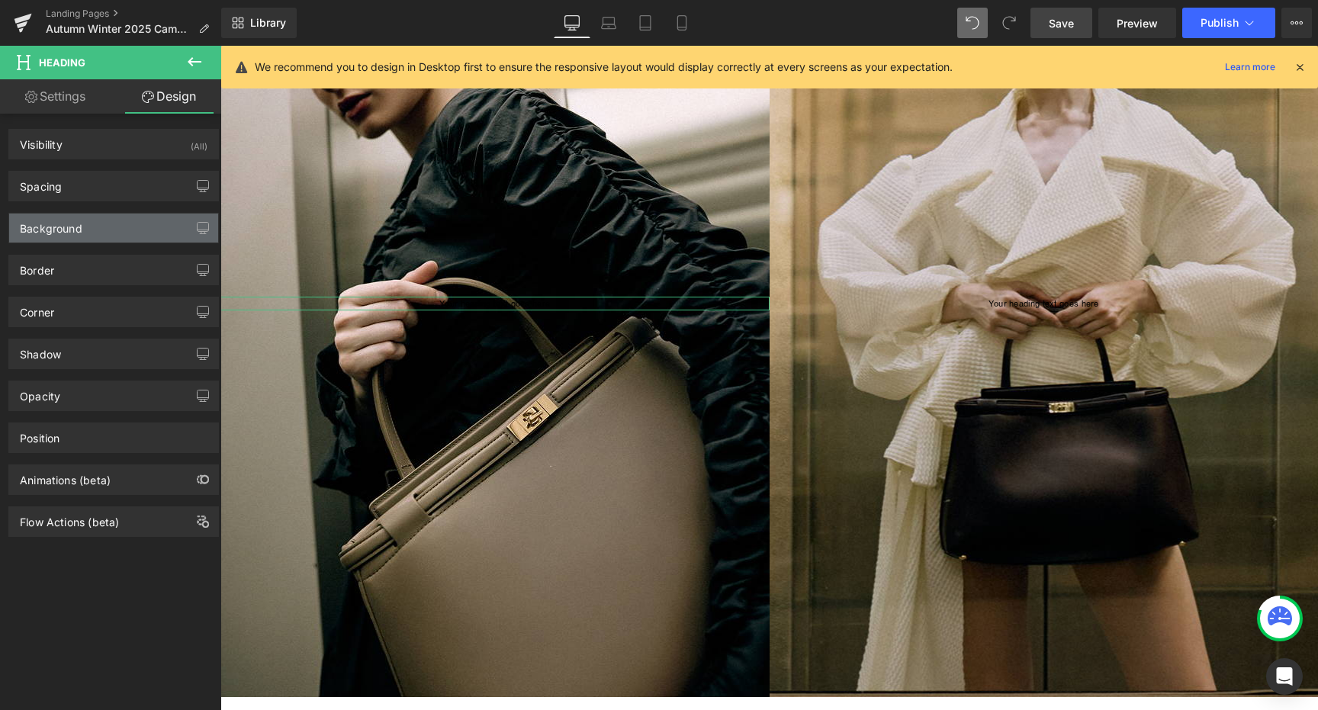
type input "0"
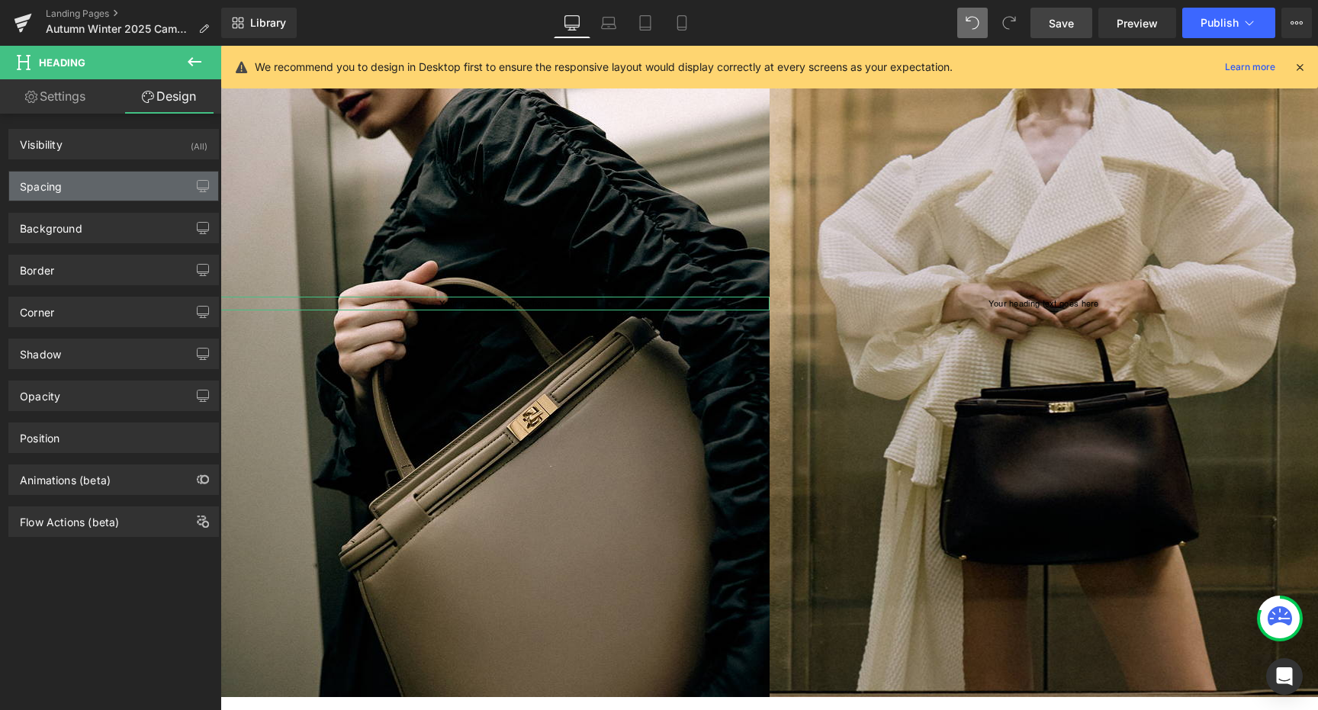
click at [127, 183] on div "Spacing" at bounding box center [113, 186] width 209 height 29
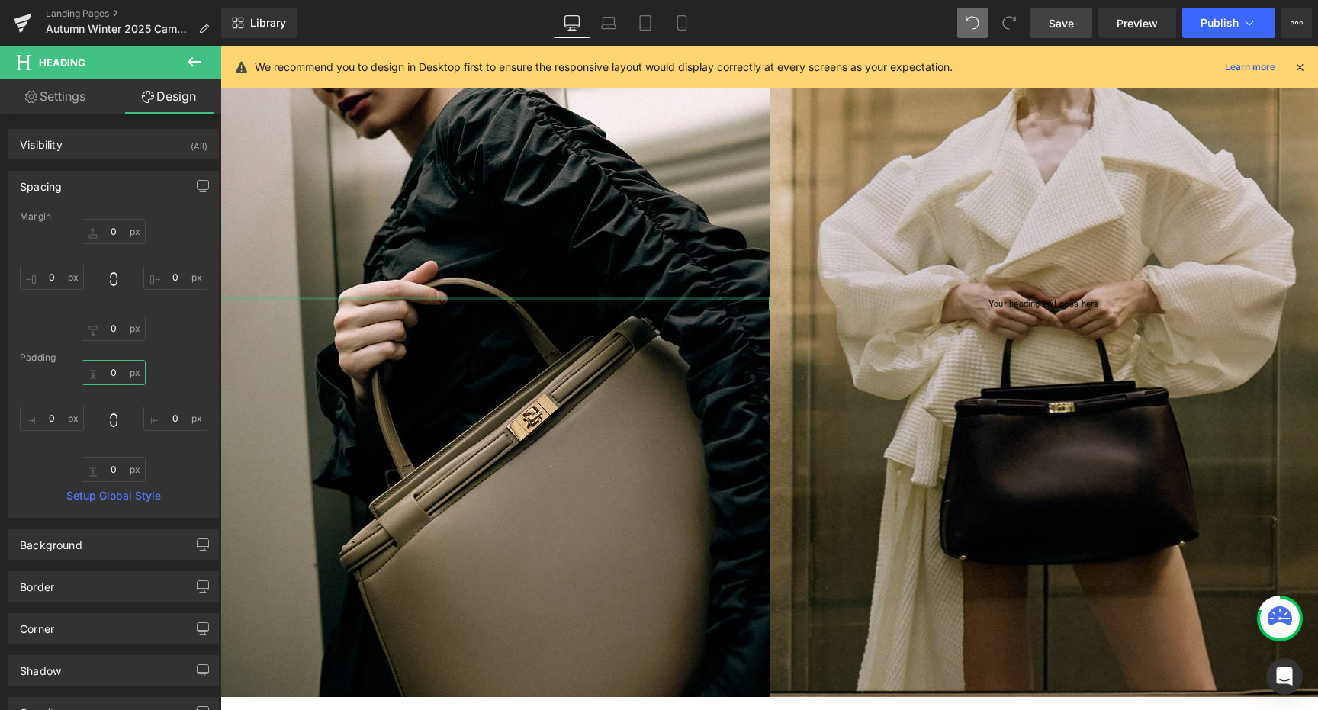
click at [120, 371] on input "0" at bounding box center [114, 372] width 64 height 25
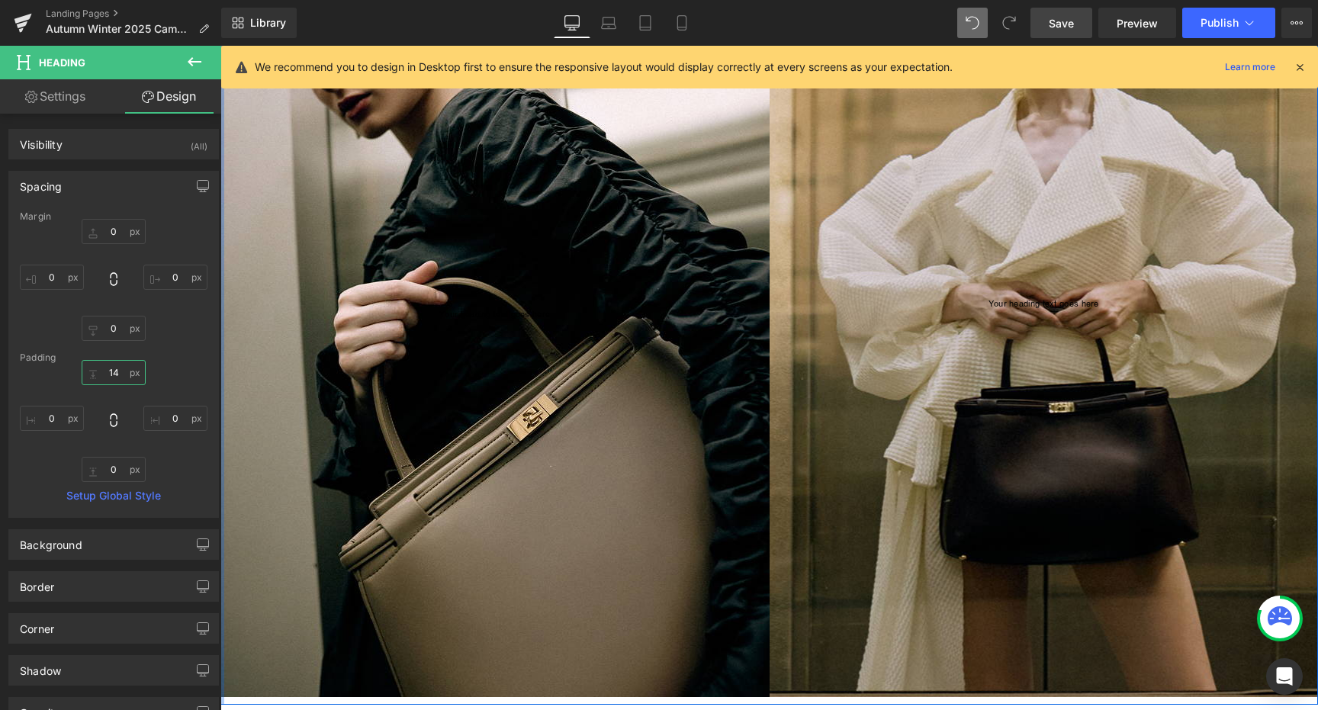
type input "1"
type input "3"
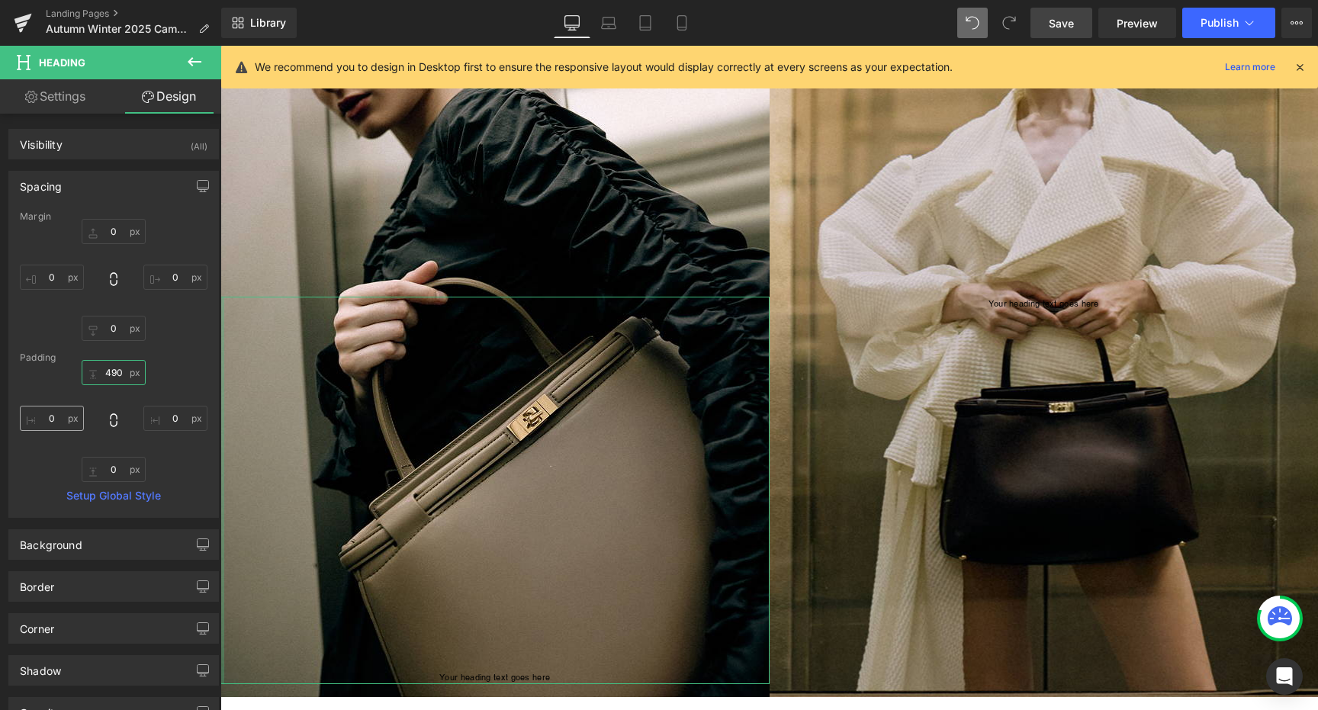
type input "490"
click at [63, 416] on input "0" at bounding box center [52, 418] width 64 height 25
type input "30"
click at [65, 98] on link "Settings" at bounding box center [55, 96] width 111 height 34
type input "100"
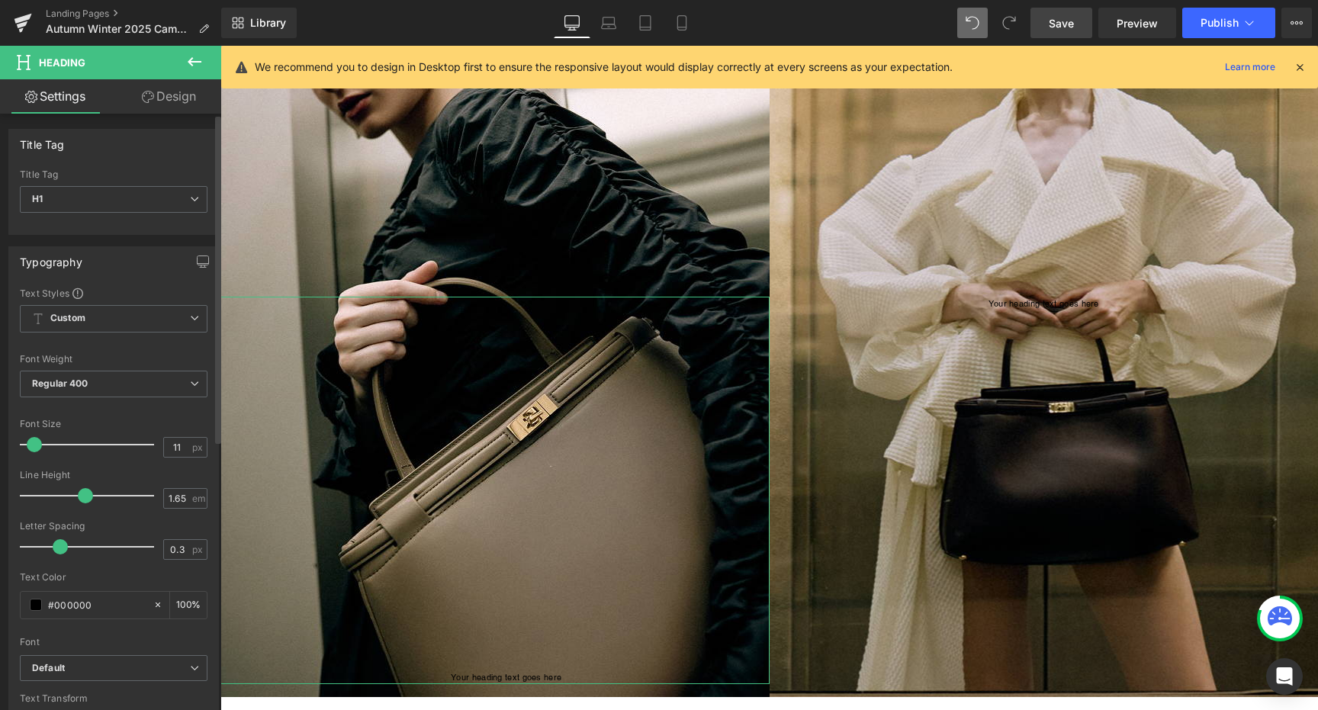
scroll to position [486, 0]
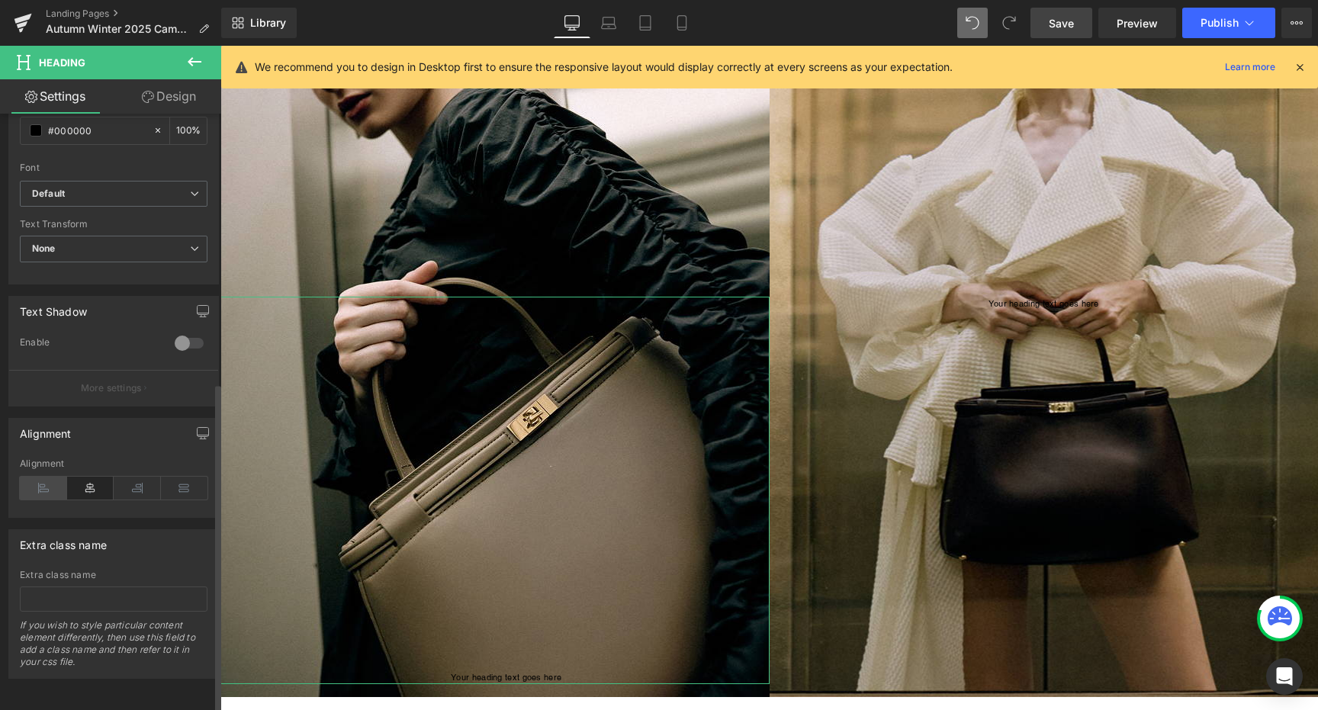
click at [33, 477] on icon at bounding box center [43, 488] width 47 height 23
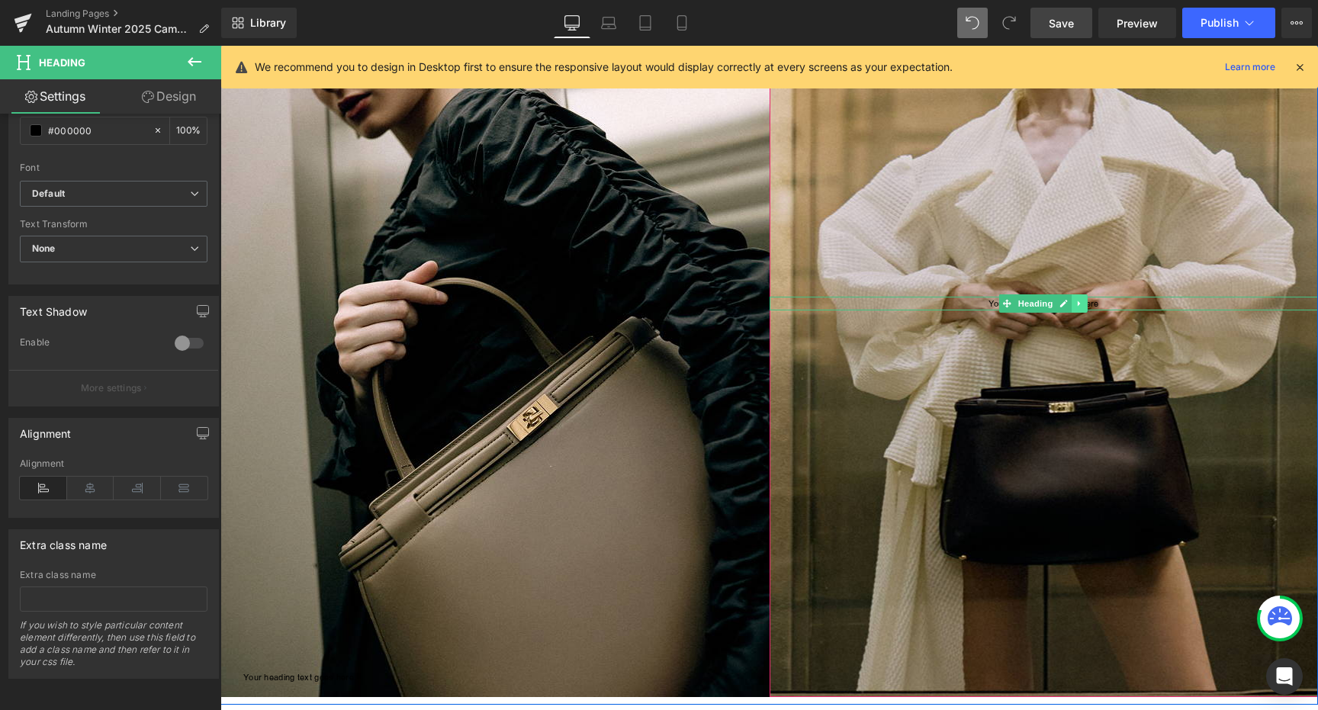
click at [1077, 308] on link at bounding box center [1080, 303] width 16 height 18
click at [1031, 306] on span "Heading" at bounding box center [1012, 303] width 41 height 18
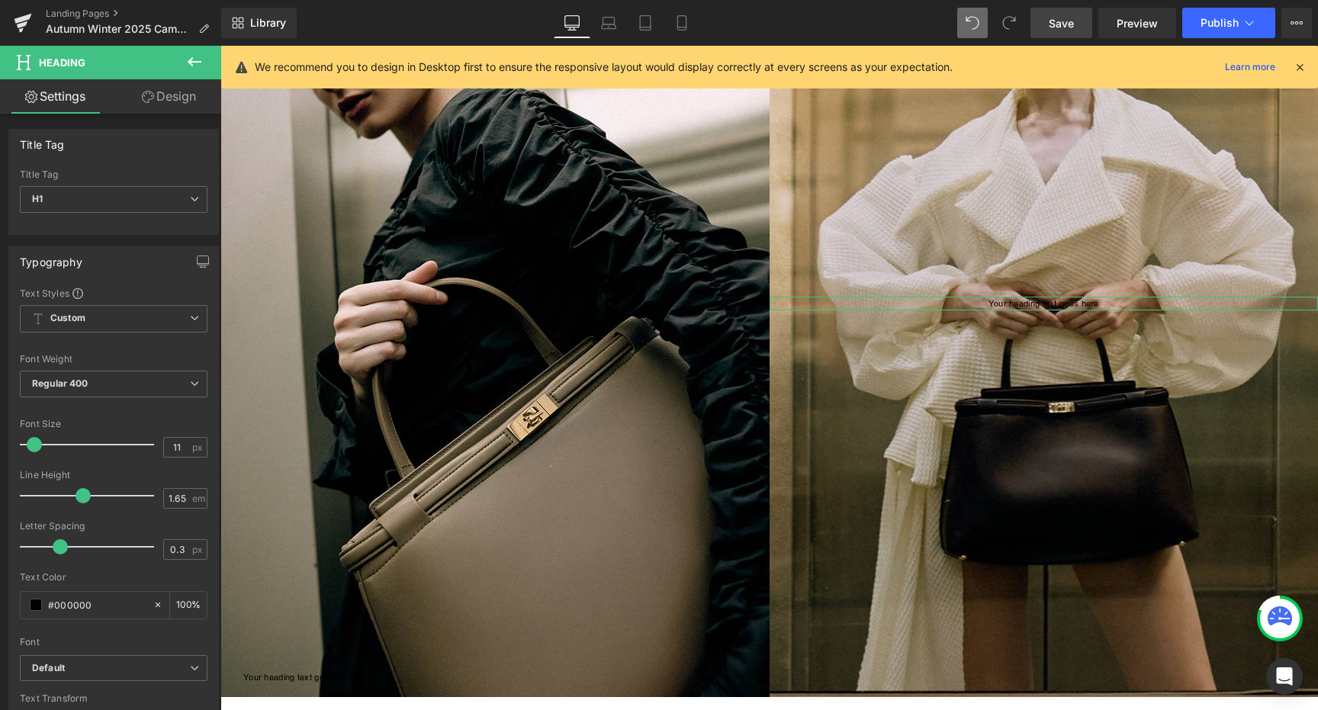
click at [153, 104] on link "Design" at bounding box center [169, 96] width 111 height 34
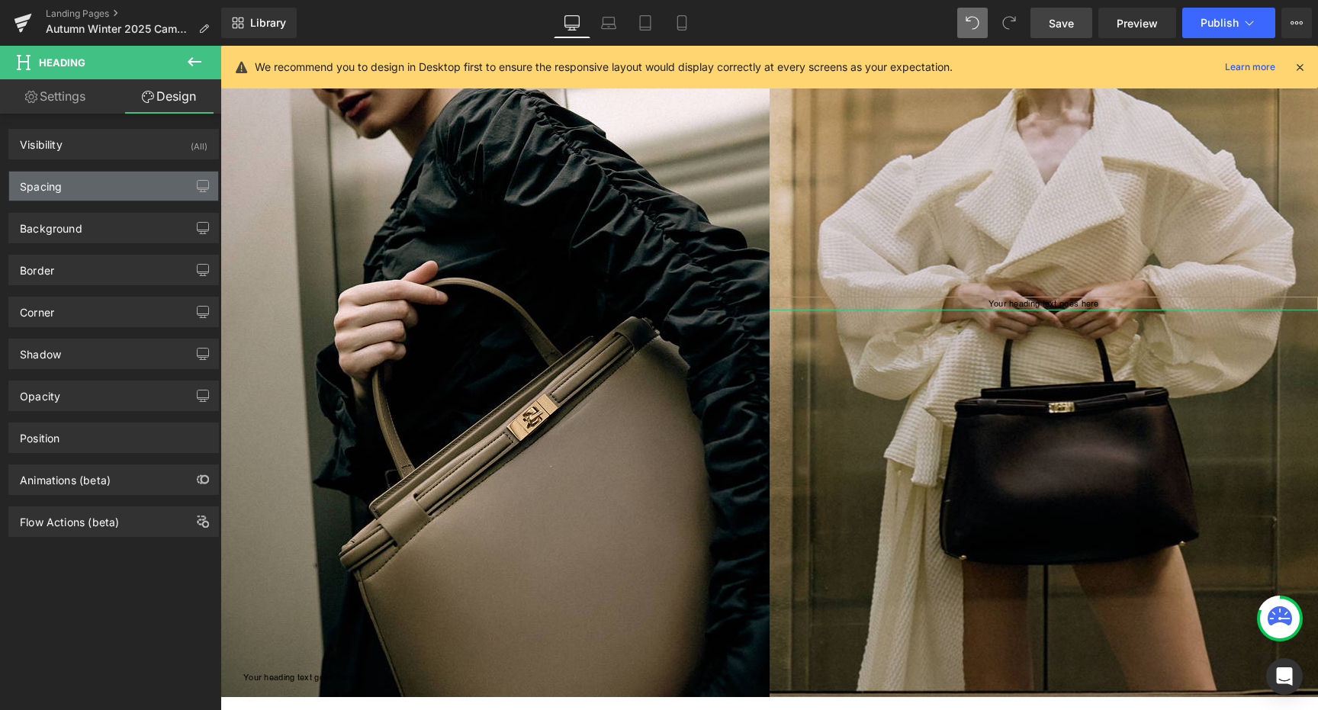
click at [112, 184] on div "Spacing" at bounding box center [113, 186] width 209 height 29
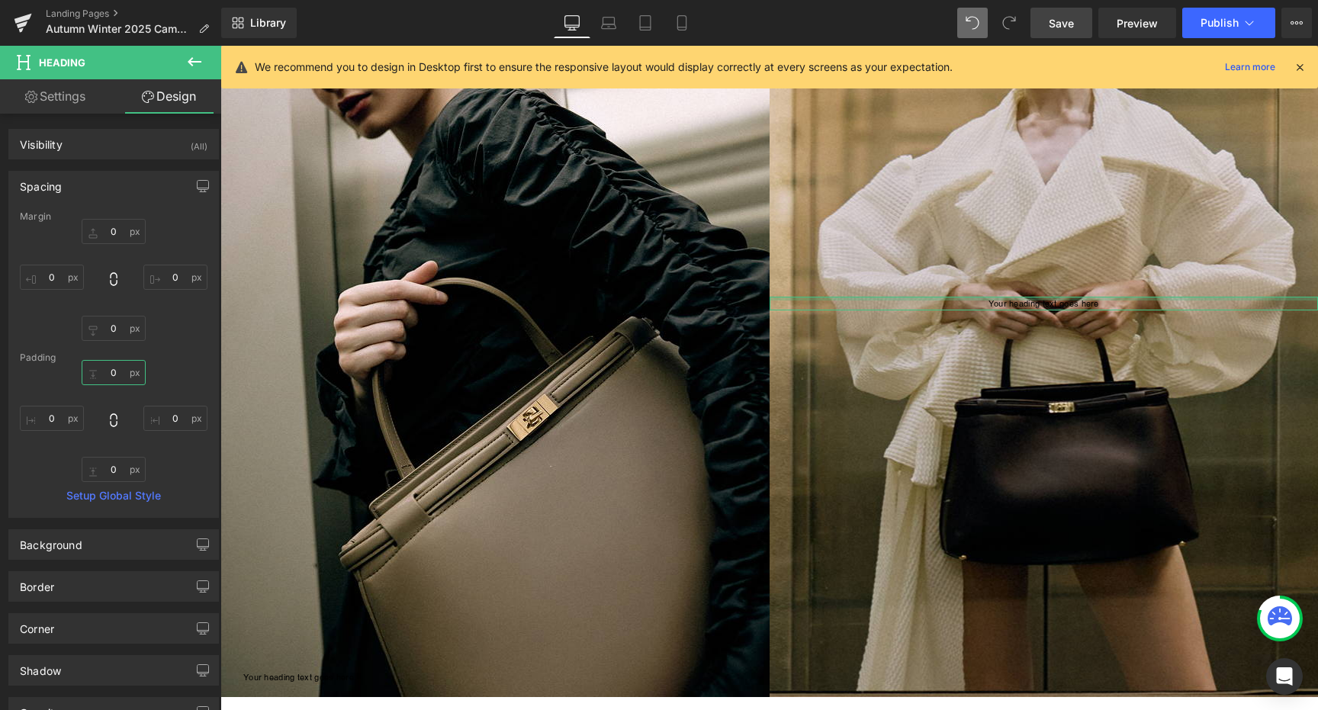
click at [108, 375] on input "0" at bounding box center [114, 372] width 64 height 25
type input "490"
click at [165, 417] on input "0" at bounding box center [175, 418] width 64 height 25
type input "30"
click at [82, 95] on link "Settings" at bounding box center [55, 96] width 111 height 34
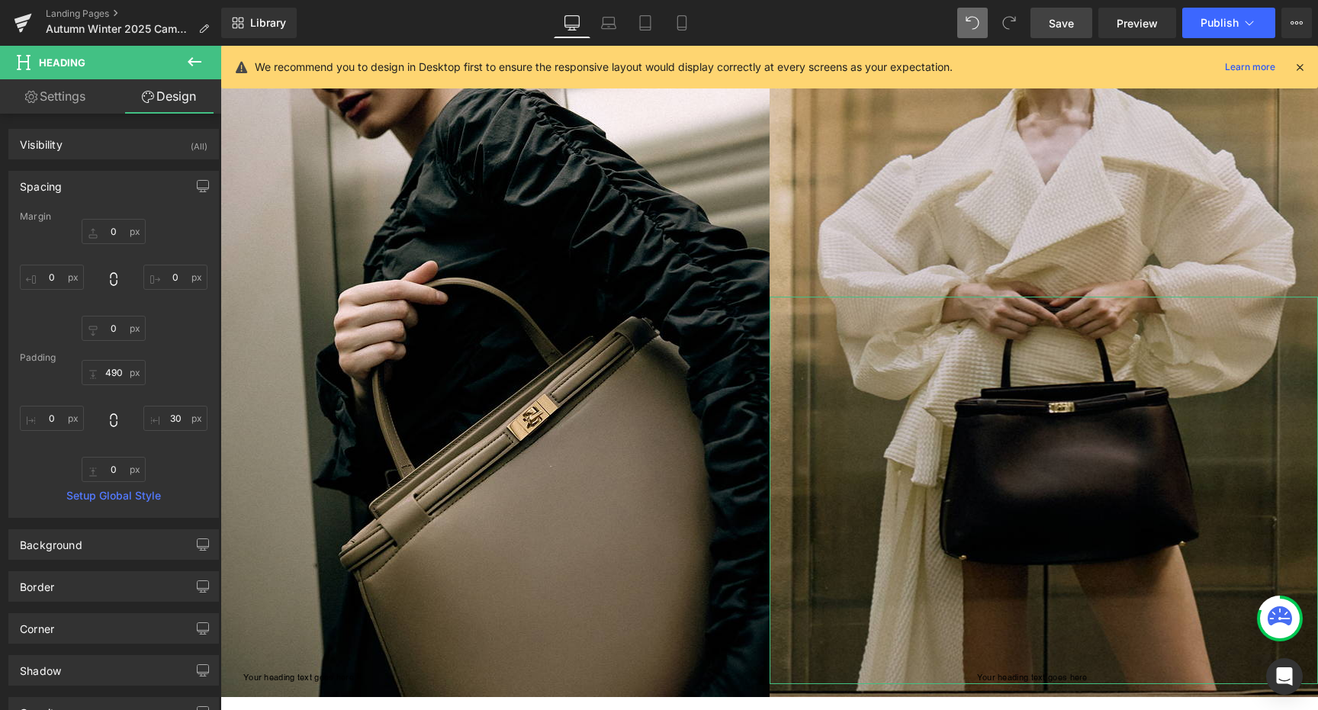
type input "100"
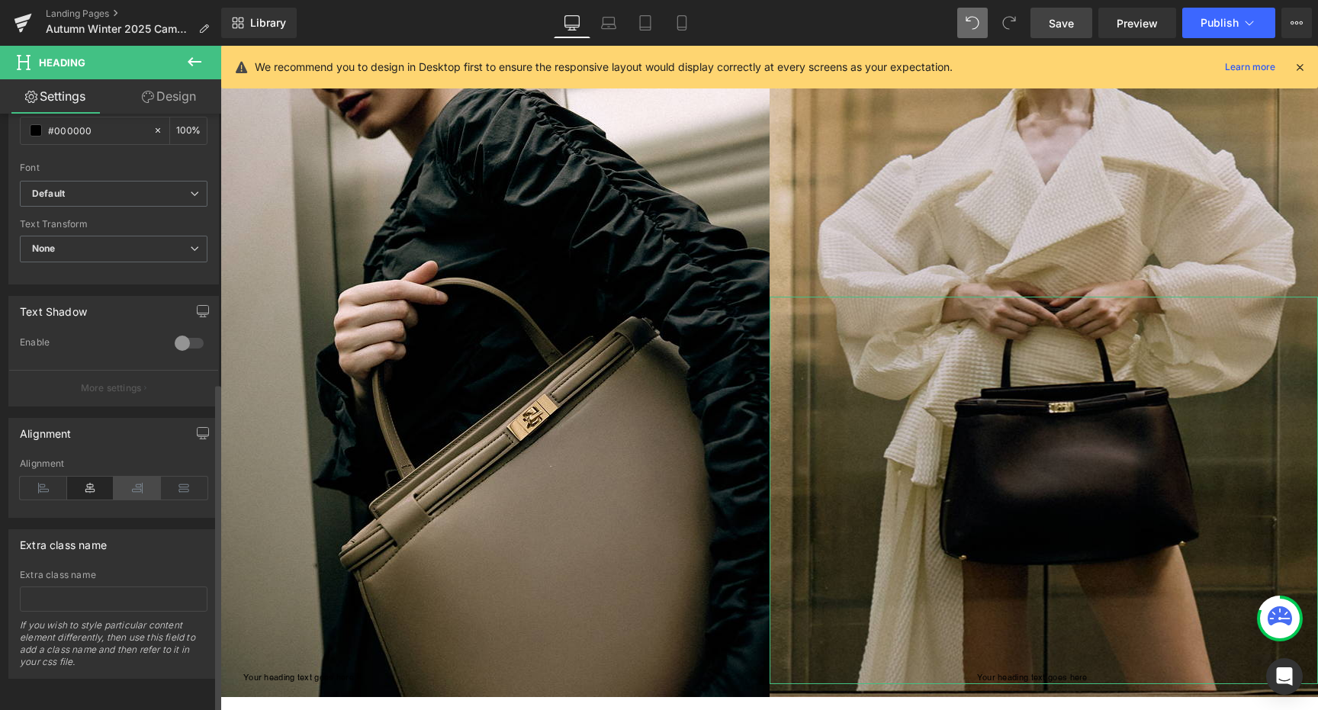
click at [133, 484] on icon at bounding box center [137, 488] width 47 height 23
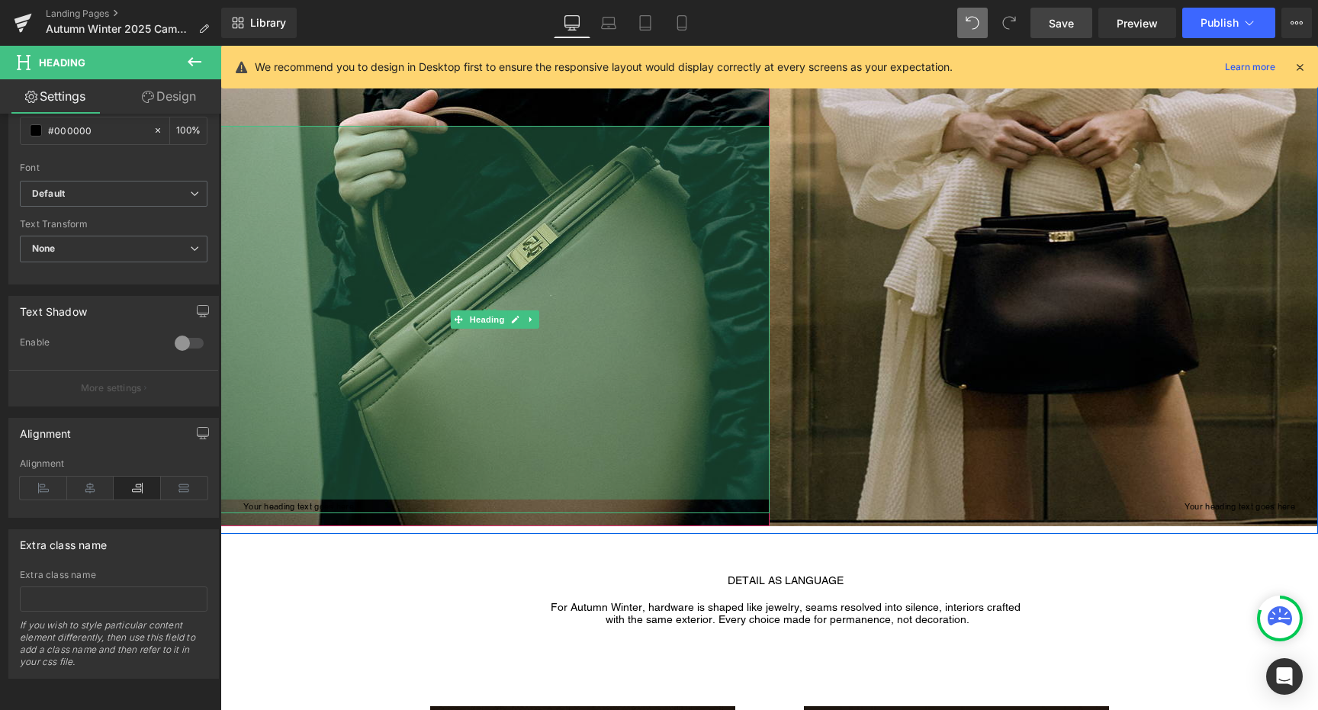
scroll to position [1299, 0]
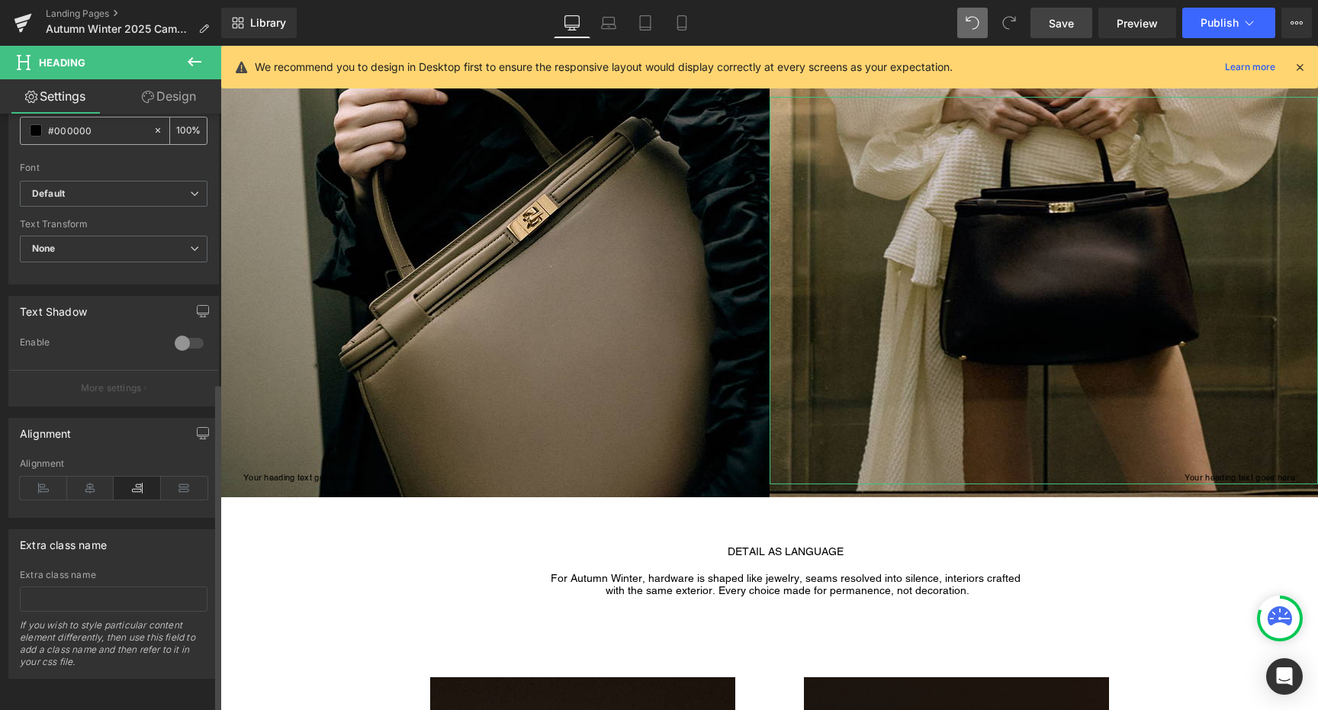
click at [29, 117] on div "#000000" at bounding box center [87, 130] width 132 height 27
click at [36, 124] on span at bounding box center [36, 130] width 12 height 12
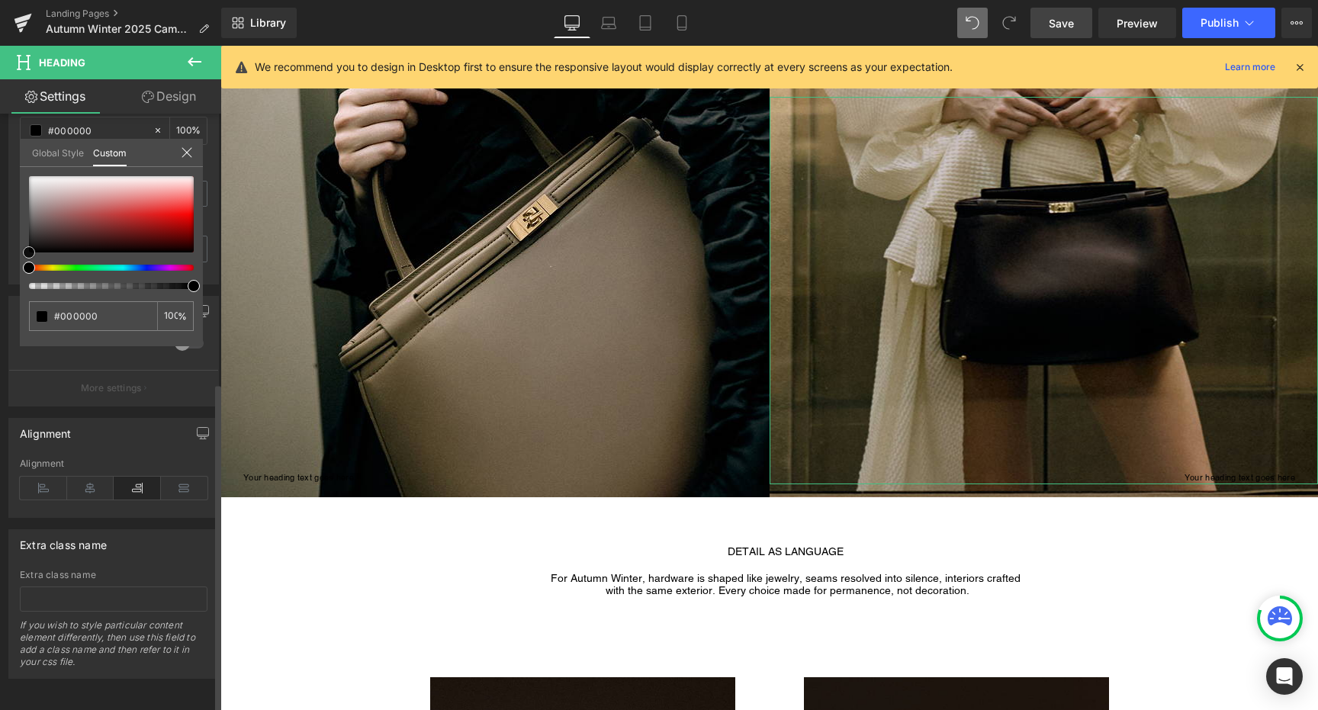
type input "#723a3a"
type input "#713b3b"
type input "#824e4e"
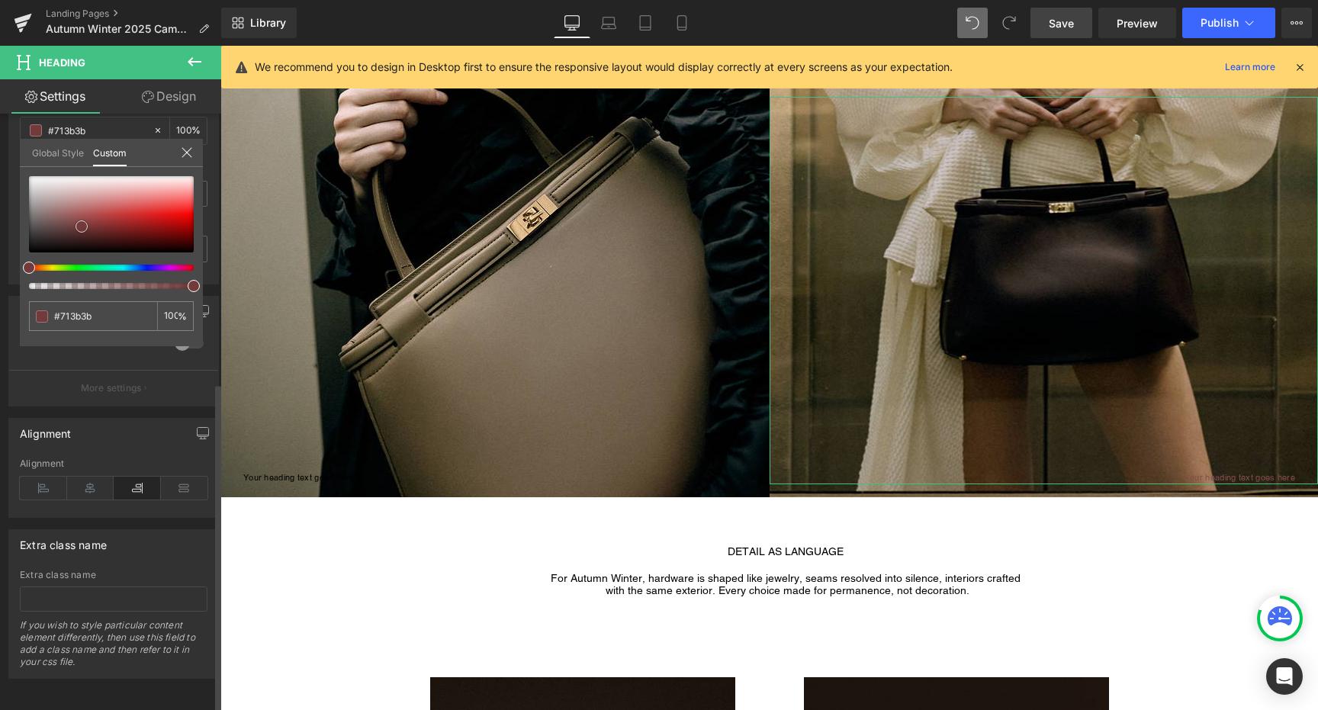
type input "#824e4e"
type input "#ae9898"
type input "#ffffff"
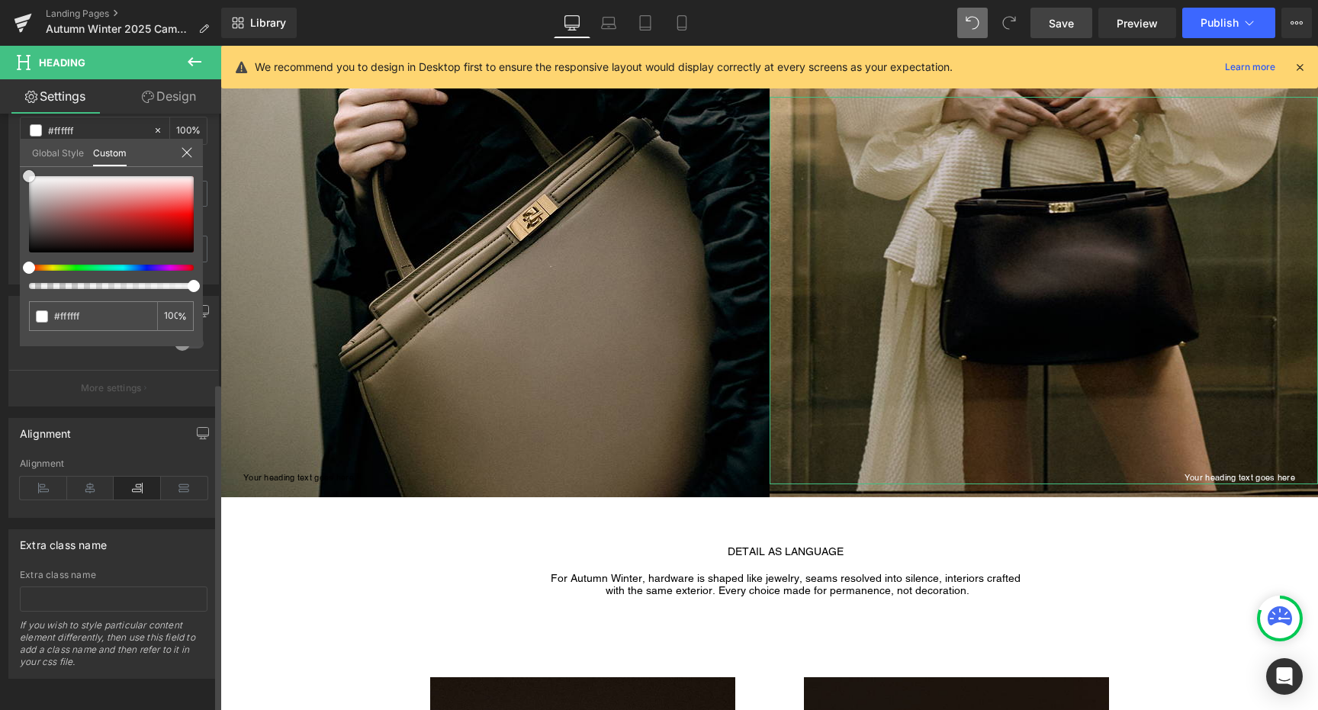
drag, startPoint x: 82, startPoint y: 227, endPoint x: 1, endPoint y: 146, distance: 113.8
click at [1, 146] on div "Typography Text Styles Custom Custom Setup Global Style Custom Setup Global Sty…" at bounding box center [114, 23] width 228 height 524
click at [188, 150] on icon at bounding box center [187, 152] width 12 height 12
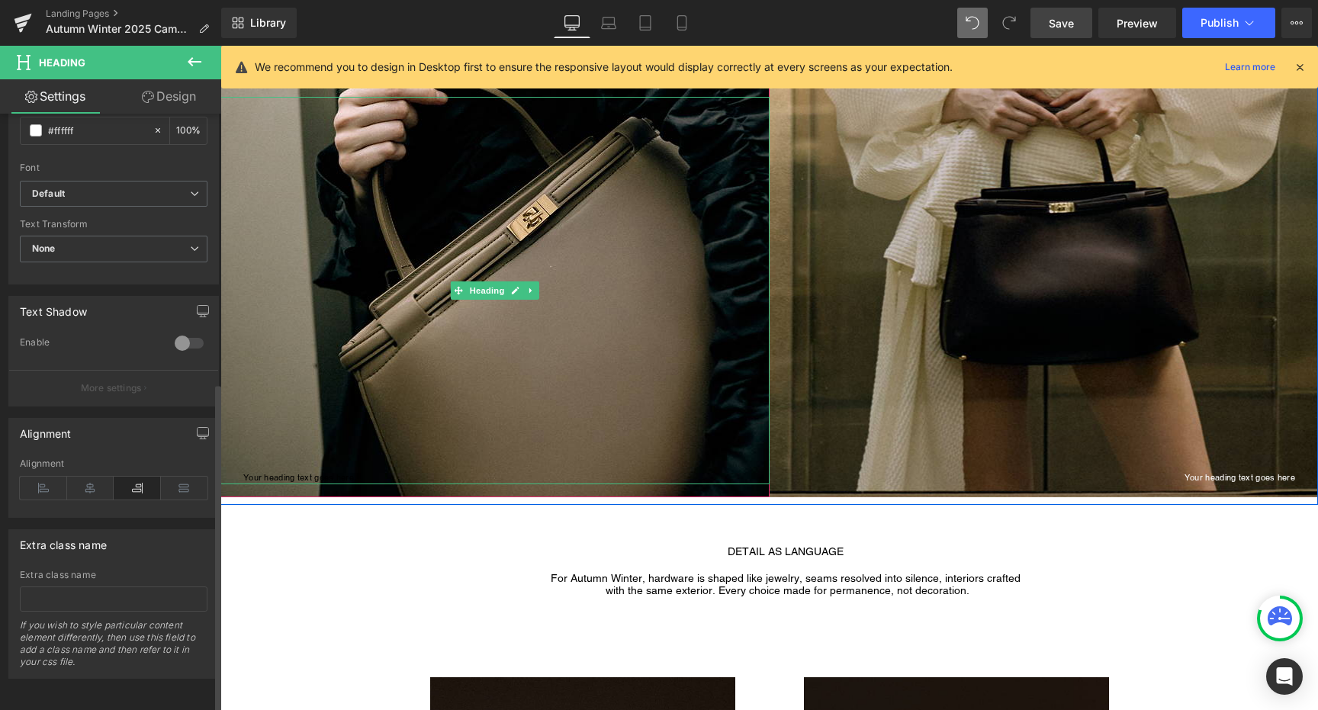
click at [288, 477] on h1 "Your heading text goes here" at bounding box center [506, 478] width 526 height 14
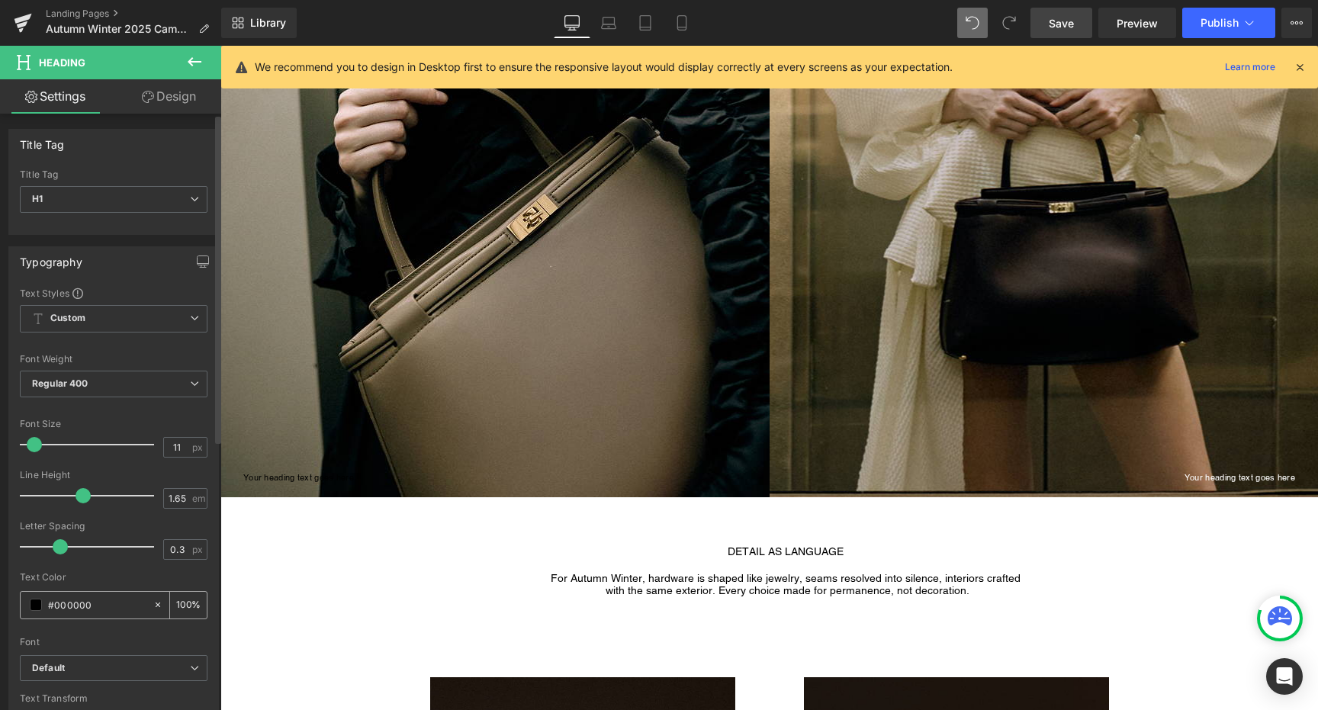
click at [30, 605] on span at bounding box center [36, 605] width 12 height 12
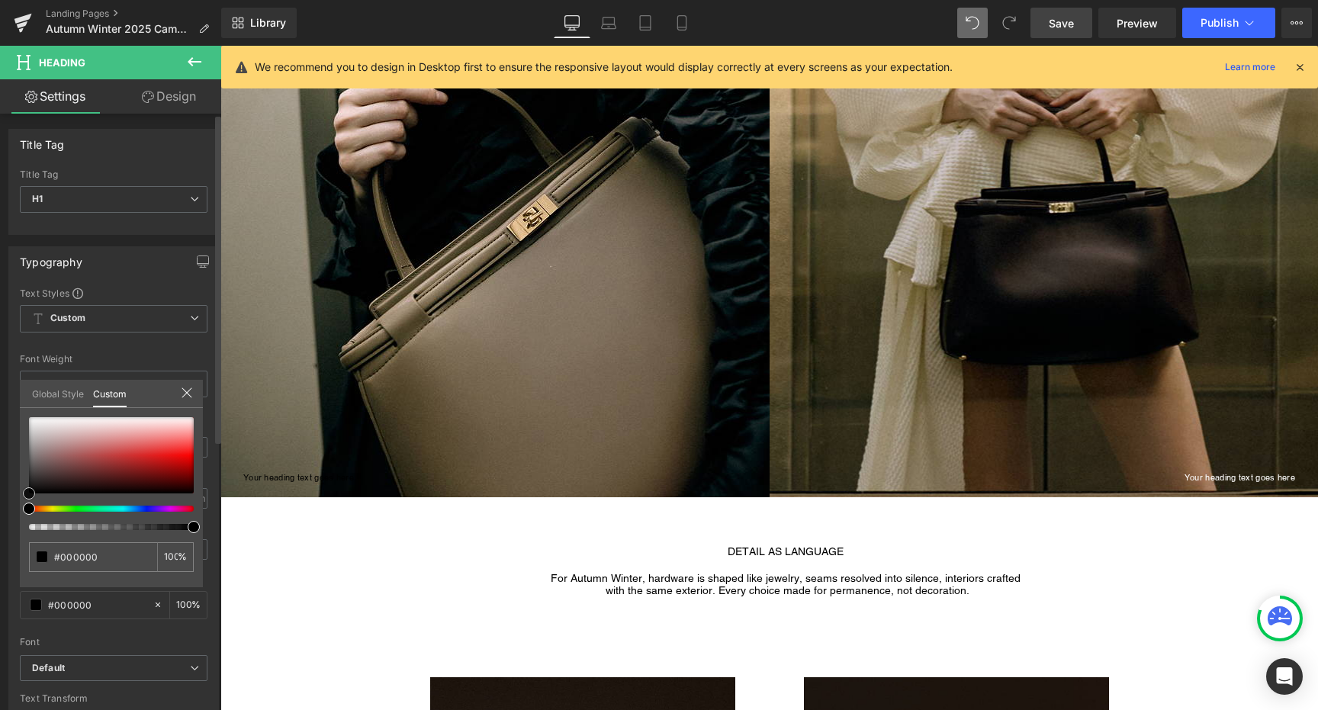
type input "#c39797"
type input "#c29898"
type input "#e2d8d8"
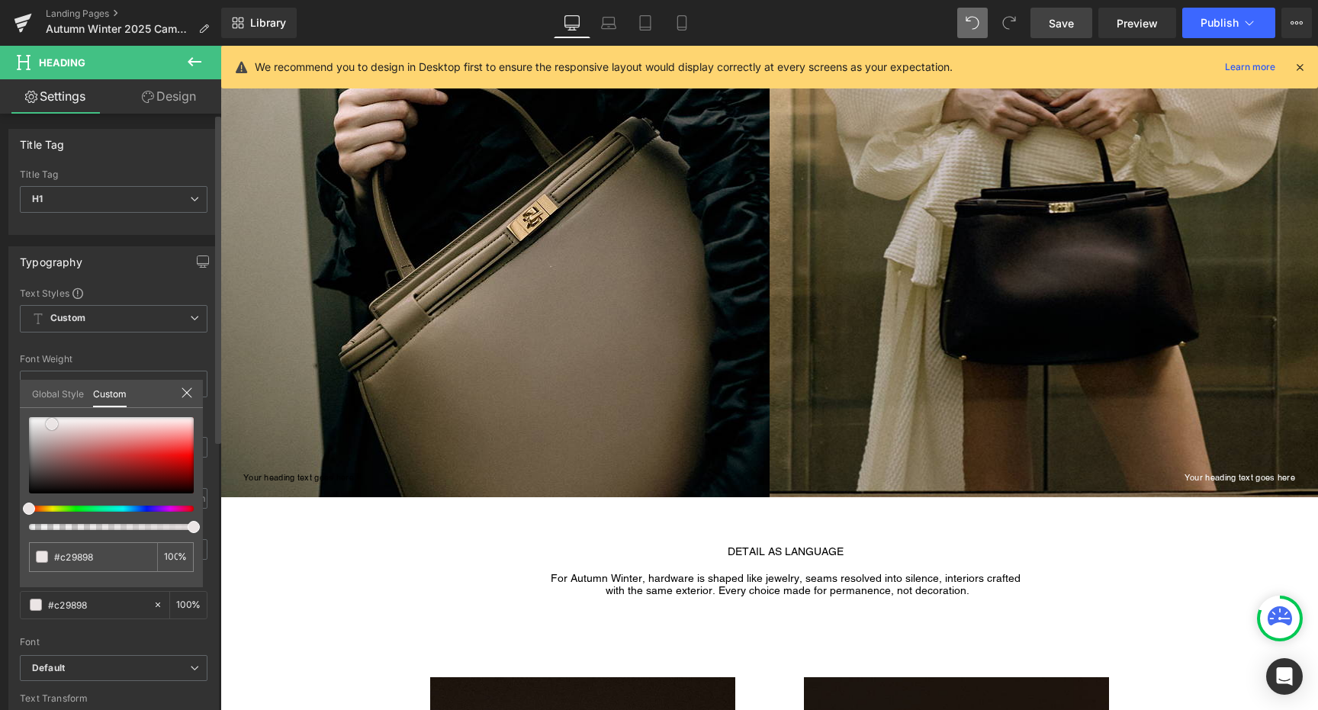
type input "#e2d8d8"
type input "#ffffff"
drag, startPoint x: 73, startPoint y: 442, endPoint x: 3, endPoint y: 372, distance: 98.7
click at [3, 373] on div "Typography Text Styles Custom Custom Setup Global Style Custom Setup Global Sty…" at bounding box center [114, 497] width 228 height 524
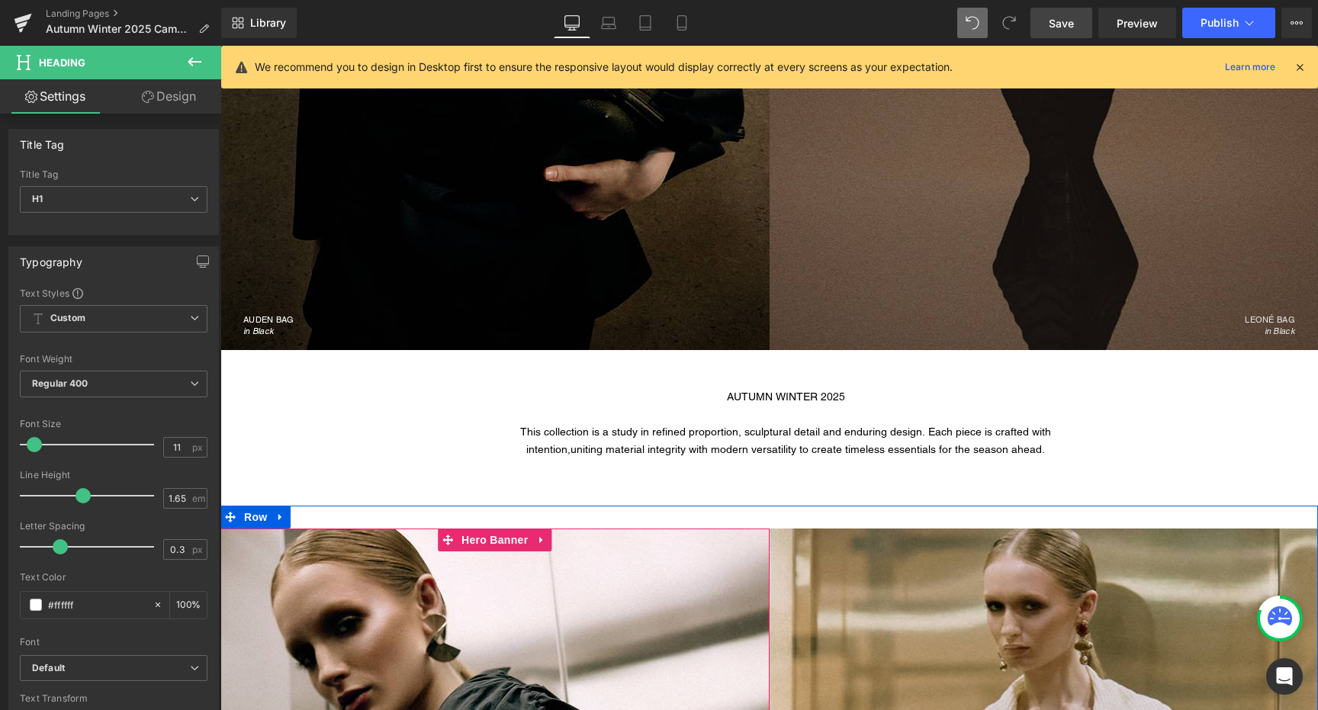
scroll to position [497, 0]
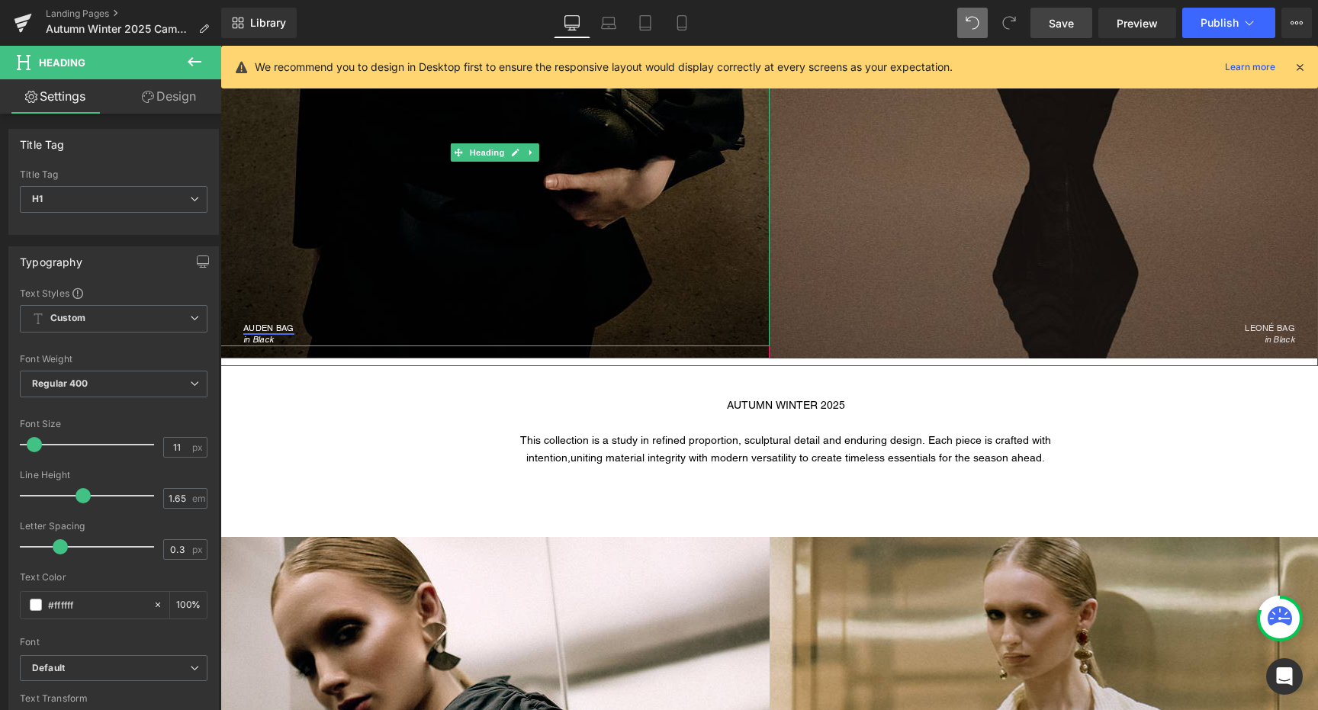
click at [276, 327] on link "AUDEN BAG" at bounding box center [268, 328] width 51 height 11
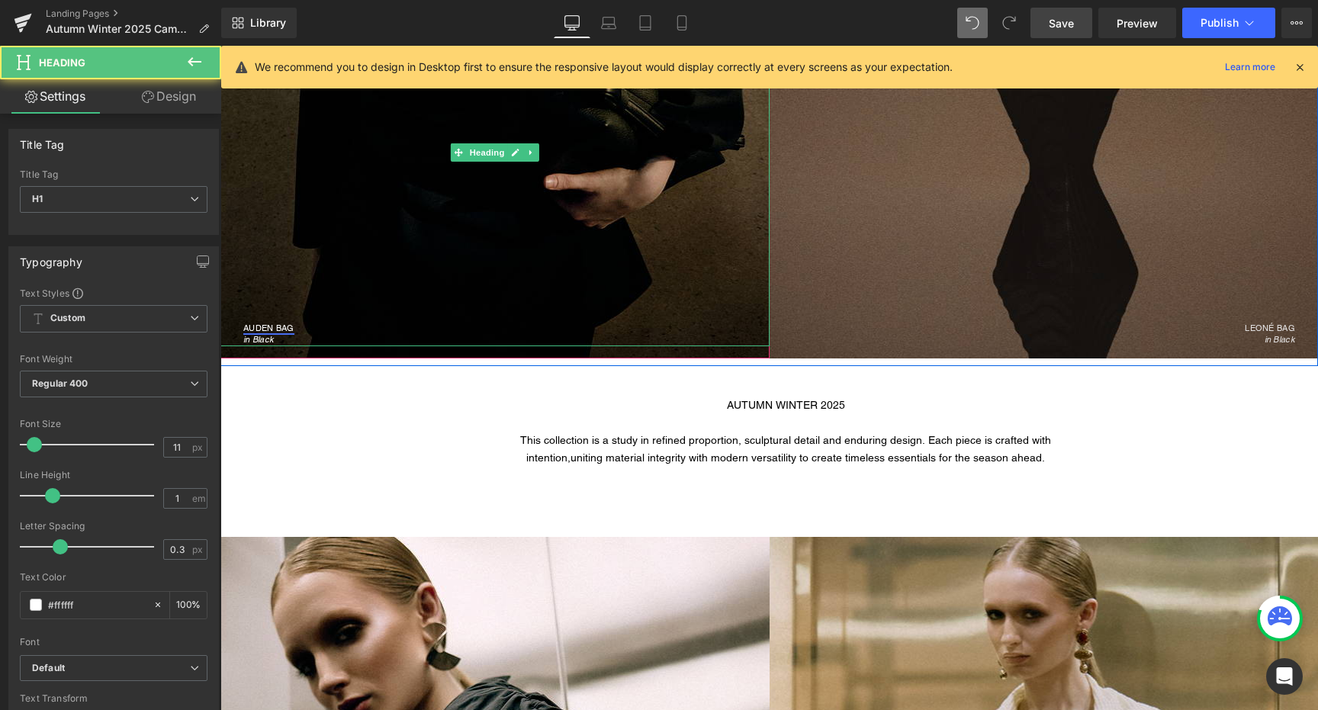
click at [276, 327] on link "AUDEN BAG" at bounding box center [268, 328] width 51 height 11
click at [272, 335] on link "in Black" at bounding box center [258, 339] width 31 height 10
click at [259, 333] on div "in Black" at bounding box center [496, 340] width 506 height 14
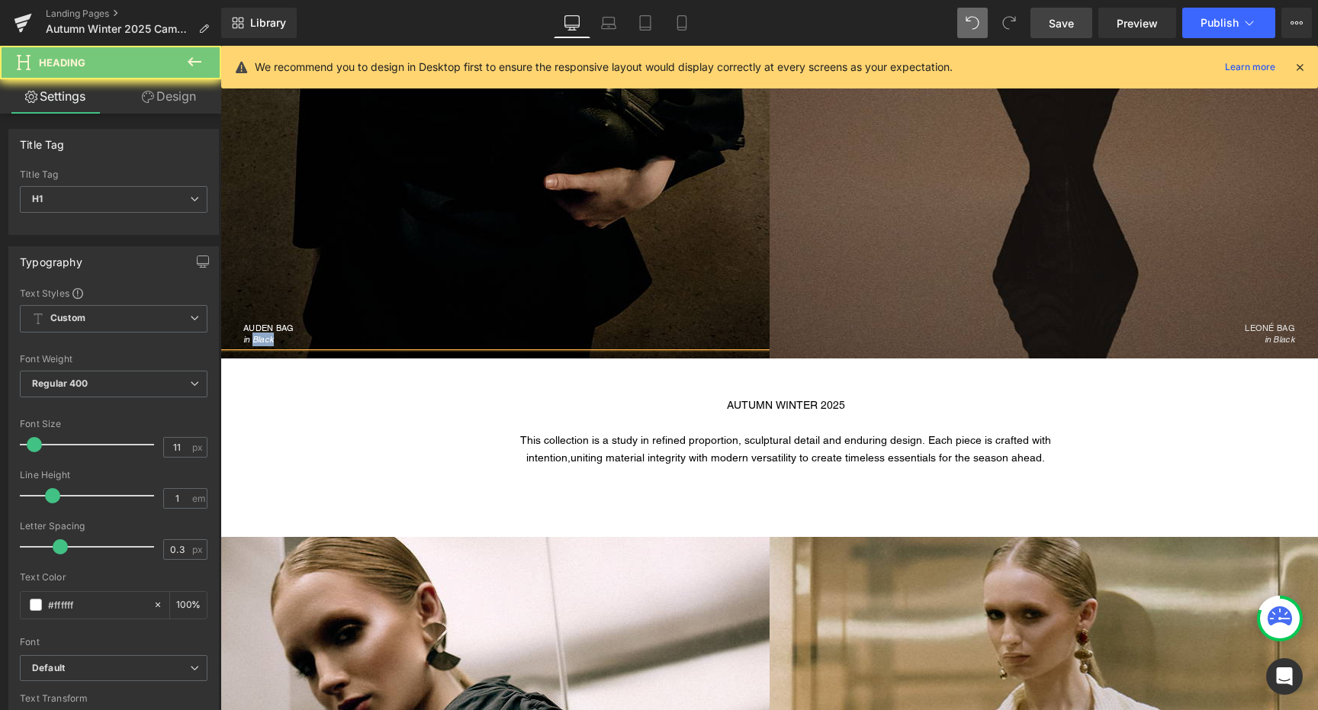
click at [259, 333] on div "in Black" at bounding box center [496, 340] width 506 height 14
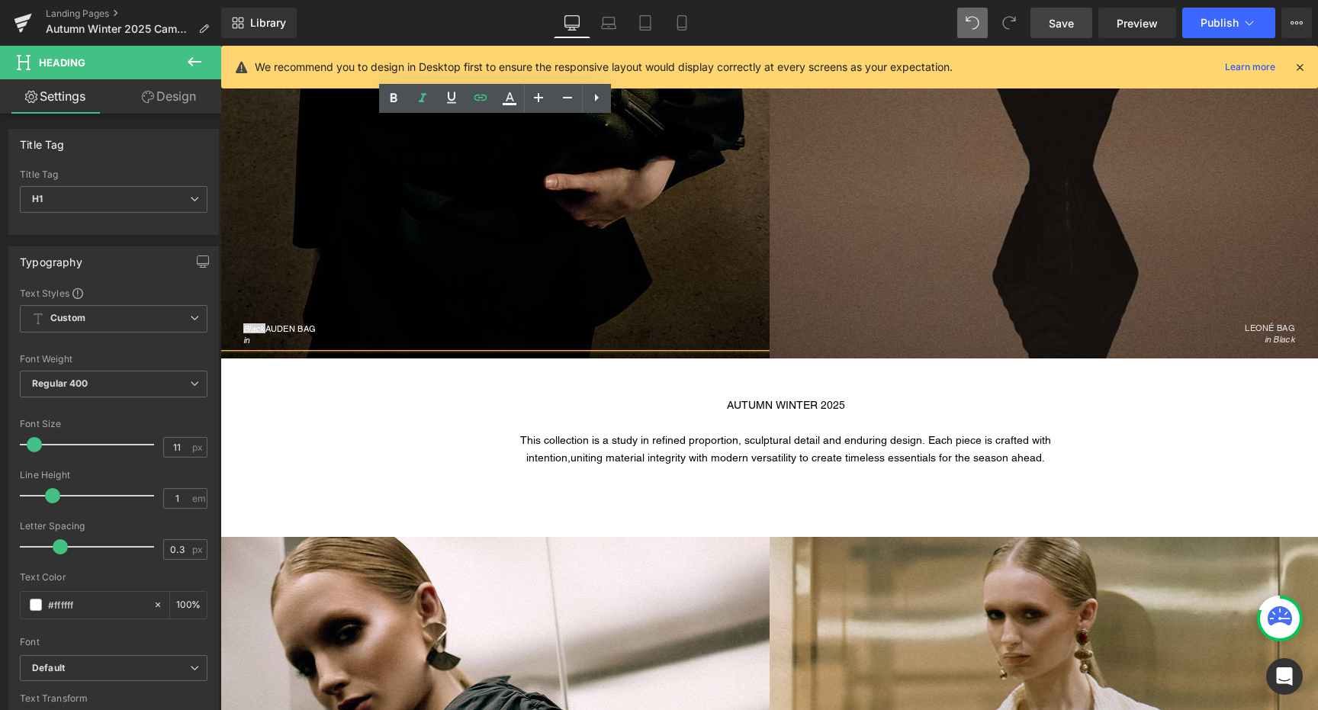
click at [241, 326] on div "Black AUDEN BAG in" at bounding box center [494, 152] width 549 height 389
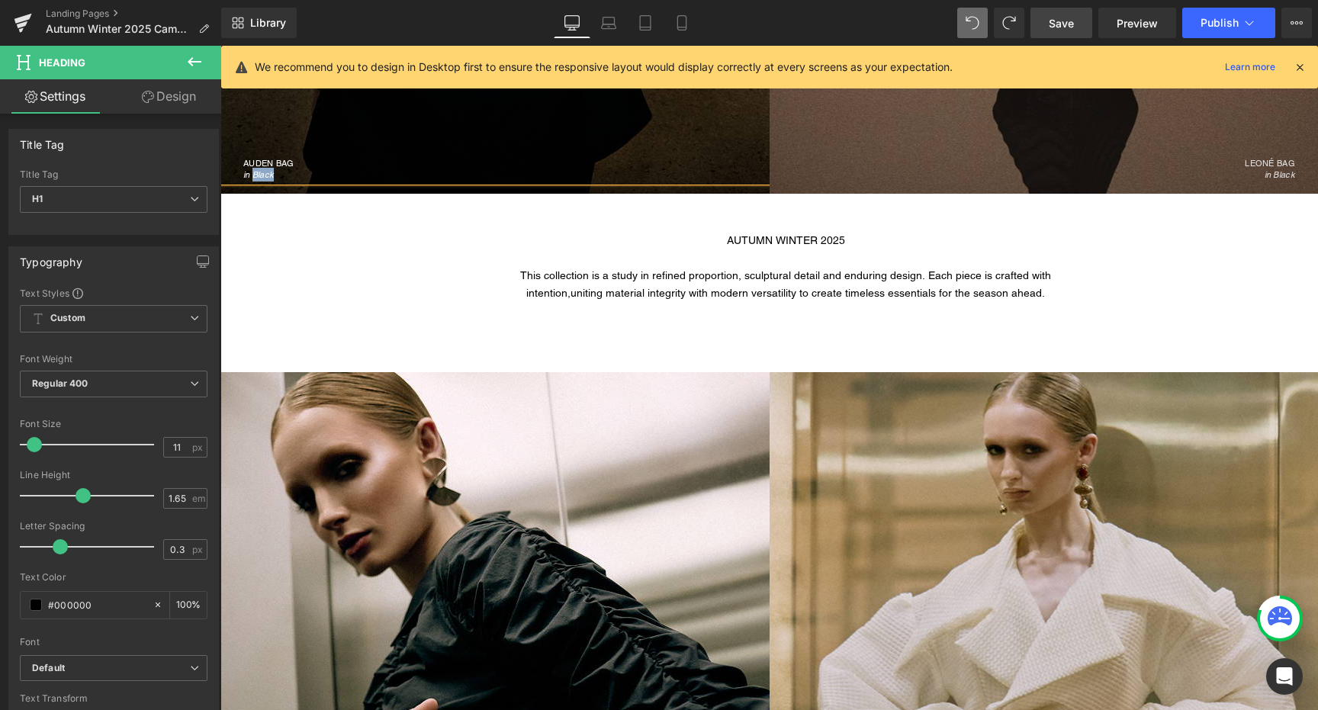
scroll to position [660, 0]
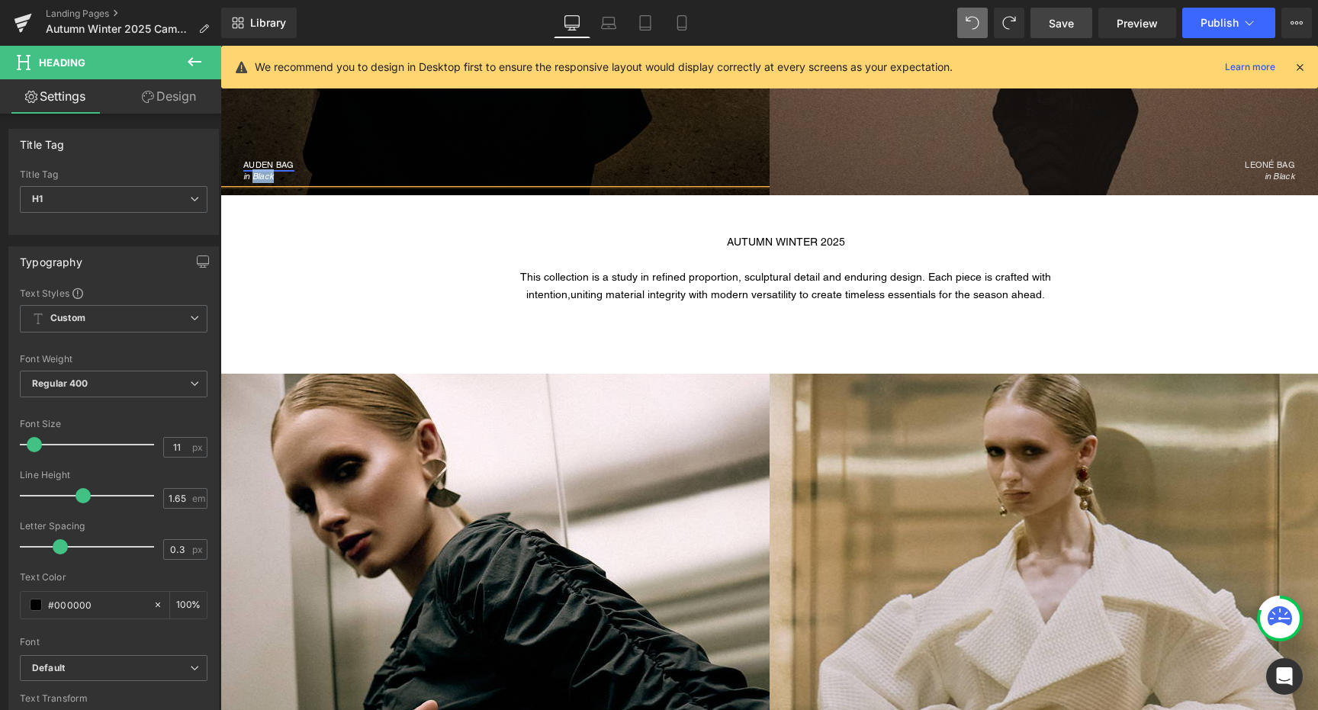
click at [250, 165] on link "AUDEN BAG" at bounding box center [268, 164] width 51 height 11
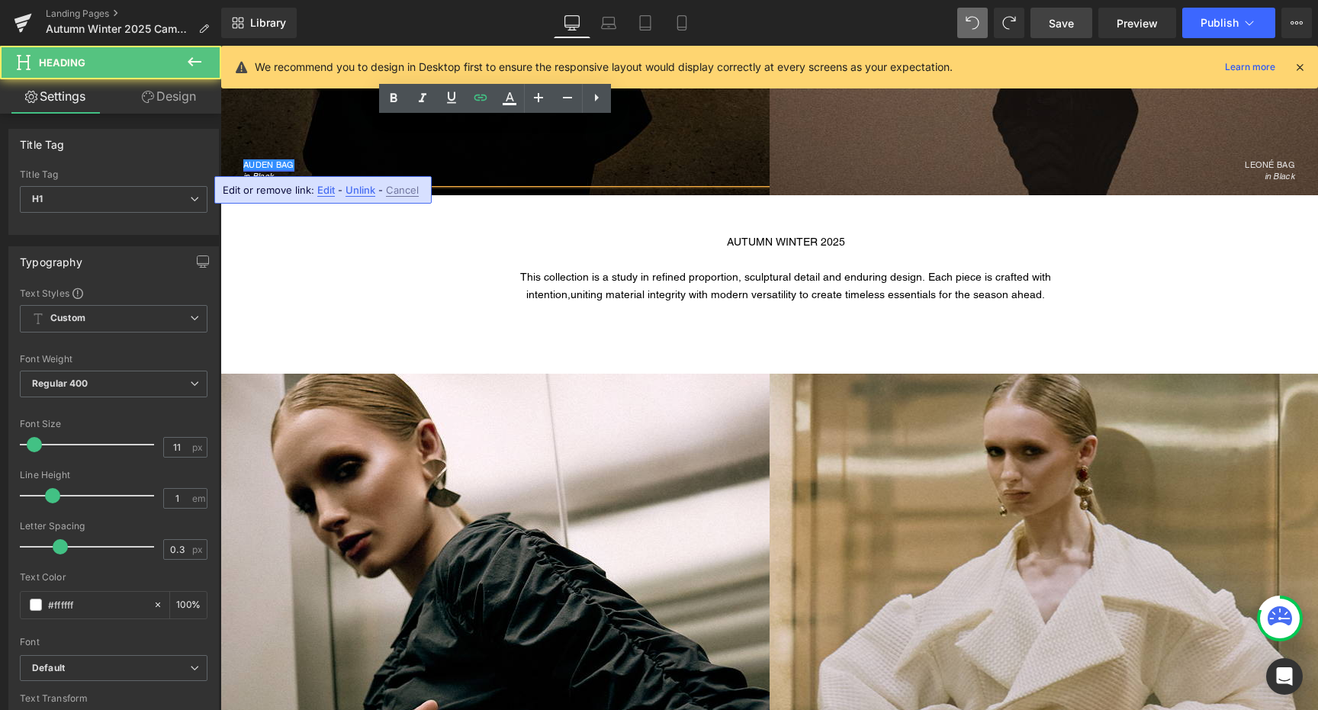
click at [245, 164] on link "AUDEN BAG" at bounding box center [268, 164] width 51 height 11
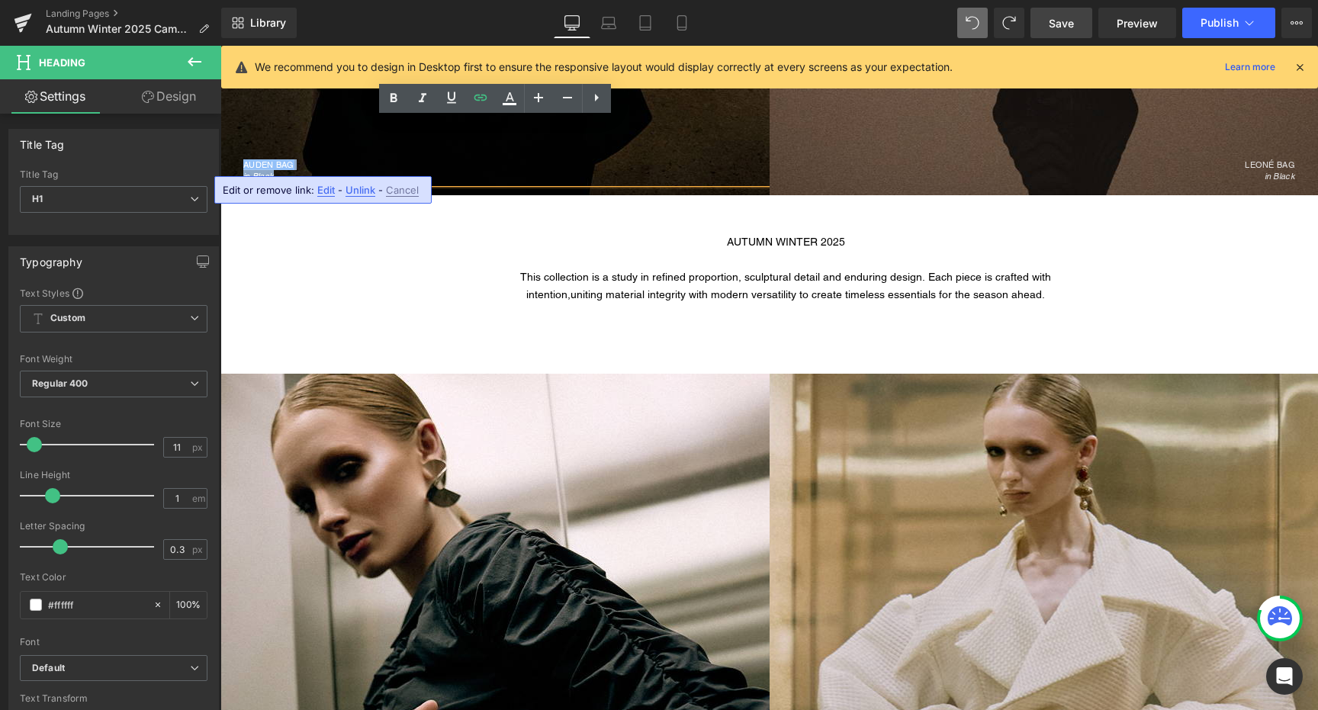
drag, startPoint x: 244, startPoint y: 164, endPoint x: 293, endPoint y: 175, distance: 50.0
click at [303, 167] on h1 "AUDEN BAG" at bounding box center [496, 165] width 506 height 8
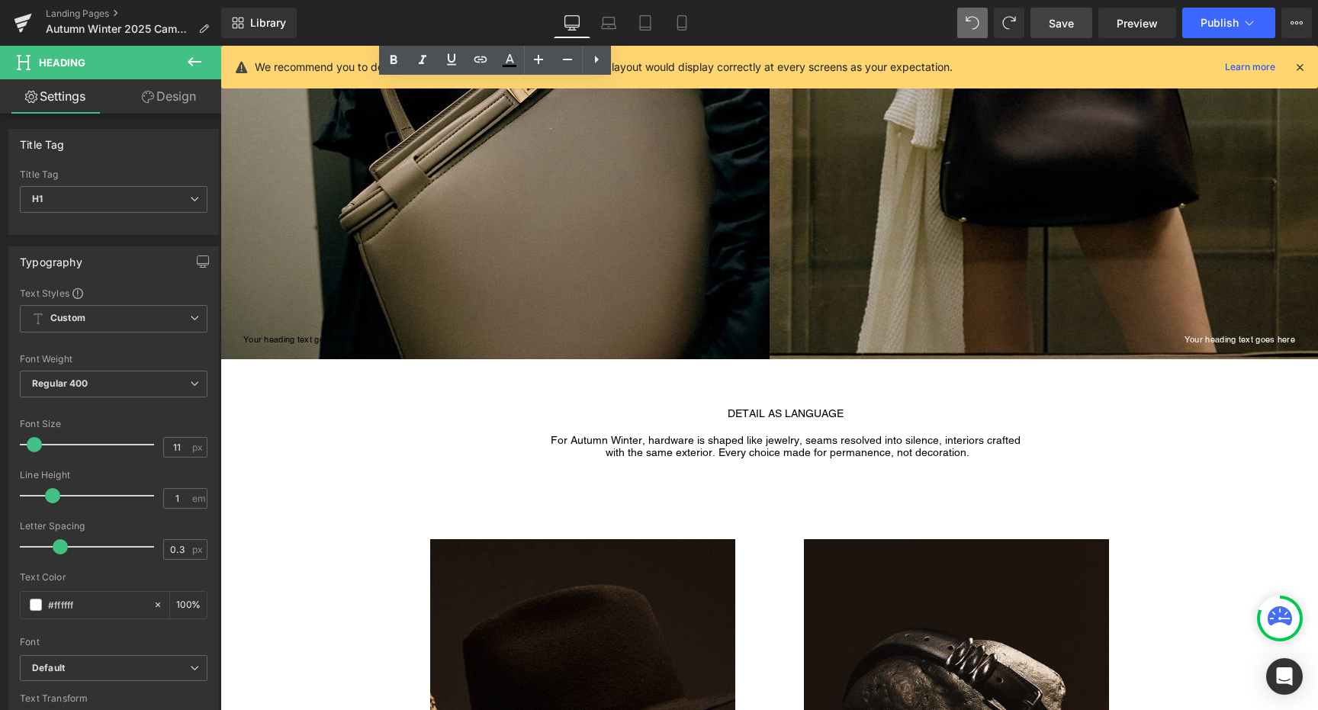
scroll to position [1431, 0]
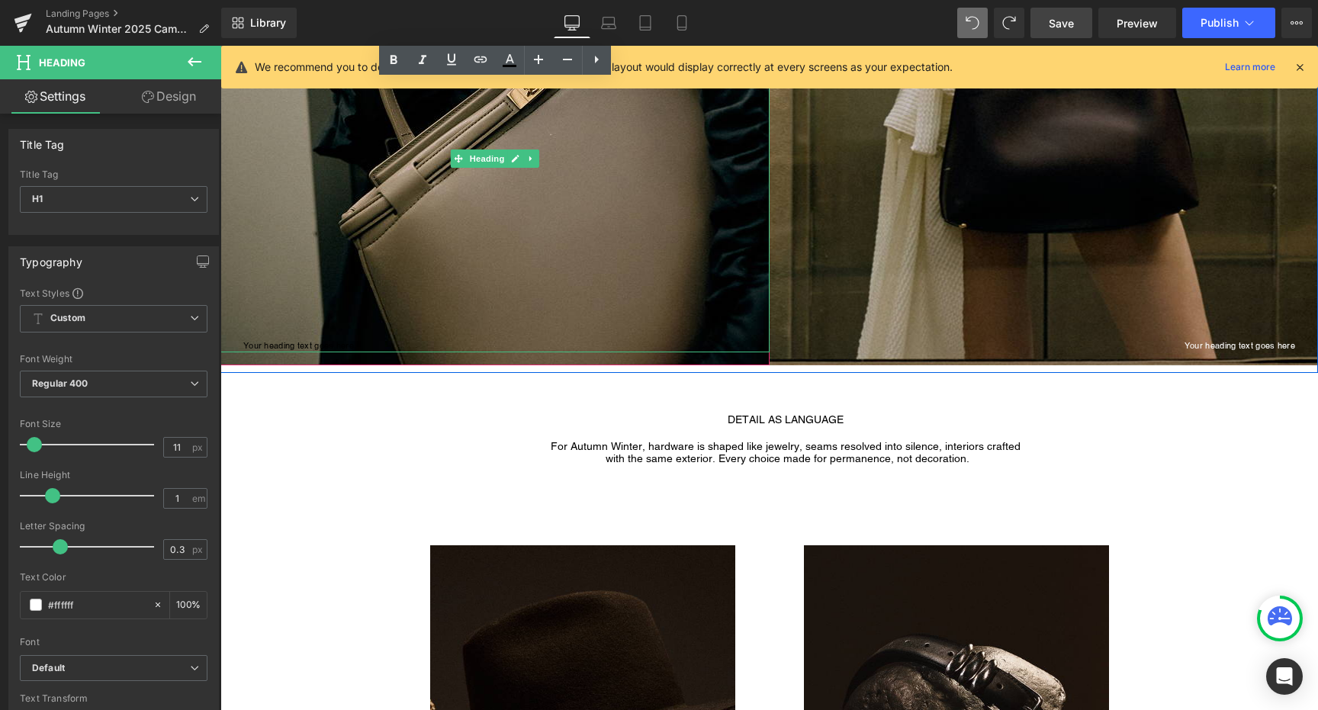
click at [316, 346] on h1 "Your heading text goes here" at bounding box center [506, 346] width 526 height 14
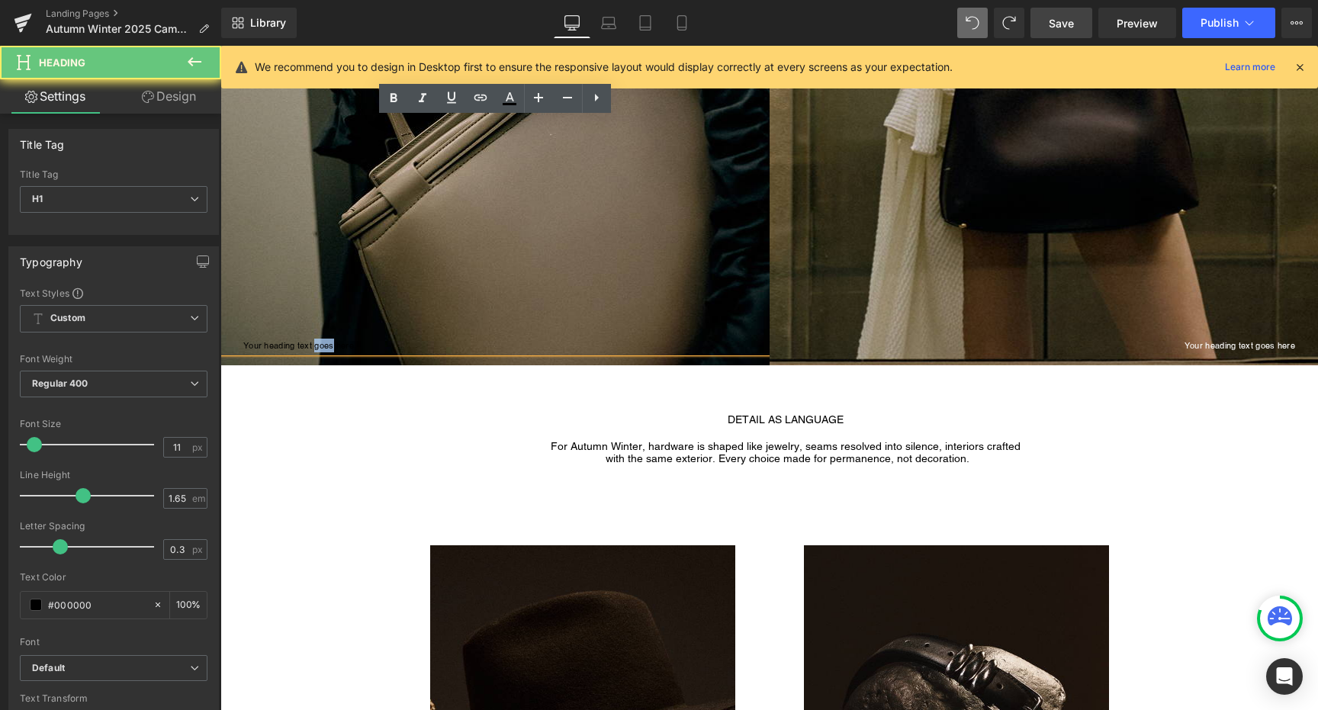
click at [316, 346] on h1 "Your heading text goes here" at bounding box center [506, 346] width 526 height 14
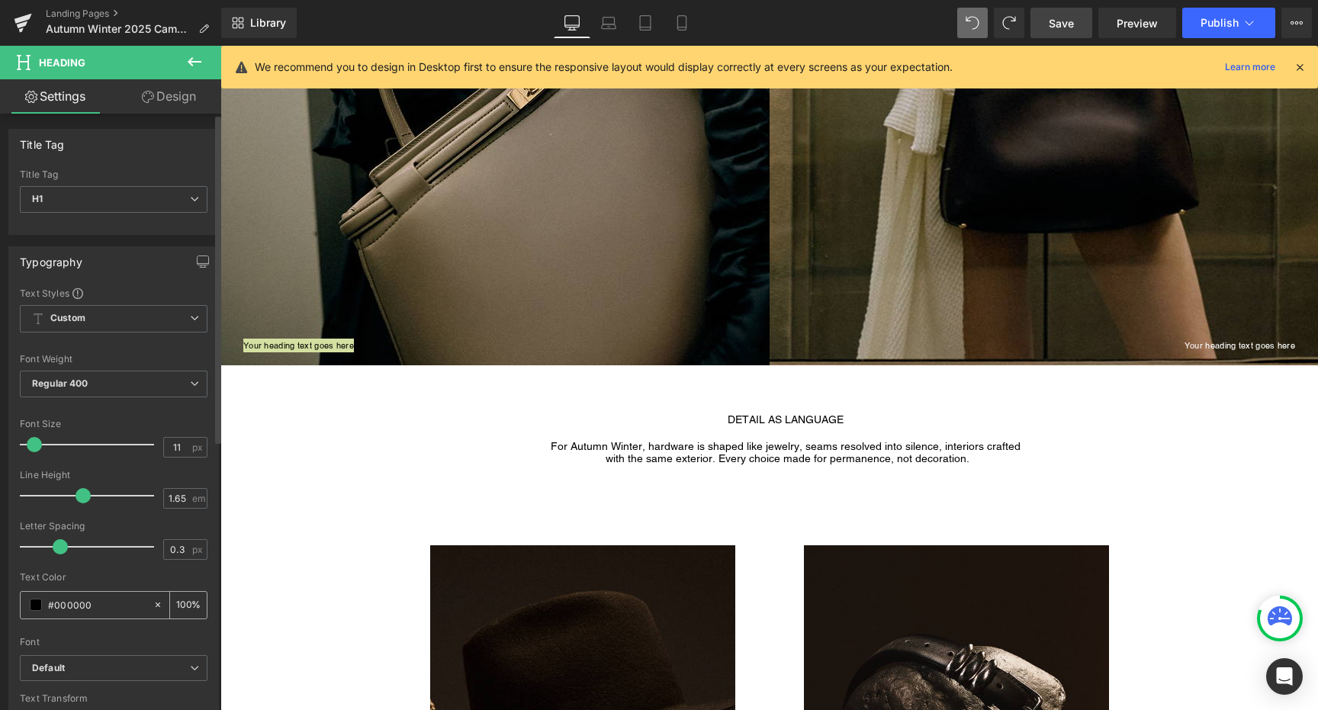
click at [34, 609] on span at bounding box center [36, 605] width 12 height 12
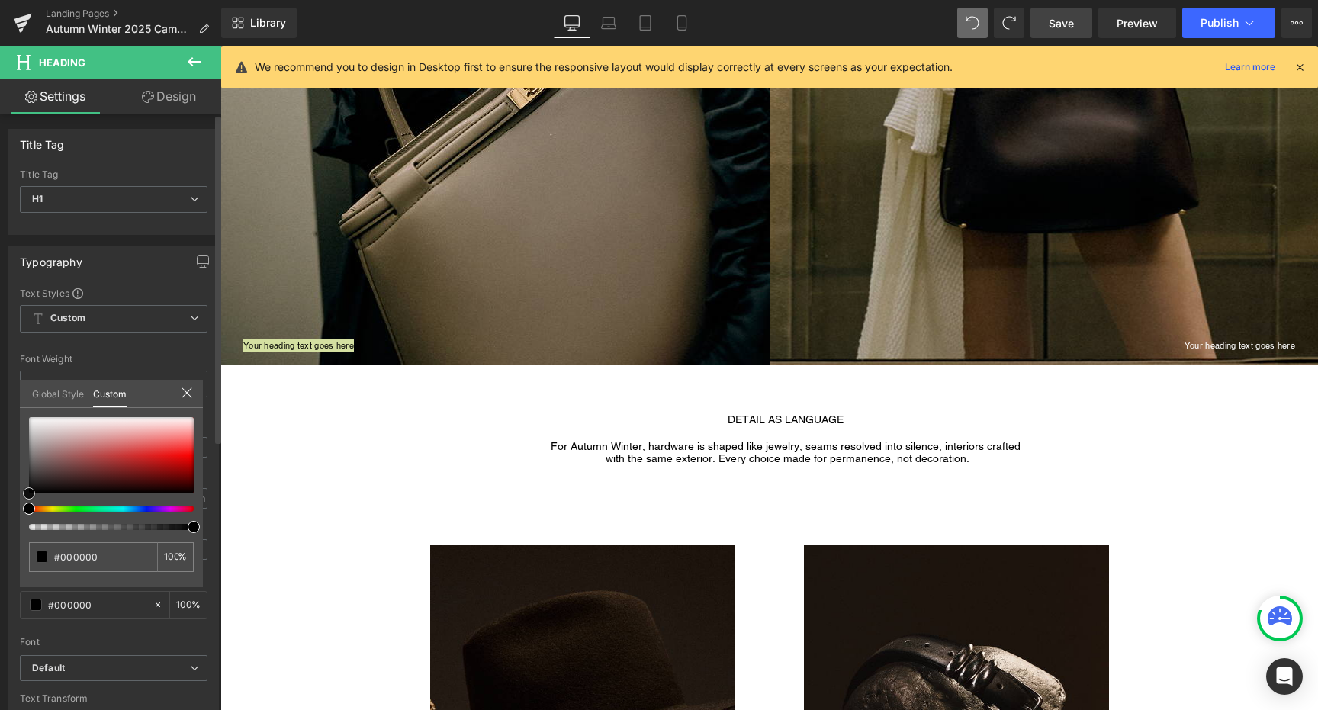
type input "#a18080"
type input "#a38383"
type input "#ddd8d8"
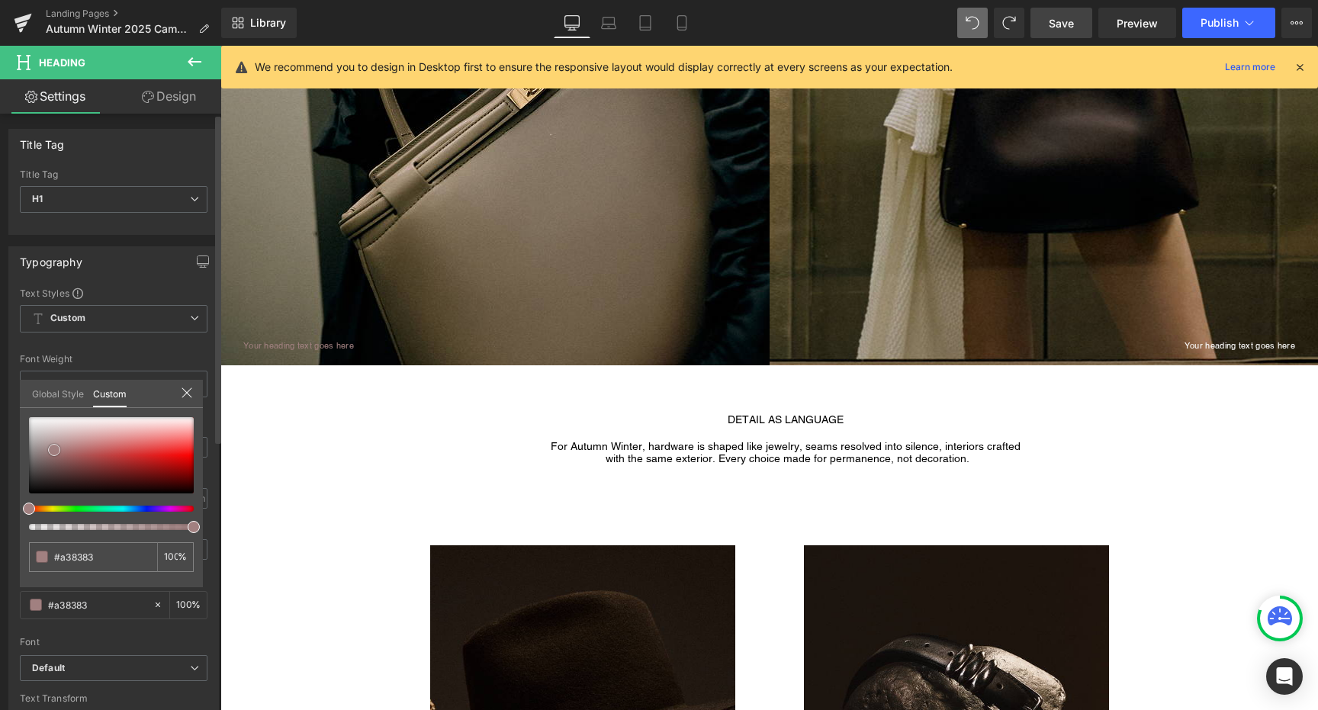
type input "#ddd8d8"
type input "#ffffff"
drag, startPoint x: 54, startPoint y: 450, endPoint x: 2, endPoint y: 350, distance: 112.6
click at [3, 351] on div "Typography Text Styles Custom Custom Setup Global Style Custom Setup Global Sty…" at bounding box center [114, 497] width 228 height 524
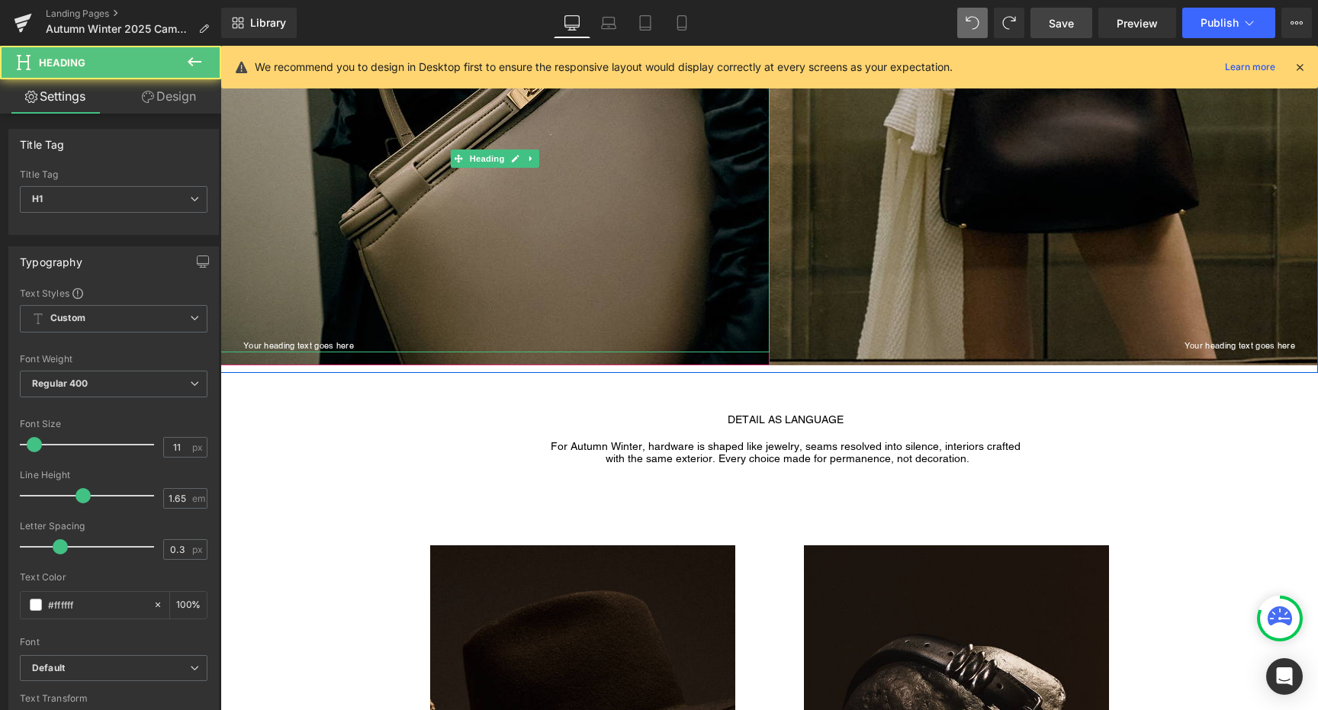
click at [275, 346] on h1 "Your heading text goes here" at bounding box center [506, 346] width 526 height 14
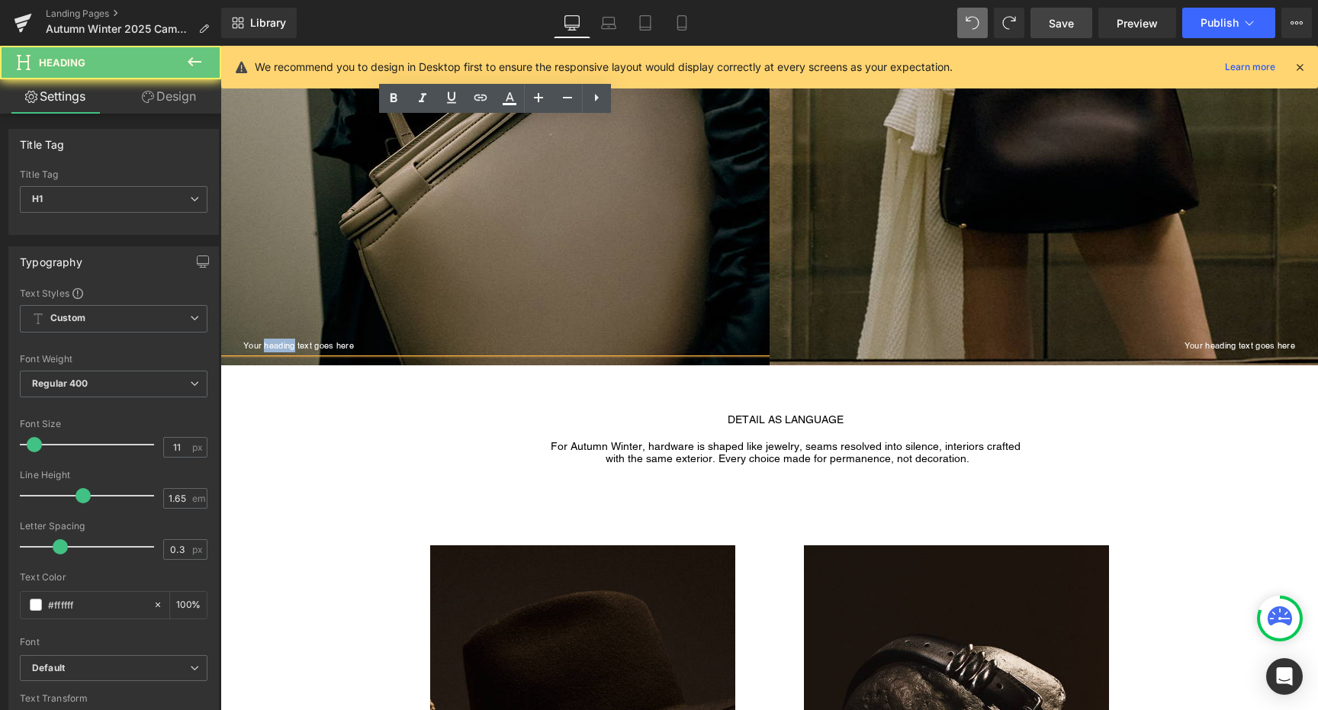
click at [275, 346] on h1 "Your heading text goes here" at bounding box center [506, 346] width 526 height 14
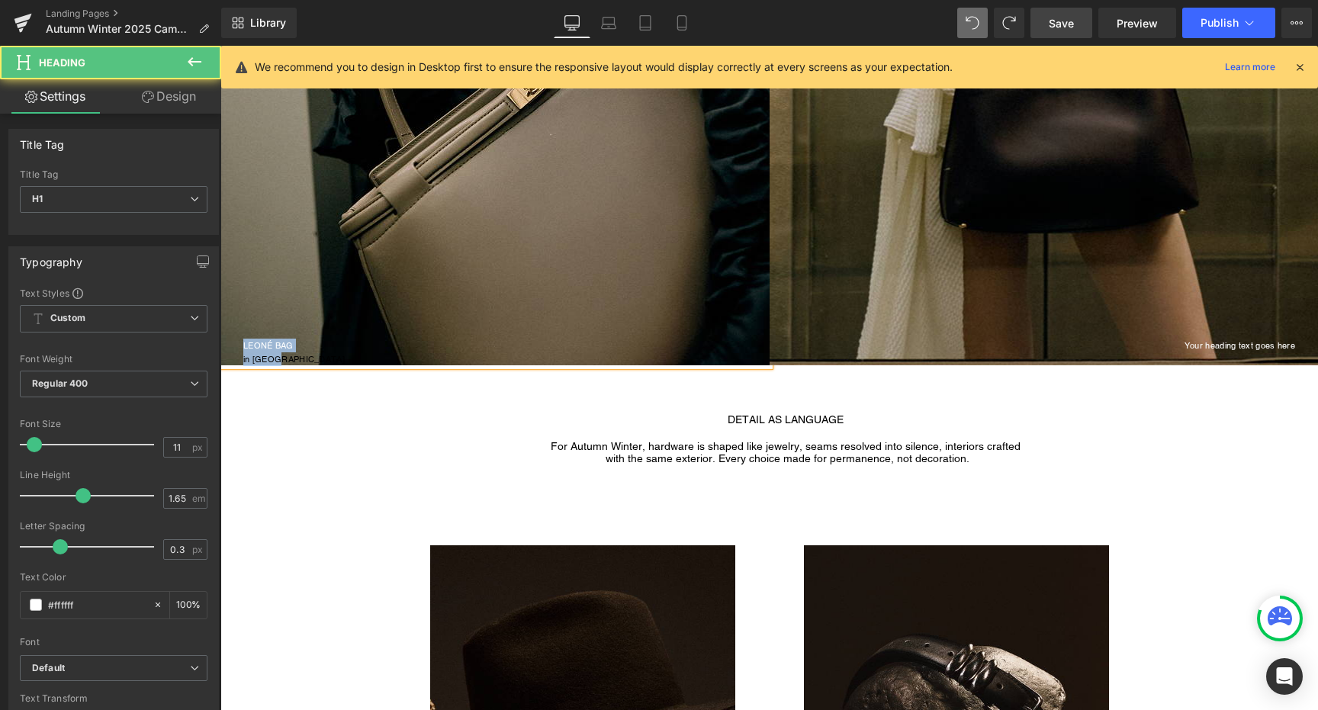
drag, startPoint x: 288, startPoint y: 357, endPoint x: 221, endPoint y: 336, distance: 69.5
click at [221, 336] on div "LEONÉ BAG in Taupe" at bounding box center [494, 165] width 549 height 401
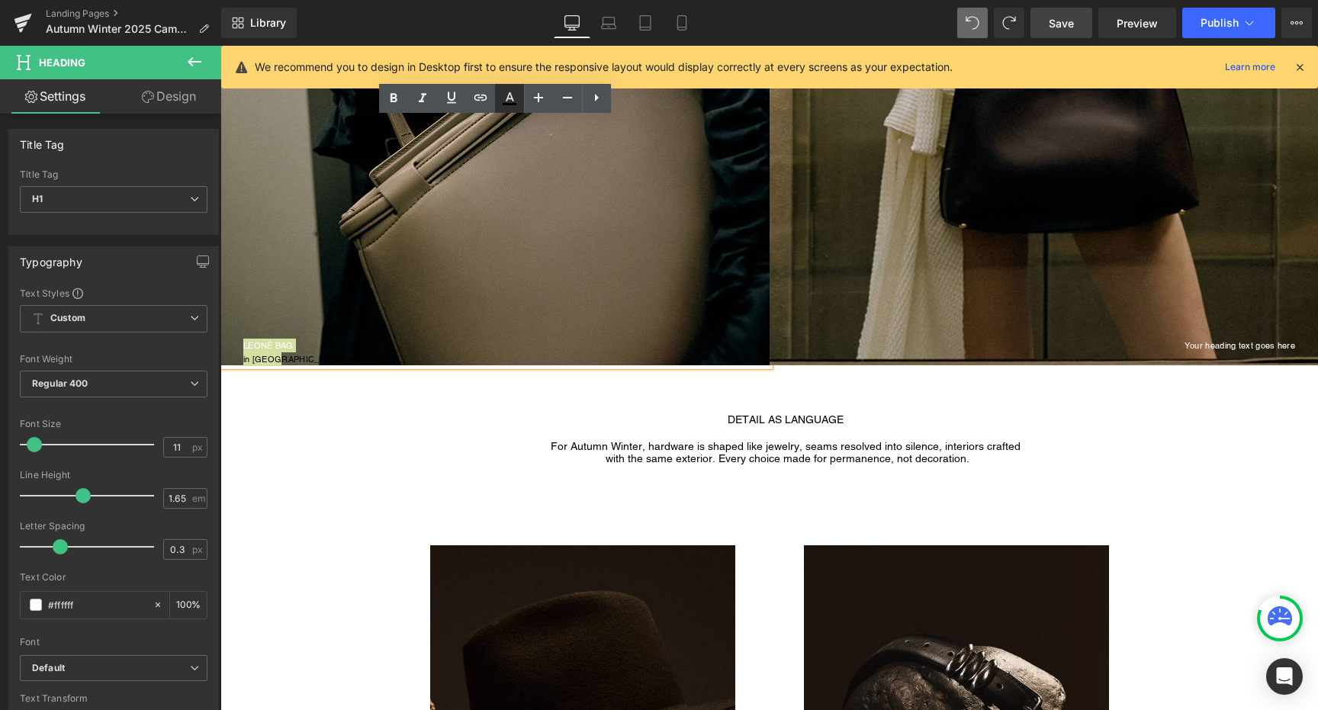
click at [511, 97] on icon at bounding box center [510, 96] width 8 height 9
type input "#000000"
type input "100"
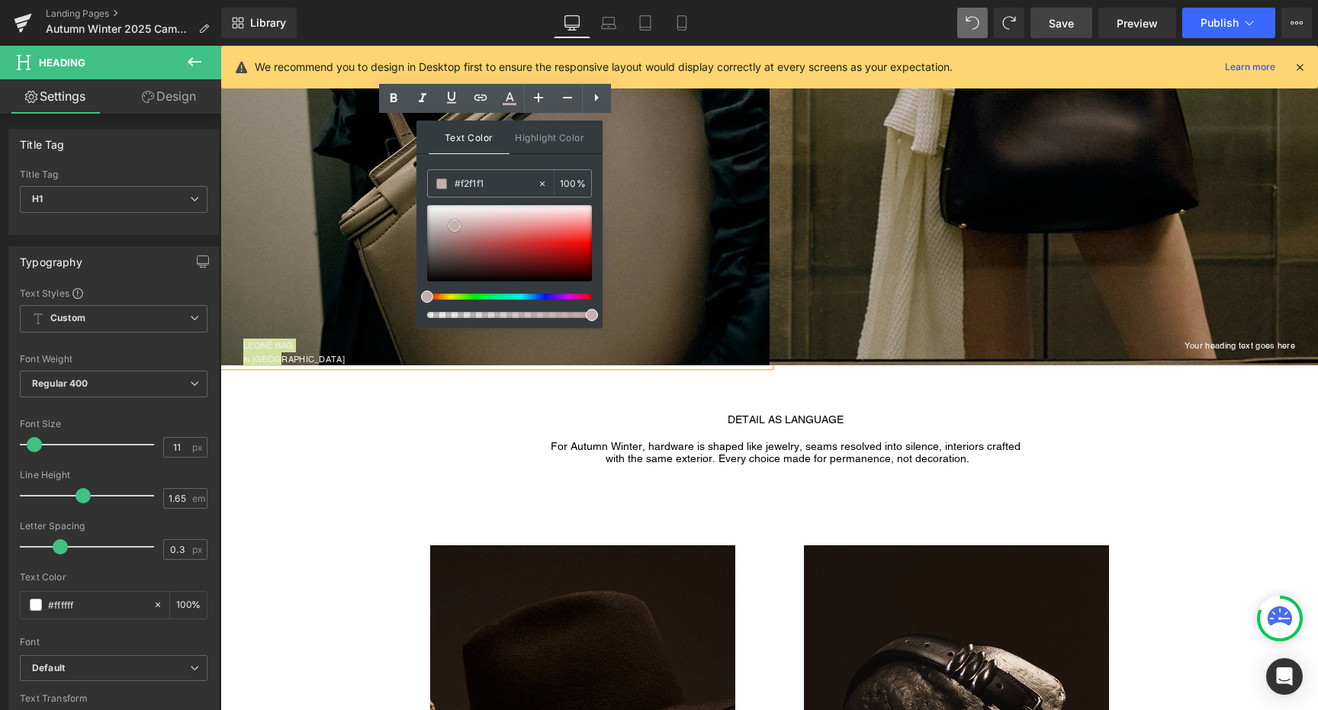
type input "#ffffff"
drag, startPoint x: 677, startPoint y: 272, endPoint x: 383, endPoint y: 161, distance: 314.5
click at [279, 360] on div "in Taupe" at bounding box center [506, 359] width 526 height 14
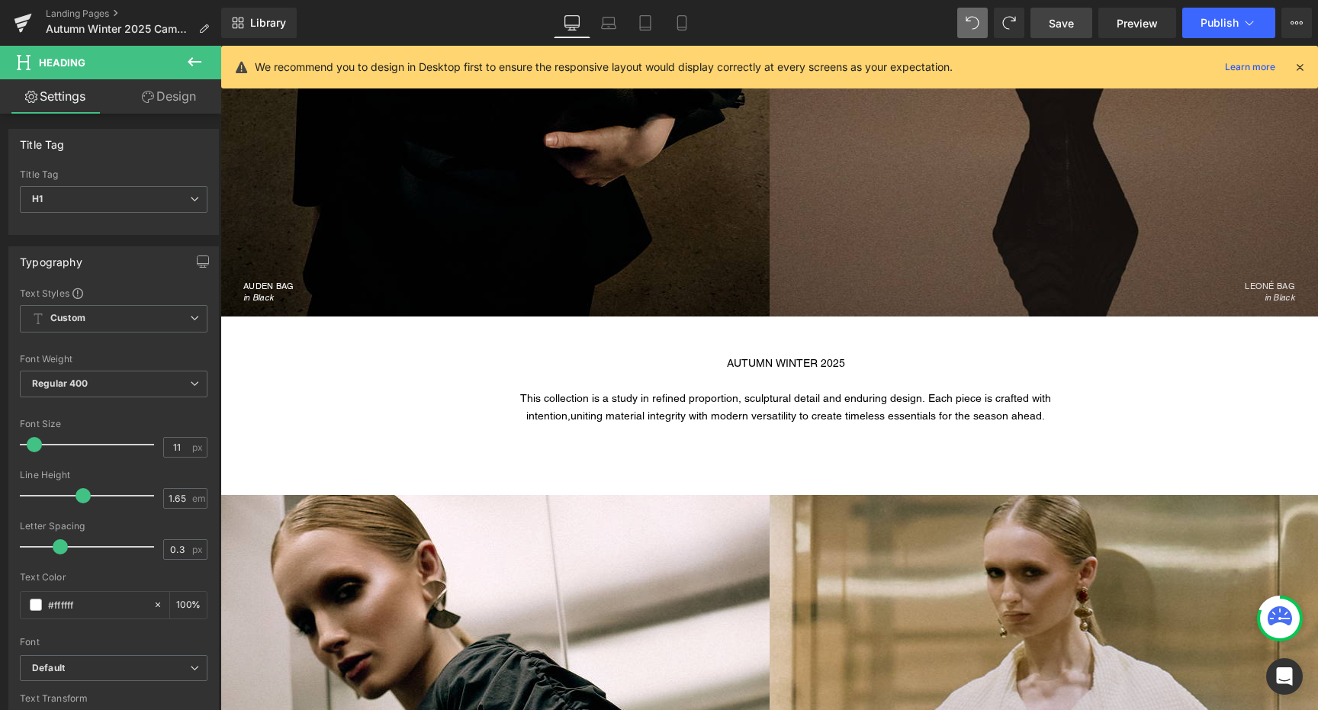
scroll to position [538, 0]
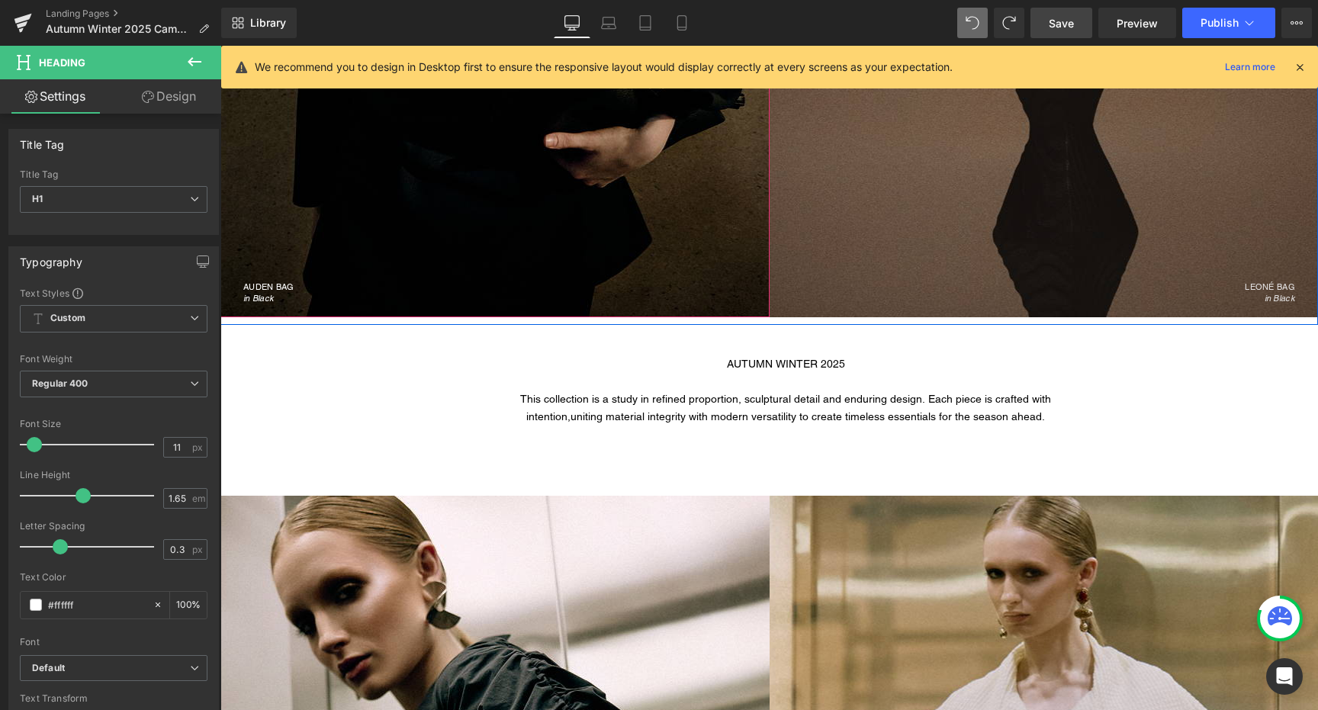
click at [275, 299] on div "in Black" at bounding box center [496, 298] width 506 height 14
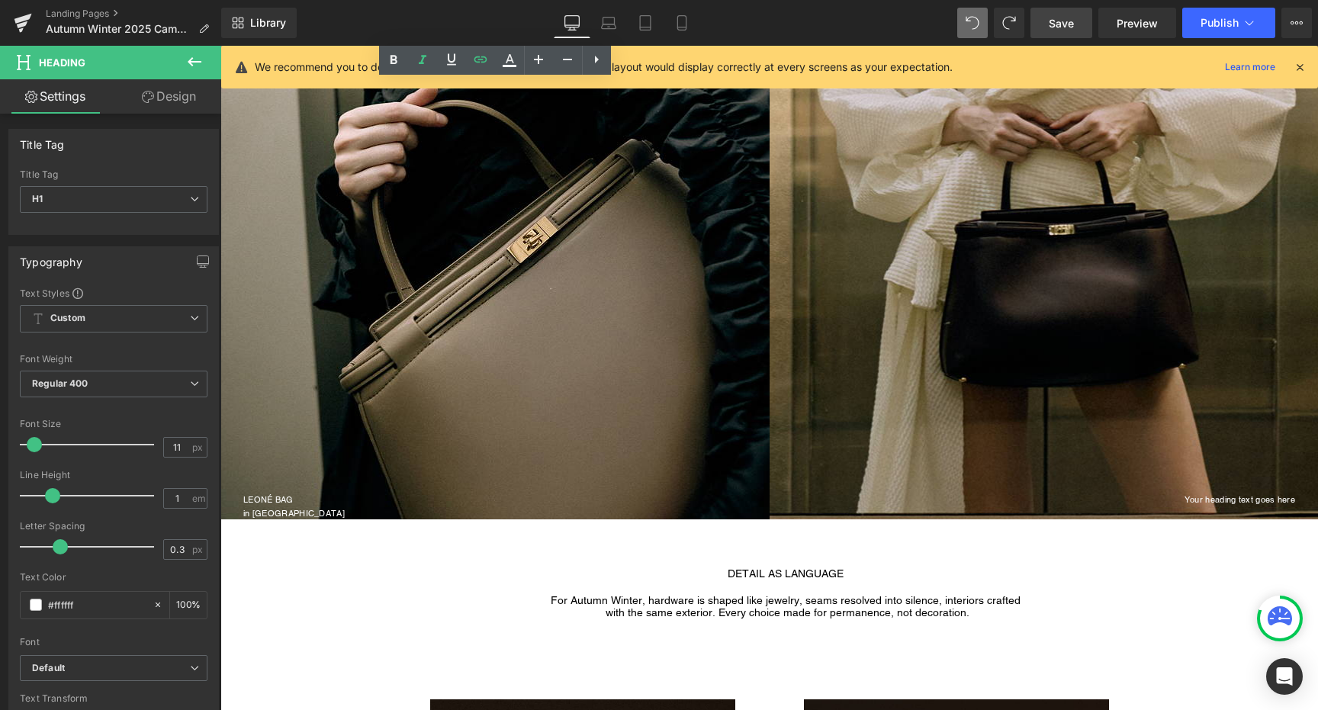
scroll to position [1305, 0]
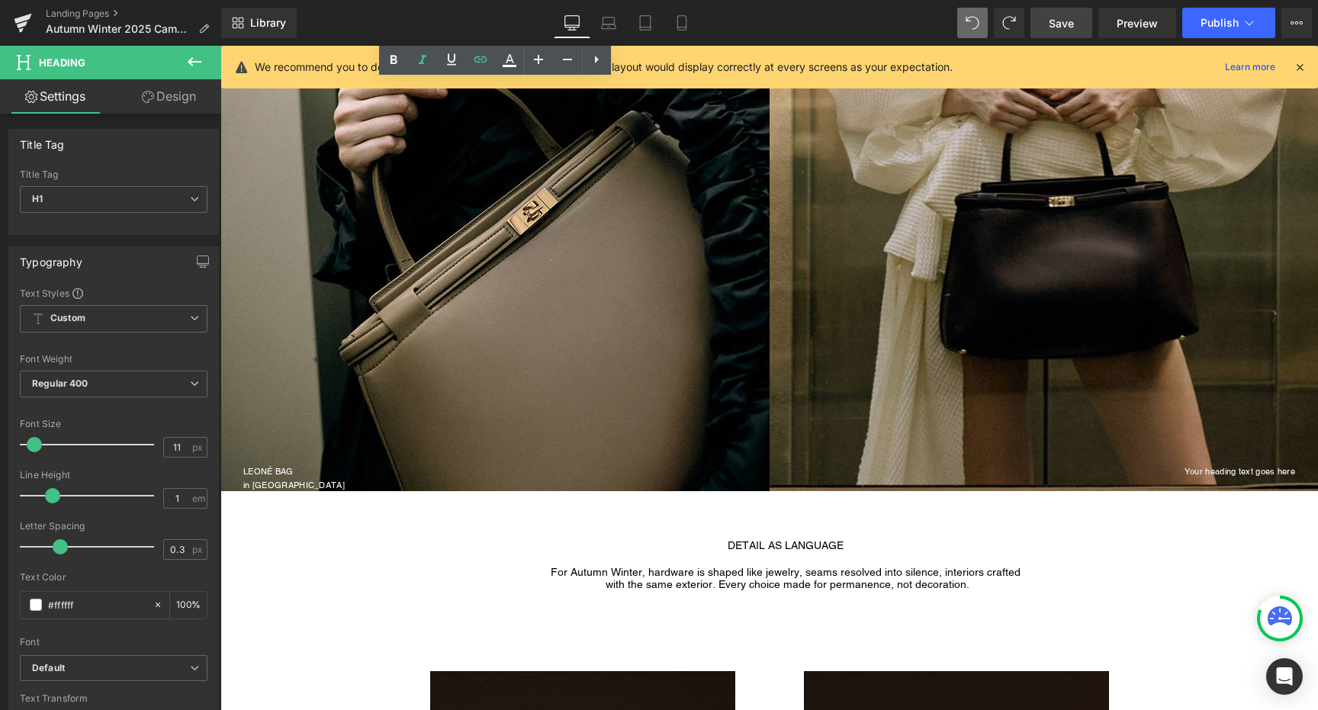
click at [277, 481] on div "in Taupe" at bounding box center [506, 485] width 526 height 14
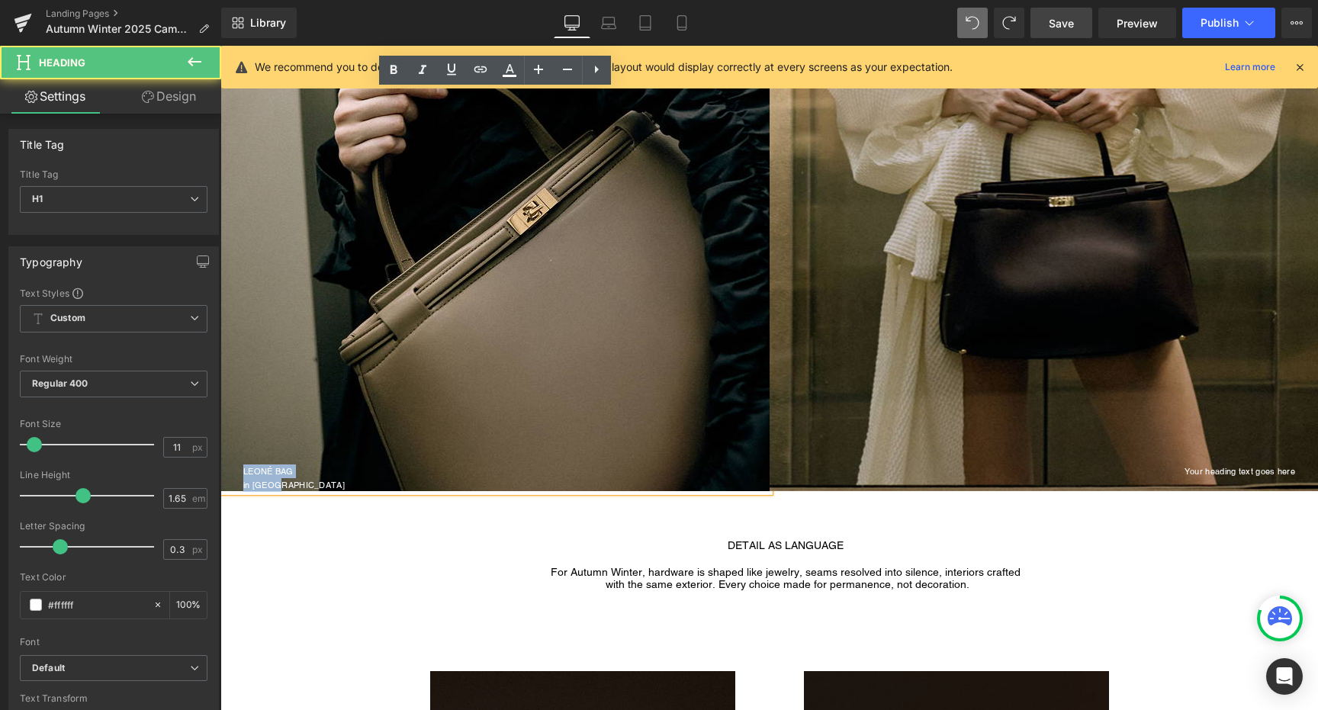
drag, startPoint x: 283, startPoint y: 484, endPoint x: 227, endPoint y: 461, distance: 60.9
click at [227, 461] on div "LEONÉ BAG in Taupe" at bounding box center [494, 291] width 549 height 401
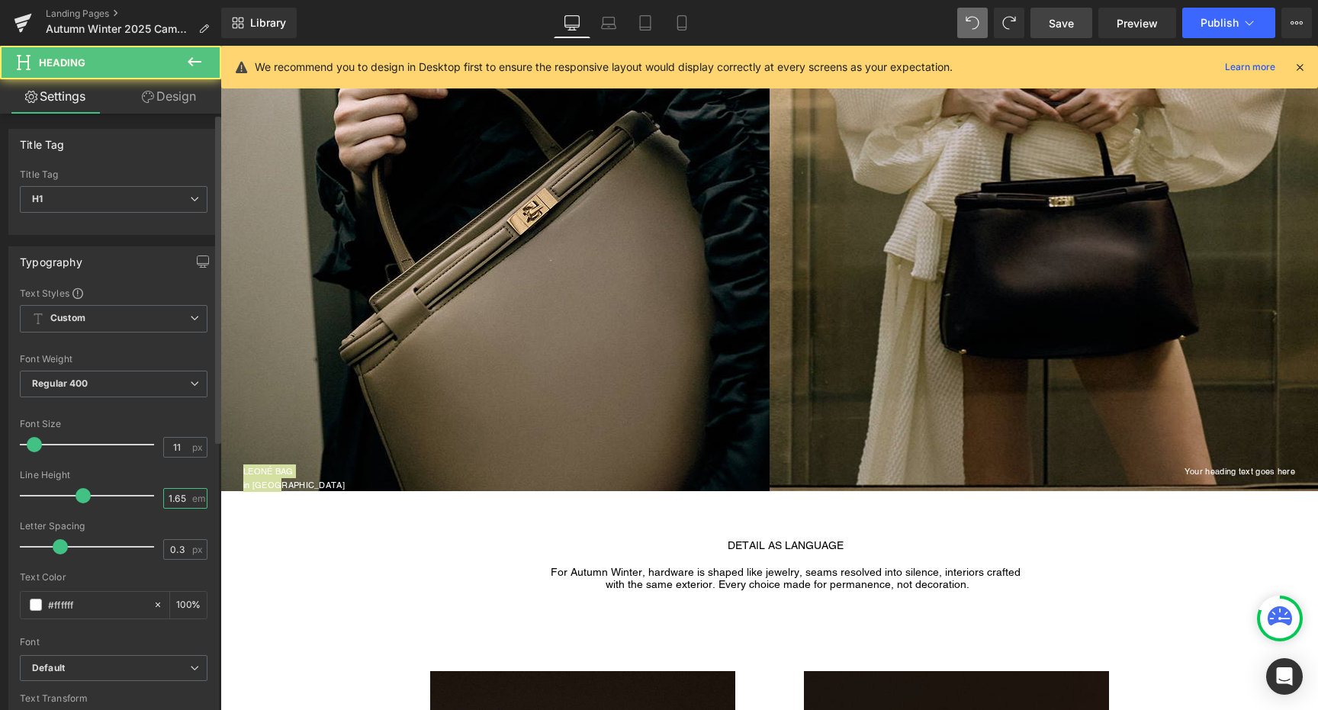
click at [178, 500] on input "1.65" at bounding box center [177, 498] width 27 height 19
type input "1"
click at [181, 471] on div "Line Height" at bounding box center [114, 475] width 188 height 11
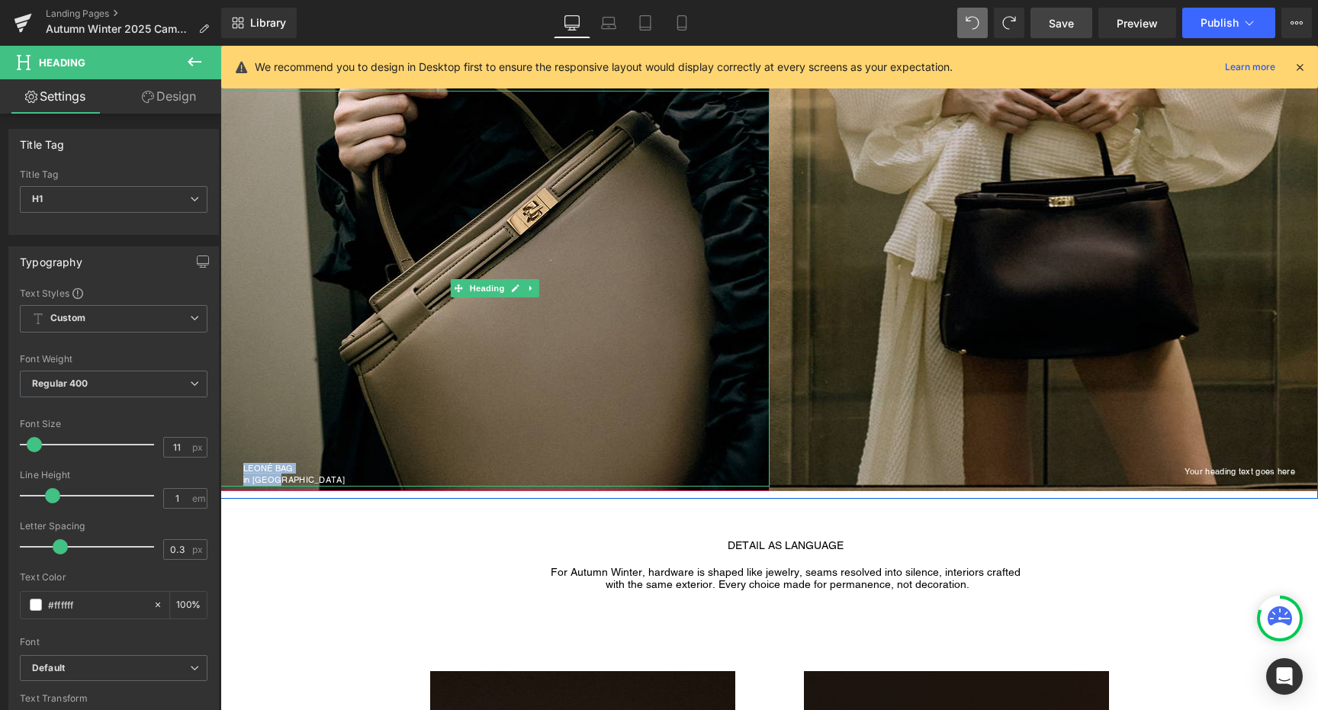
click at [277, 479] on div "in Taupe" at bounding box center [506, 480] width 526 height 14
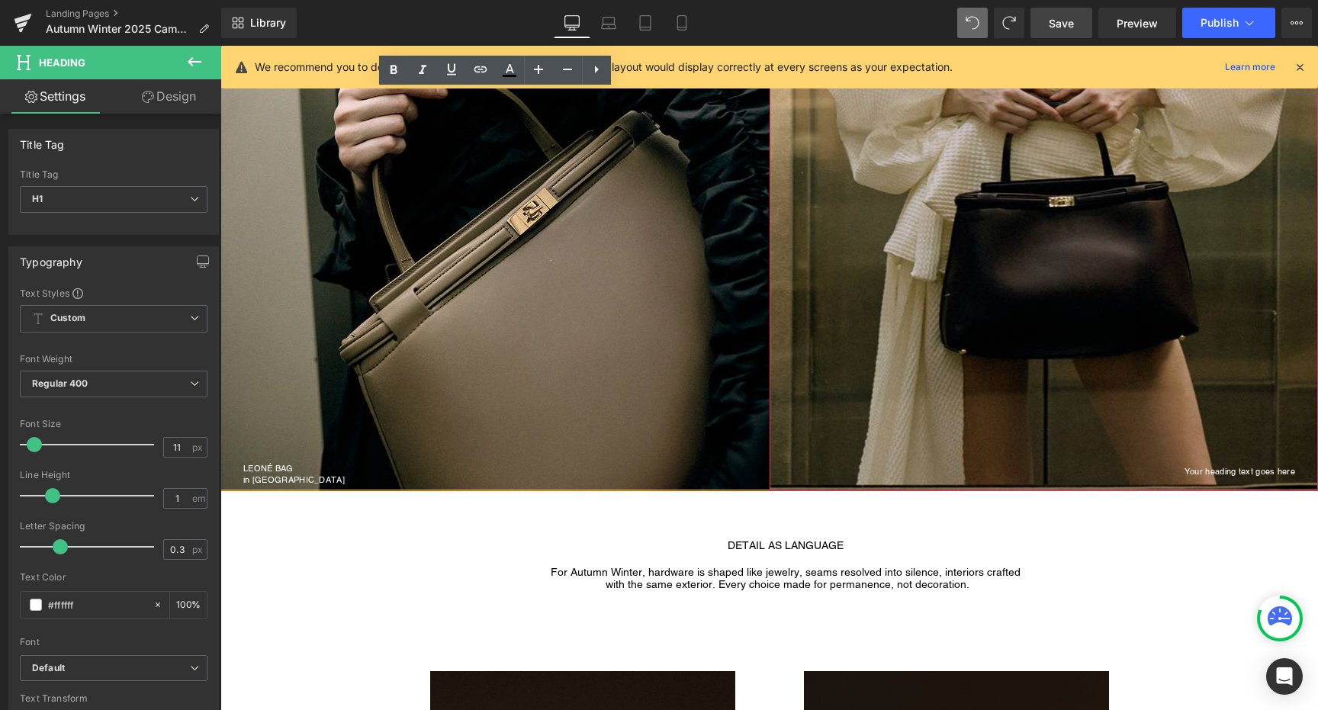
click at [1201, 471] on h1 "Your heading text goes here" at bounding box center [1033, 471] width 526 height 14
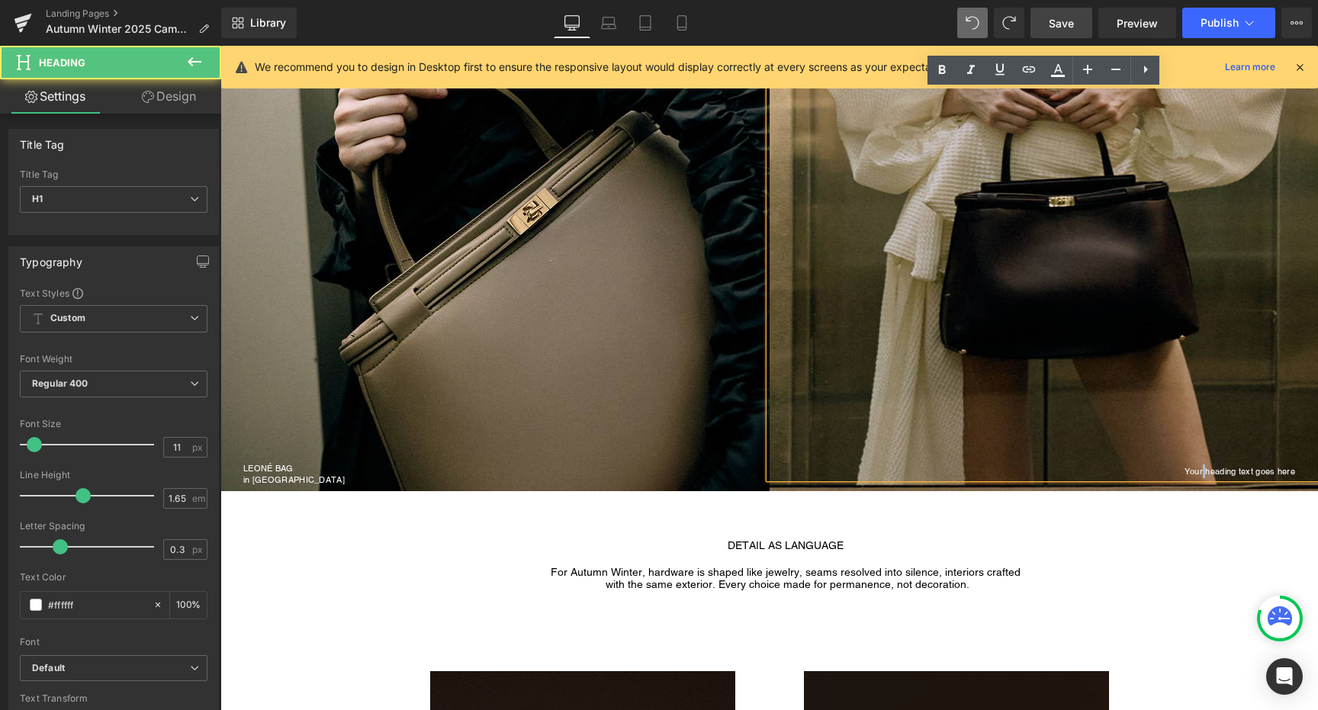
click at [1201, 471] on h1 "Your heading text goes here" at bounding box center [1033, 471] width 526 height 14
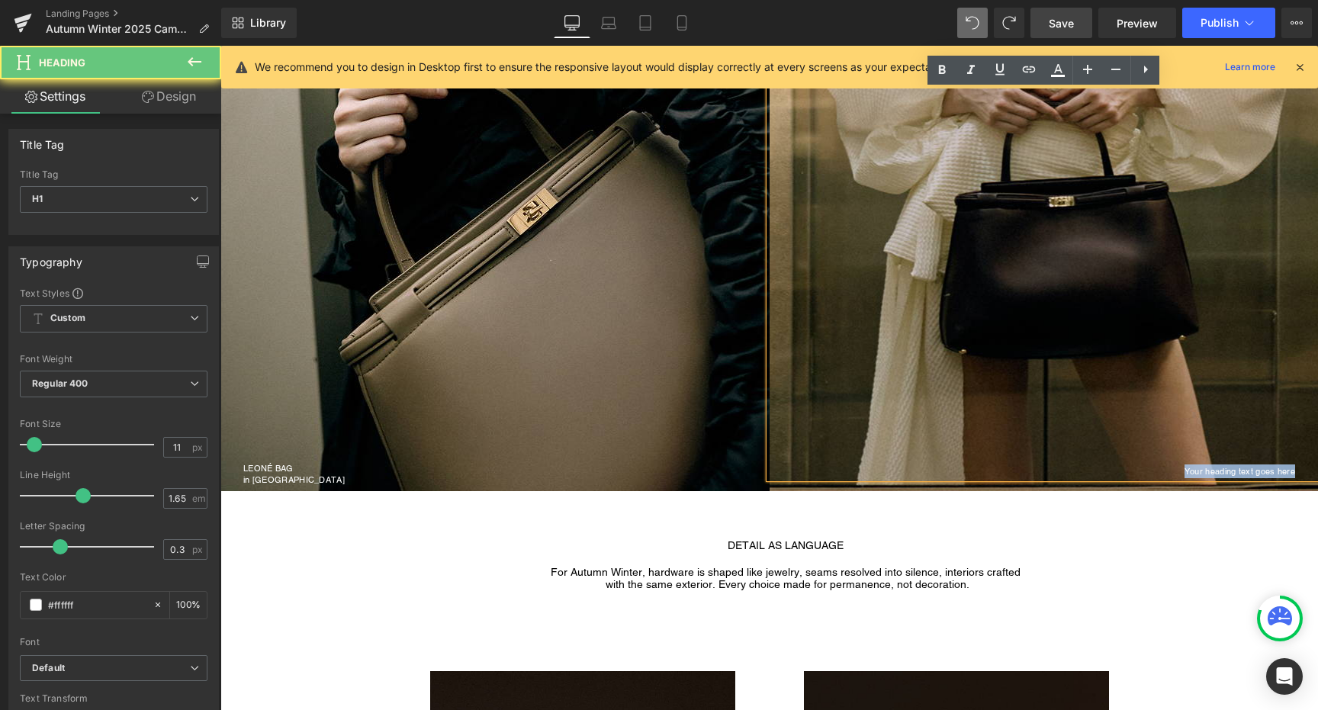
click at [1201, 471] on h1 "Your heading text goes here" at bounding box center [1033, 471] width 526 height 14
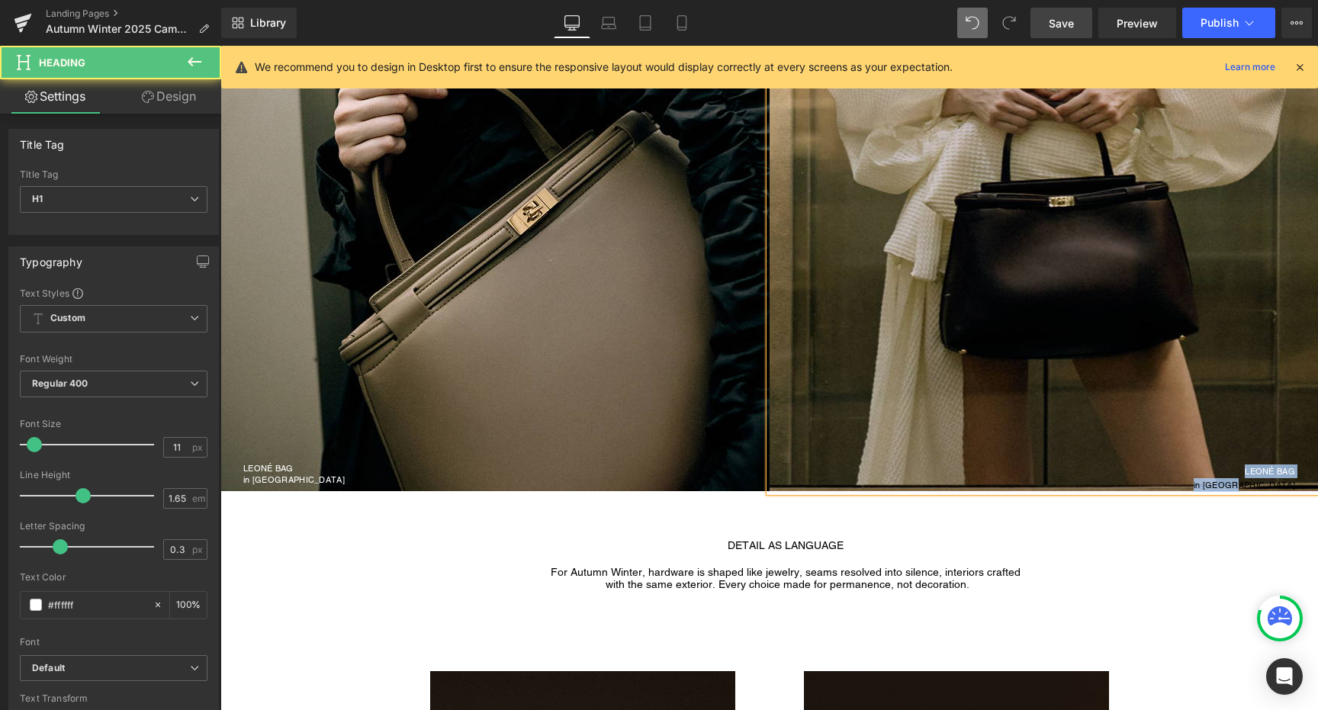
drag, startPoint x: 1307, startPoint y: 486, endPoint x: 1192, endPoint y: 448, distance: 120.4
click at [1192, 448] on div "LEONÉ BAG in Merlot" at bounding box center [1044, 291] width 549 height 401
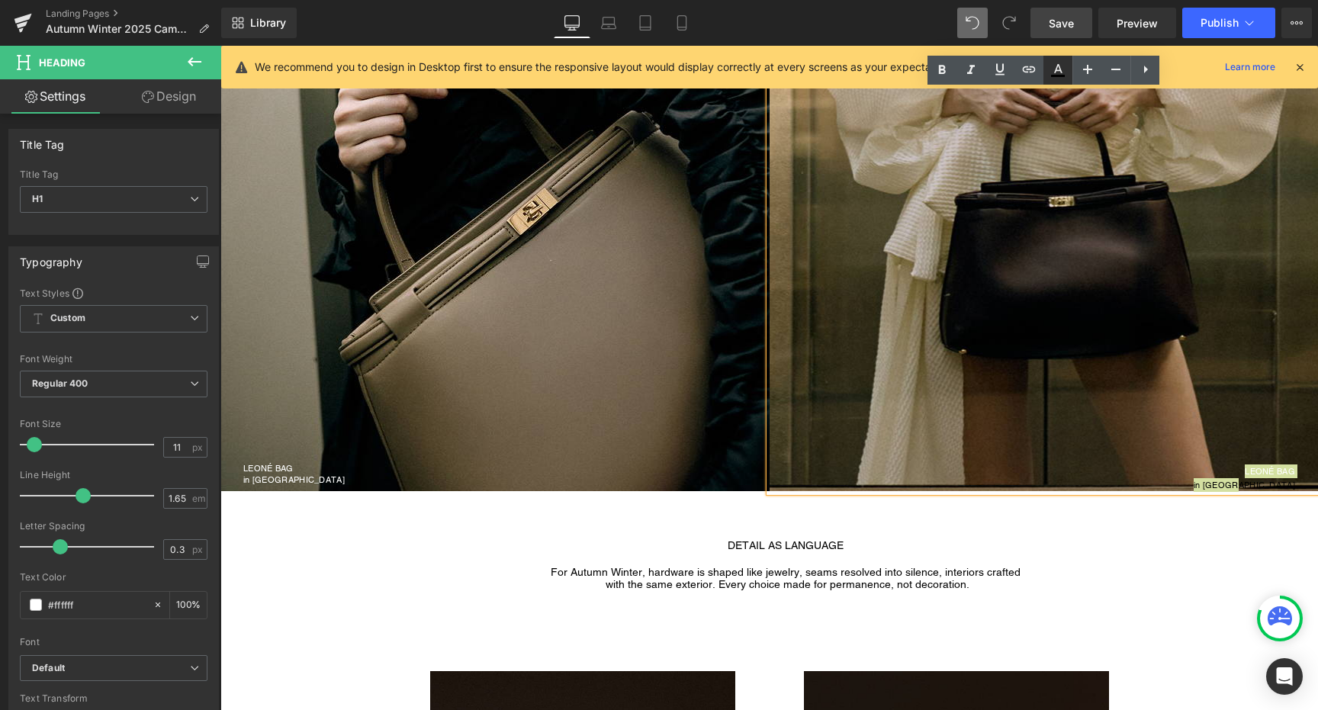
click at [1067, 80] on link at bounding box center [1057, 70] width 29 height 29
type input "#000000"
type input "100"
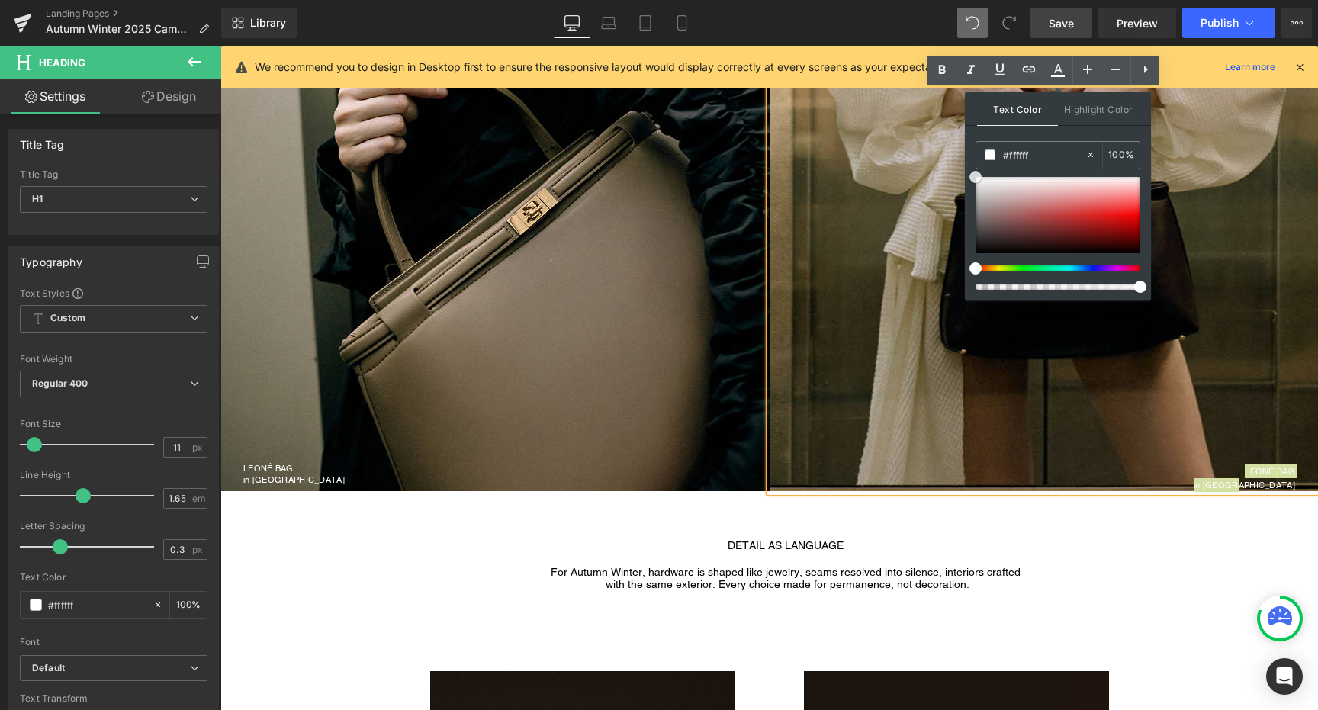
drag, startPoint x: 1219, startPoint y: 232, endPoint x: 940, endPoint y: 149, distance: 291.1
click at [1057, 202] on div at bounding box center [1058, 215] width 165 height 76
drag, startPoint x: 1263, startPoint y: 246, endPoint x: 873, endPoint y: 149, distance: 402.2
type input "#ffffff"
drag, startPoint x: 1211, startPoint y: 246, endPoint x: 894, endPoint y: 92, distance: 352.7
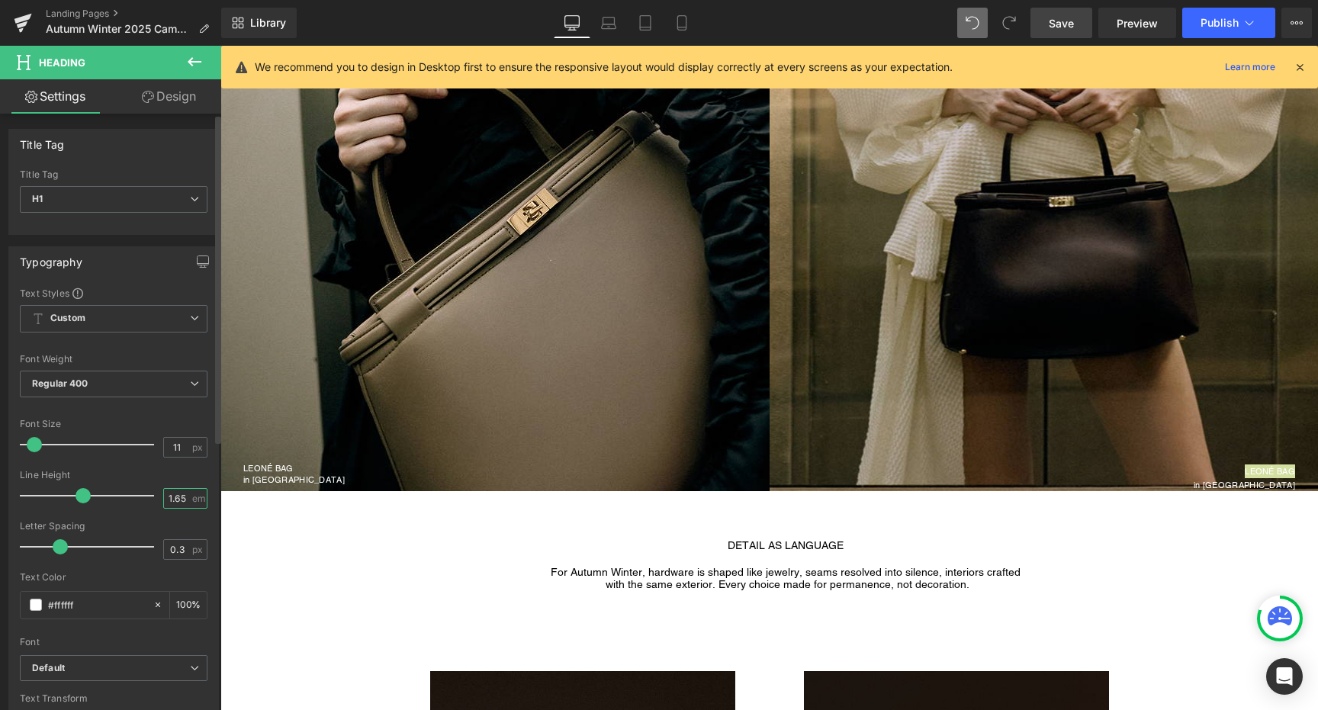
click at [173, 506] on input "1.65" at bounding box center [177, 498] width 27 height 19
type input "1"
click at [51, 492] on div at bounding box center [90, 496] width 127 height 31
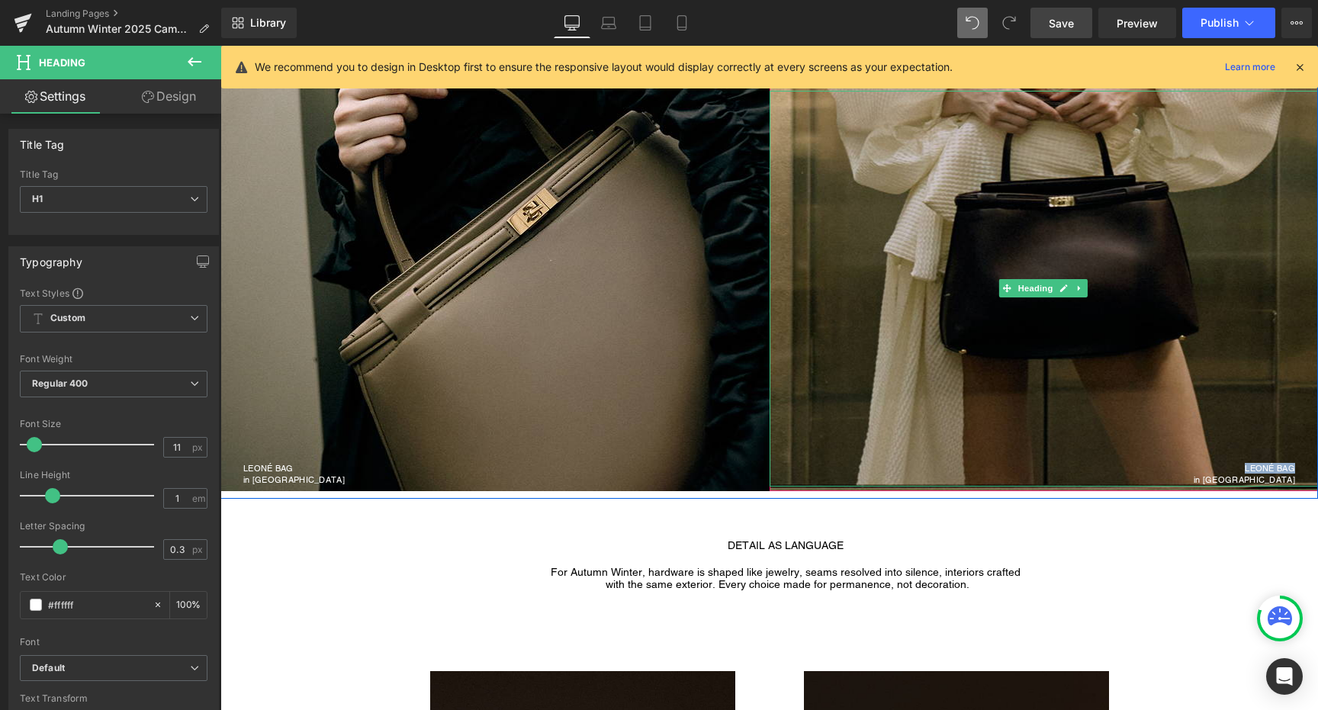
click at [1285, 474] on span "in Merlot" at bounding box center [1244, 479] width 101 height 11
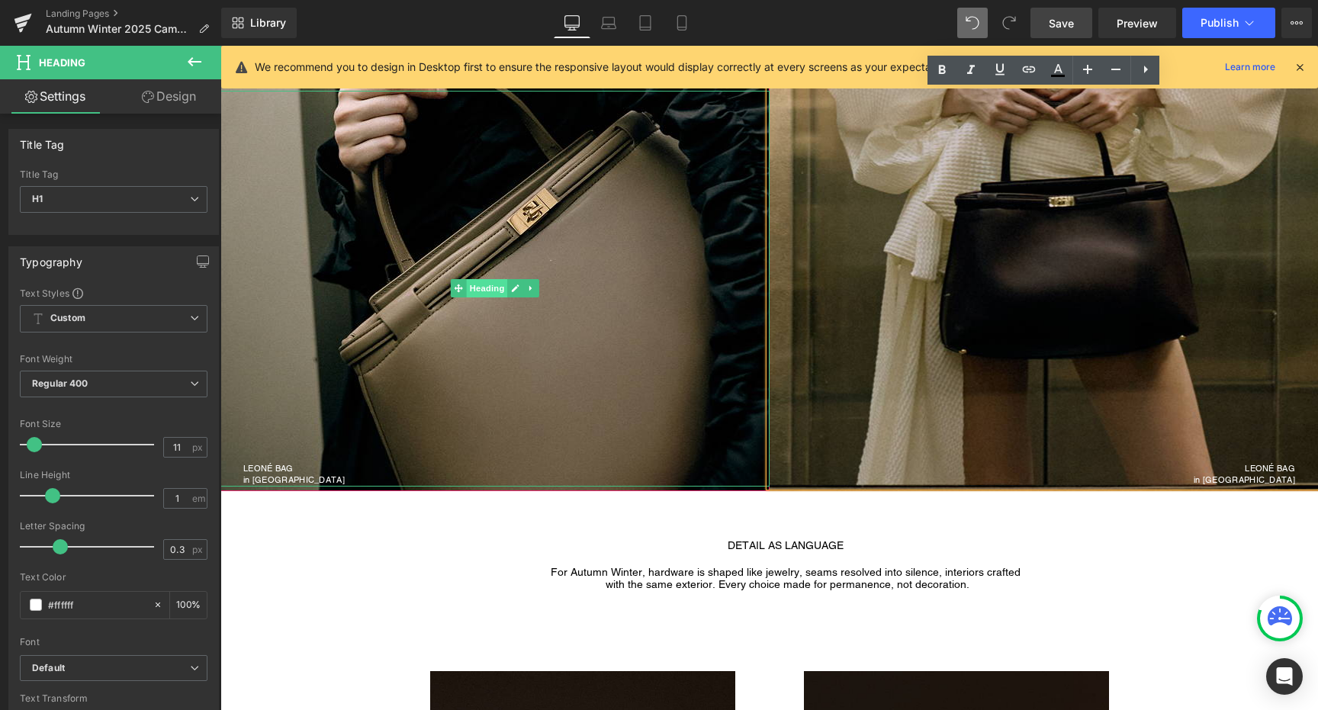
click at [481, 292] on span "Heading" at bounding box center [486, 288] width 41 height 18
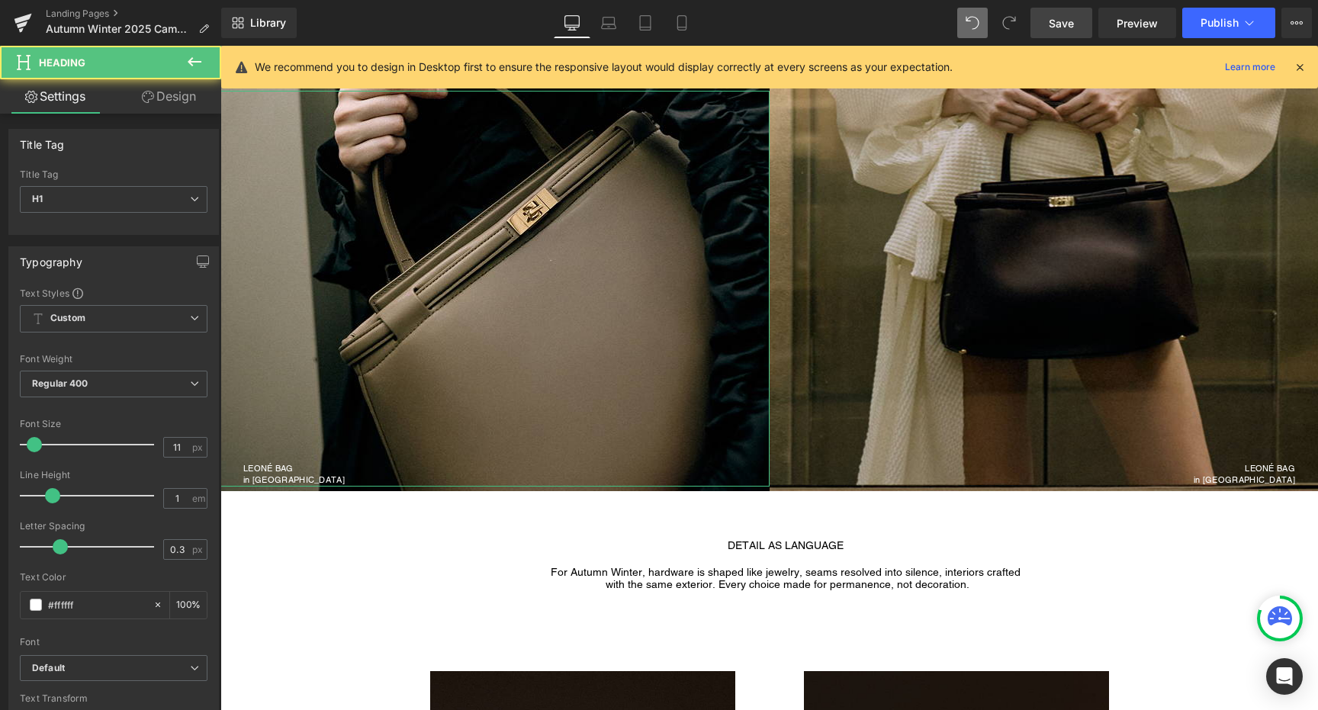
click at [159, 94] on link "Design" at bounding box center [169, 96] width 111 height 34
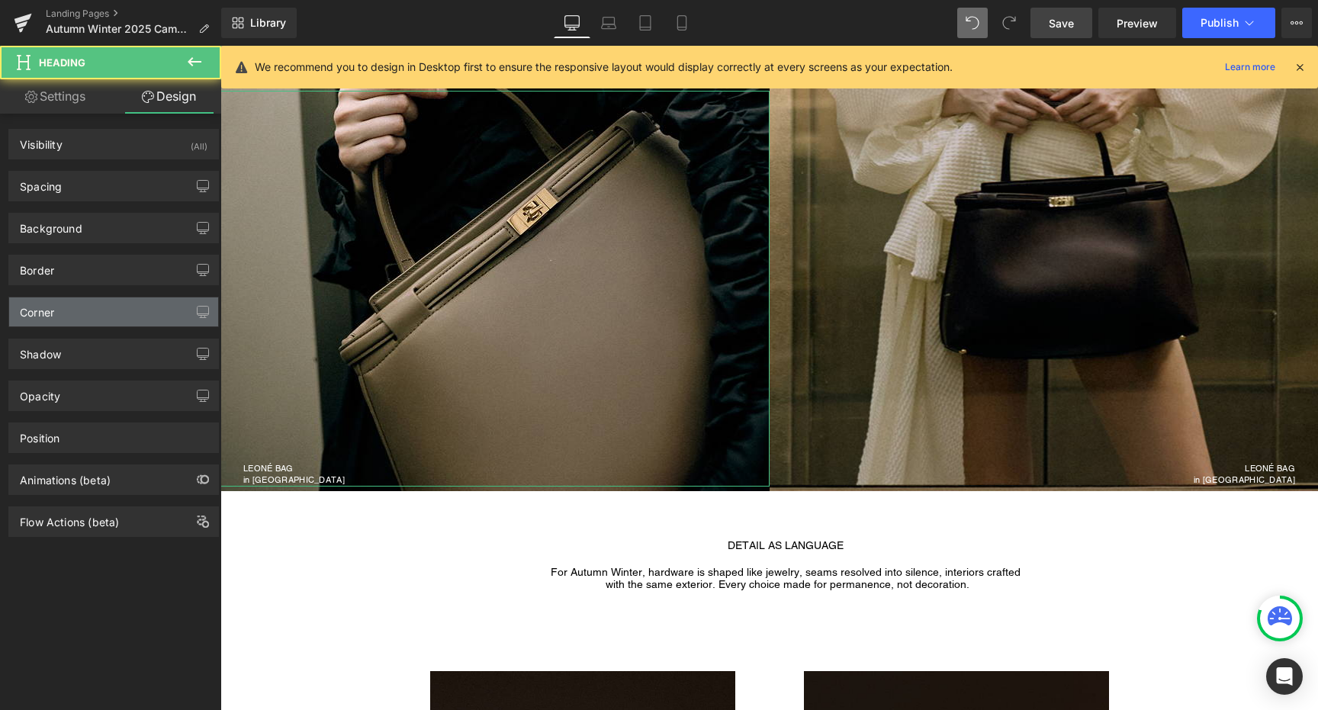
type input "0"
type input "490"
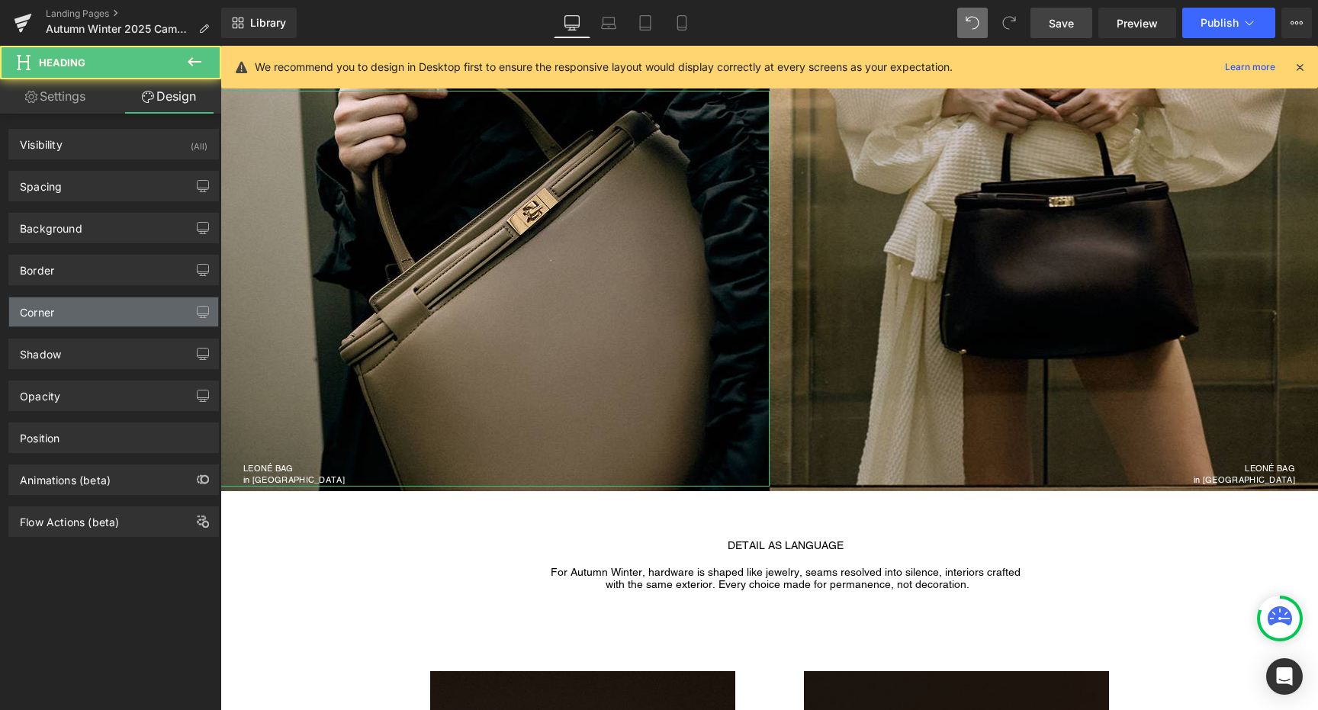
type input "0"
type input "30"
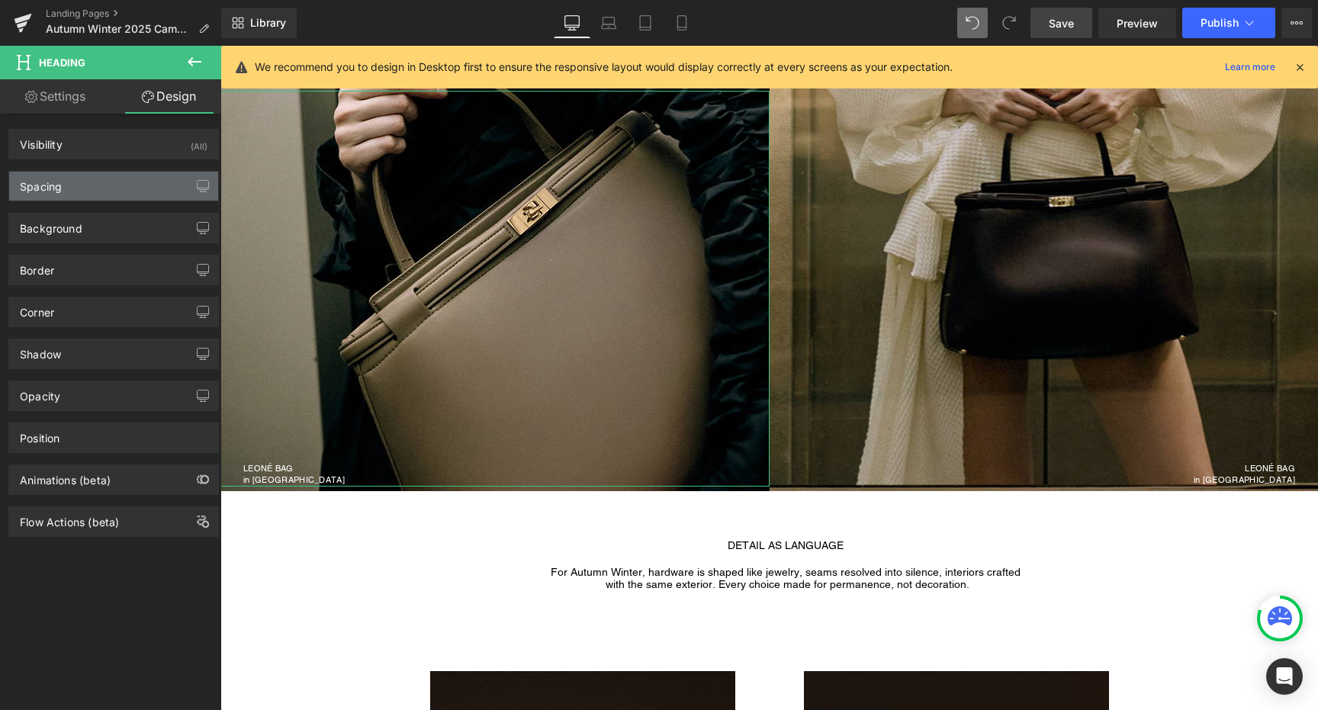
click at [119, 180] on div "Spacing" at bounding box center [113, 186] width 209 height 29
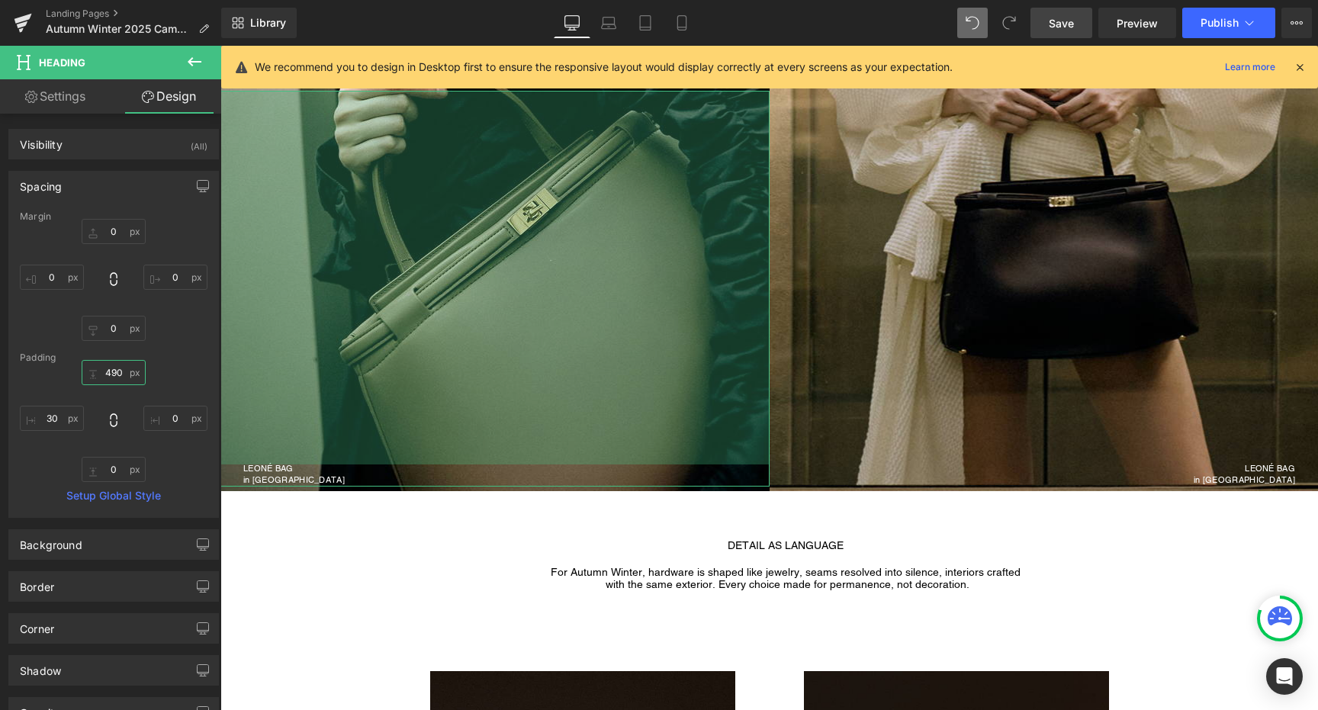
click at [117, 378] on input "490" at bounding box center [114, 372] width 64 height 25
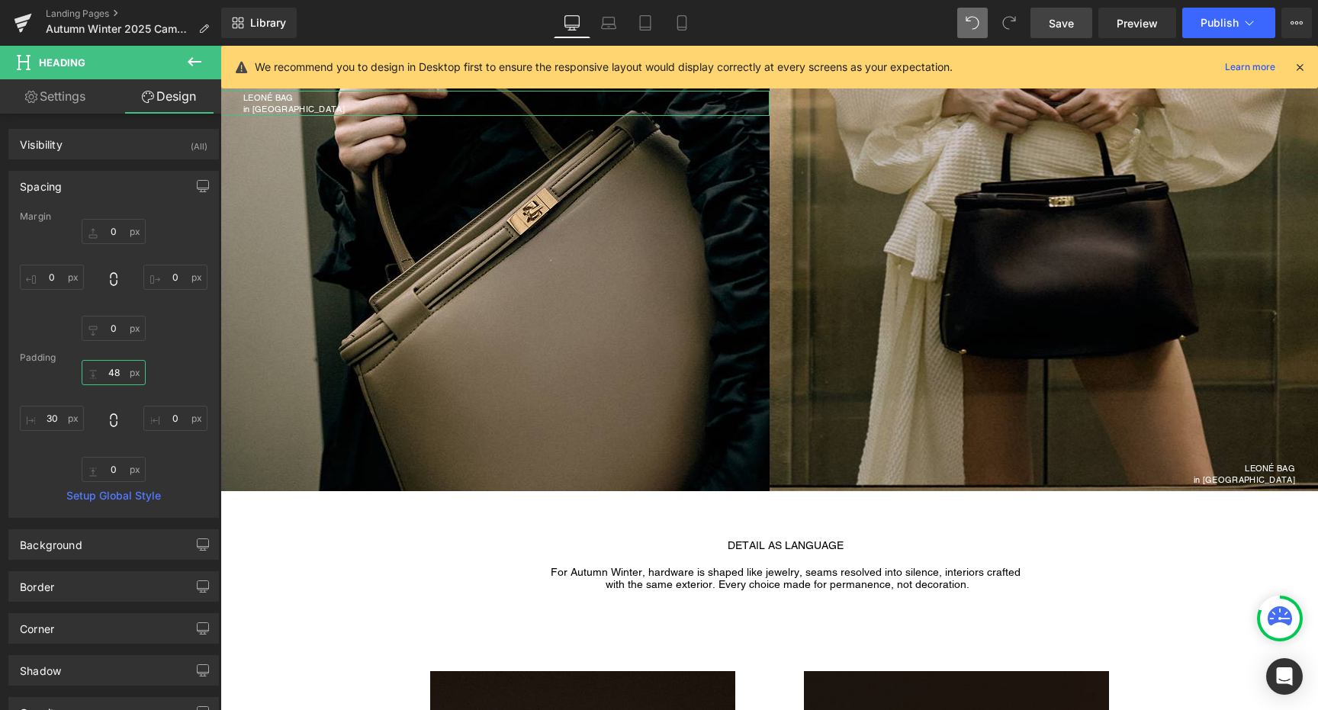
type input "480"
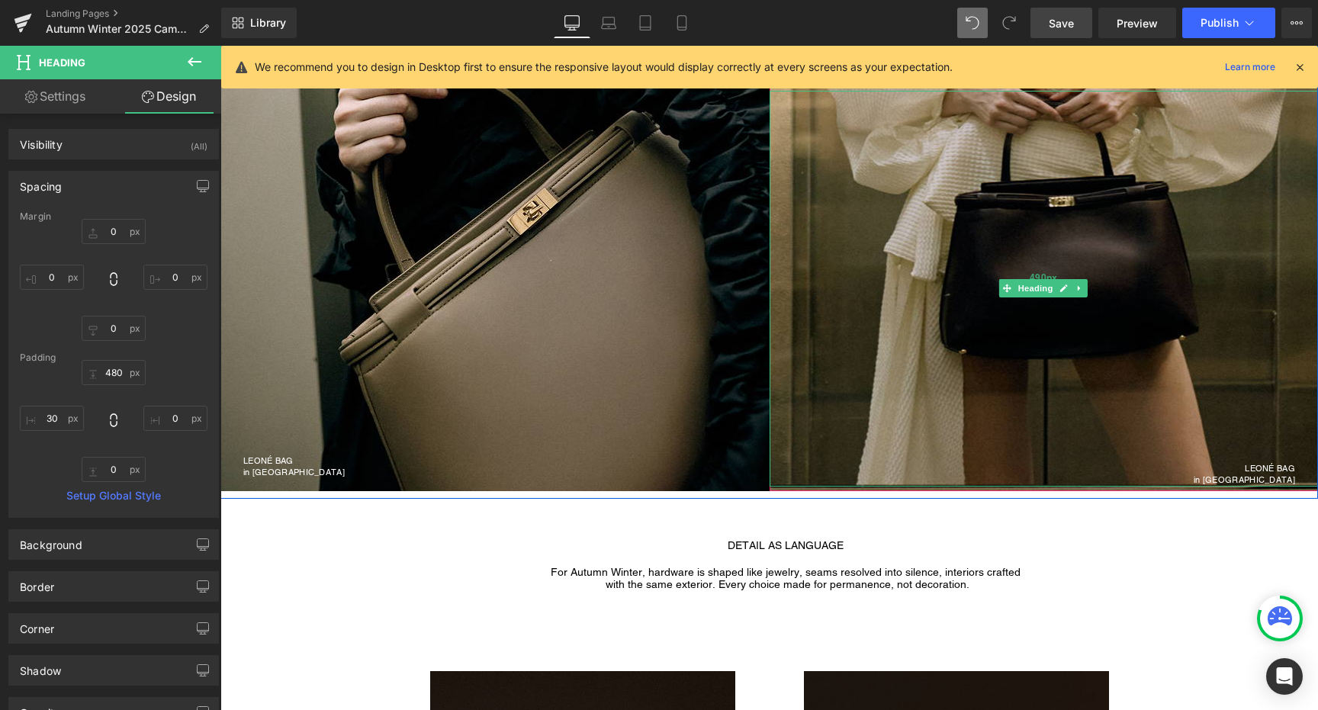
click at [1249, 463] on div "490px" at bounding box center [1044, 278] width 549 height 374
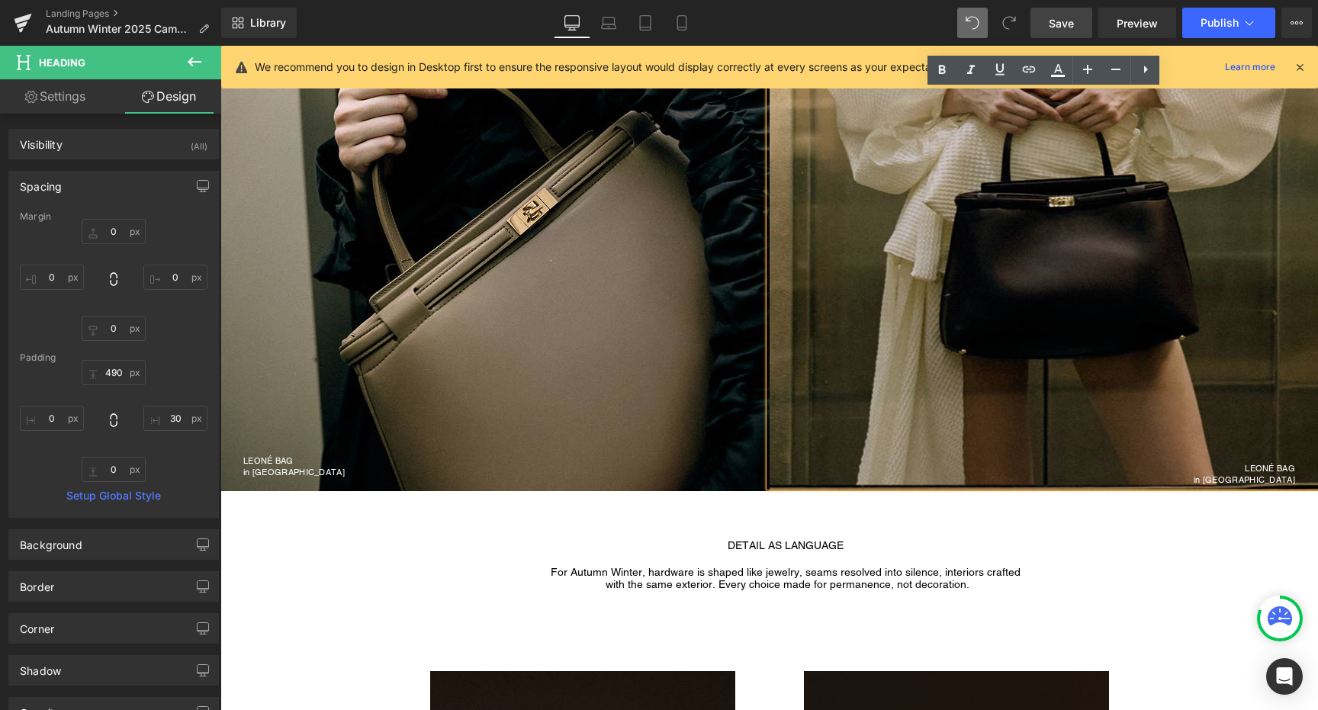
click at [1252, 529] on div at bounding box center [785, 532] width 1065 height 14
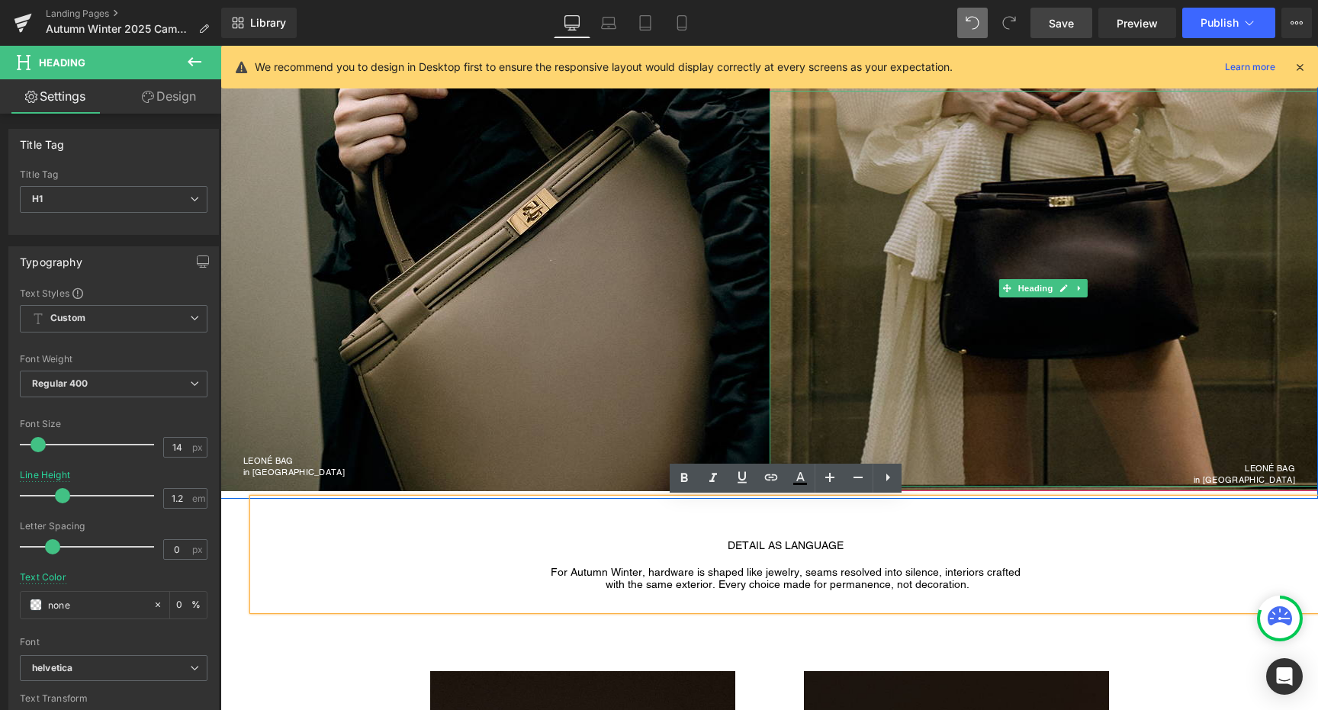
click at [1033, 279] on link "Heading" at bounding box center [1027, 288] width 57 height 18
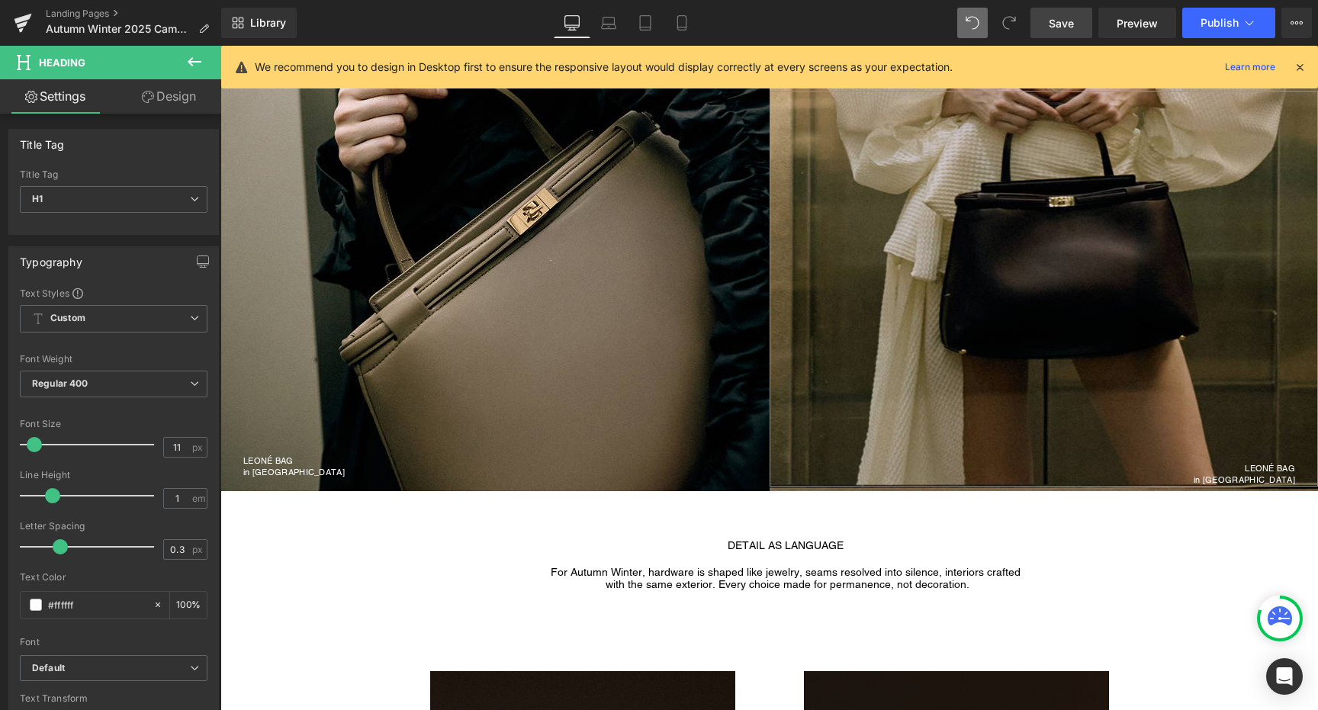
click at [175, 97] on link "Design" at bounding box center [169, 96] width 111 height 34
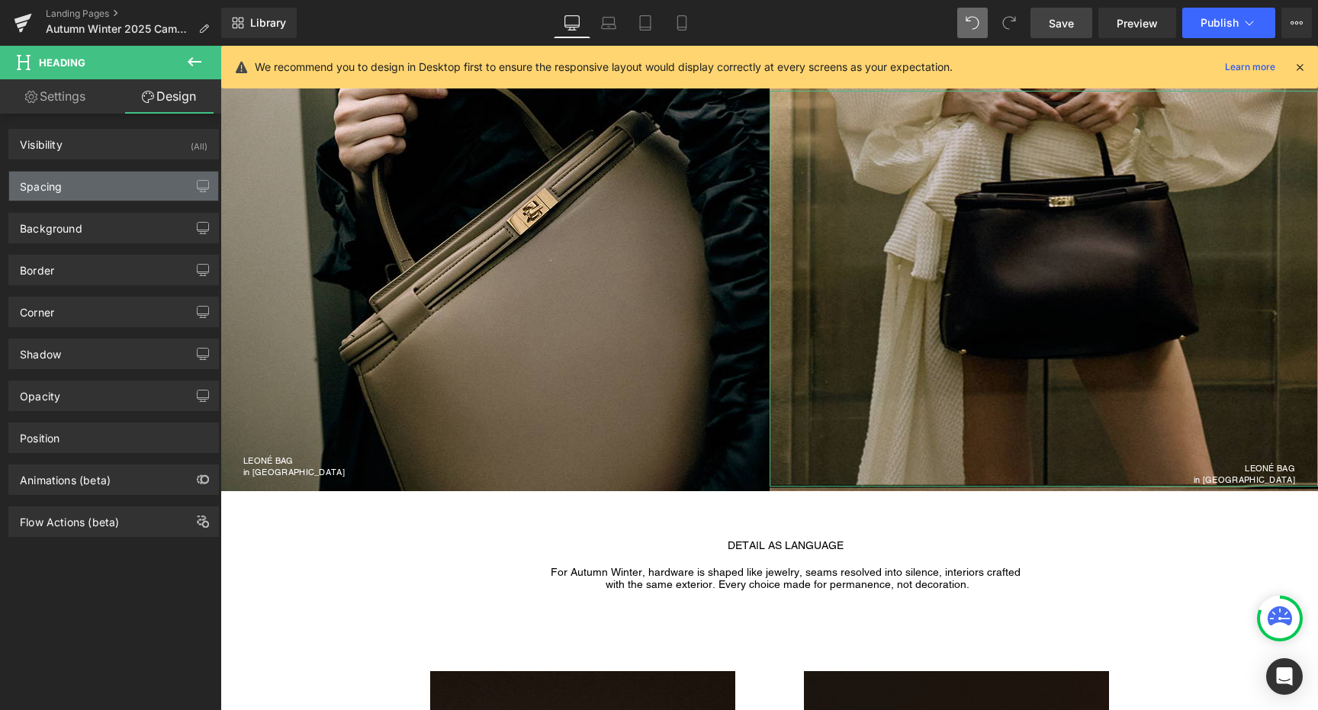
click at [117, 175] on div "Spacing" at bounding box center [113, 186] width 209 height 29
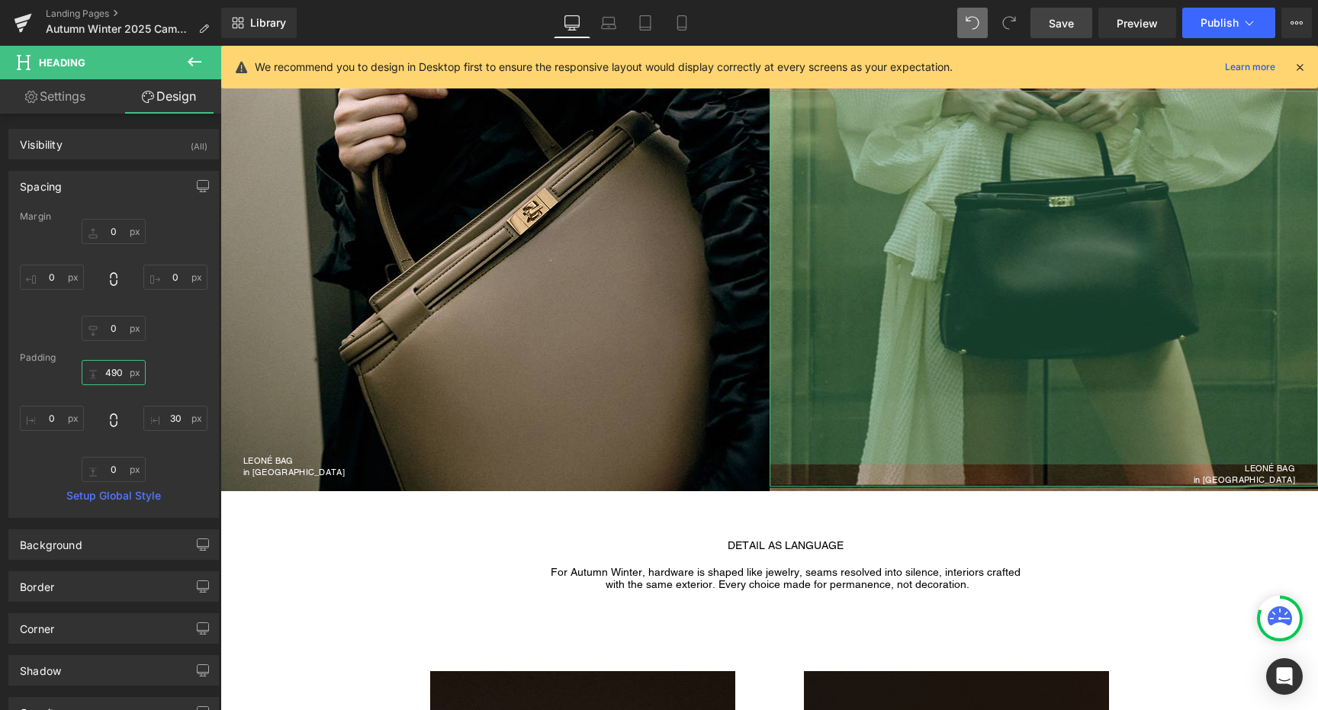
click at [113, 368] on input "490" at bounding box center [114, 372] width 64 height 25
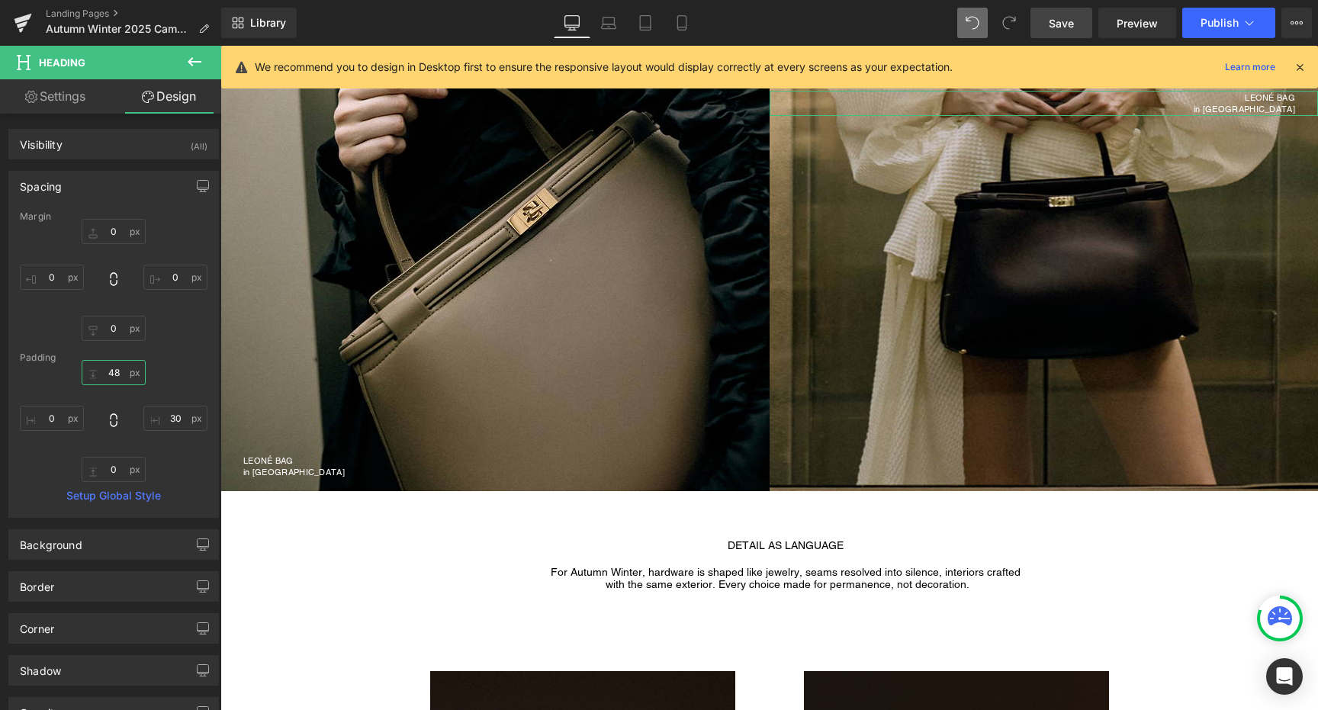
type input "480"
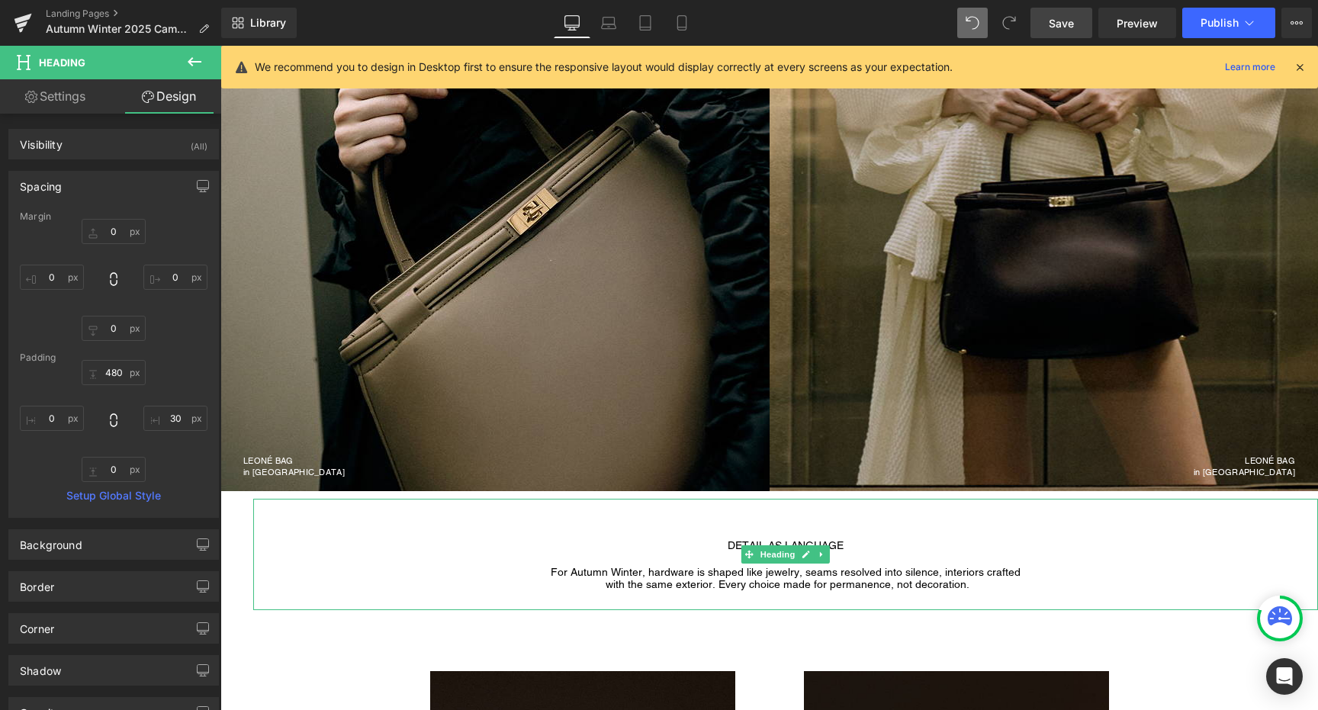
click at [458, 593] on div "DETAIL AS LANGUAGE For Autumn Winter, hardware is shaped like jewelry, seams re…" at bounding box center [785, 555] width 1065 height 112
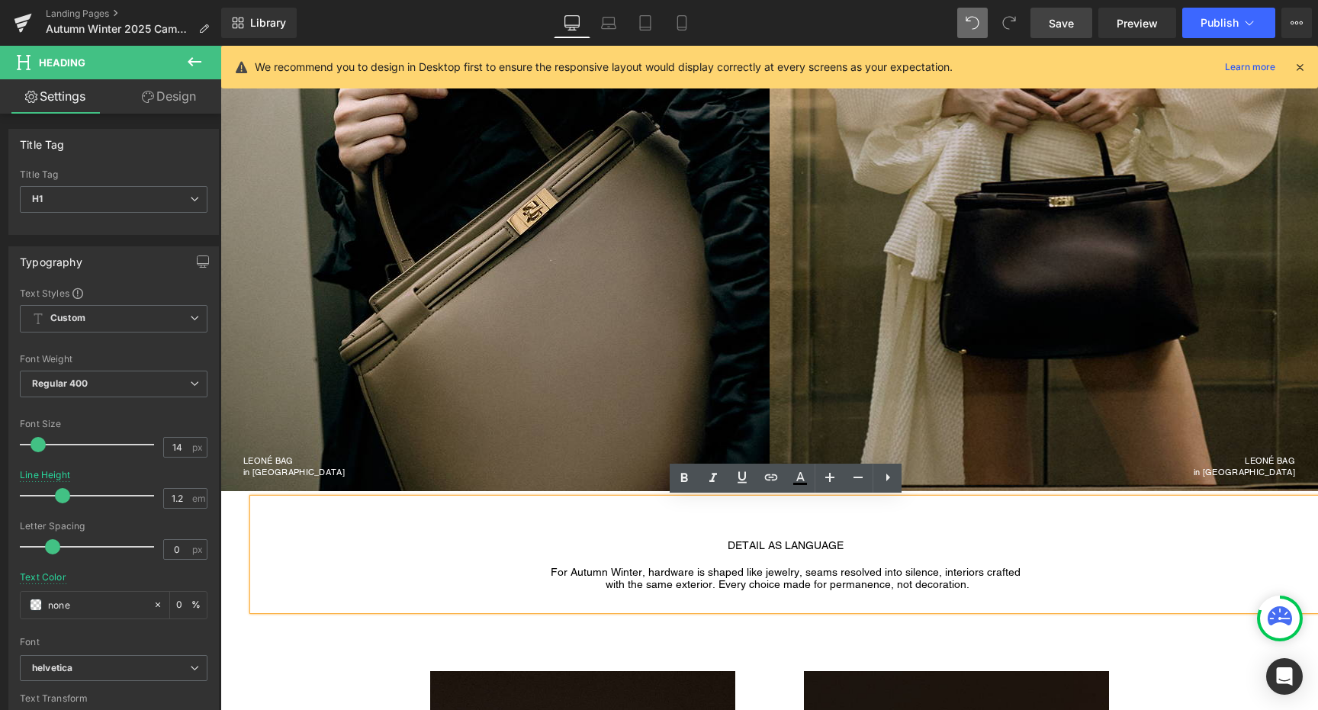
click at [1050, 28] on span "Save" at bounding box center [1061, 23] width 25 height 16
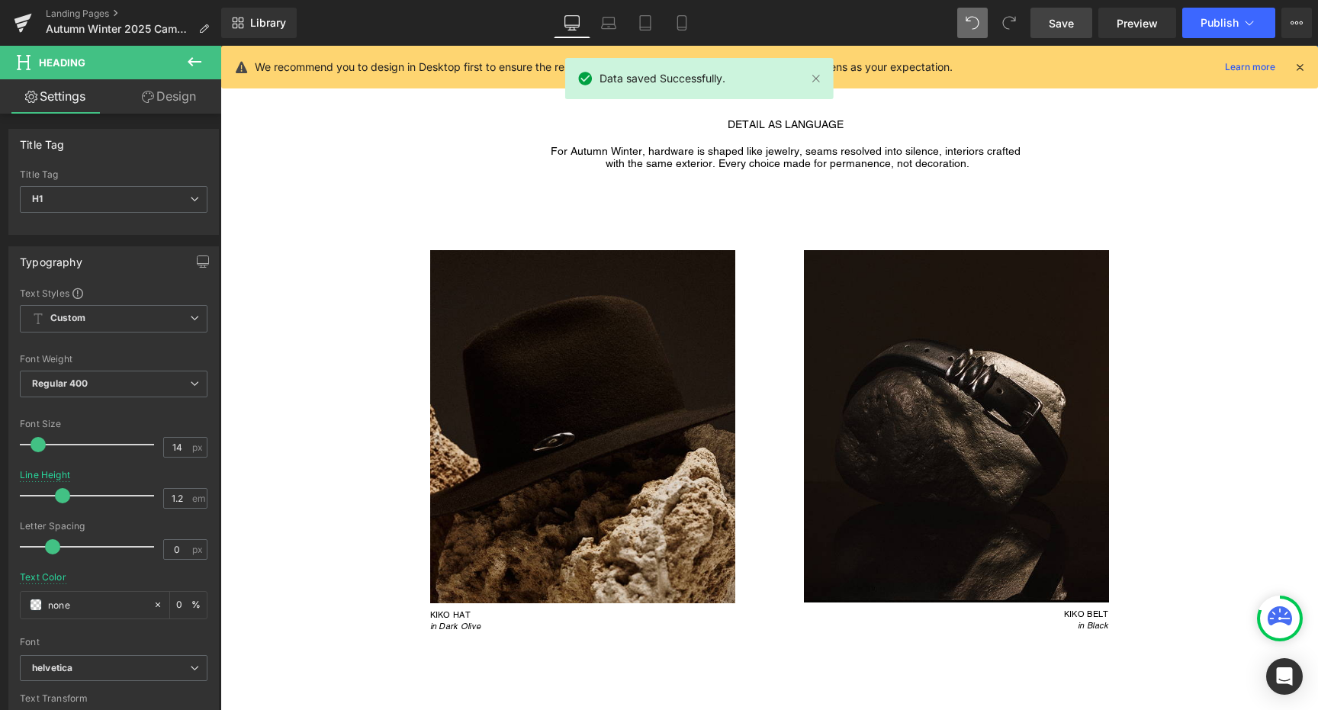
scroll to position [1743, 0]
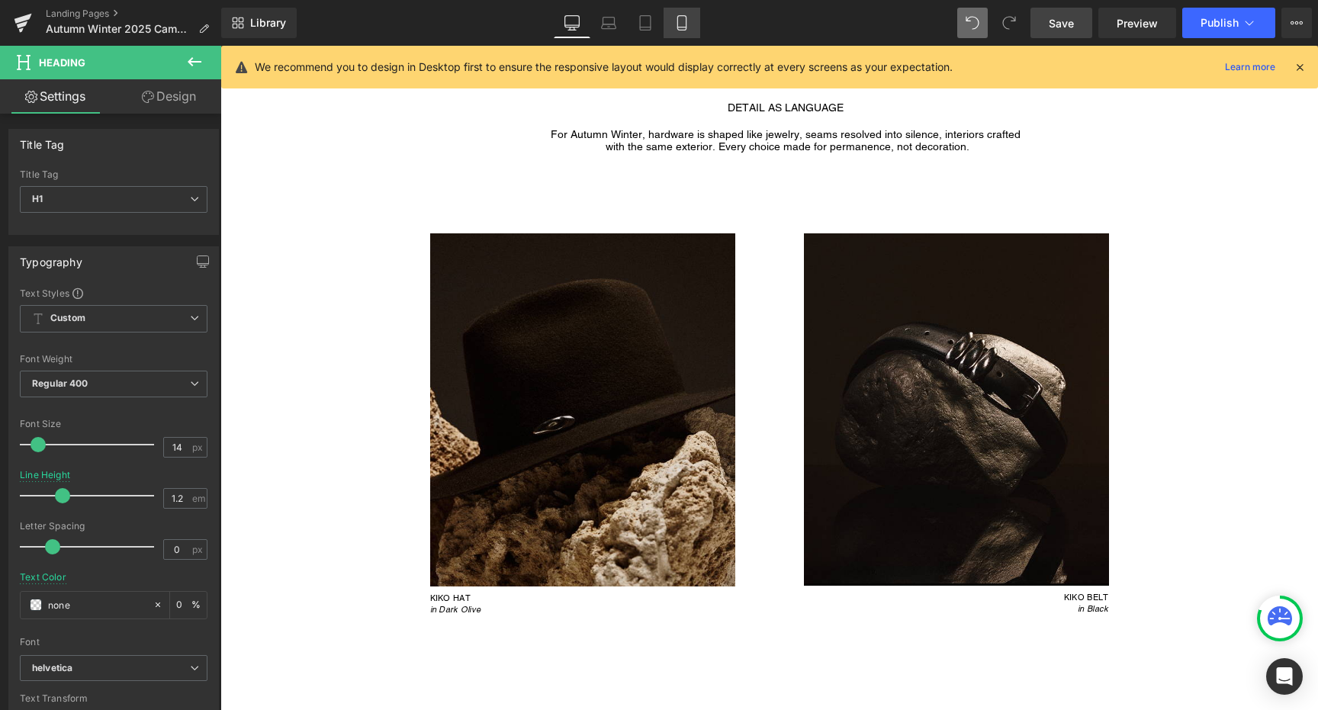
click at [682, 27] on icon at bounding box center [681, 27] width 8 height 0
type input "1.65"
type input "0"
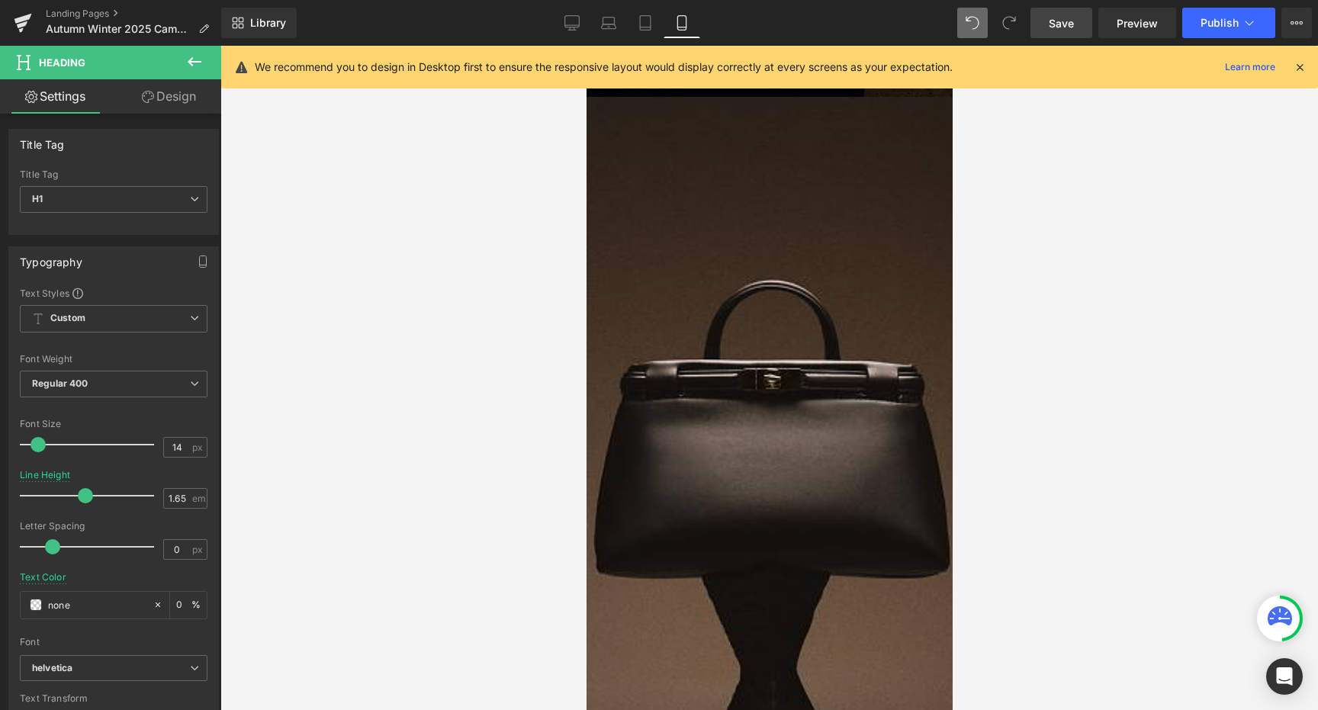
scroll to position [684, 0]
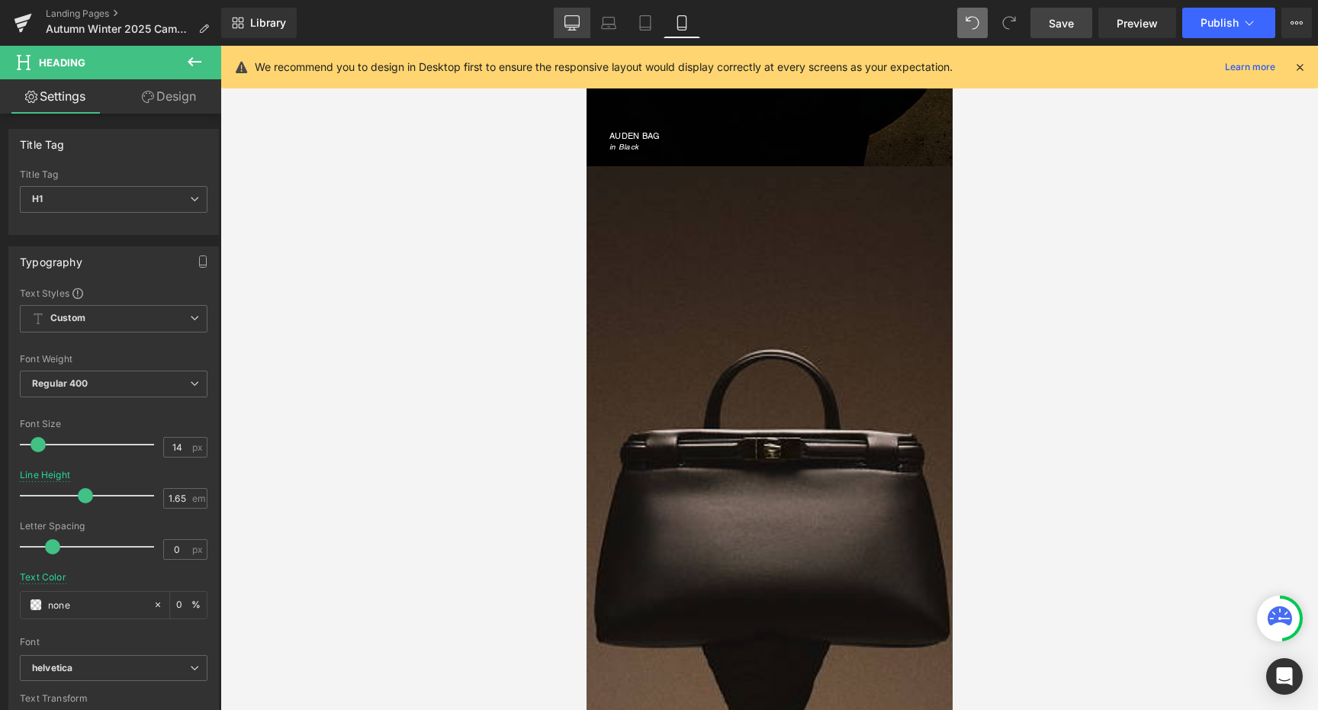
click at [581, 20] on link "Desktop" at bounding box center [572, 23] width 37 height 31
type input "1.2"
type input "0"
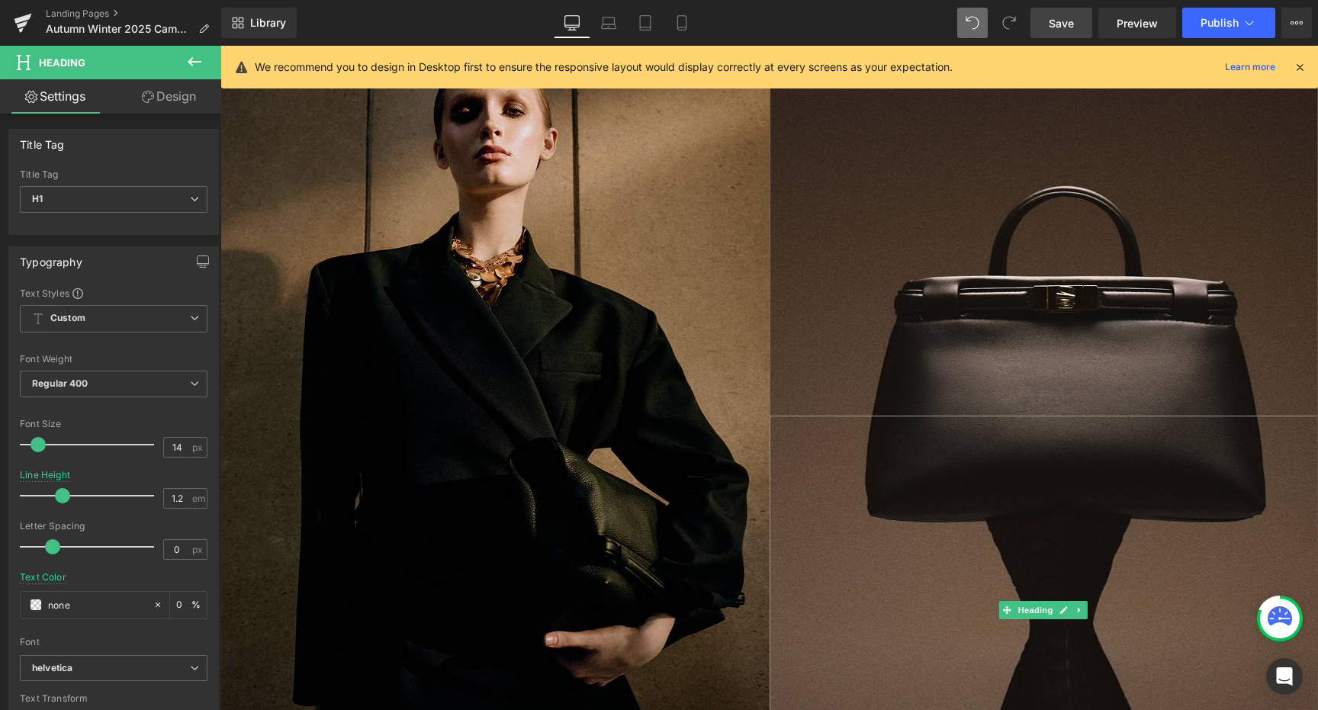
scroll to position [0, 0]
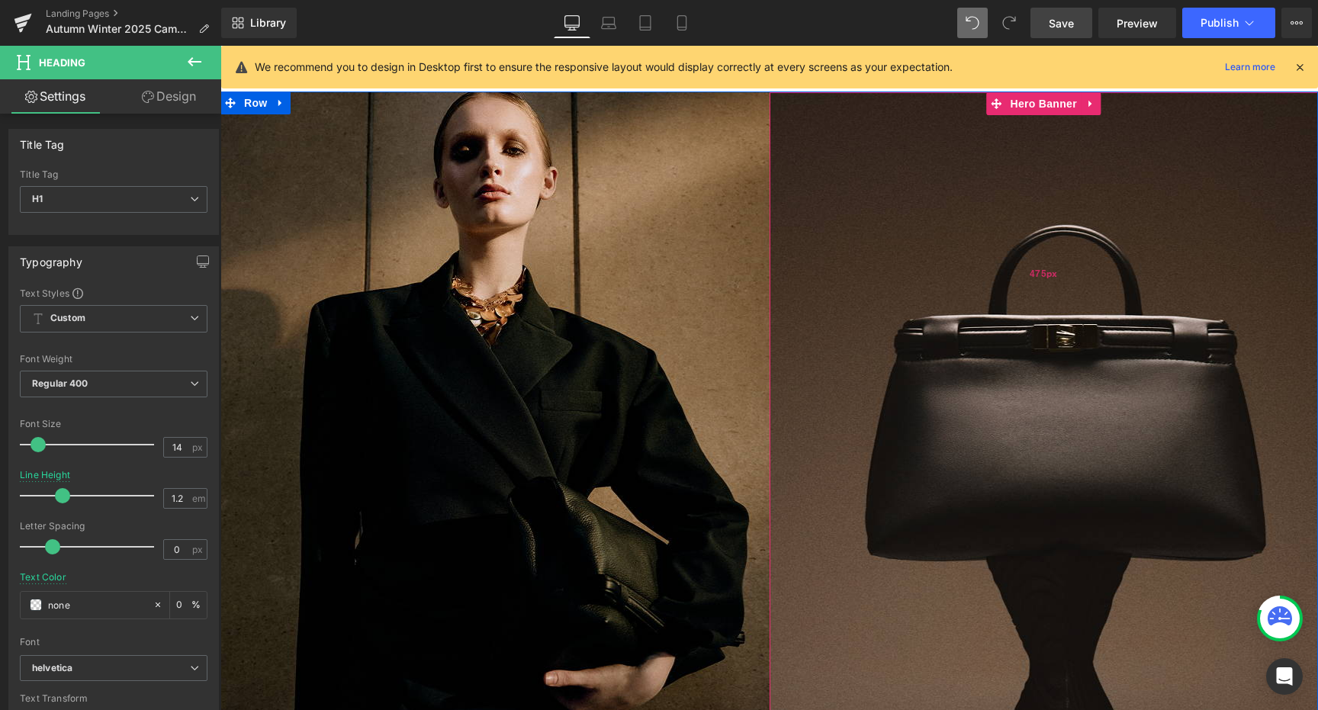
click at [930, 311] on div "475px" at bounding box center [1044, 273] width 549 height 362
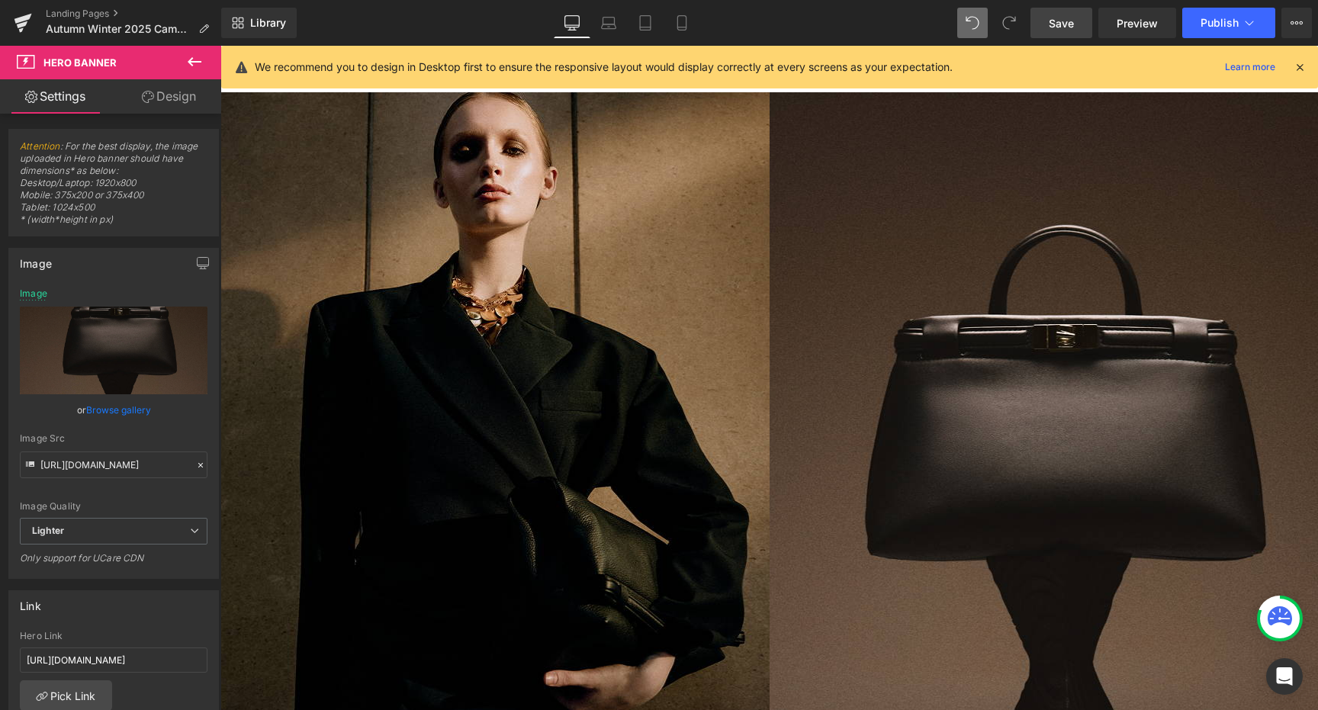
click at [1067, 33] on link "Save" at bounding box center [1061, 23] width 62 height 31
